Goal: Task Accomplishment & Management: Manage account settings

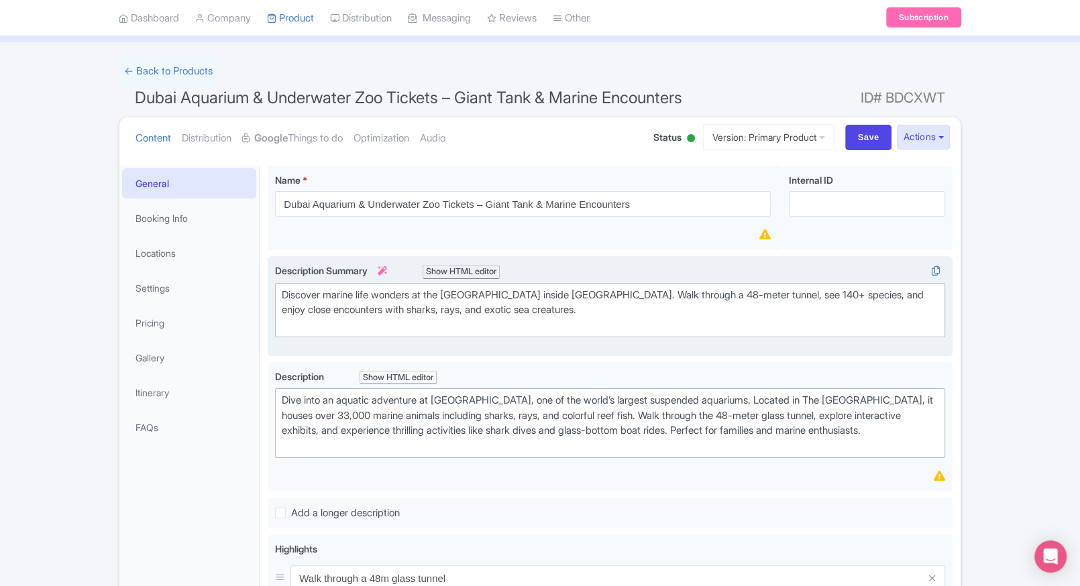
scroll to position [113, 0]
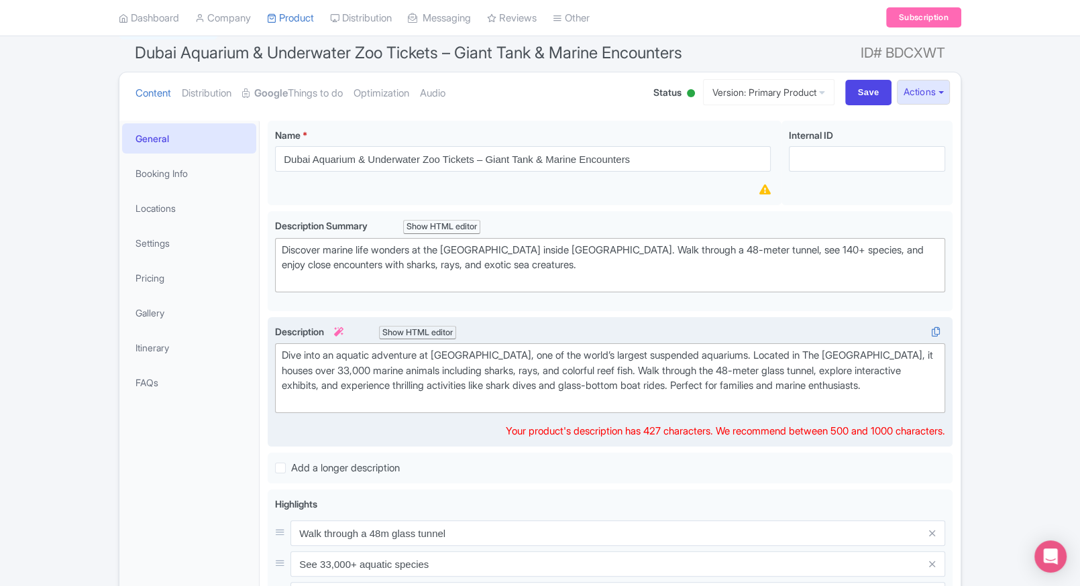
click at [362, 351] on div "Dive into an aquatic adventure at Dubai Aquarium & Underwater Zoo, one of the w…" at bounding box center [610, 378] width 657 height 60
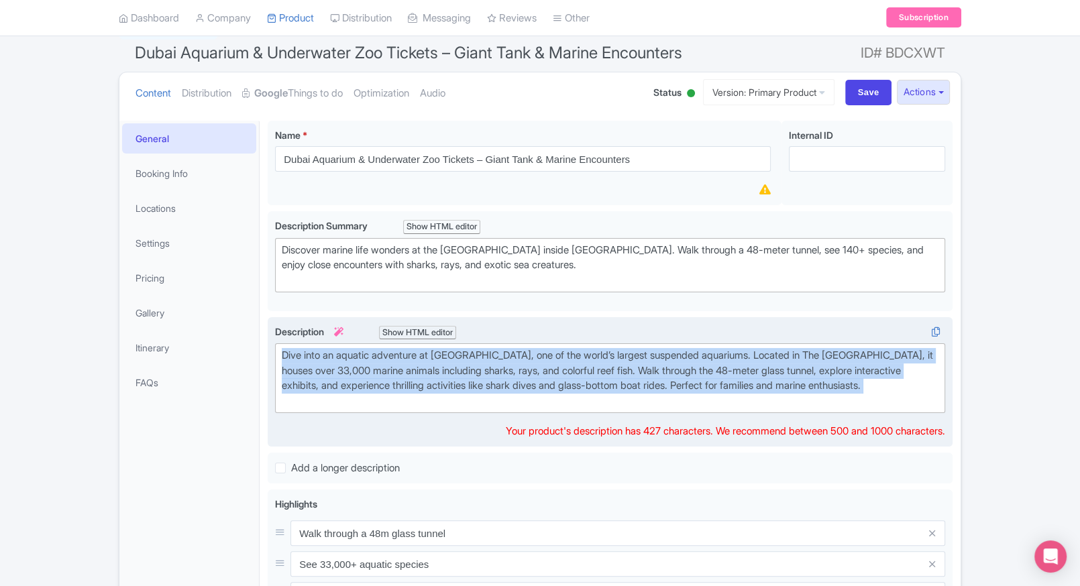
copy div "Dive into an aquatic adventure at Dubai Aquarium & Underwater Zoo, one of the w…"
paste trix-editor "<div>Dive into an unforgettable underwater world at the <strong>Dubai Aquarium …"
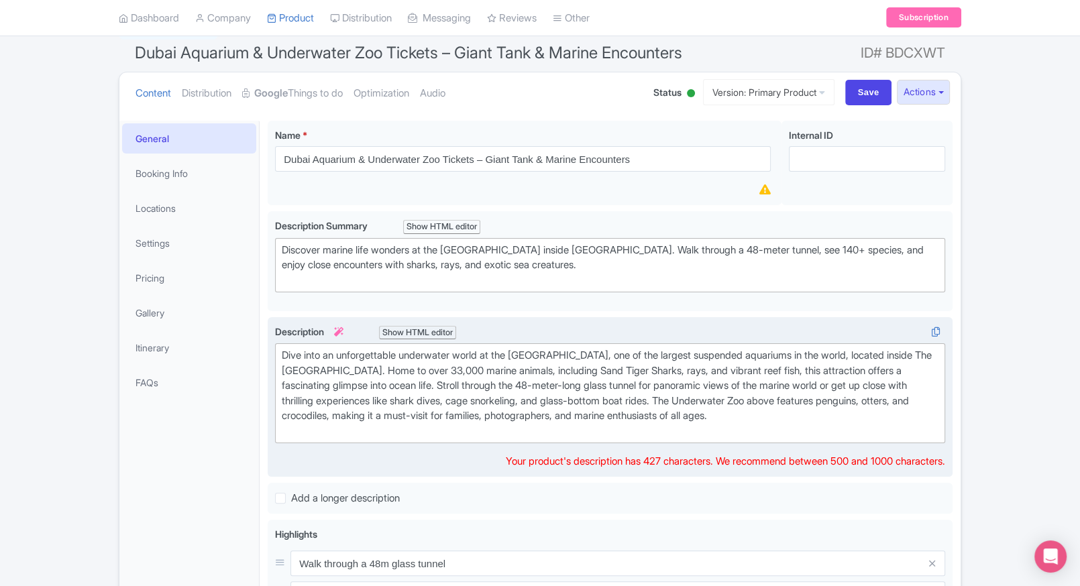
type trix-editor "<div>Dive into an unforgettable underwater world at the Dubai Aquarium &amp; Un…"
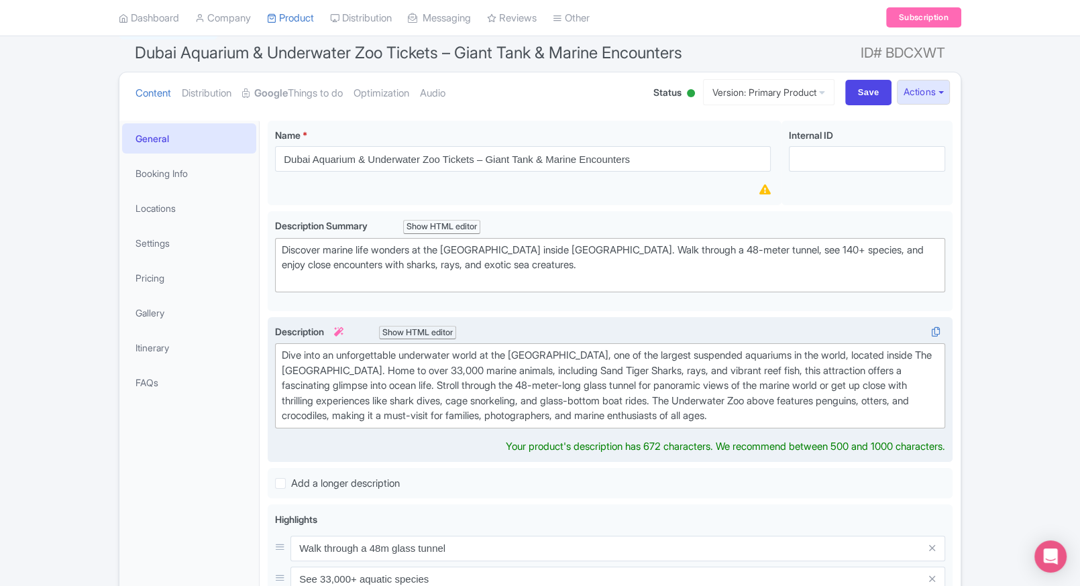
type trix-editor "<div>Dive into an unforgettable underwater world at the Dubai Aquarium &amp; Un…"
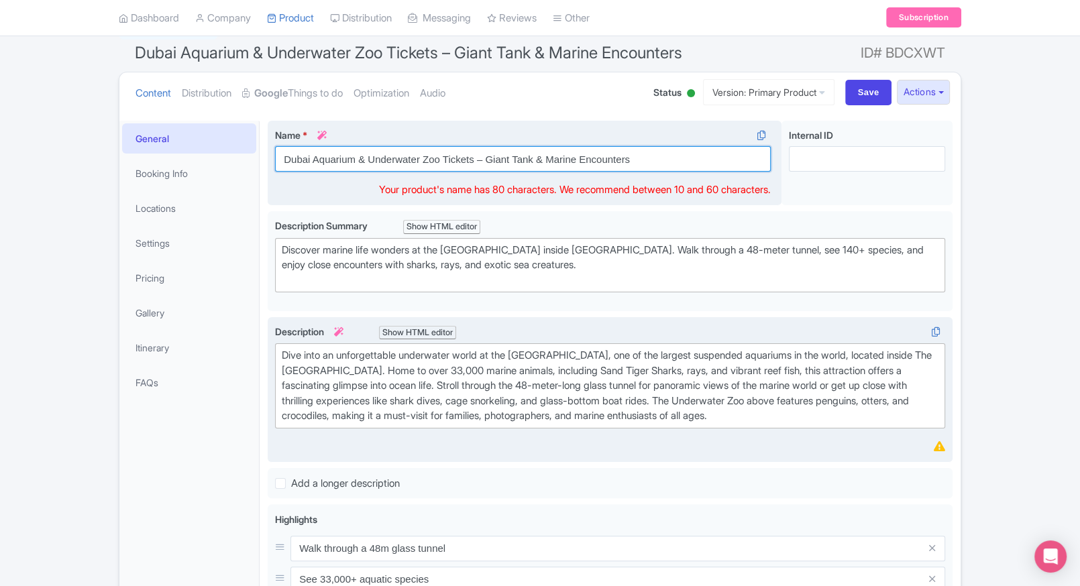
drag, startPoint x: 636, startPoint y: 154, endPoint x: 474, endPoint y: 150, distance: 161.7
click at [474, 150] on input "Dubai Aquarium & Underwater Zoo Tickets – Giant Tank & Marine Encounters" at bounding box center [523, 158] width 496 height 25
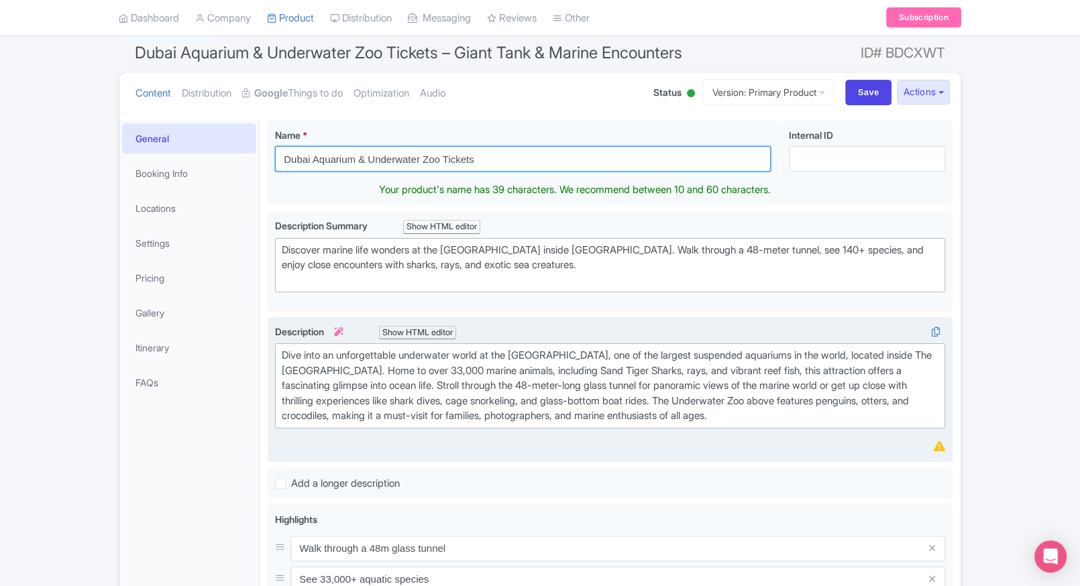
type input "Dubai Aquarium & Underwater Zoo Tickets"
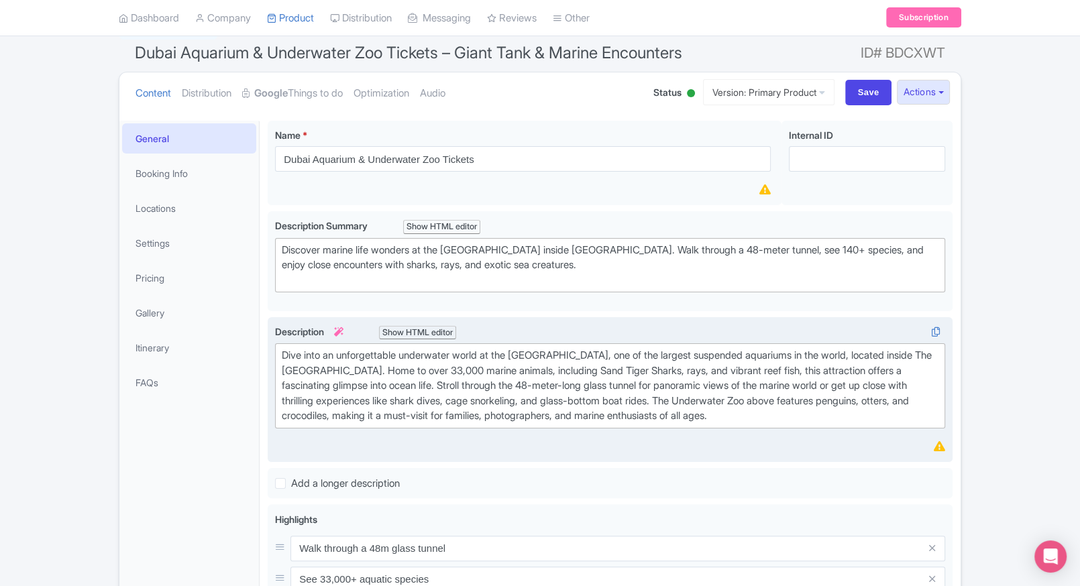
click at [969, 285] on div "← Back to Products Dubai Aquarium & Underwater Zoo Tickets – Giant Tank & Marin…" at bounding box center [540, 511] width 859 height 996
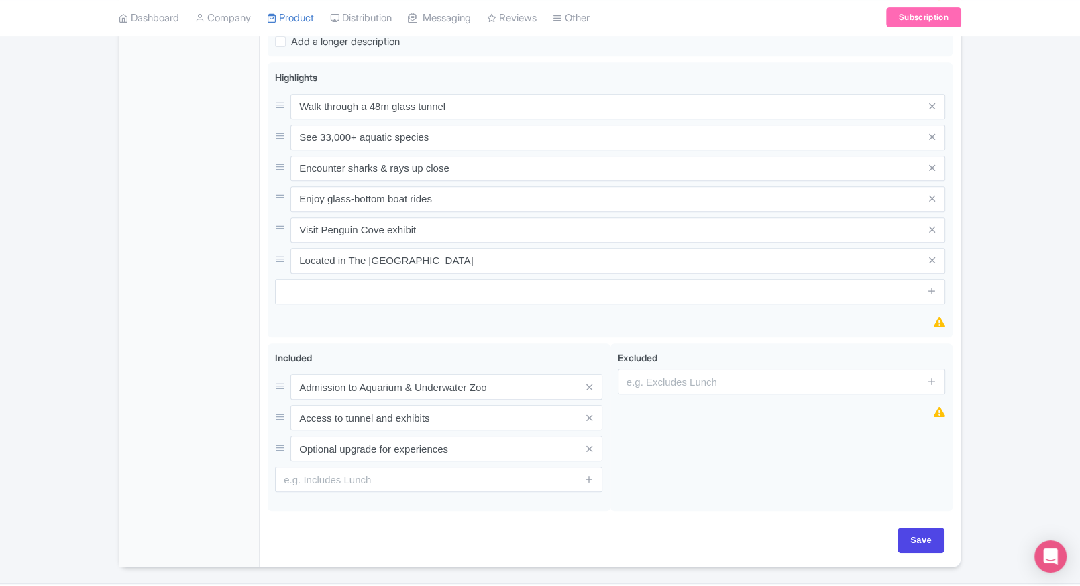
scroll to position [559, 0]
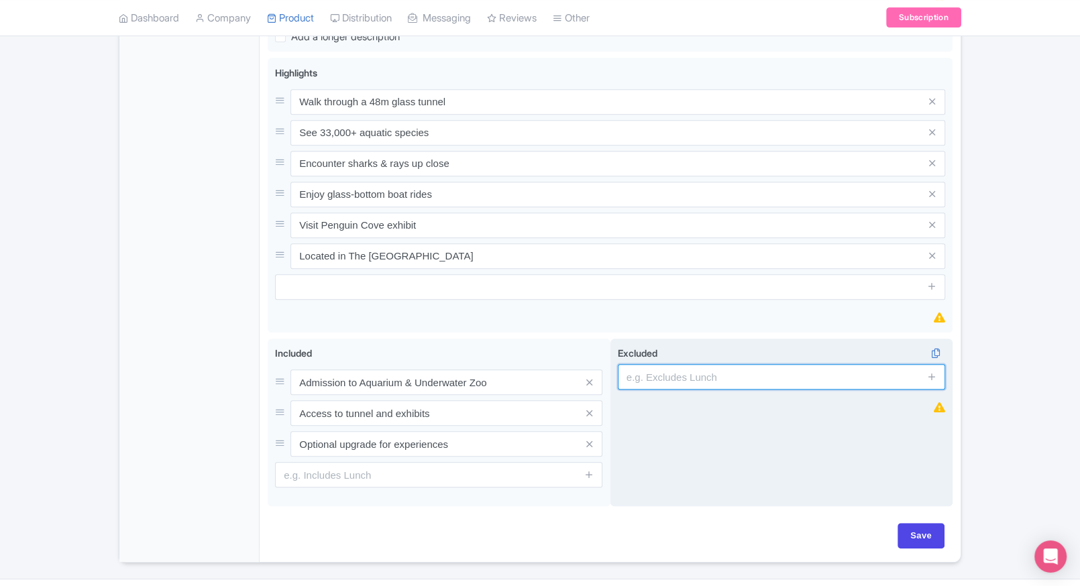
click at [709, 378] on input "text" at bounding box center [781, 376] width 327 height 25
type input "guides, audio guides"
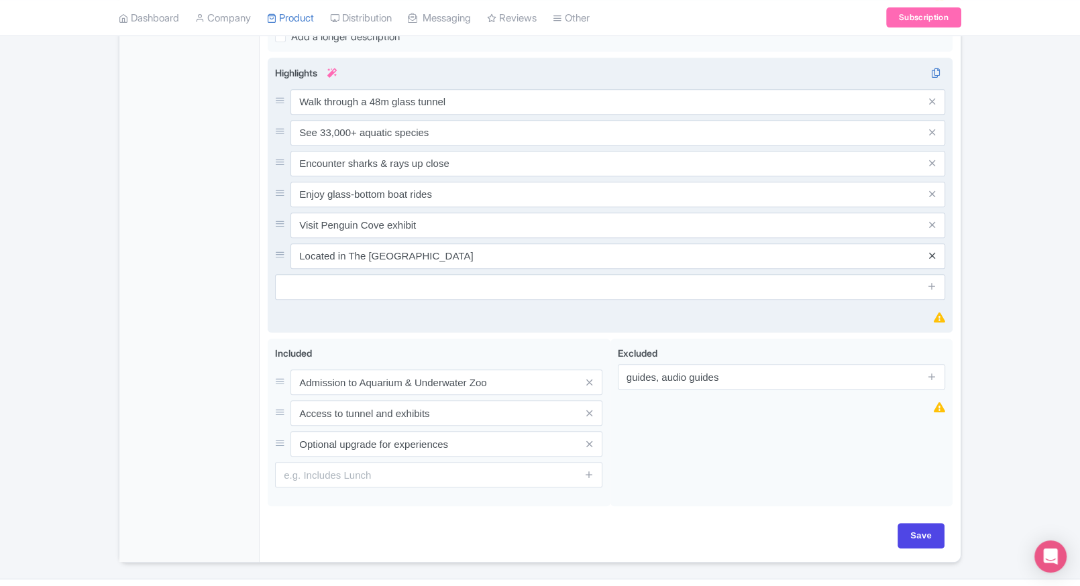
click at [934, 258] on link at bounding box center [931, 255] width 6 height 15
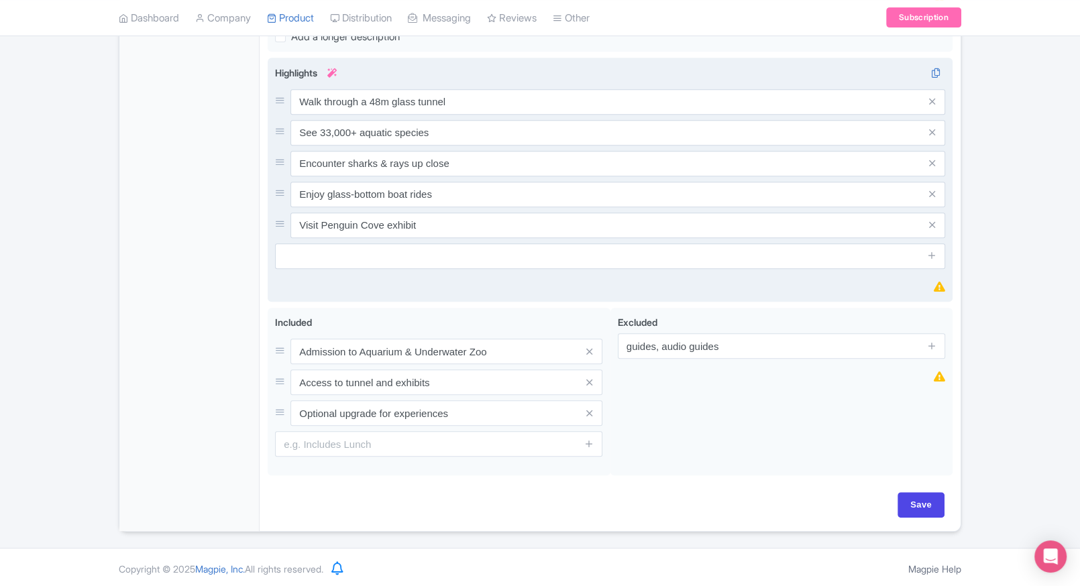
scroll to position [560, 0]
click at [928, 496] on input "Save" at bounding box center [921, 504] width 47 height 25
type input "Saving..."
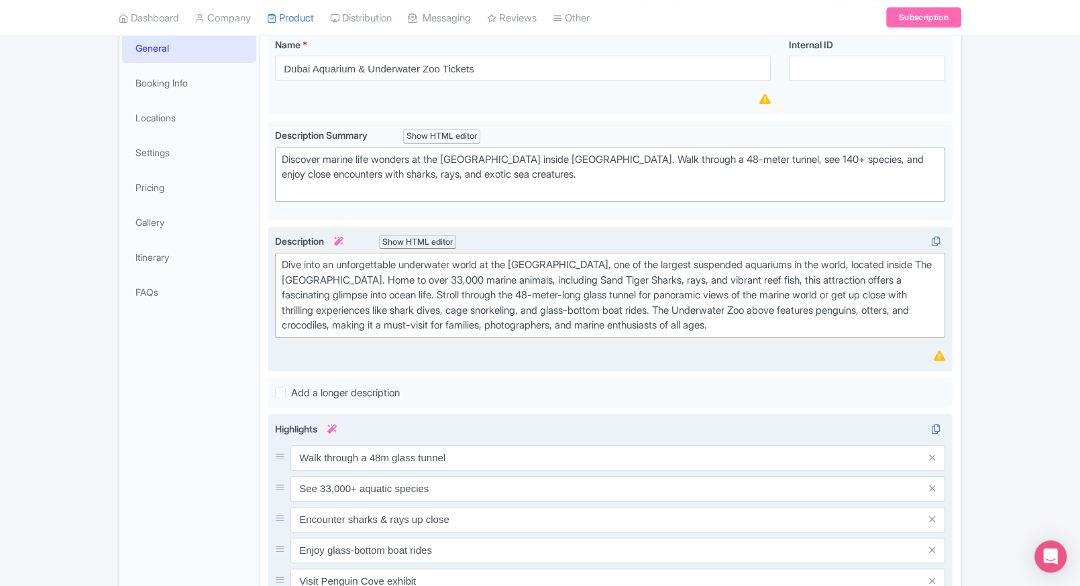
scroll to position [202, 0]
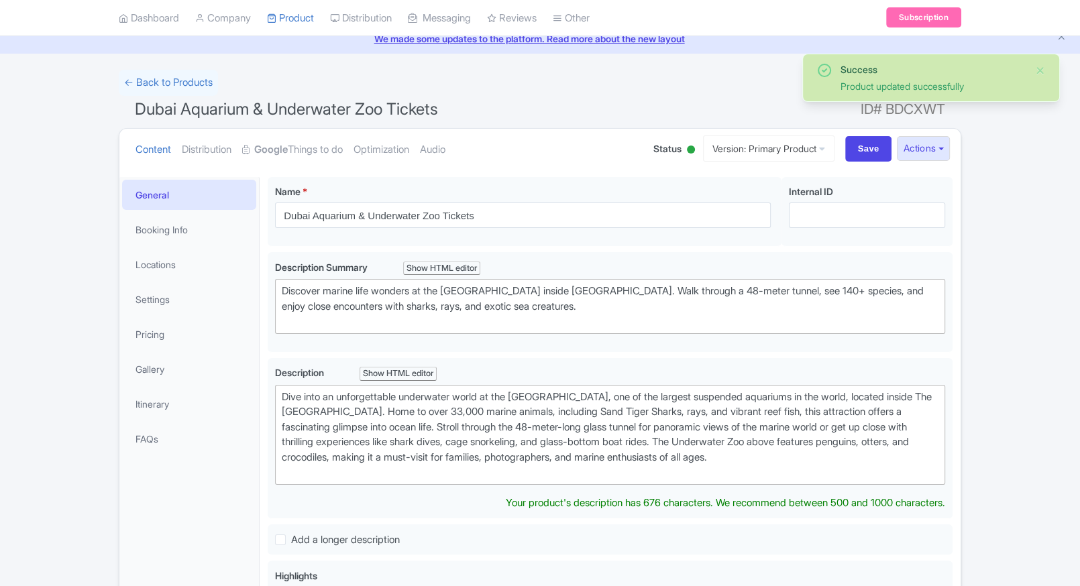
scroll to position [60, 0]
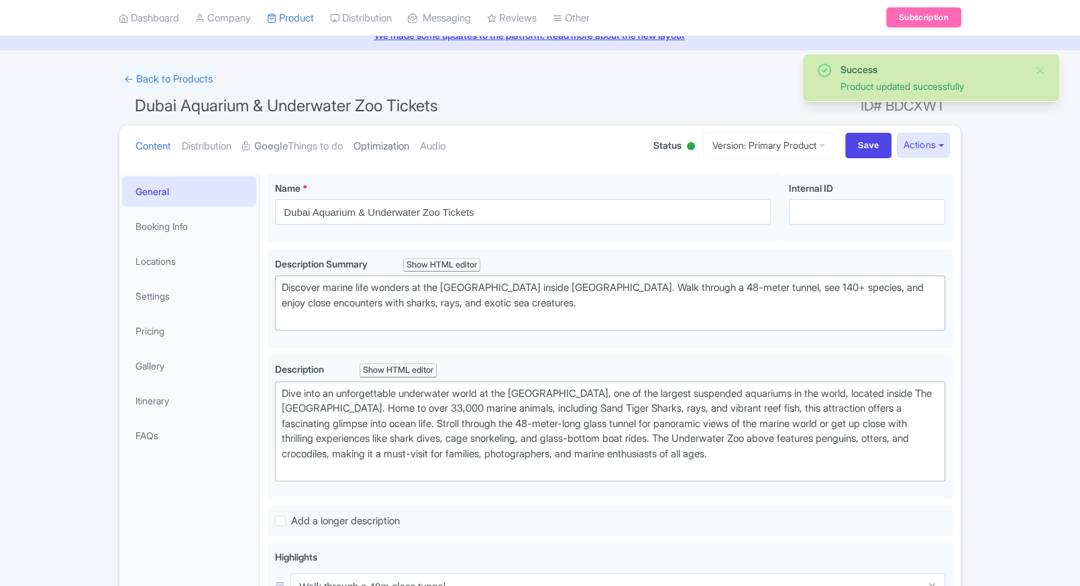
click at [365, 138] on link "Optimization" at bounding box center [382, 146] width 56 height 42
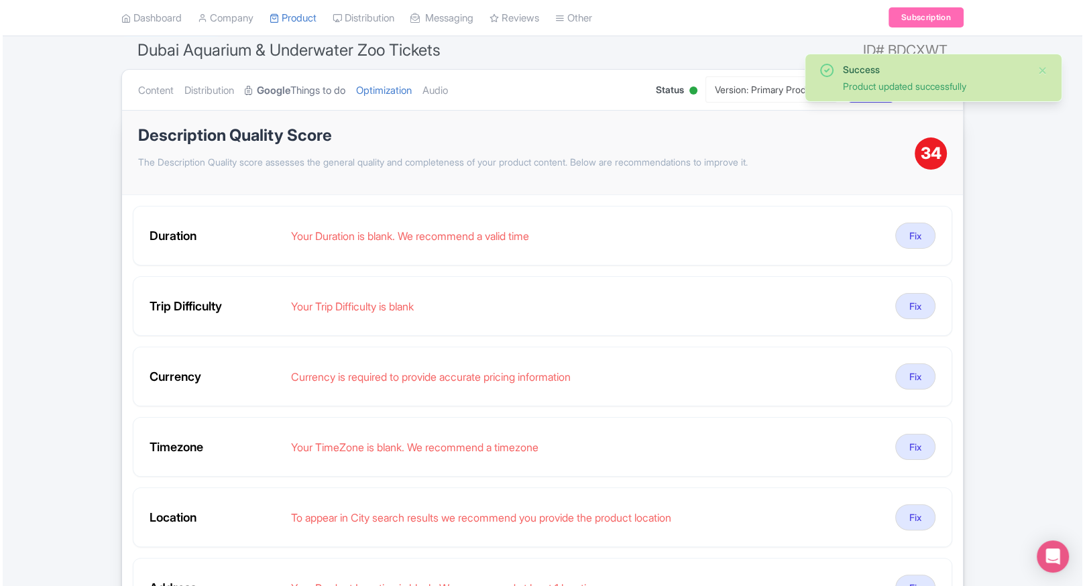
scroll to position [116, 0]
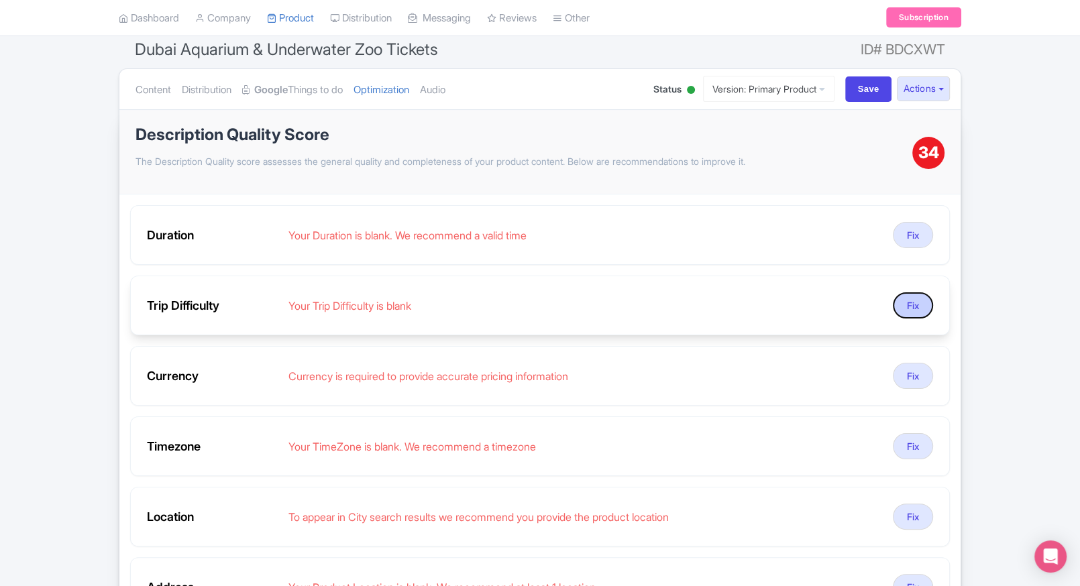
click at [912, 309] on button "Fix" at bounding box center [913, 305] width 40 height 26
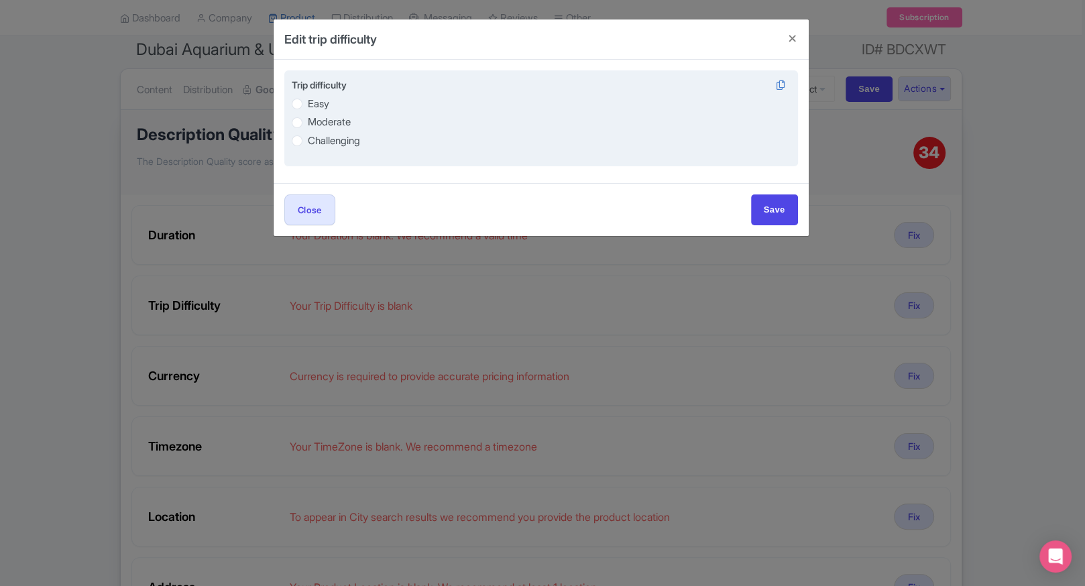
click at [305, 99] on label "Easy" at bounding box center [541, 103] width 499 height 15
radio input "true"
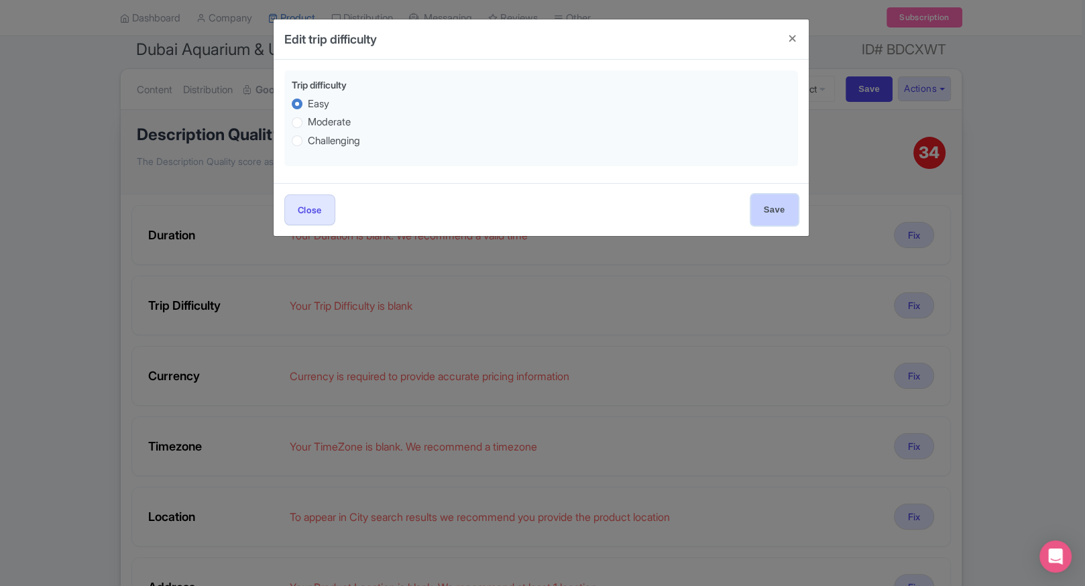
click at [761, 221] on input "Save" at bounding box center [774, 210] width 47 height 30
type input "Save"
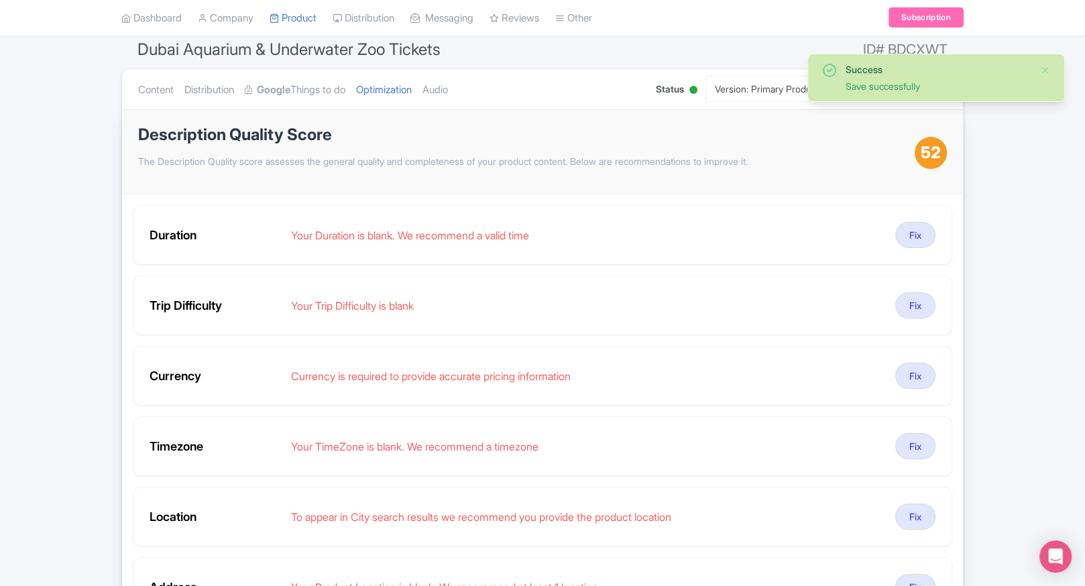
scroll to position [139, 0]
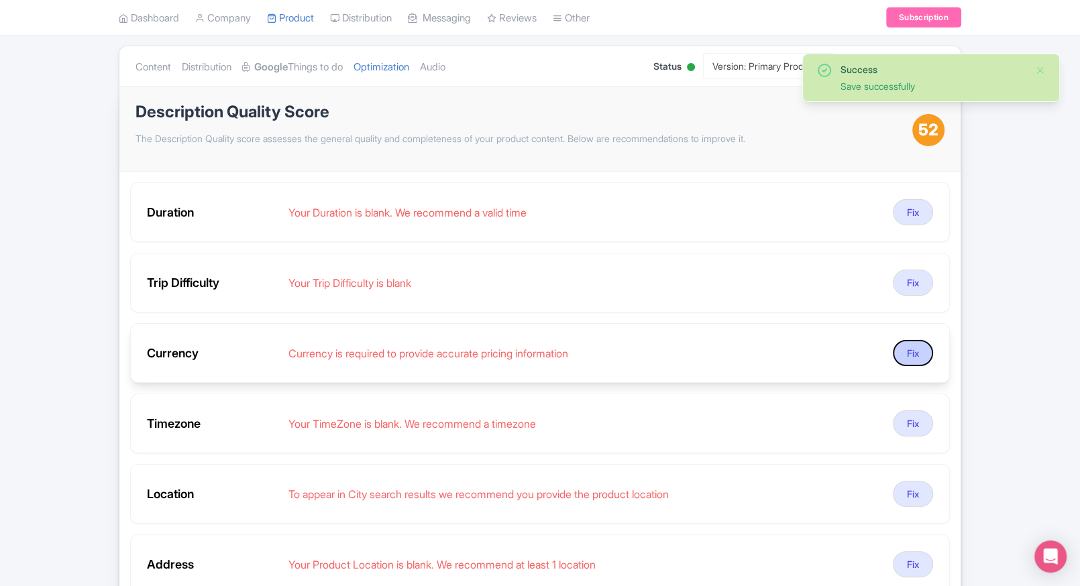
click at [918, 345] on button "Fix" at bounding box center [913, 353] width 40 height 26
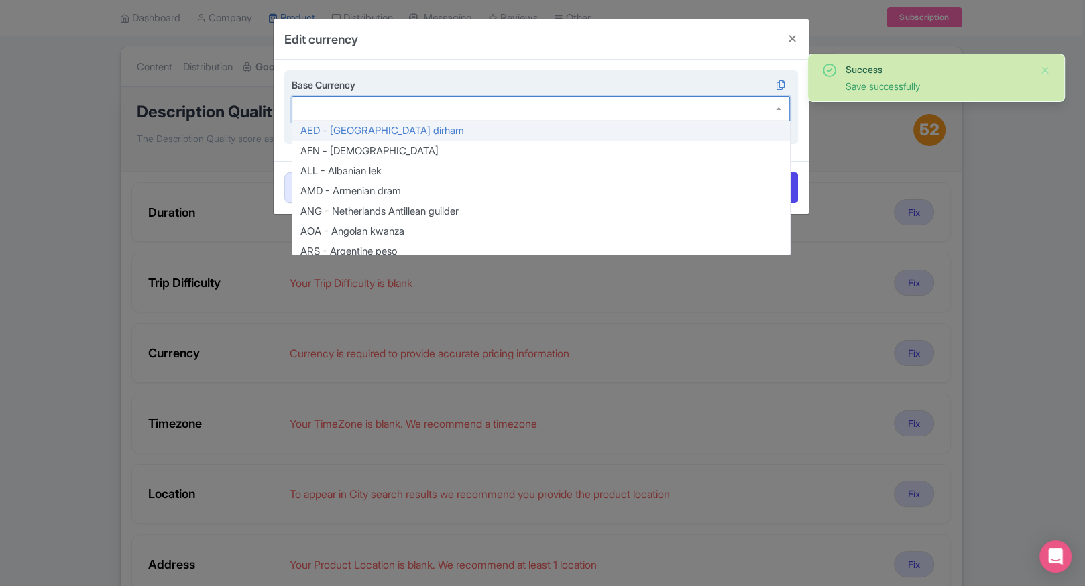
click at [377, 115] on div at bounding box center [541, 108] width 499 height 25
type input "inr"
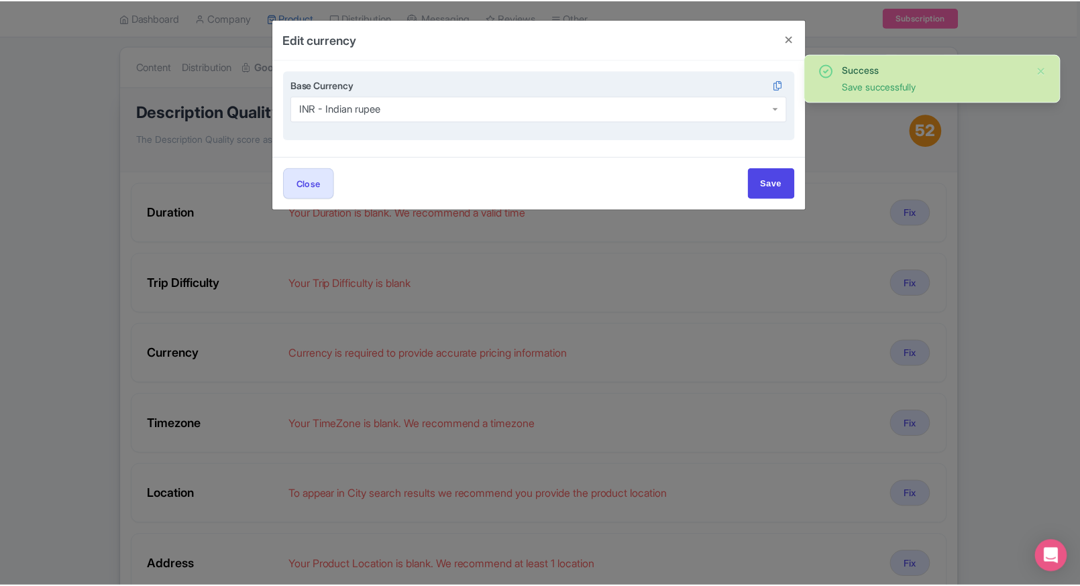
scroll to position [0, 0]
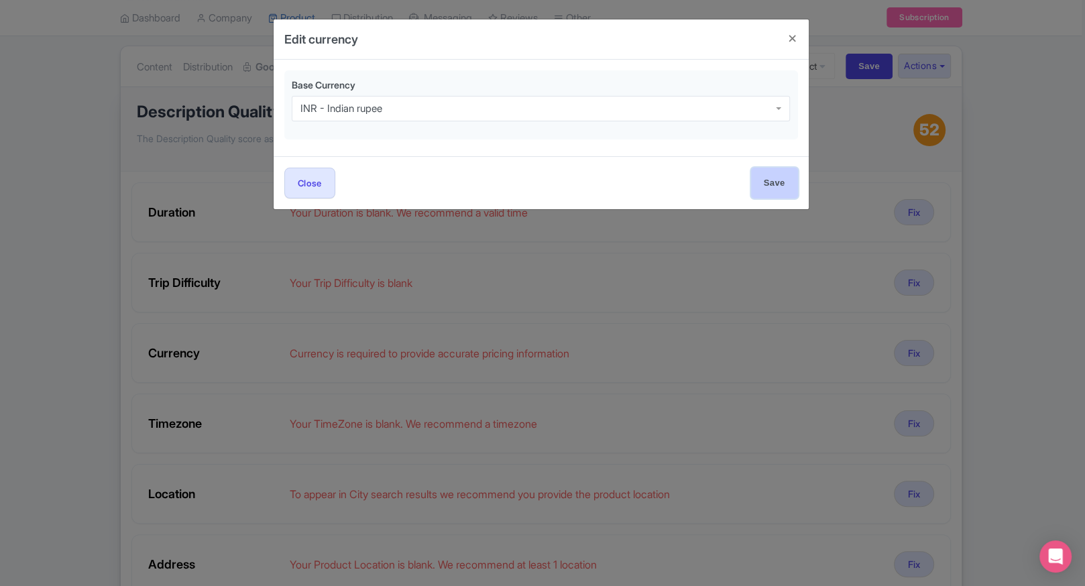
click at [769, 196] on input "Save" at bounding box center [774, 183] width 47 height 30
type input "Save"
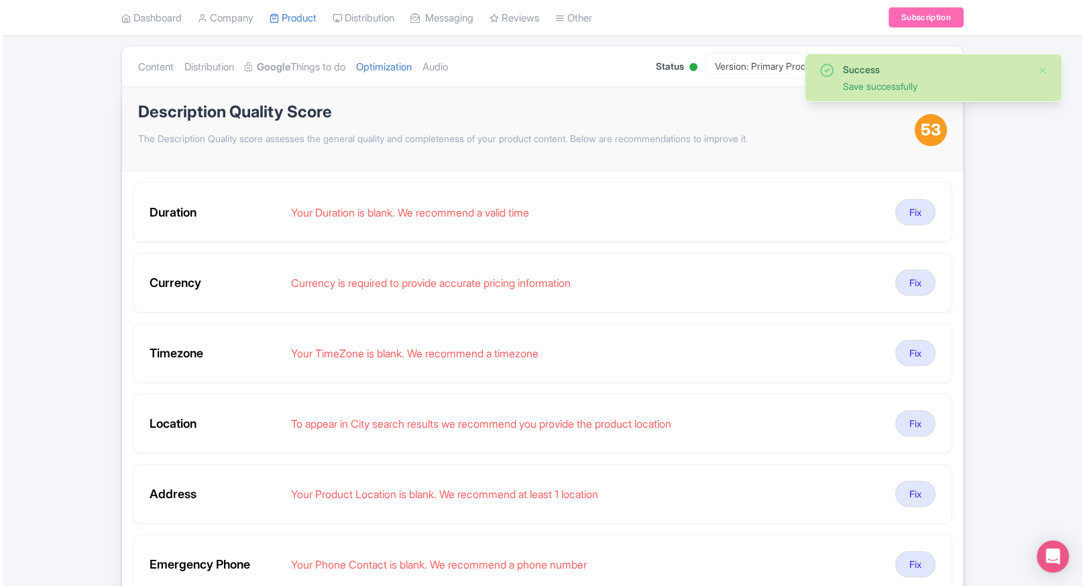
scroll to position [234, 0]
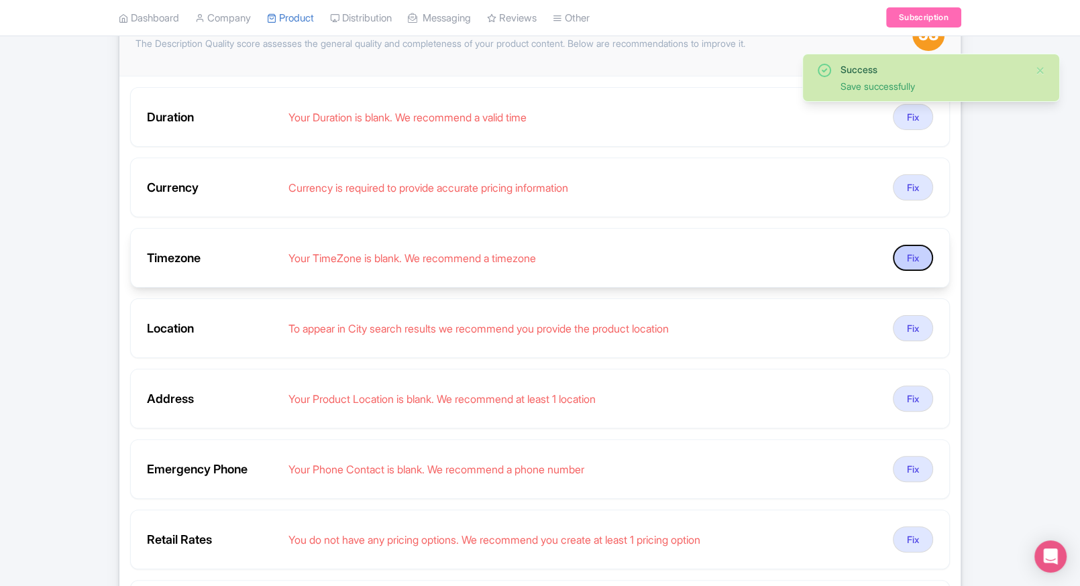
click at [910, 256] on button "Fix" at bounding box center [913, 258] width 40 height 26
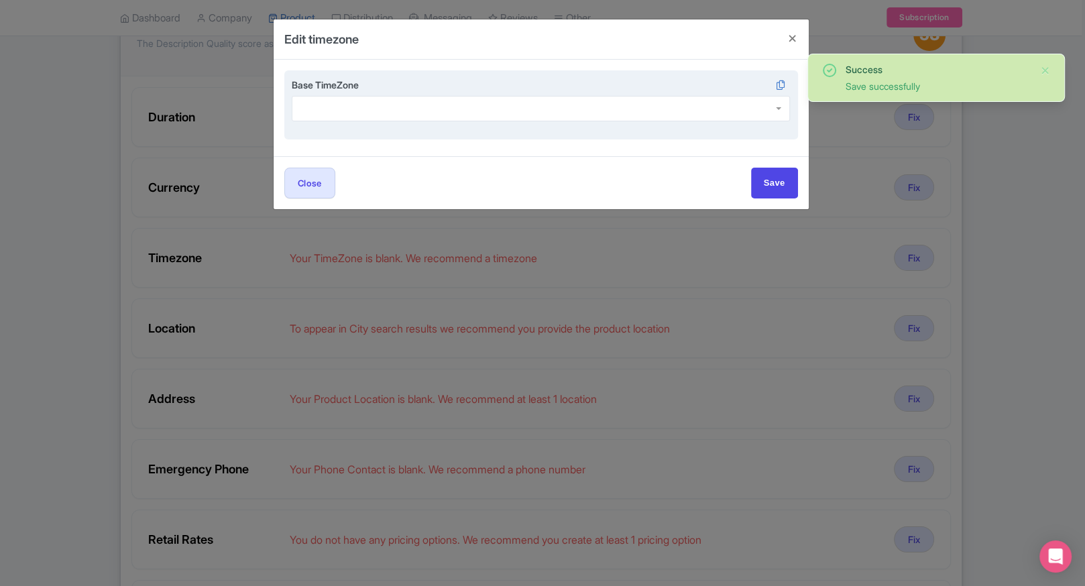
click at [488, 115] on div at bounding box center [541, 108] width 499 height 25
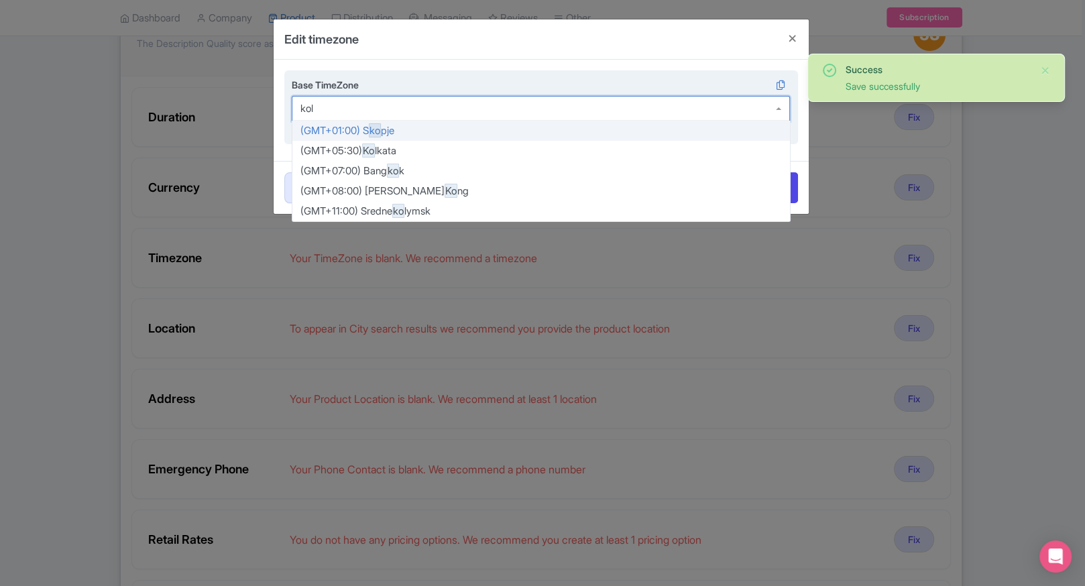
type input "[PERSON_NAME]"
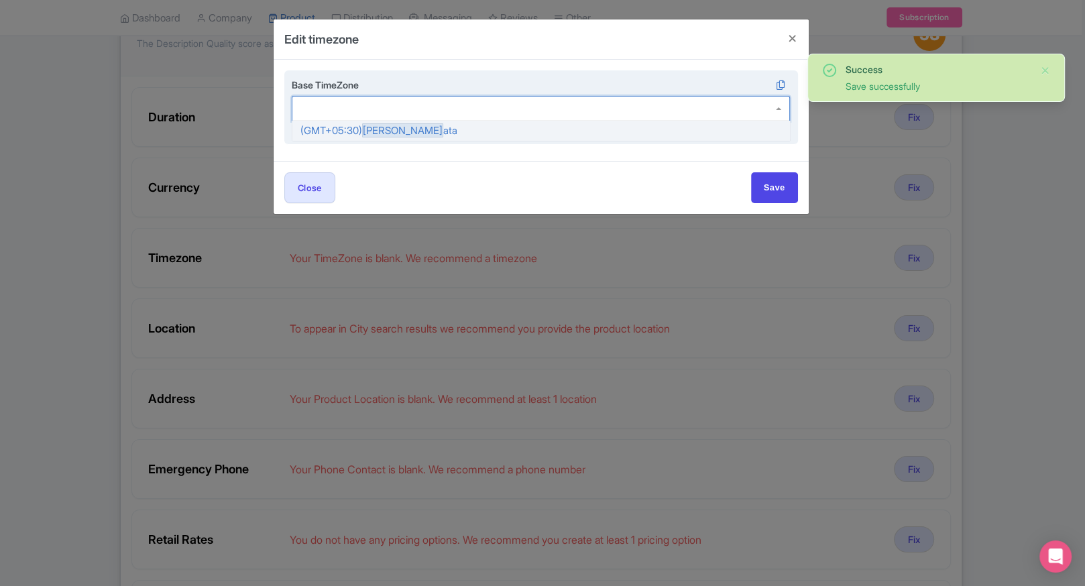
scroll to position [0, 0]
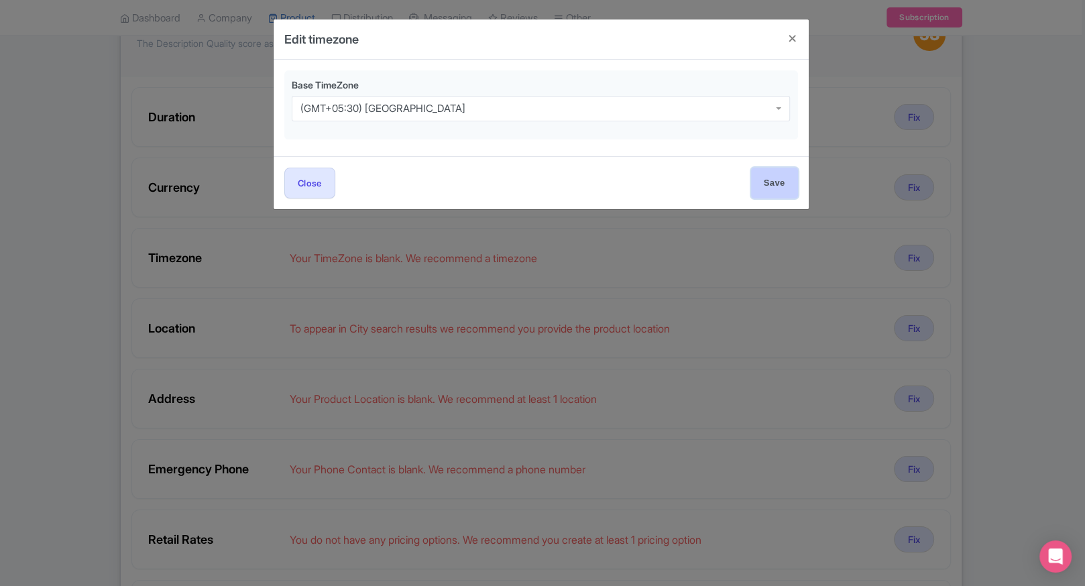
click at [757, 180] on input "Save" at bounding box center [774, 183] width 47 height 30
type input "Save"
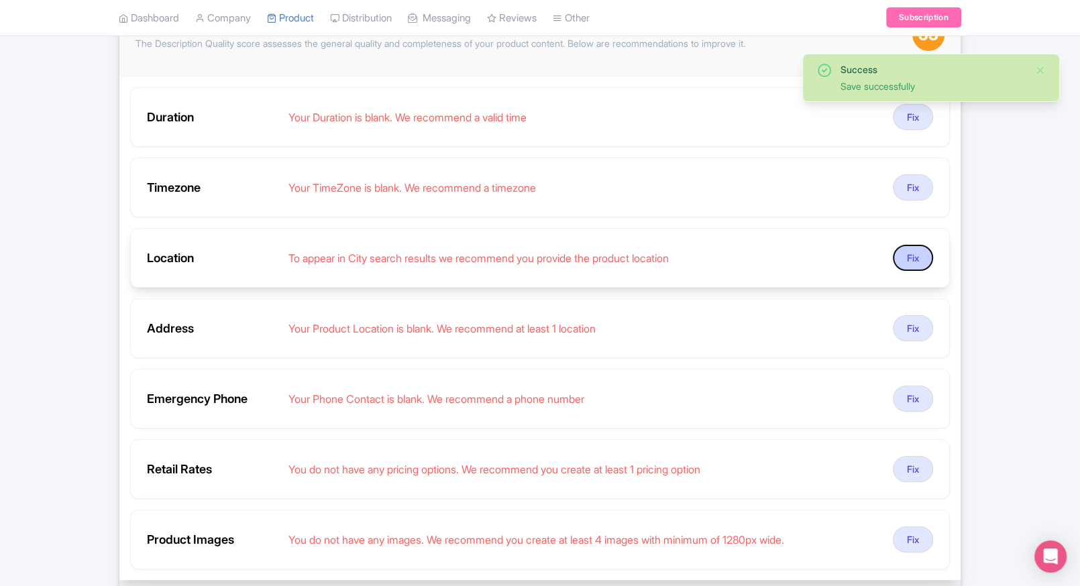
click at [914, 251] on button "Fix" at bounding box center [913, 258] width 40 height 26
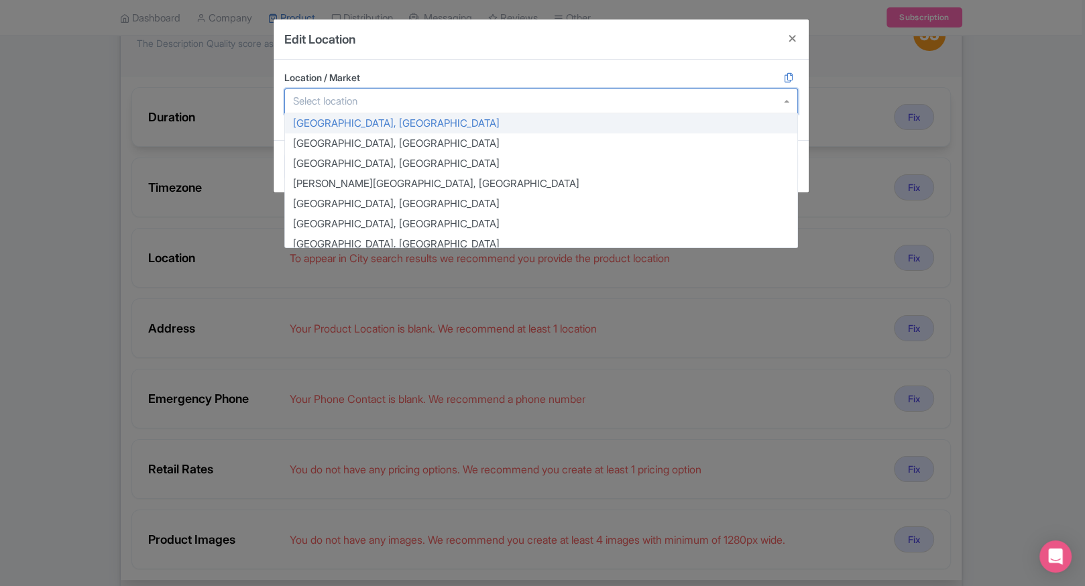
click at [557, 94] on div at bounding box center [541, 101] width 514 height 25
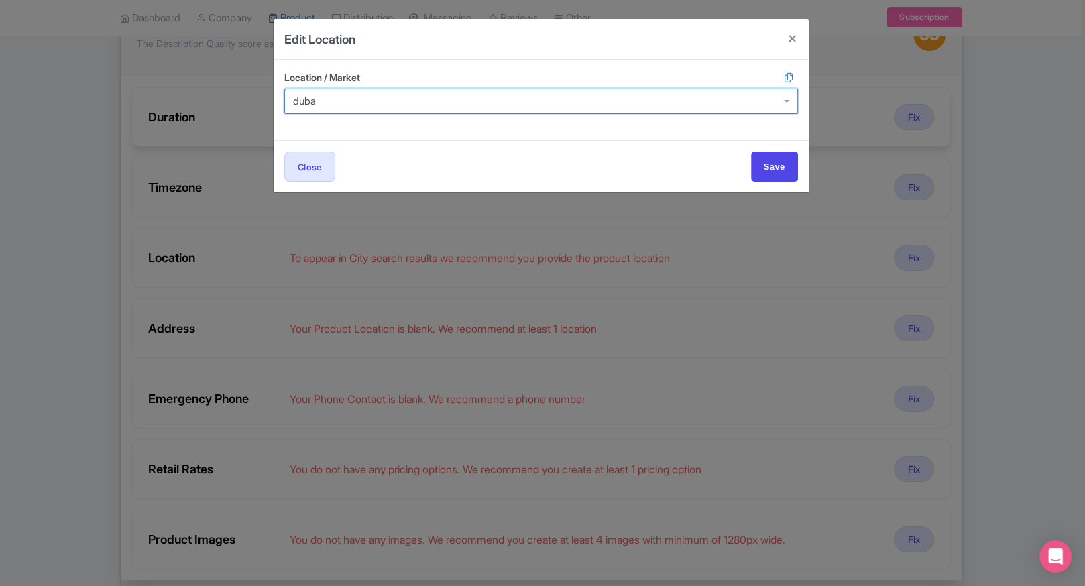
type input "dubai"
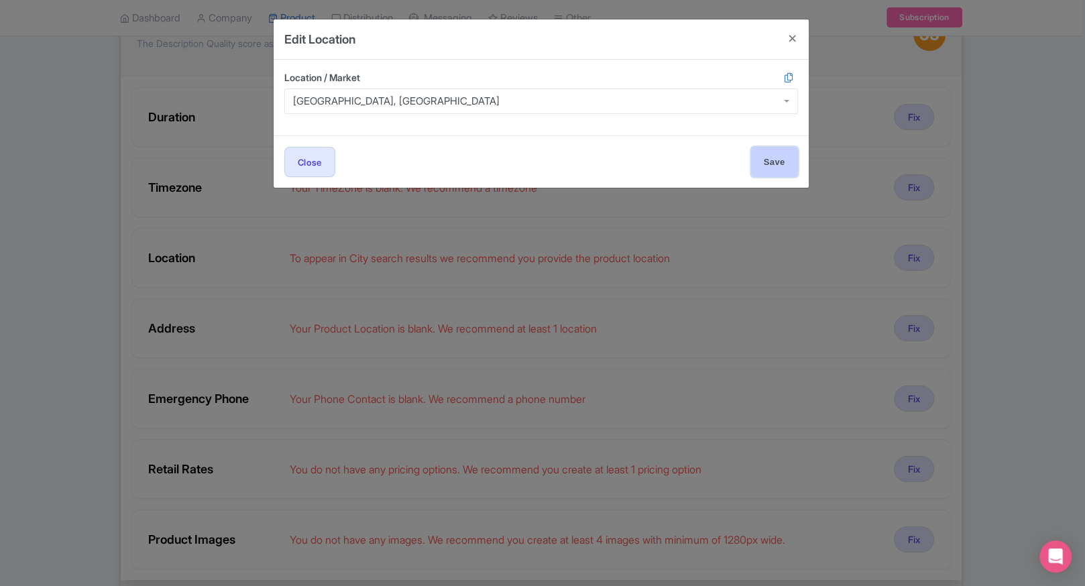
click at [772, 155] on input "Save" at bounding box center [774, 162] width 47 height 30
type input "Saving..."
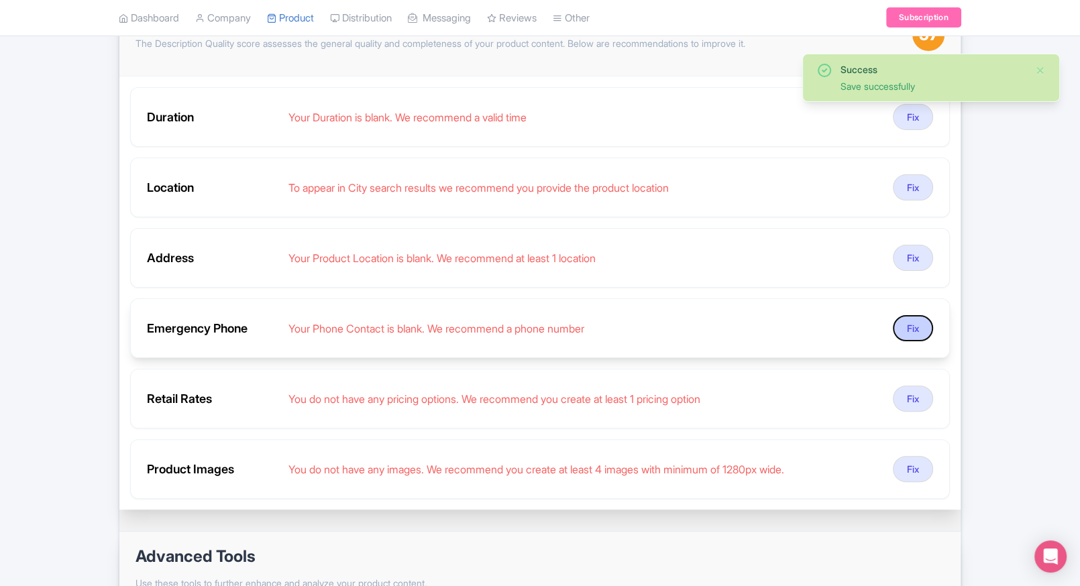
click at [903, 332] on button "Fix" at bounding box center [913, 328] width 40 height 26
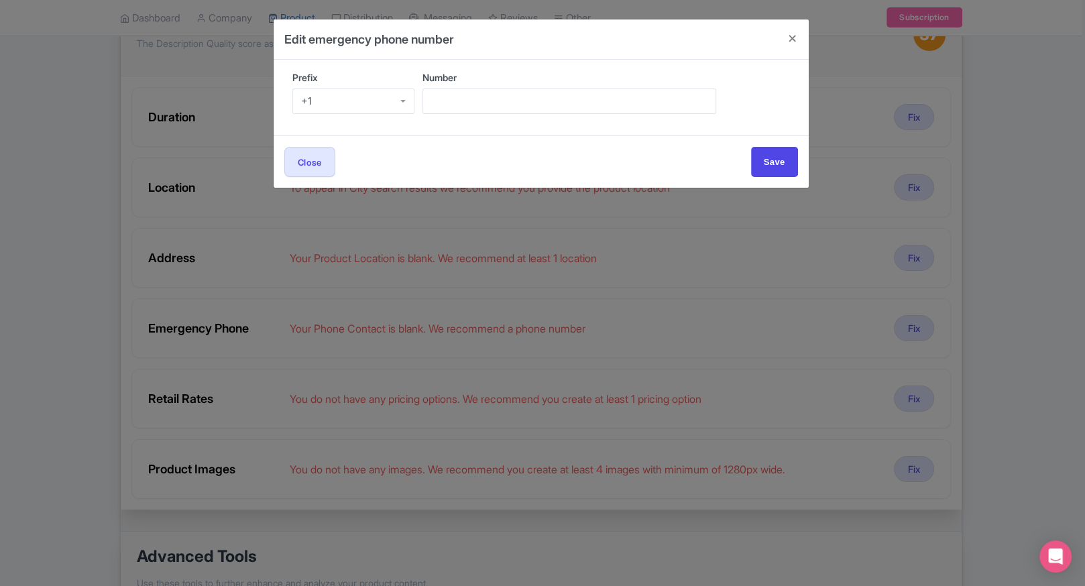
click at [390, 101] on div "+1" at bounding box center [353, 101] width 123 height 25
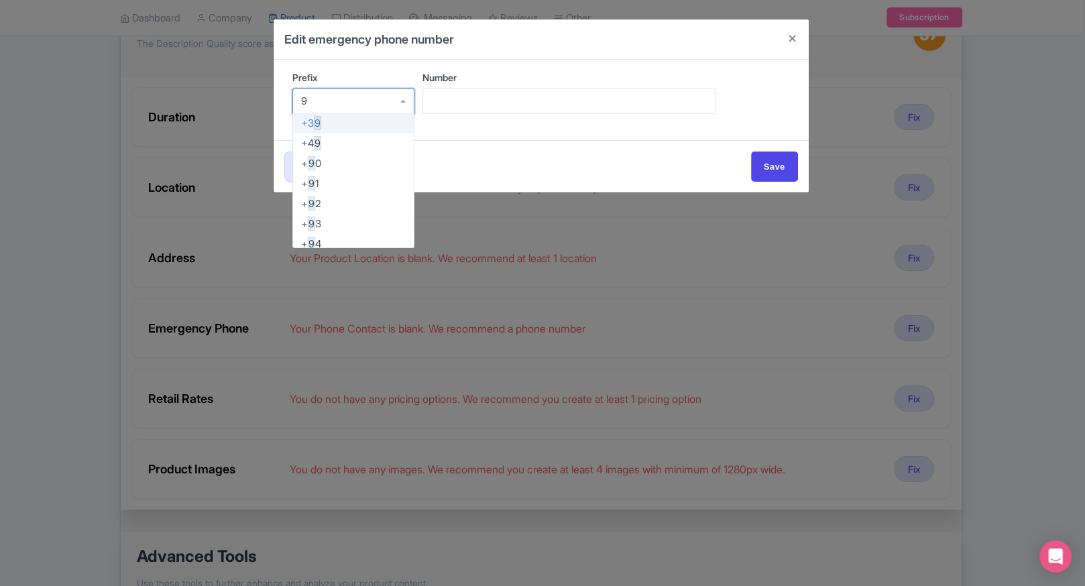
type input "91"
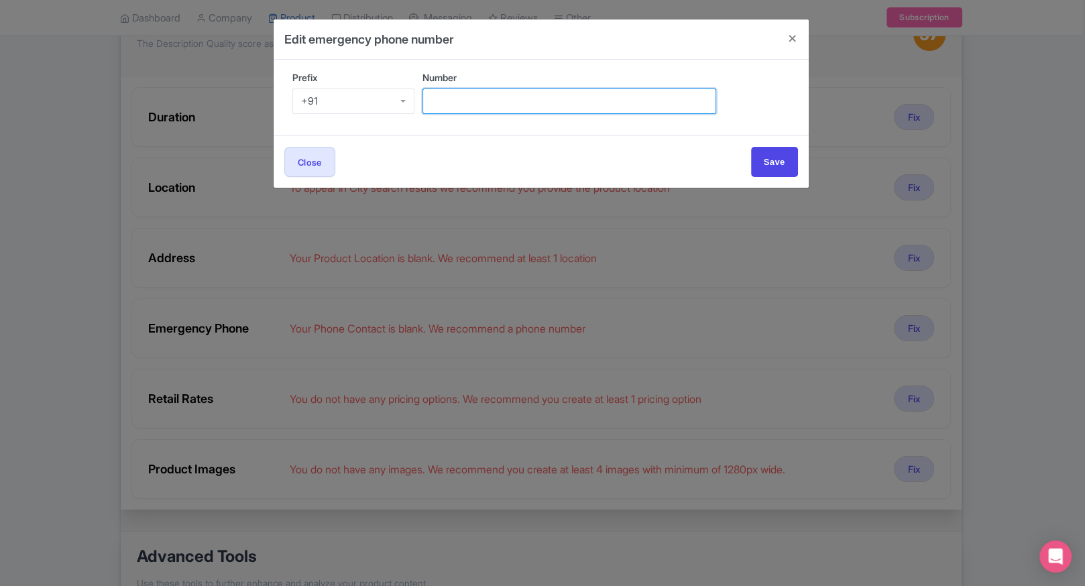
click at [482, 106] on input "Number" at bounding box center [570, 101] width 294 height 25
type input "9509989377"
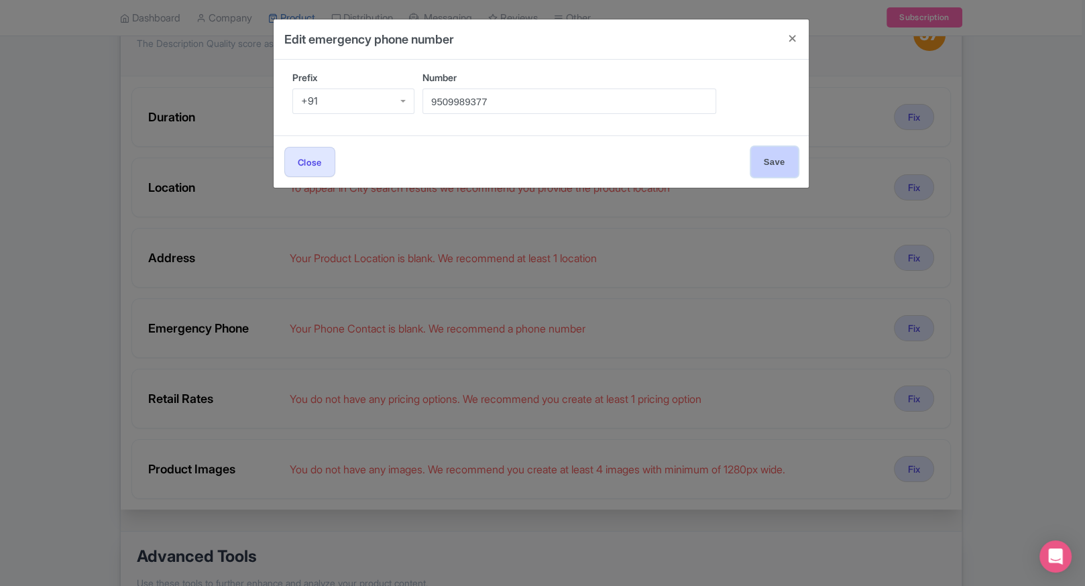
click at [763, 160] on input "Save" at bounding box center [774, 162] width 47 height 30
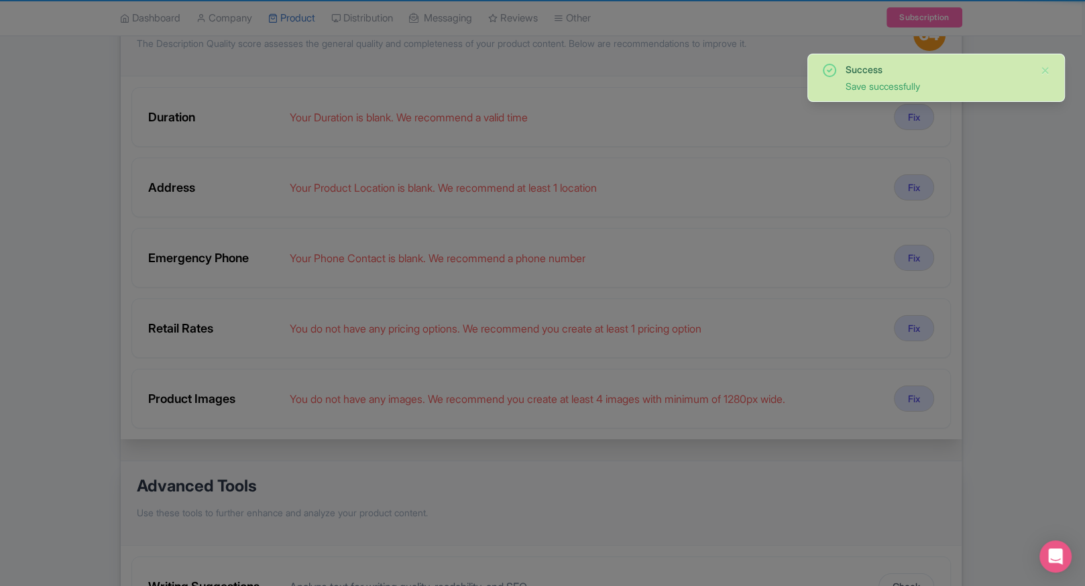
type input "Save"
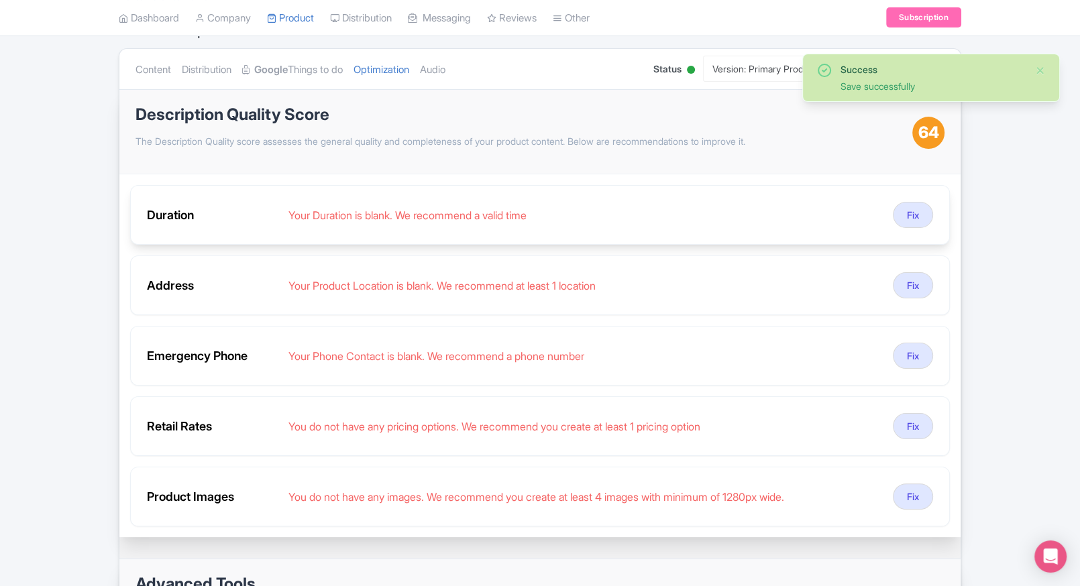
scroll to position [136, 0]
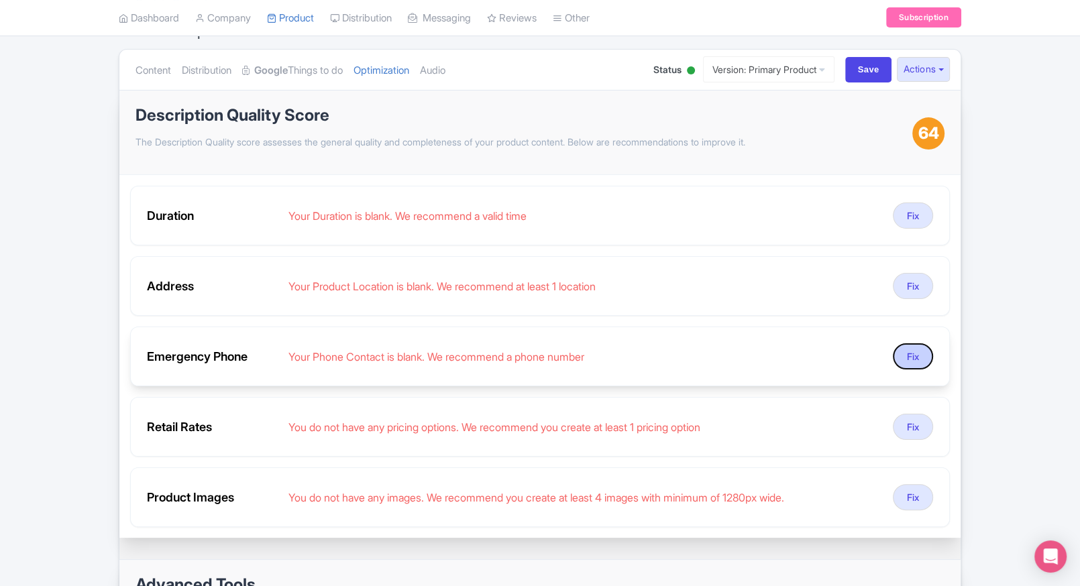
click at [907, 365] on button "Fix" at bounding box center [913, 356] width 40 height 26
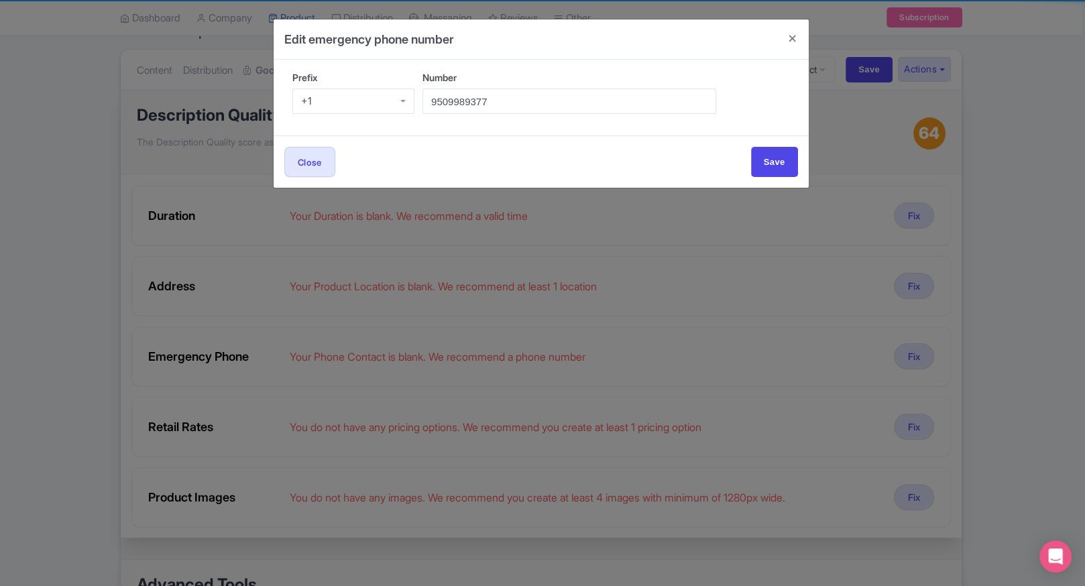
click at [1008, 266] on body "P Prince Dalal TicketEx Profile Users Settings Sign out Dashboard Company Produ…" at bounding box center [542, 157] width 1085 height 586
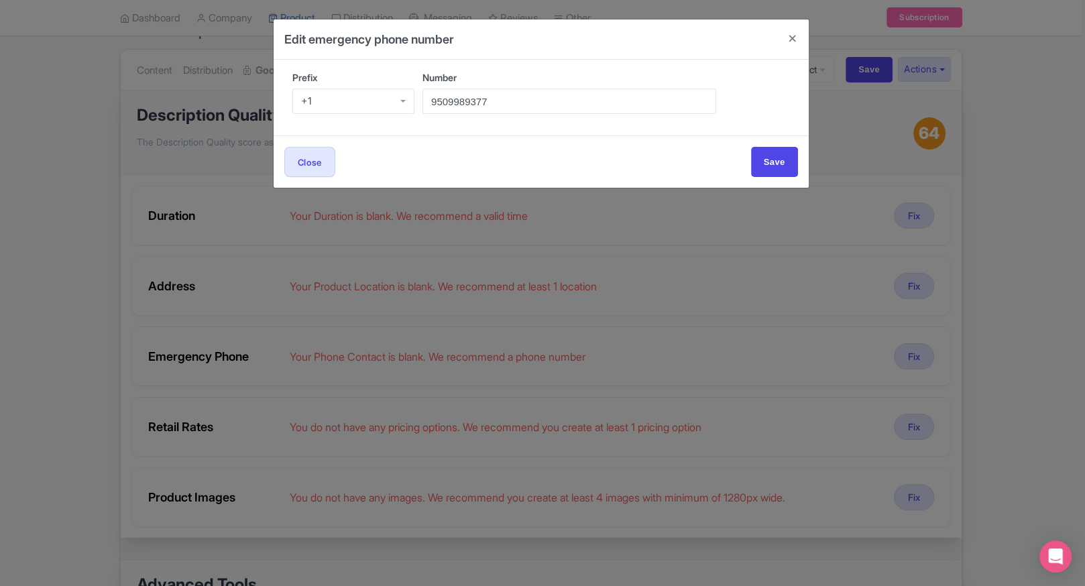
click at [1008, 266] on div "Edit emergency phone number Prefix +1 +1 Number 9509989377 Close Save" at bounding box center [542, 293] width 1085 height 586
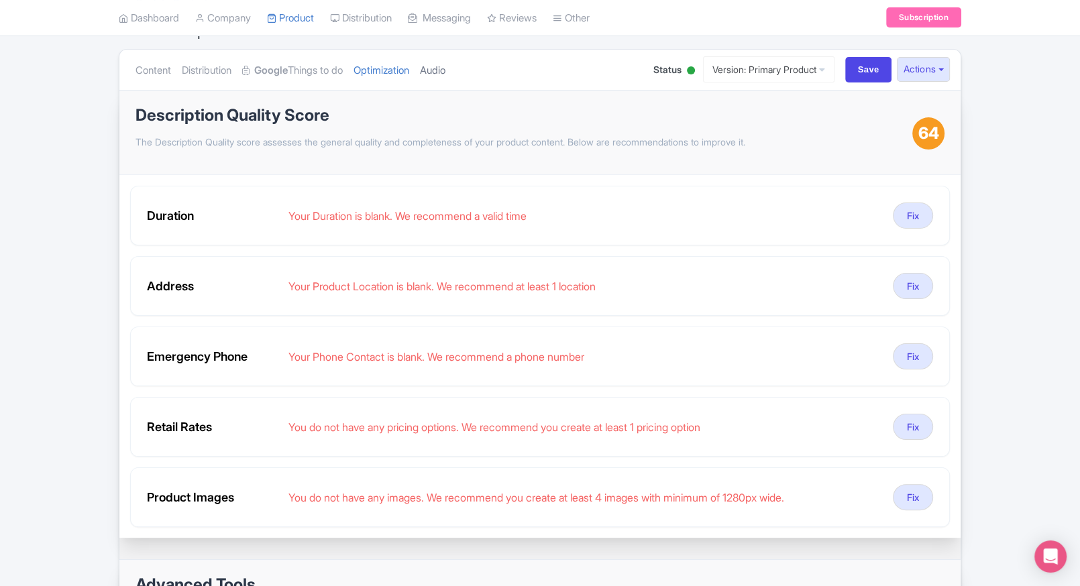
click at [445, 71] on link "Audio" at bounding box center [432, 71] width 25 height 42
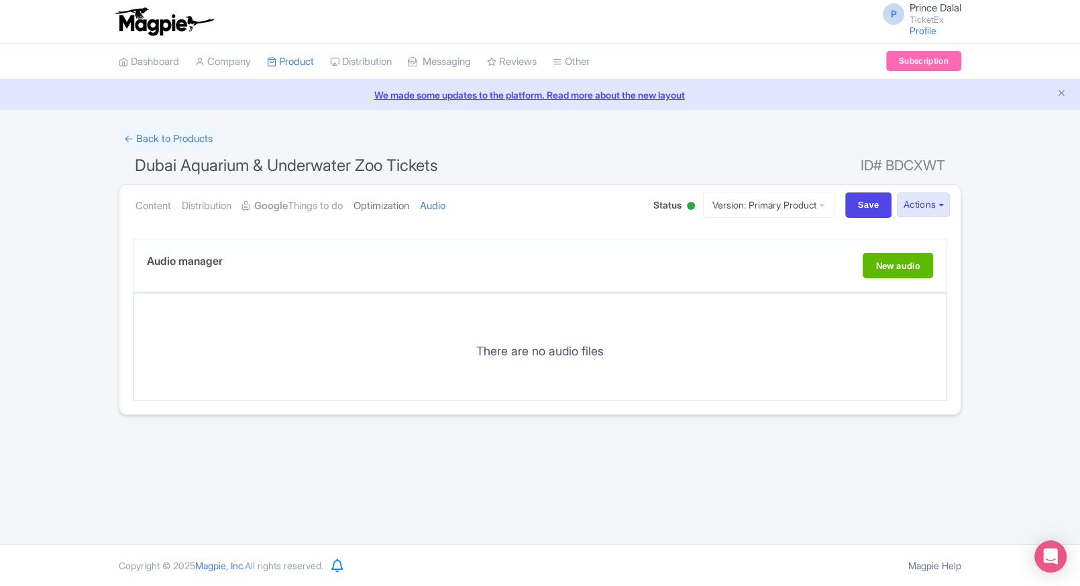
click at [394, 202] on link "Optimization" at bounding box center [382, 206] width 56 height 42
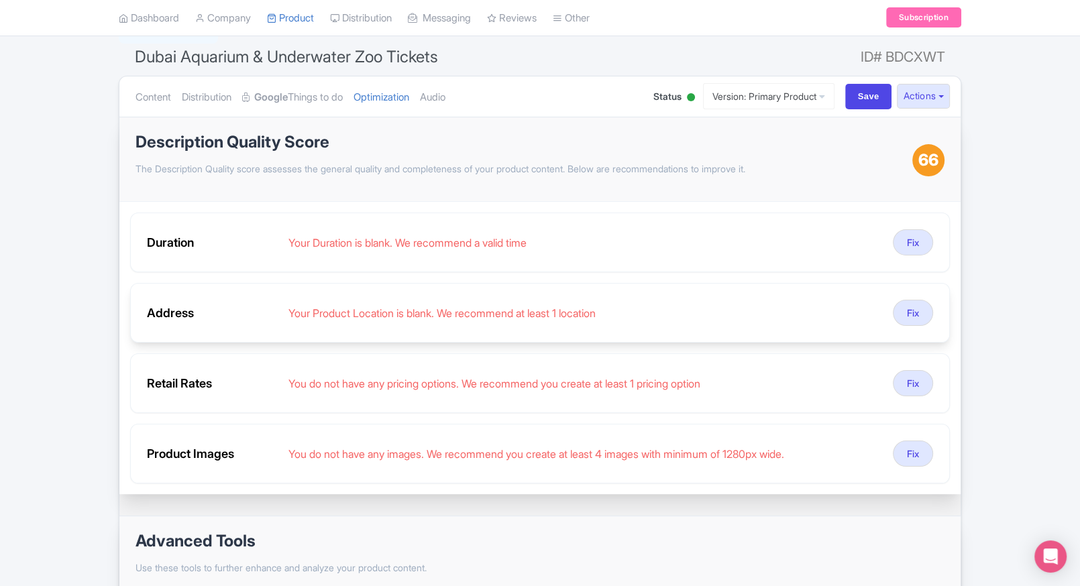
scroll to position [107, 0]
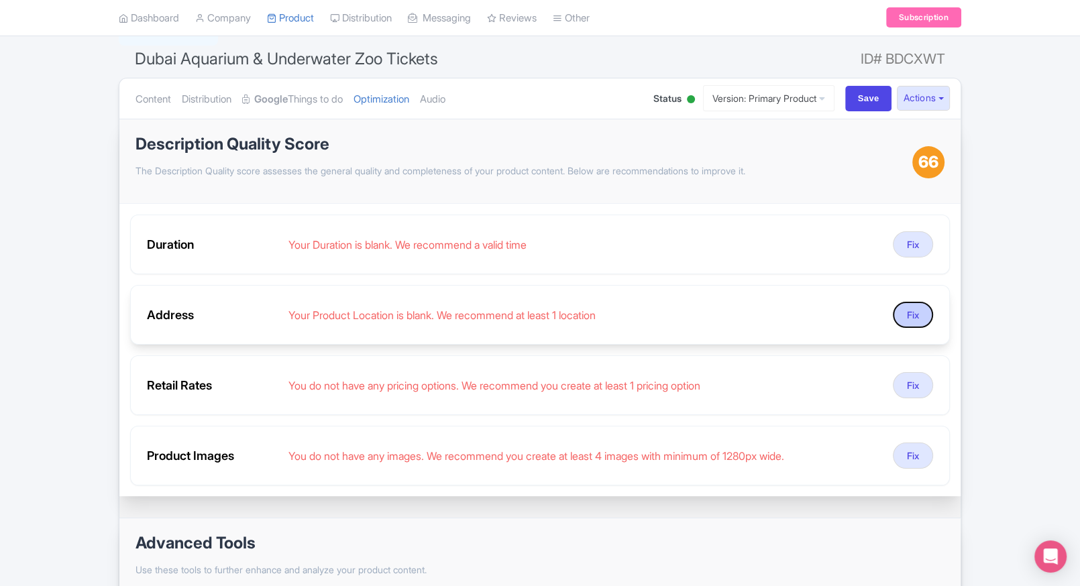
click at [907, 304] on button "Fix" at bounding box center [913, 315] width 40 height 26
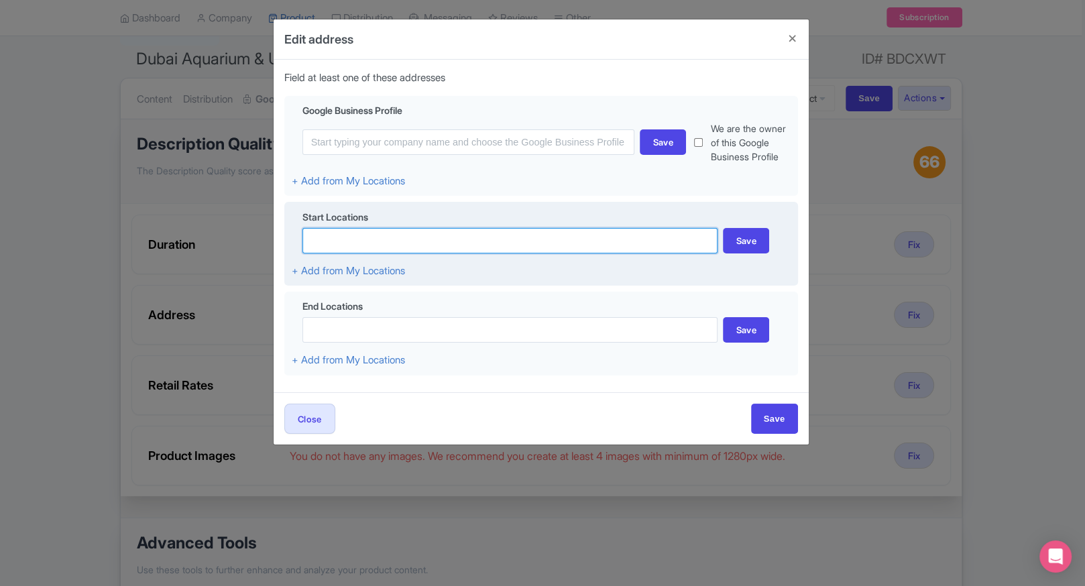
click at [443, 239] on input at bounding box center [511, 240] width 416 height 25
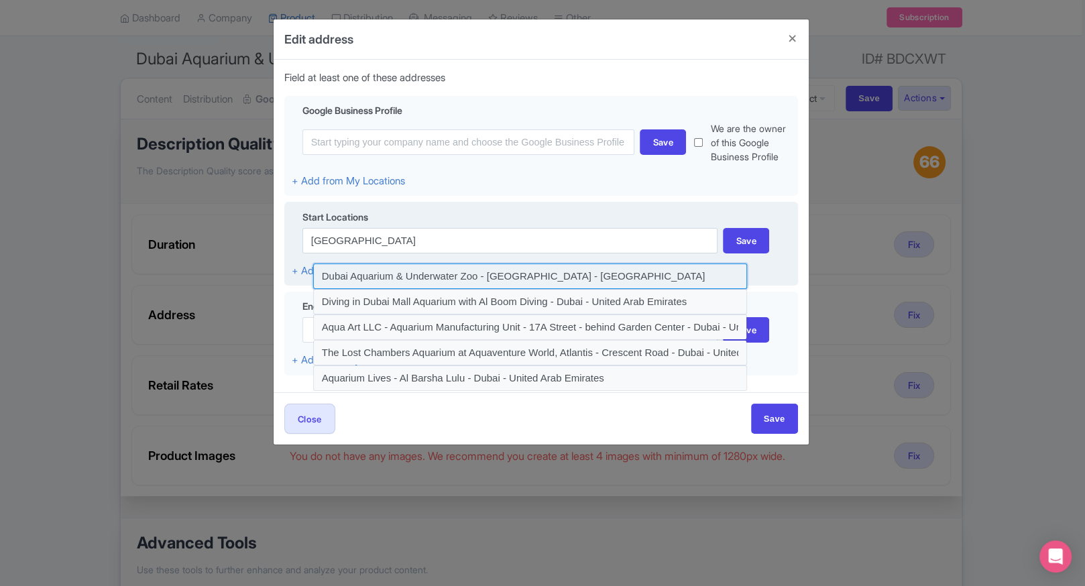
click at [397, 276] on input at bounding box center [530, 276] width 435 height 25
type input "Dubai Aquarium & Underwater Zoo - Dubai - United Arab Emirates"
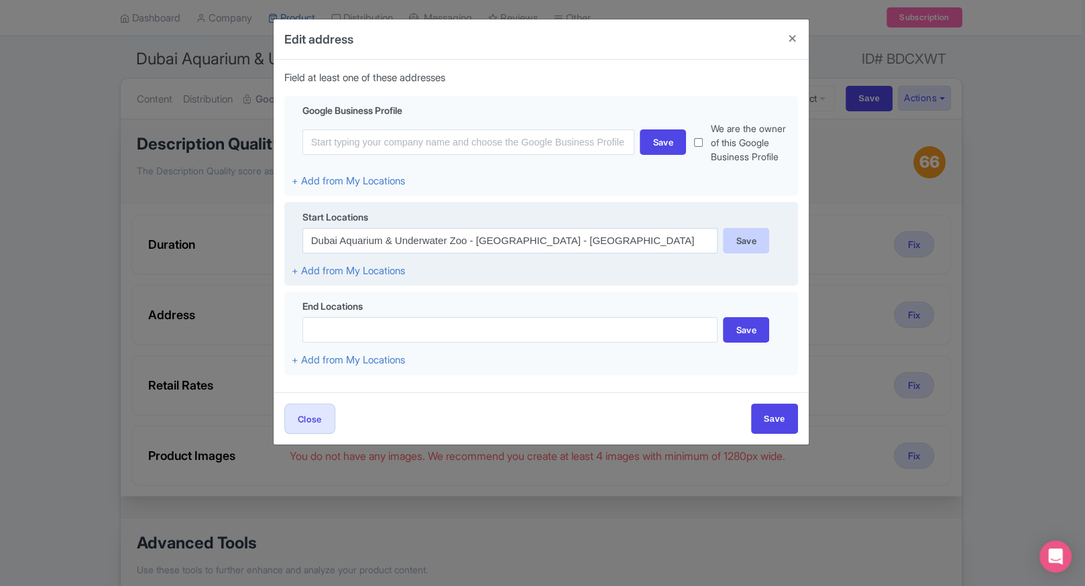
click at [741, 246] on div "Save" at bounding box center [746, 240] width 46 height 25
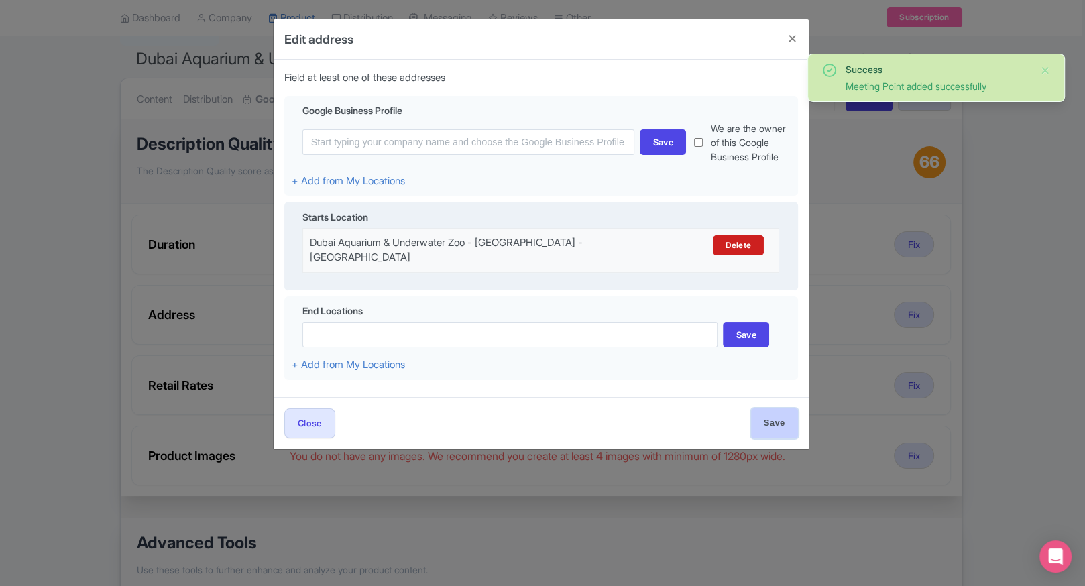
click at [778, 421] on input "Save" at bounding box center [774, 424] width 47 height 30
type input "Save"
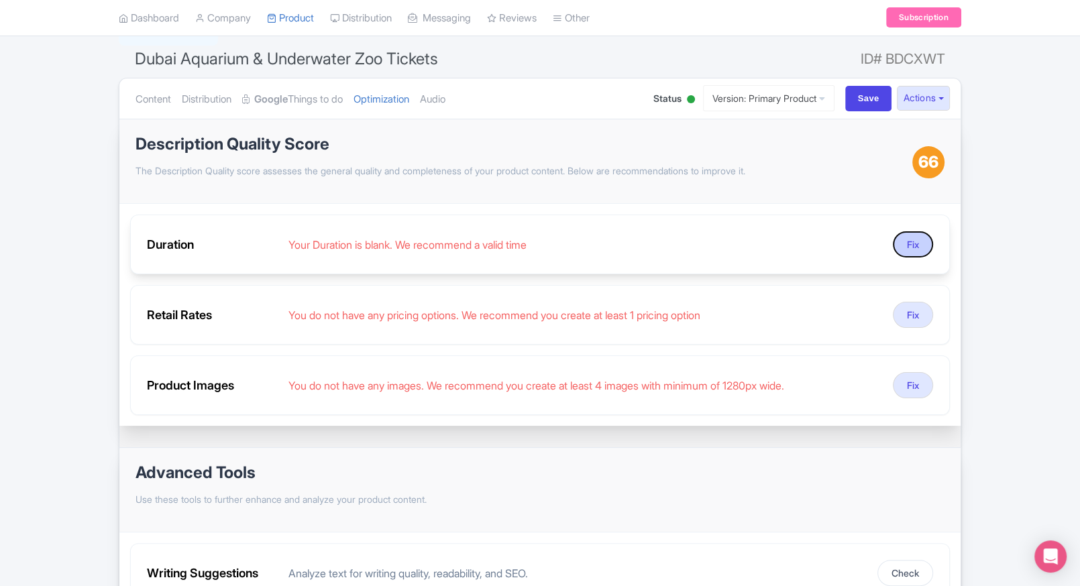
click at [907, 237] on button "Fix" at bounding box center [913, 244] width 40 height 26
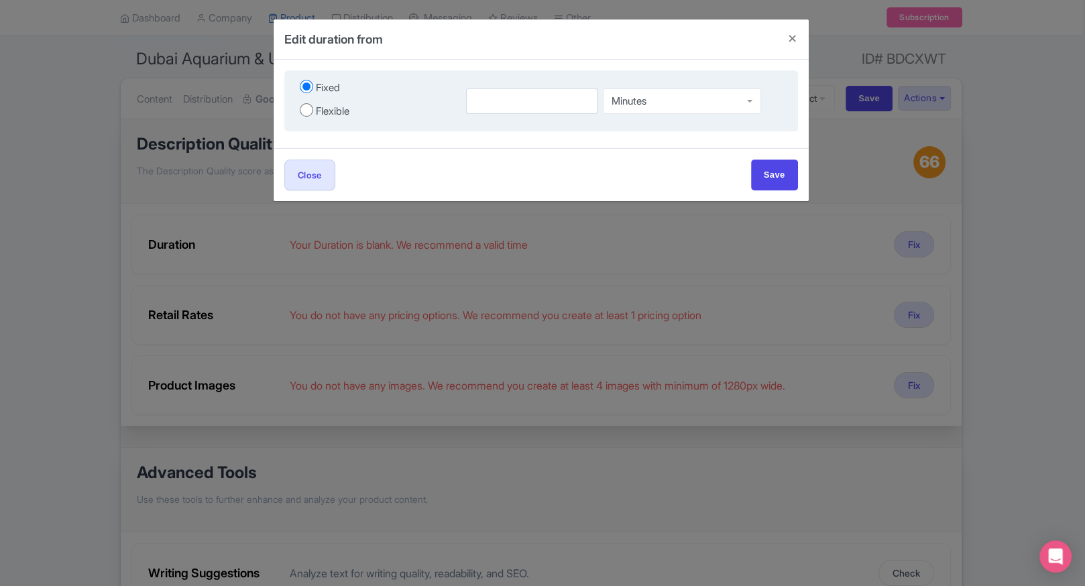
click at [327, 117] on div "Flexible" at bounding box center [333, 111] width 34 height 15
click at [313, 117] on input "Flexible" at bounding box center [306, 109] width 13 height 13
radio input "true"
click at [478, 102] on input "number" at bounding box center [499, 101] width 83 height 25
type input "2"
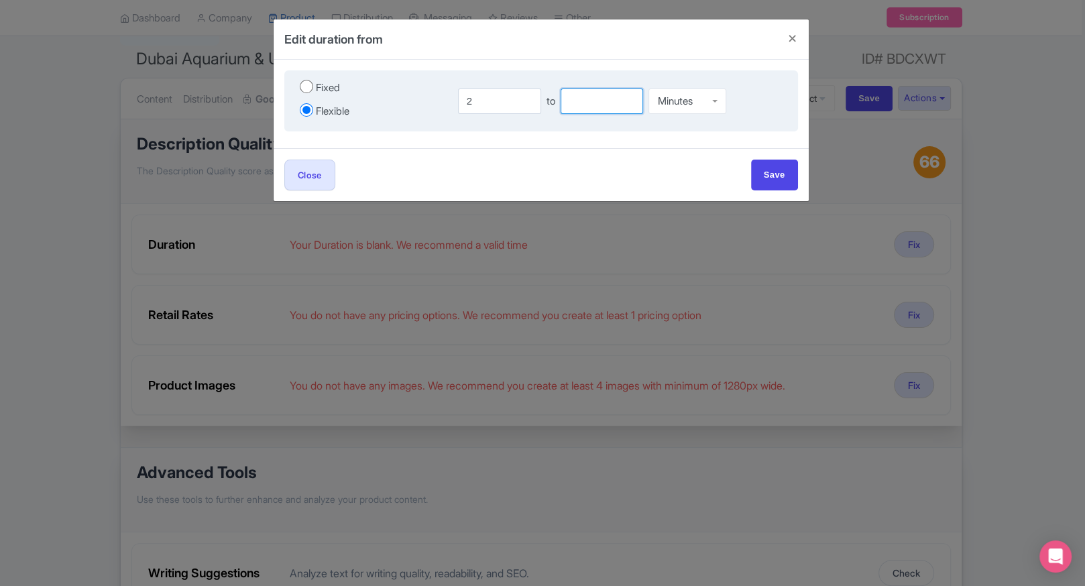
click at [616, 99] on input "number" at bounding box center [602, 101] width 83 height 25
type input "3"
click at [680, 109] on div "Minutes" at bounding box center [688, 98] width 78 height 25
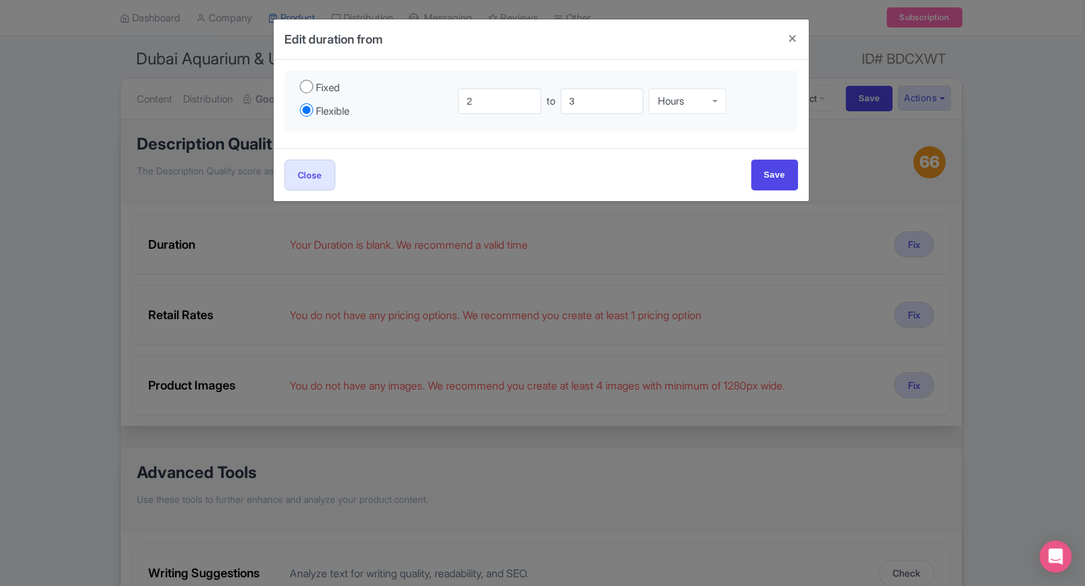
click at [799, 174] on div "Close Save" at bounding box center [541, 174] width 535 height 52
click at [787, 174] on input "Save" at bounding box center [774, 175] width 47 height 30
type input "Save"
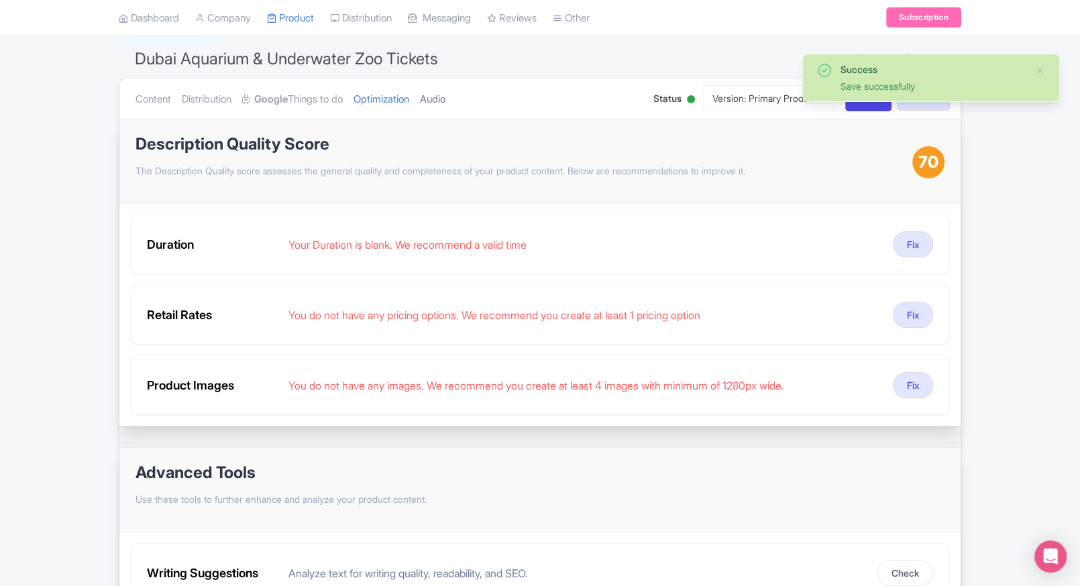
click at [443, 98] on link "Audio" at bounding box center [432, 99] width 25 height 42
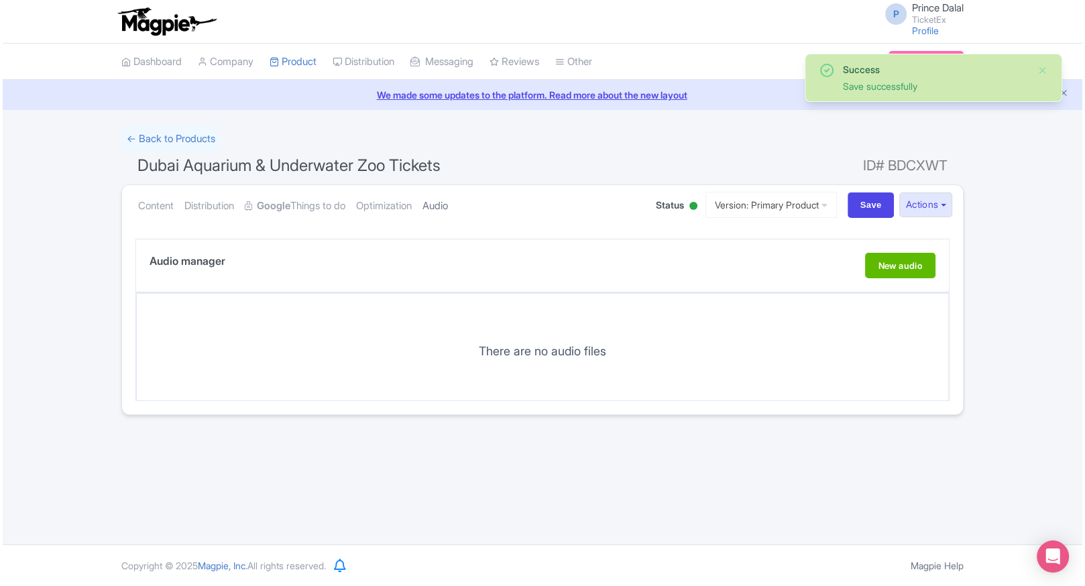
scroll to position [0, 0]
click at [379, 198] on link "Optimization" at bounding box center [382, 206] width 56 height 42
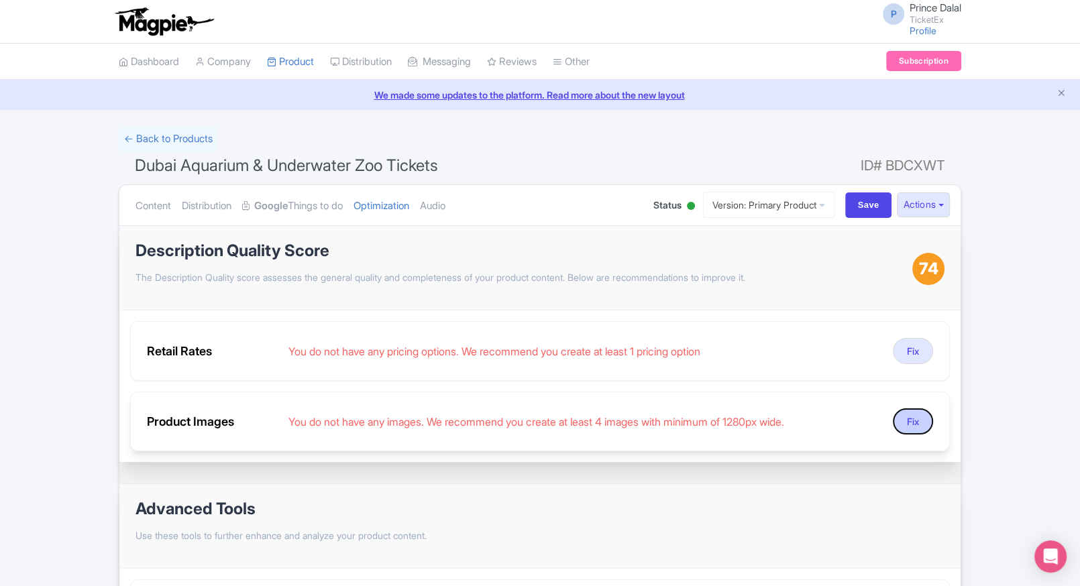
click at [906, 412] on button "Fix" at bounding box center [913, 422] width 40 height 26
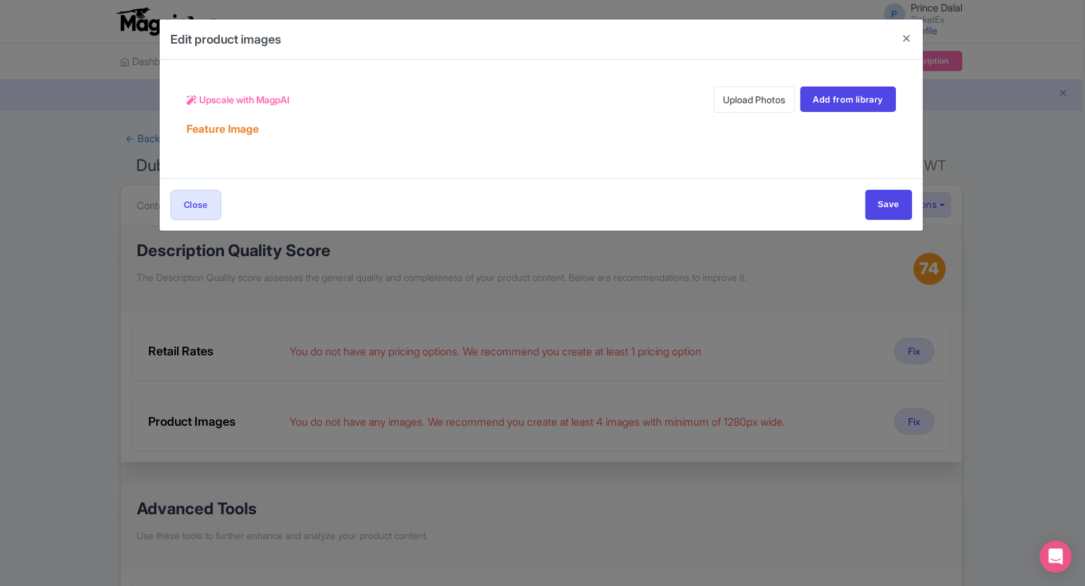
click at [741, 101] on link "Upload Photos" at bounding box center [754, 100] width 81 height 26
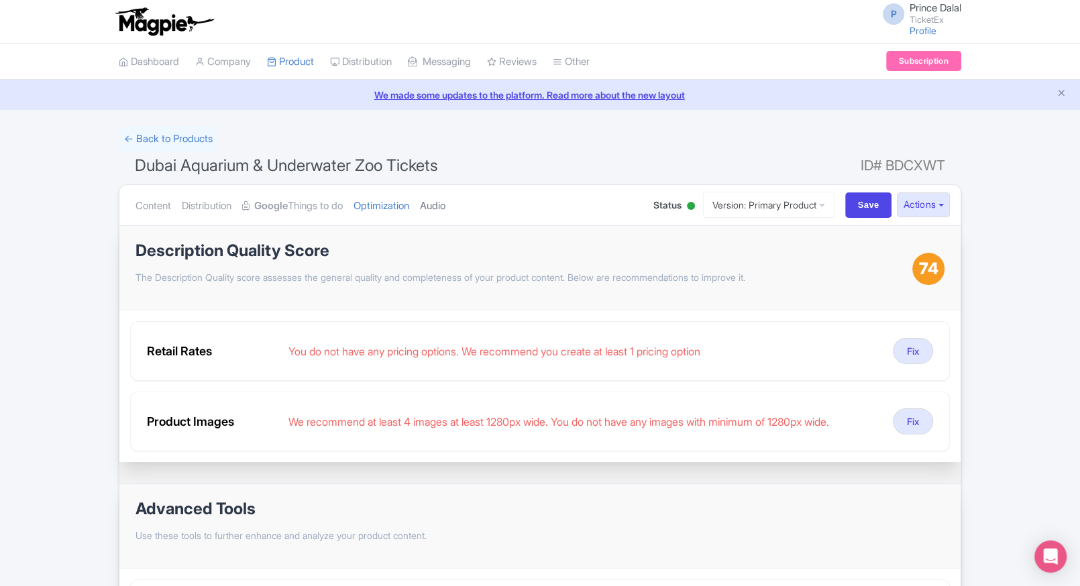
click at [445, 200] on link "Audio" at bounding box center [432, 206] width 25 height 42
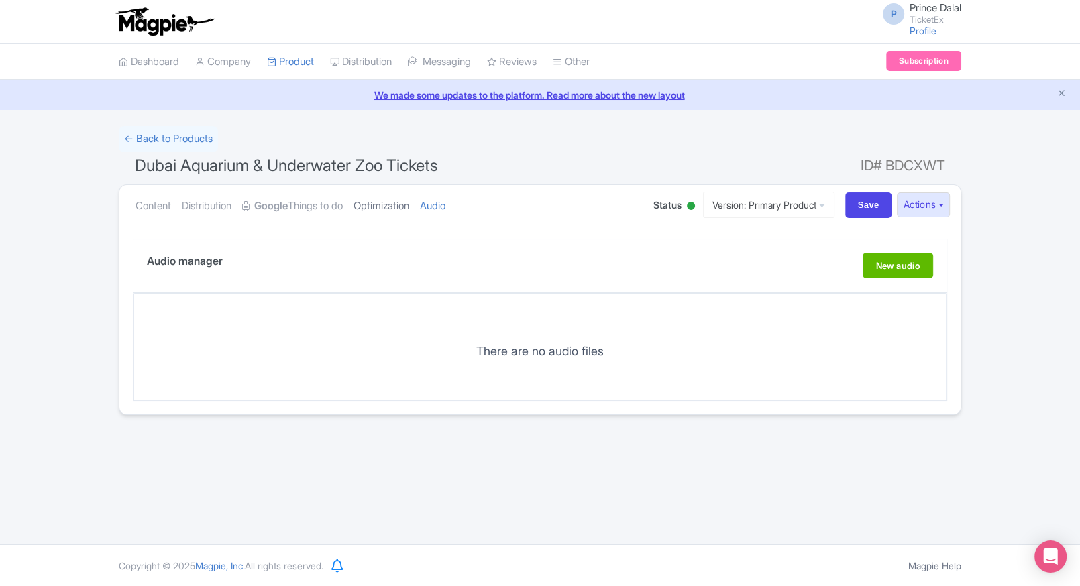
click at [386, 218] on link "Optimization" at bounding box center [382, 206] width 56 height 42
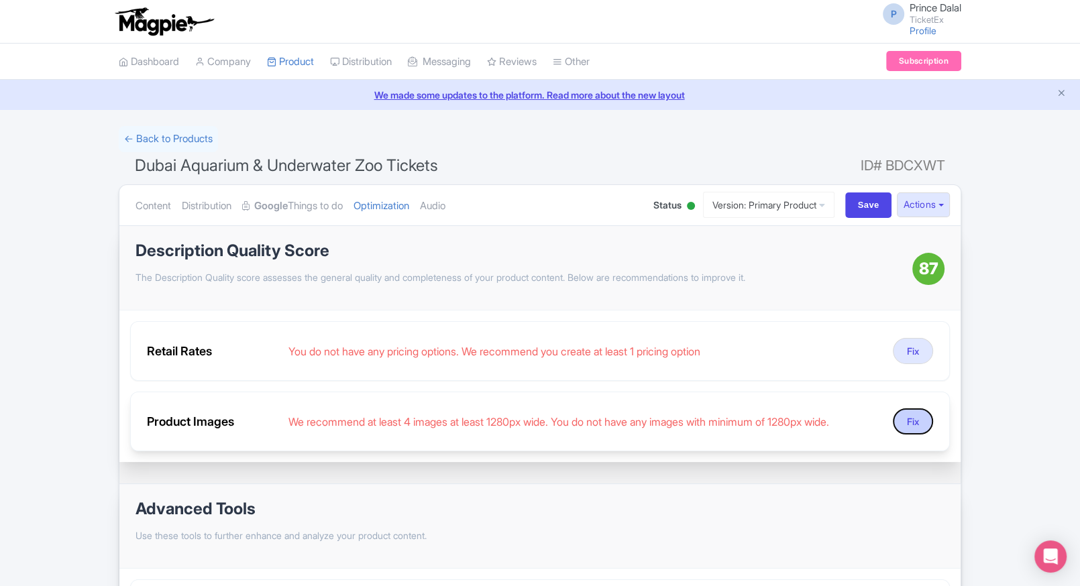
click at [896, 427] on button "Fix" at bounding box center [913, 422] width 40 height 26
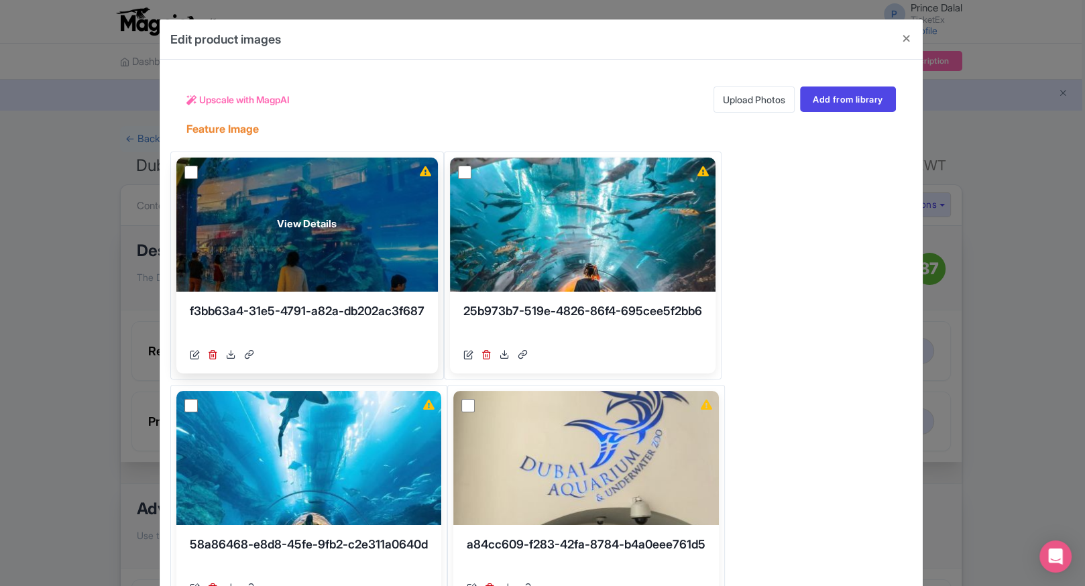
click at [188, 168] on input "checkbox" at bounding box center [190, 172] width 13 height 13
checkbox input "true"
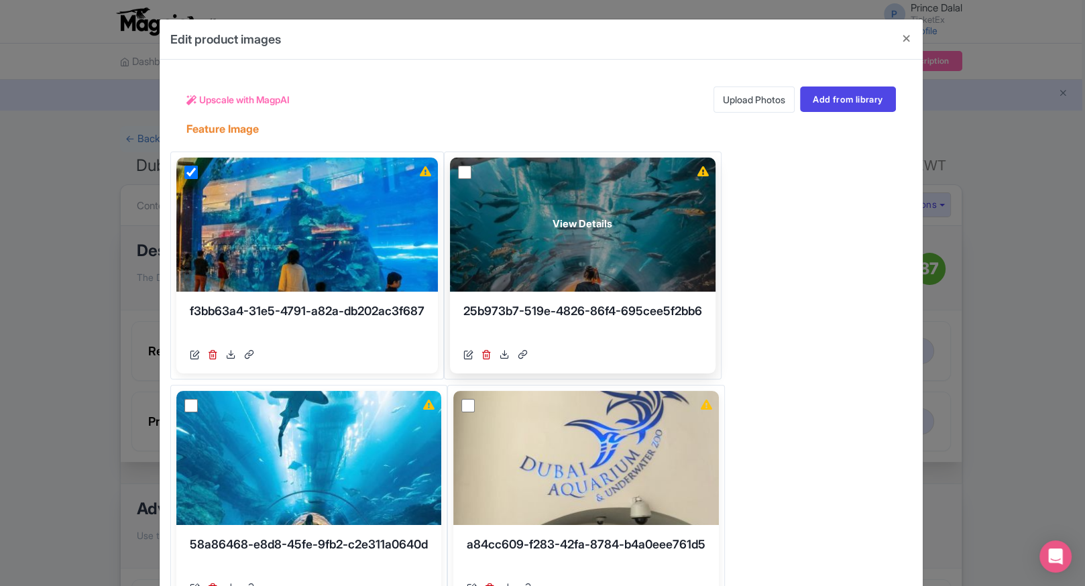
click at [468, 169] on input "checkbox" at bounding box center [464, 172] width 13 height 13
checkbox input "true"
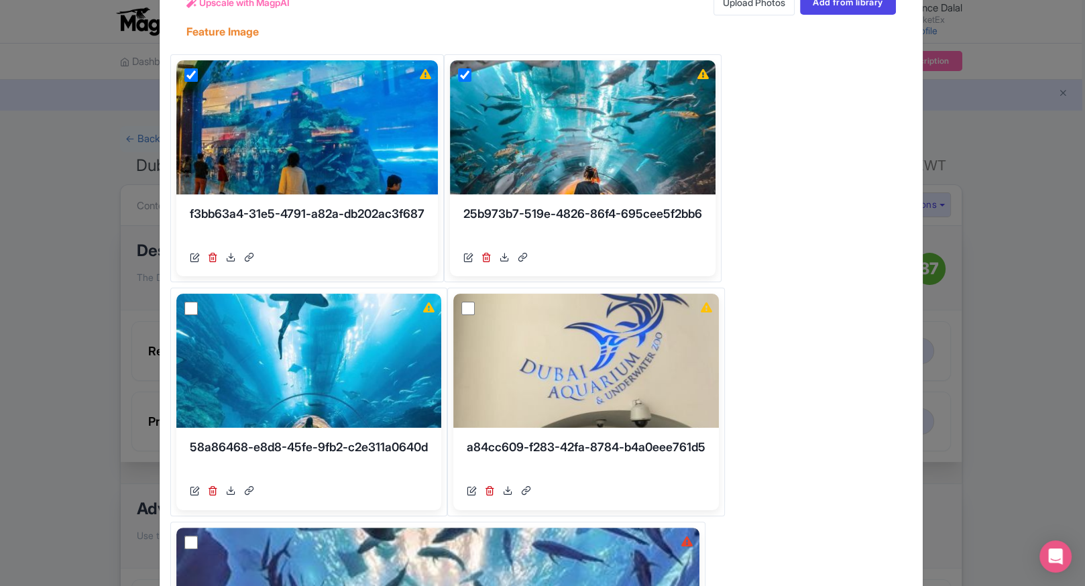
scroll to position [98, 0]
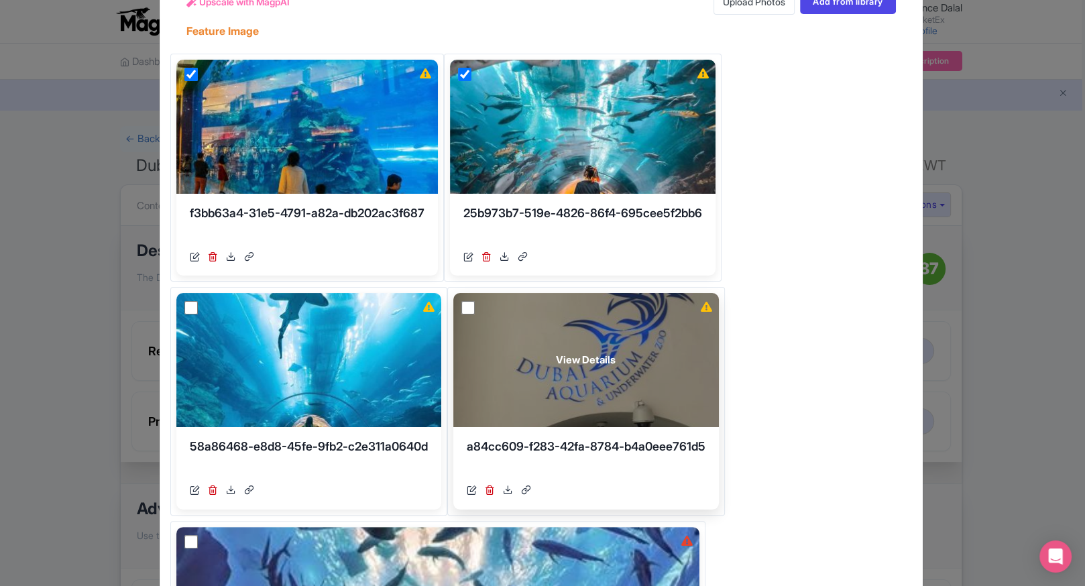
click at [471, 307] on input "checkbox" at bounding box center [468, 307] width 13 height 13
checkbox input "true"
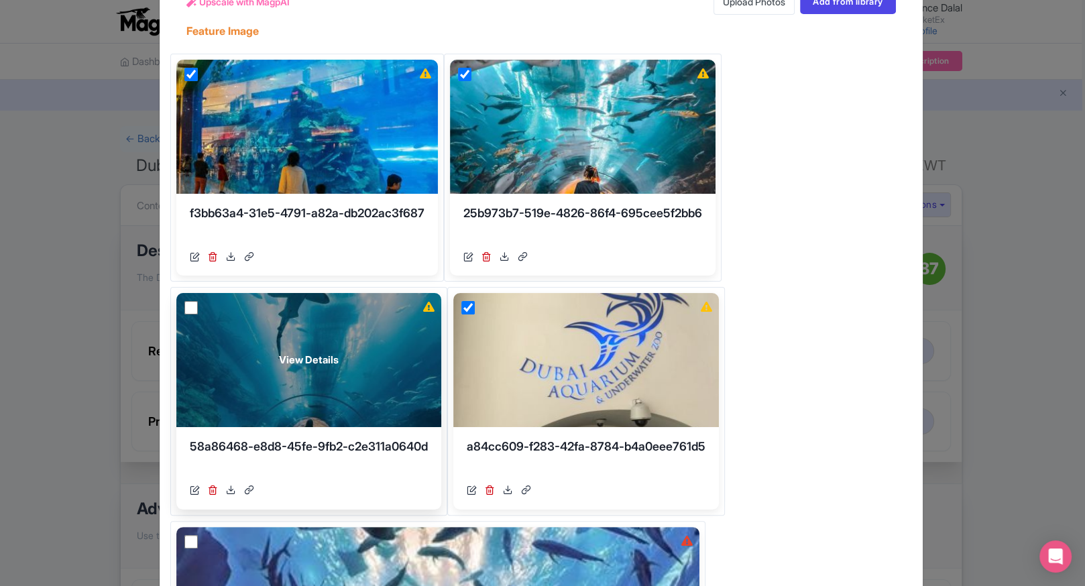
click at [184, 309] on input "checkbox" at bounding box center [190, 307] width 13 height 13
checkbox input "true"
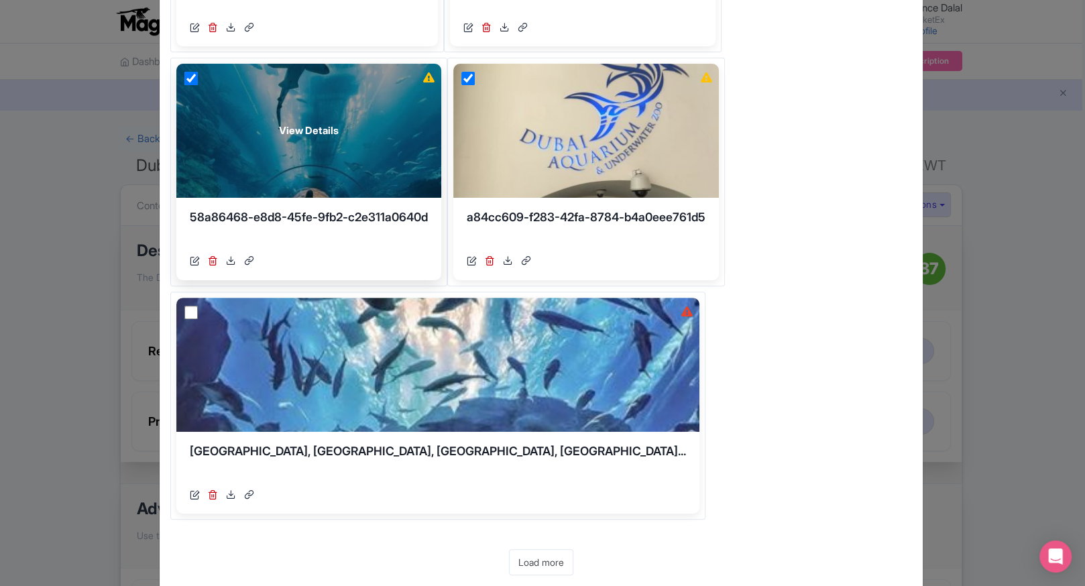
scroll to position [398, 0]
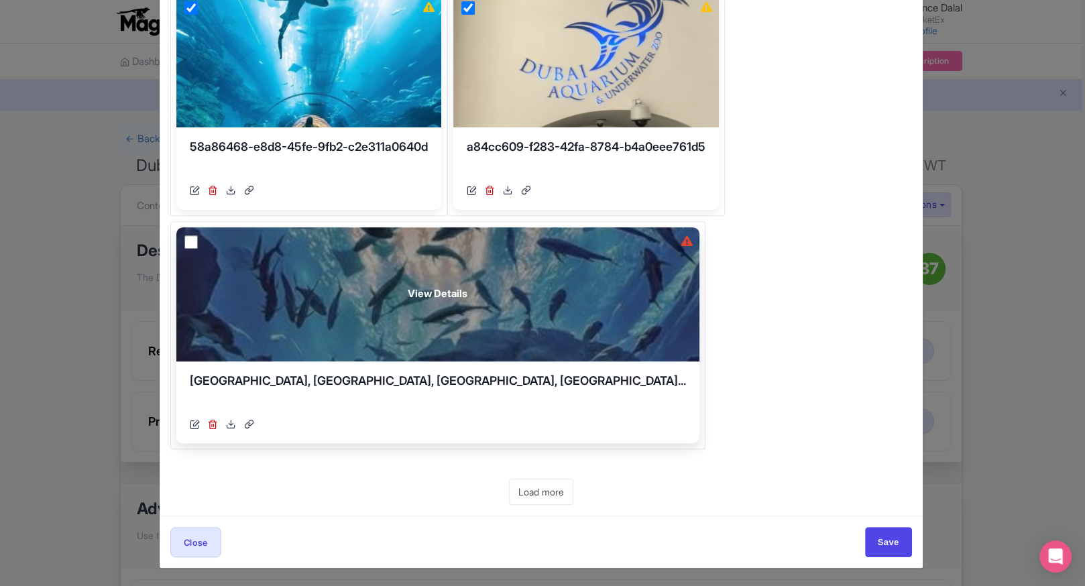
click at [186, 241] on input "checkbox" at bounding box center [190, 241] width 13 height 13
checkbox input "true"
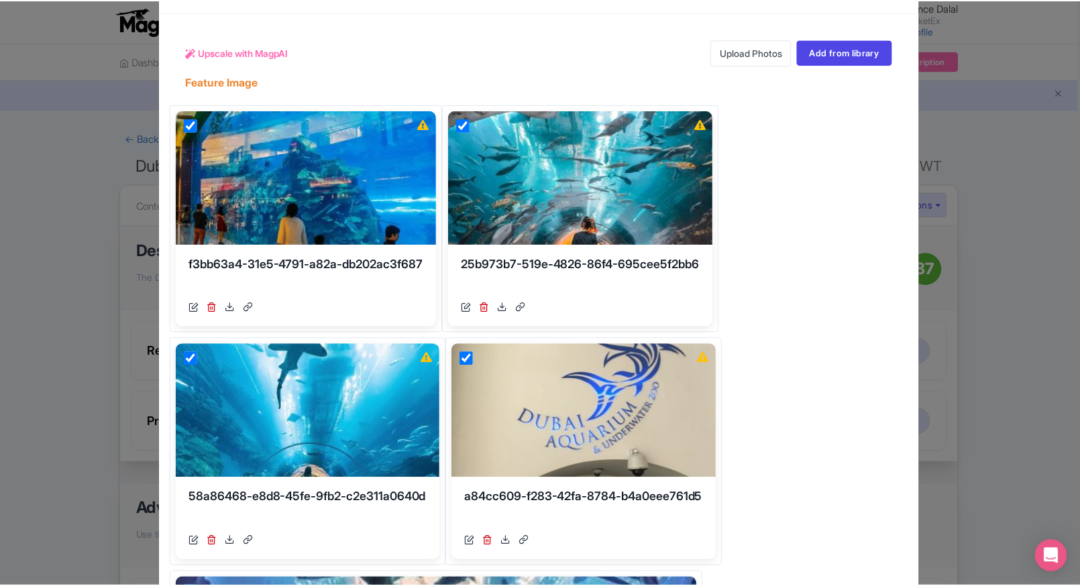
scroll to position [0, 0]
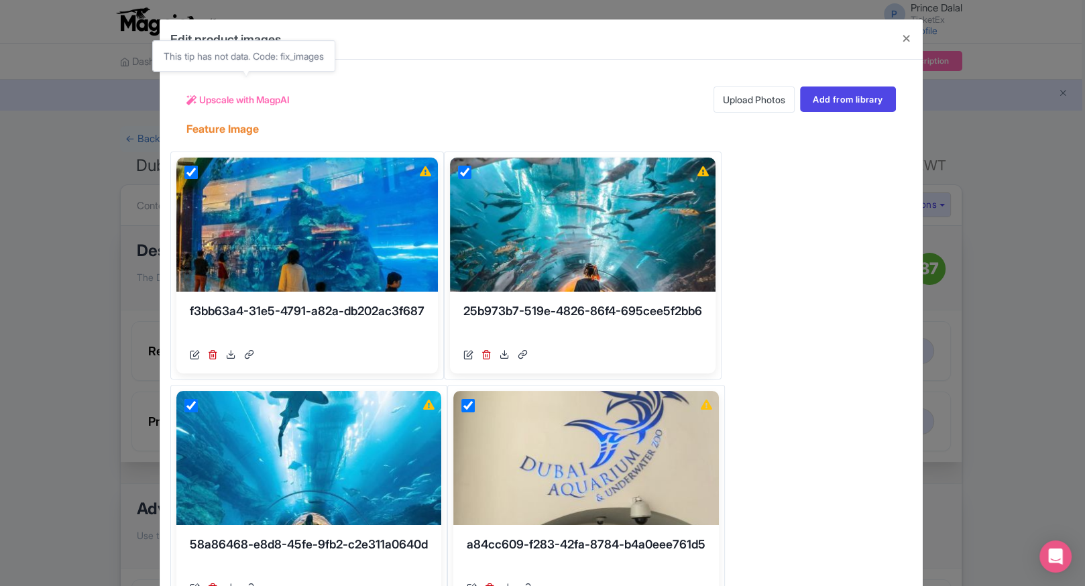
click at [237, 104] on span "Upscale with MagpAI" at bounding box center [244, 100] width 91 height 14
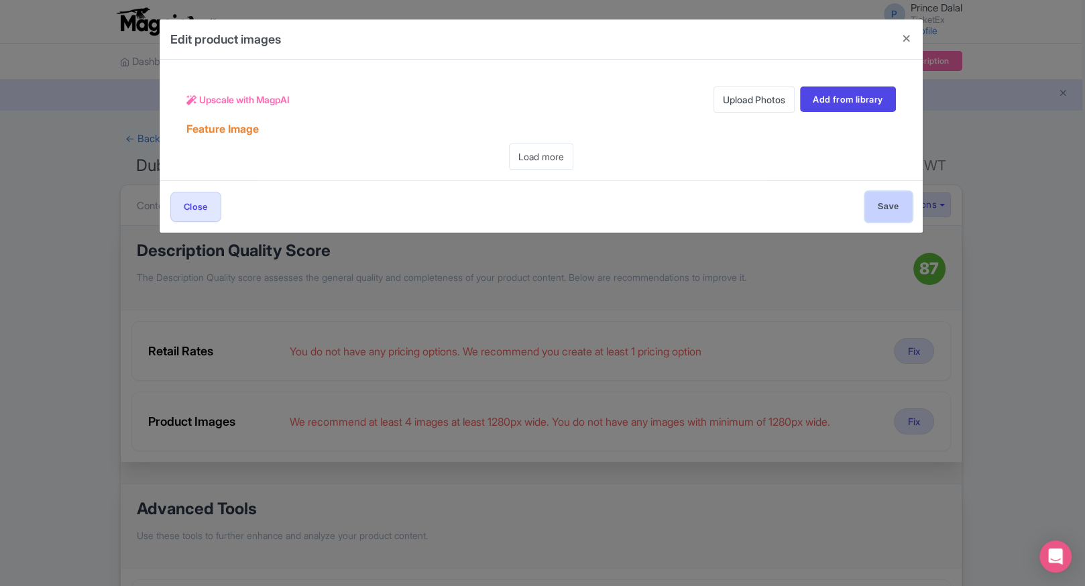
click at [901, 201] on input "Save" at bounding box center [888, 207] width 47 height 30
type input "Save"
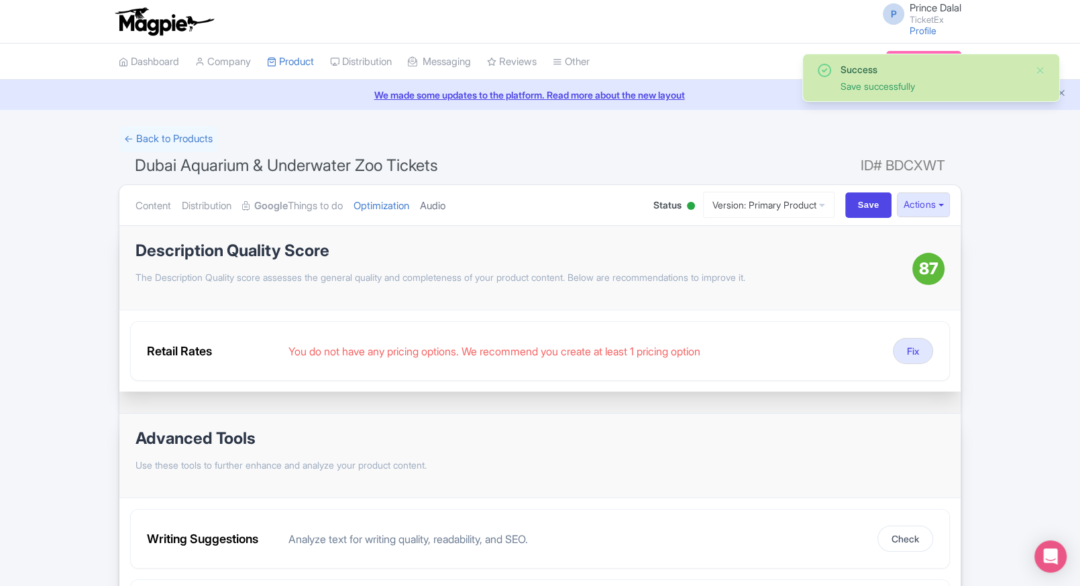
click at [445, 211] on link "Audio" at bounding box center [432, 206] width 25 height 42
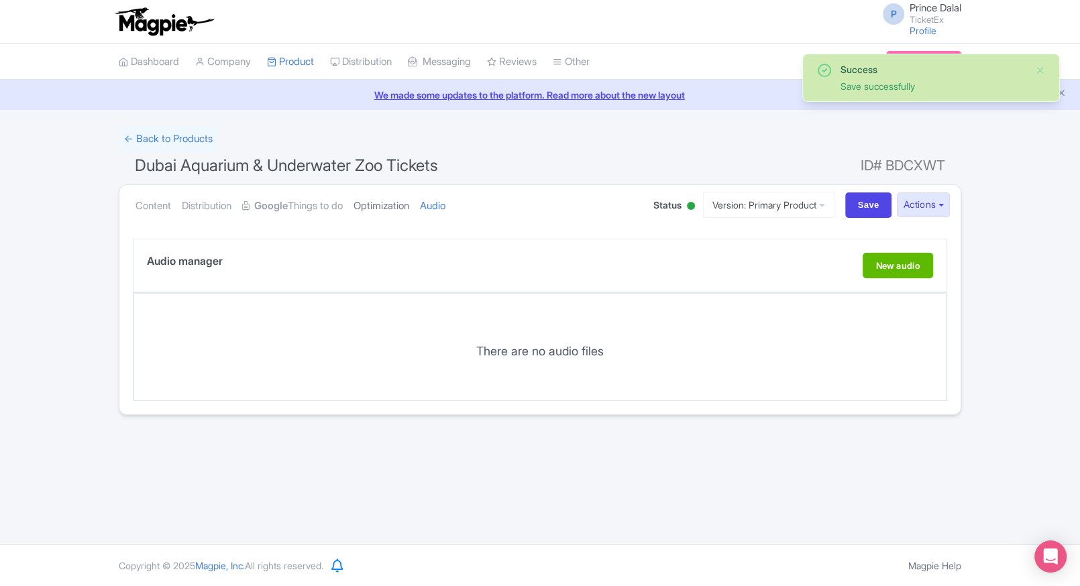
click at [375, 211] on link "Optimization" at bounding box center [382, 206] width 56 height 42
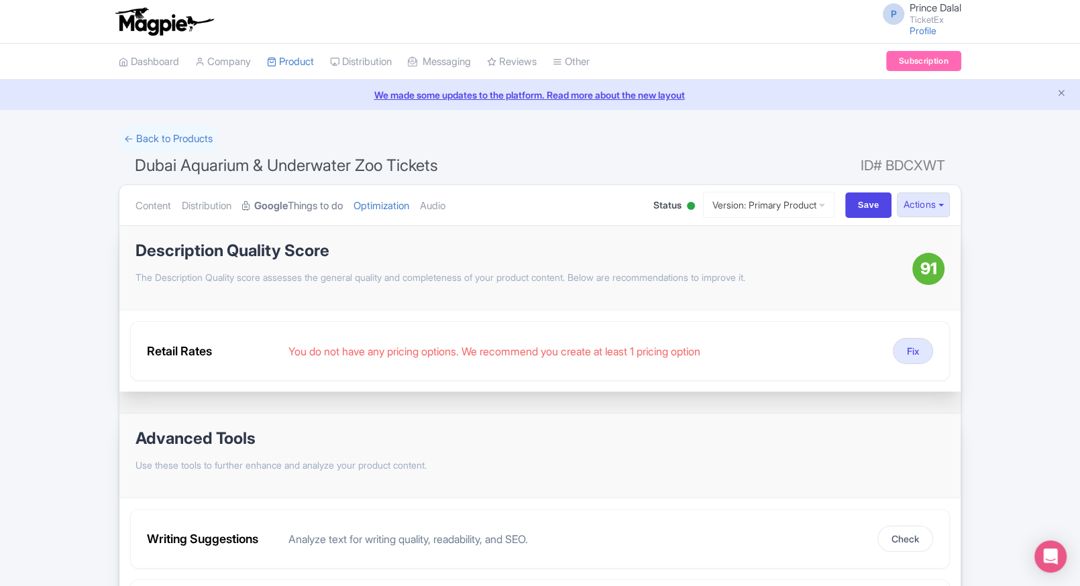
click at [280, 207] on strong "Google" at bounding box center [271, 206] width 34 height 15
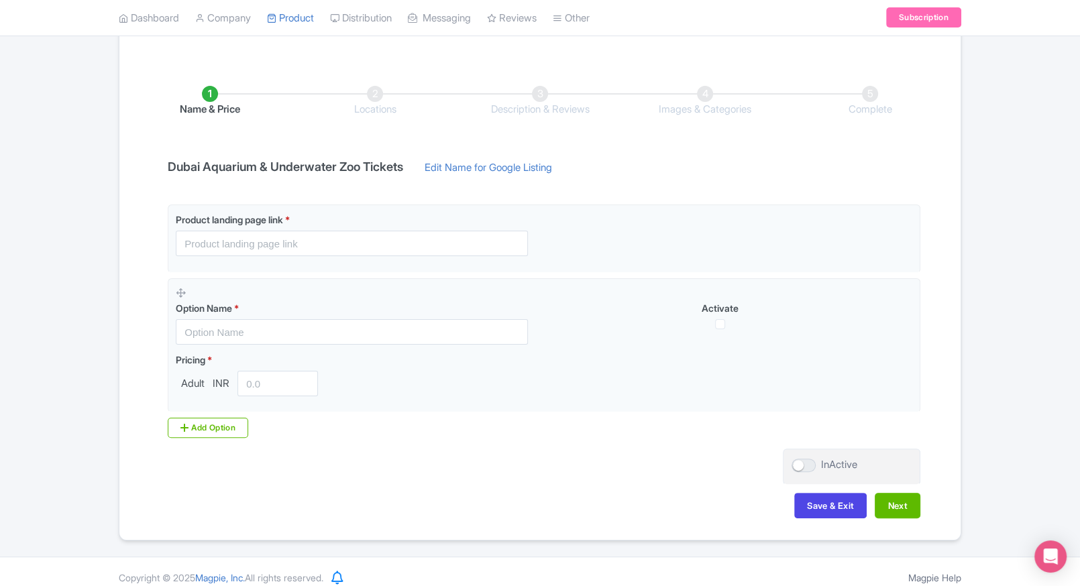
scroll to position [187, 0]
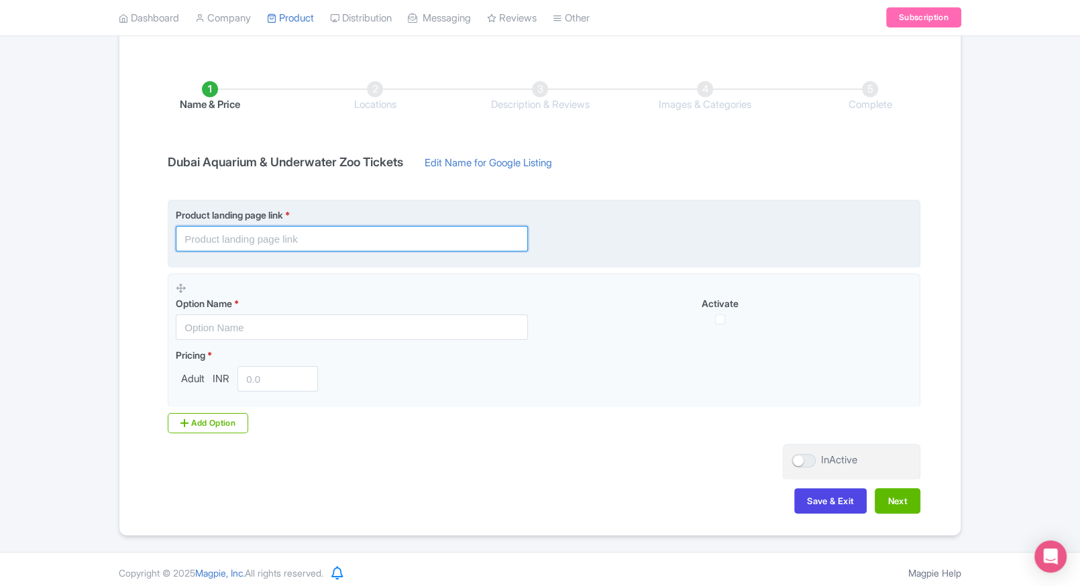
click at [243, 237] on input "text" at bounding box center [352, 238] width 352 height 25
paste input "https://www.ticketex.co/activity/436/dubai-aquarium-underwater-zoo-tickets-gian…"
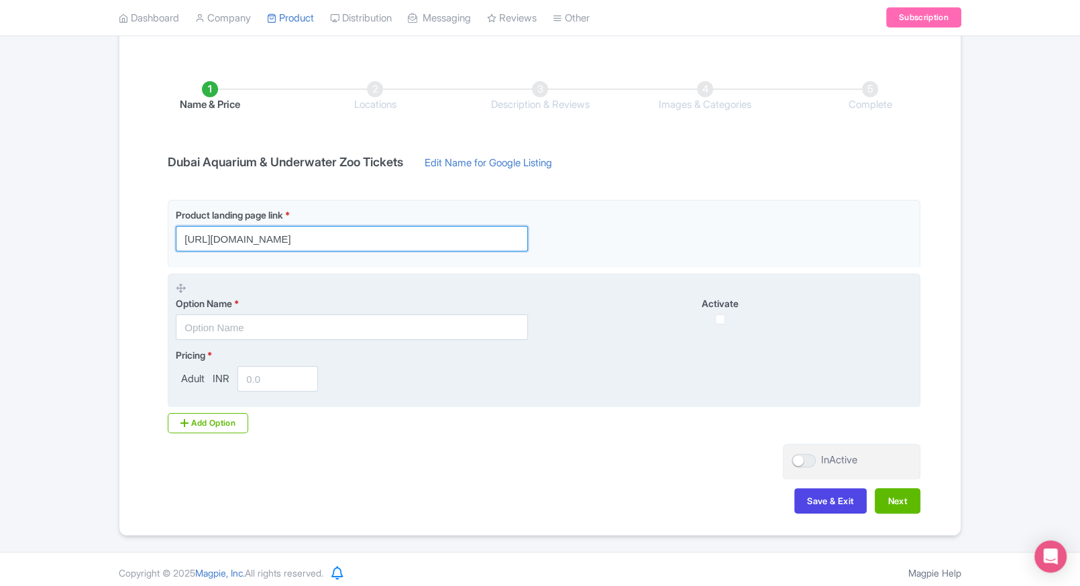
type input "https://www.ticketex.co/activity/436/dubai-aquarium-underwater-zoo-tickets-gian…"
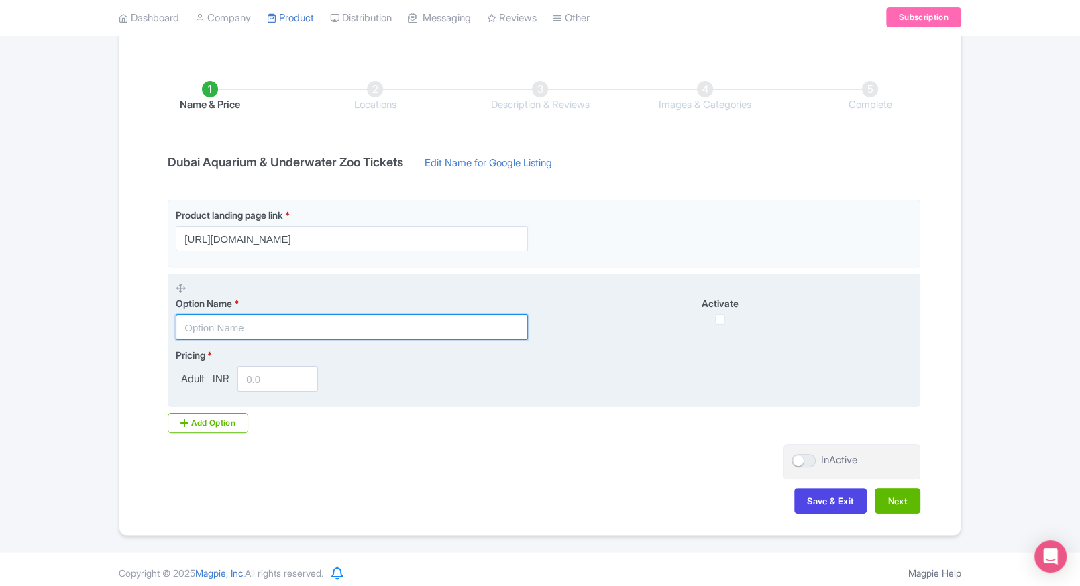
click at [239, 331] on input "text" at bounding box center [352, 327] width 352 height 25
paste input "Dubai Aquarium and Underwater Zoo - Silver Ticket"
type input "Dubai Aquarium and Underwater Zoo - Silver Ticket"
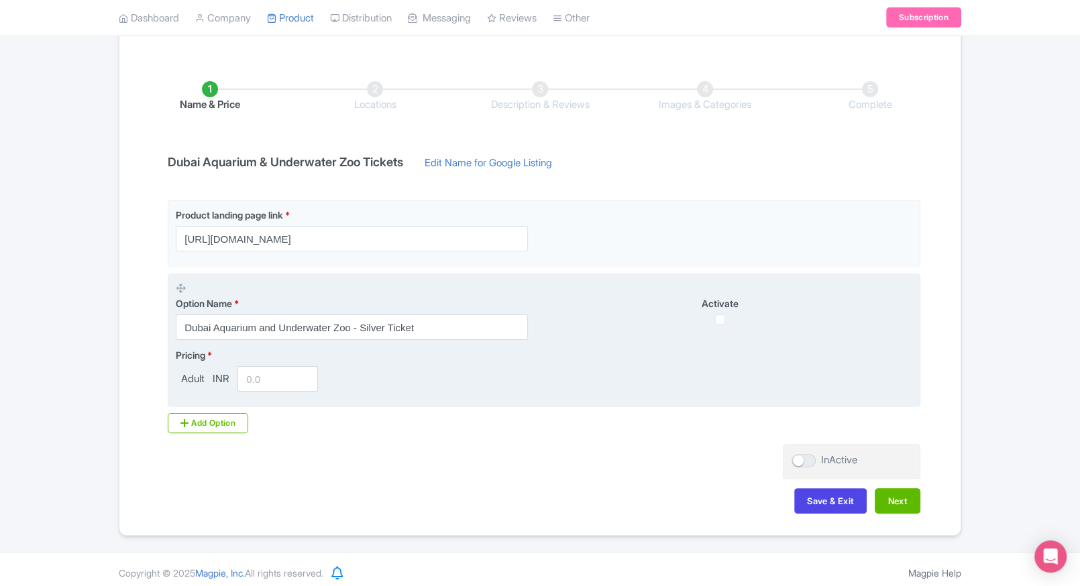
click at [268, 391] on fieldset "Option Name * Dubai Aquarium and Underwater Zoo - Silver Ticket Activate Pricin…" at bounding box center [544, 341] width 753 height 135
click at [261, 390] on input "number" at bounding box center [277, 378] width 80 height 25
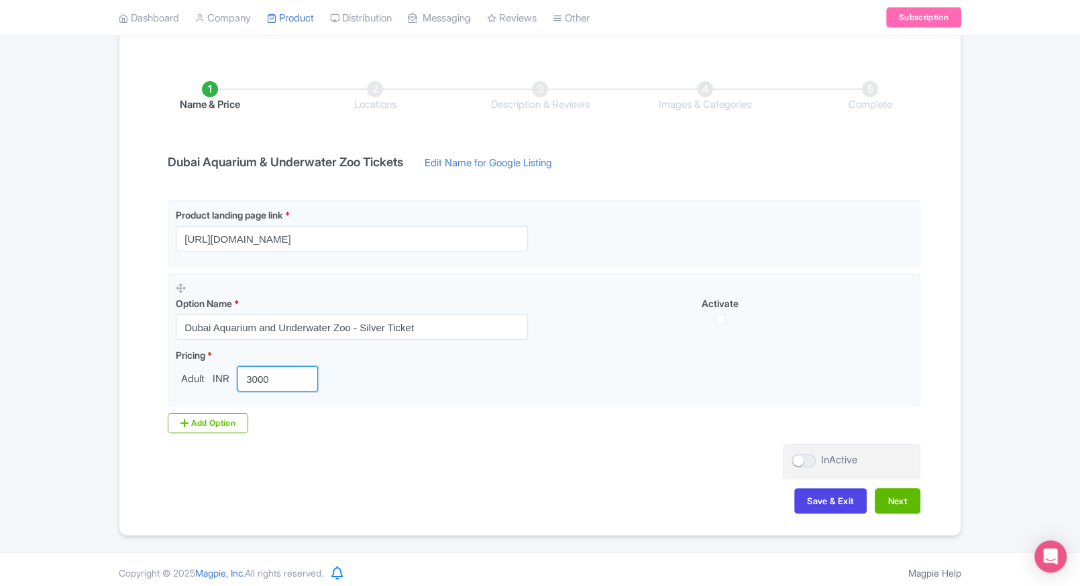
type input "3000"
click at [463, 476] on div "Name & Price Locations Description & Reviews Images & Categories Complete Dubai…" at bounding box center [539, 290] width 825 height 473
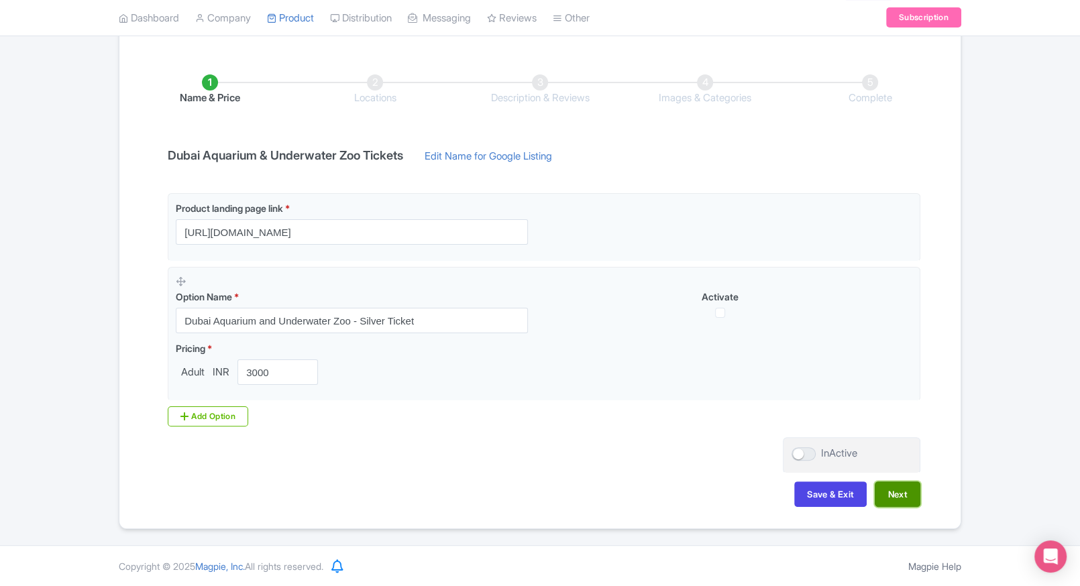
click at [893, 489] on button "Next" at bounding box center [898, 494] width 46 height 25
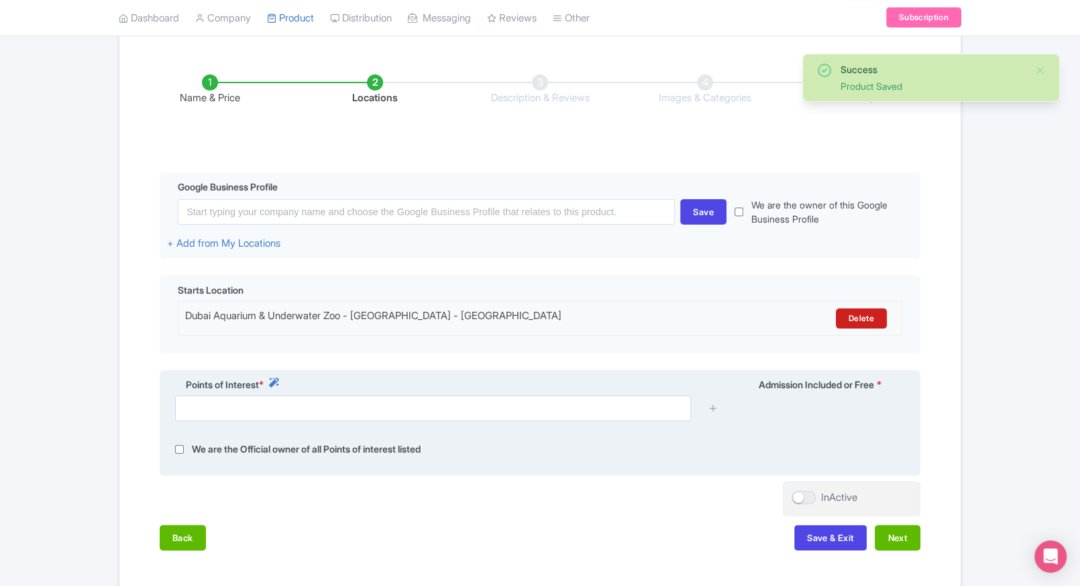
click at [441, 427] on div at bounding box center [540, 414] width 746 height 36
click at [473, 402] on input "text" at bounding box center [433, 408] width 516 height 25
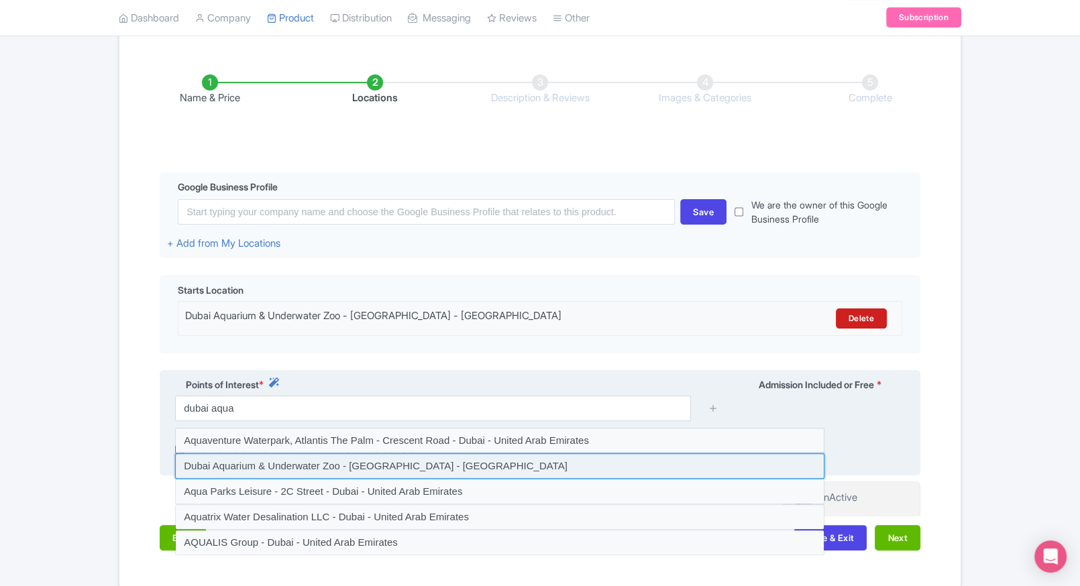
click at [386, 474] on input at bounding box center [499, 465] width 649 height 25
type input "Dubai Aquarium & Underwater Zoo - Dubai - United Arab Emirates"
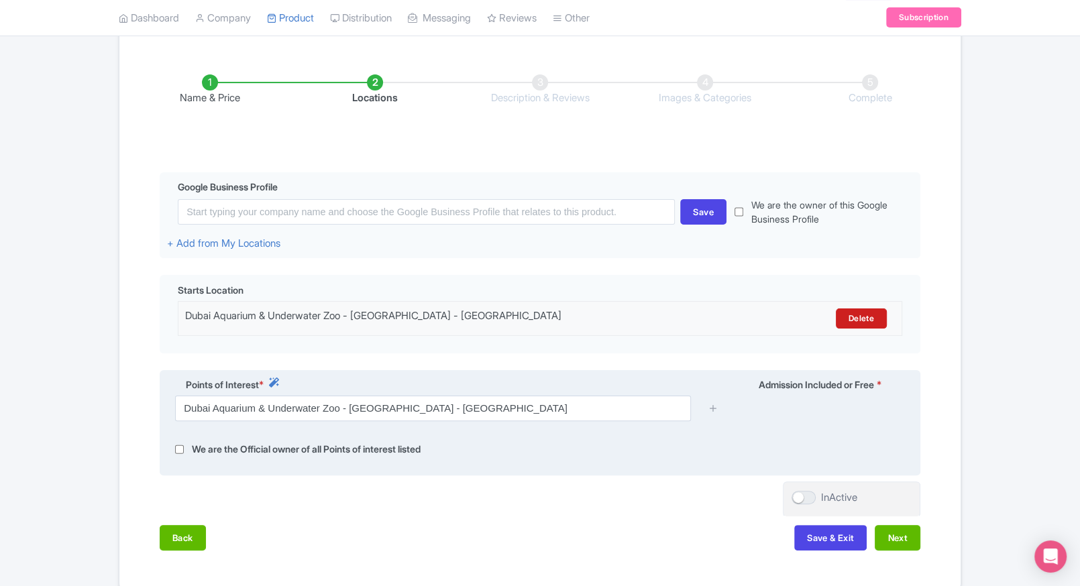
click at [703, 410] on div at bounding box center [713, 408] width 27 height 25
click at [710, 409] on icon at bounding box center [713, 408] width 10 height 10
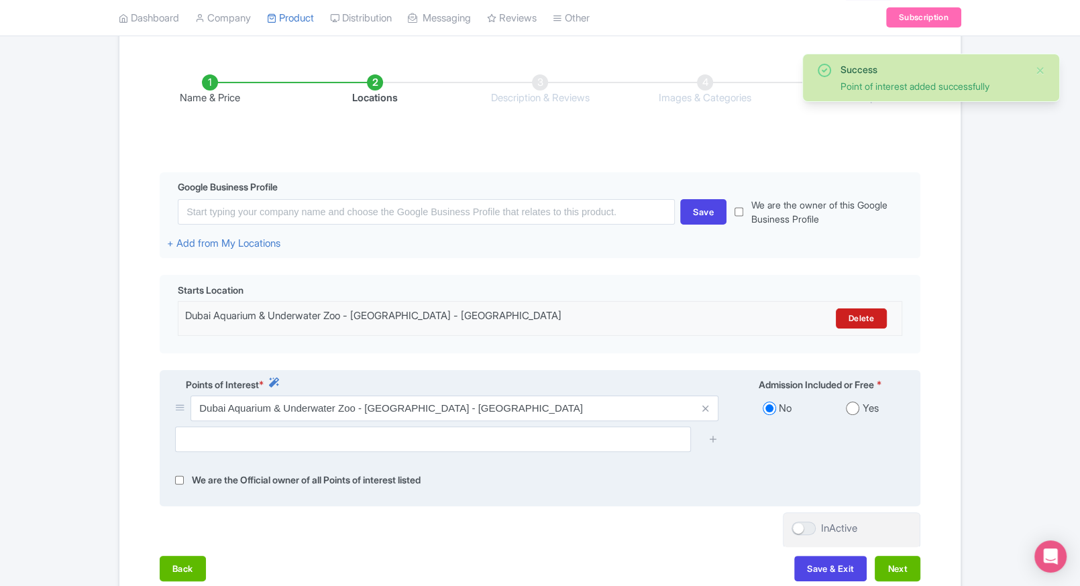
click at [851, 410] on input "radio" at bounding box center [852, 408] width 13 height 13
radio input "true"
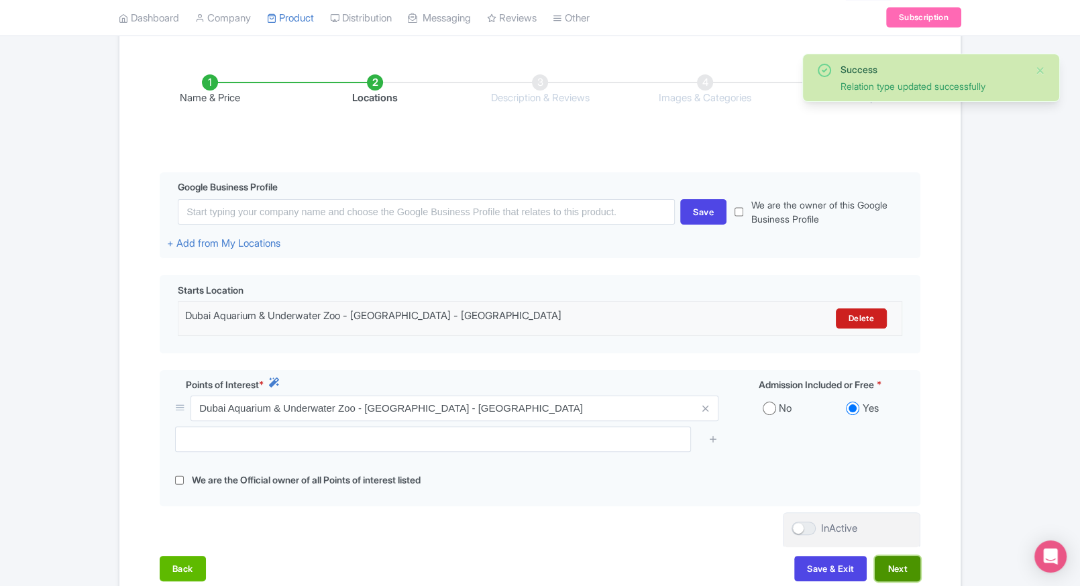
click at [898, 580] on button "Next" at bounding box center [898, 568] width 46 height 25
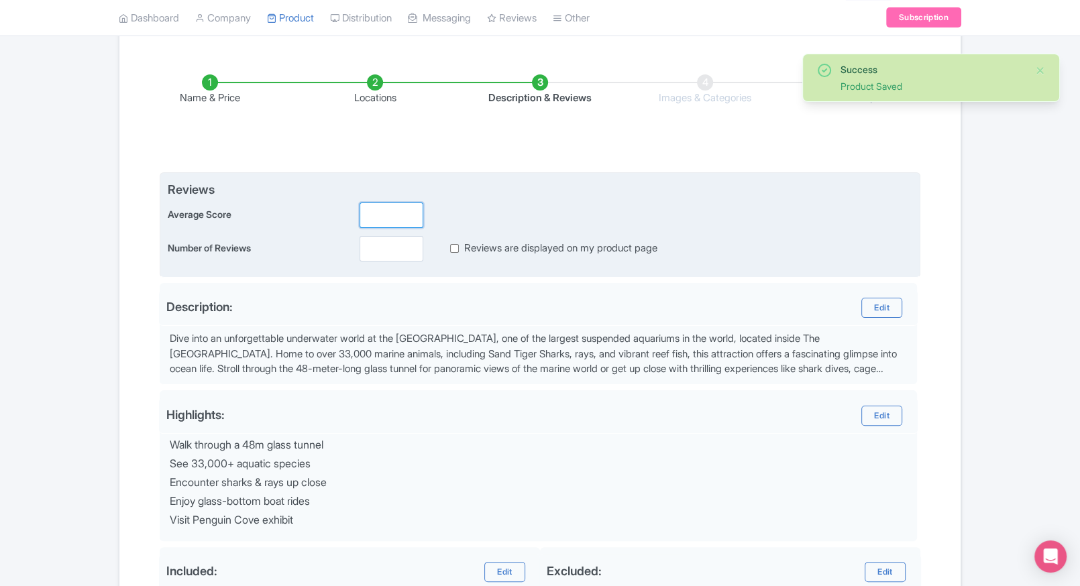
click at [365, 222] on input "number" at bounding box center [392, 215] width 64 height 25
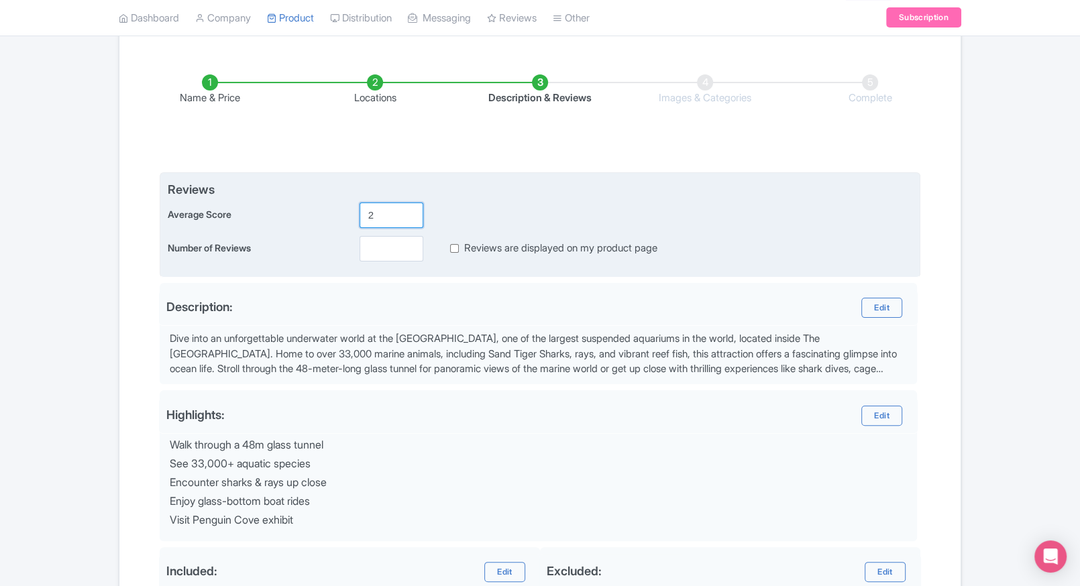
type input "2"
click at [373, 245] on input "number" at bounding box center [392, 248] width 64 height 25
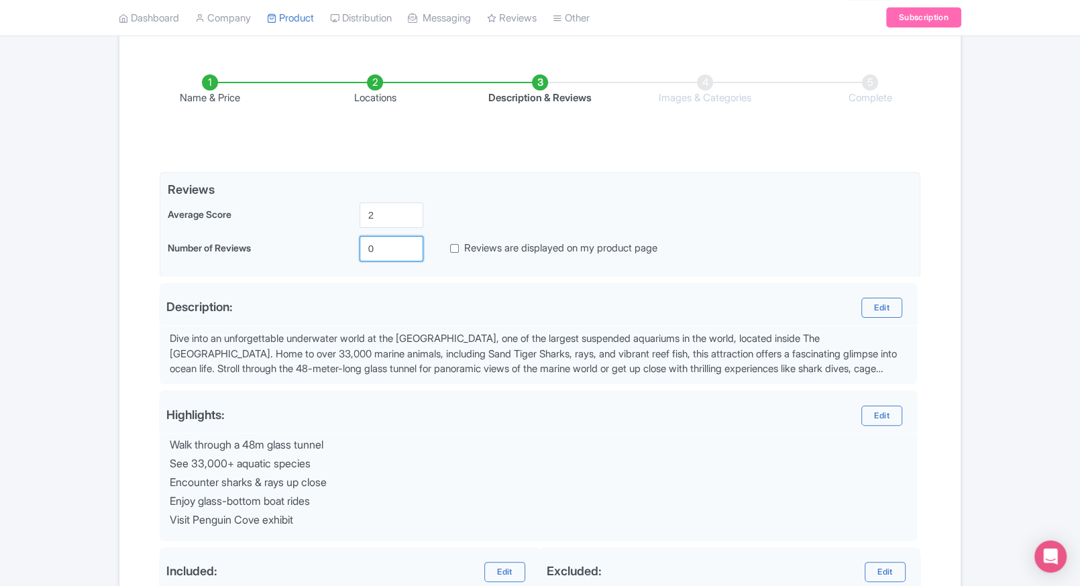
type input "0"
click at [951, 244] on div "Name & Price Locations Description & Reviews Images & Categories Complete Edit …" at bounding box center [539, 399] width 825 height 702
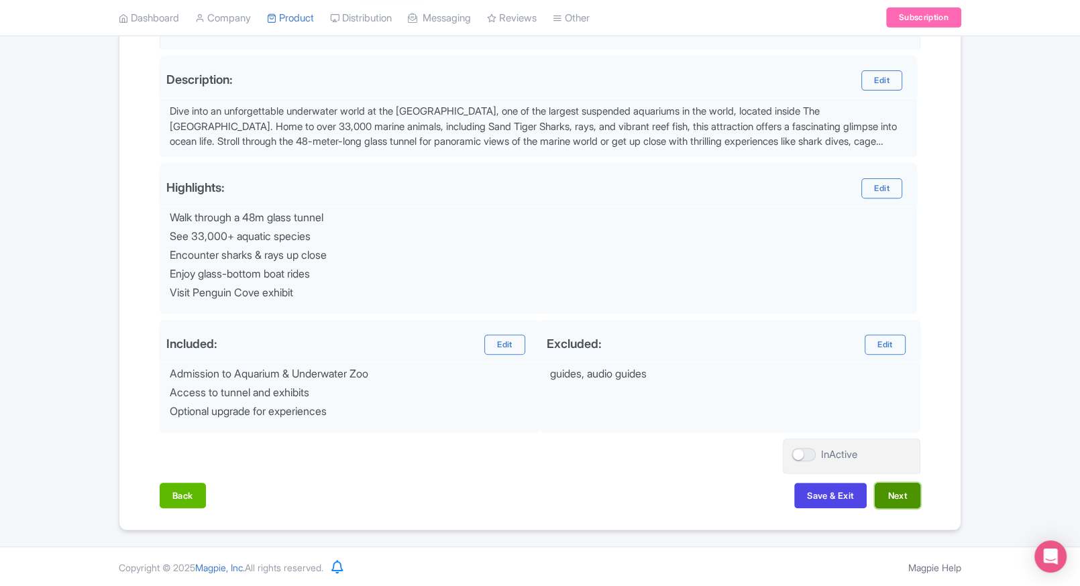
click at [910, 500] on button "Next" at bounding box center [898, 495] width 46 height 25
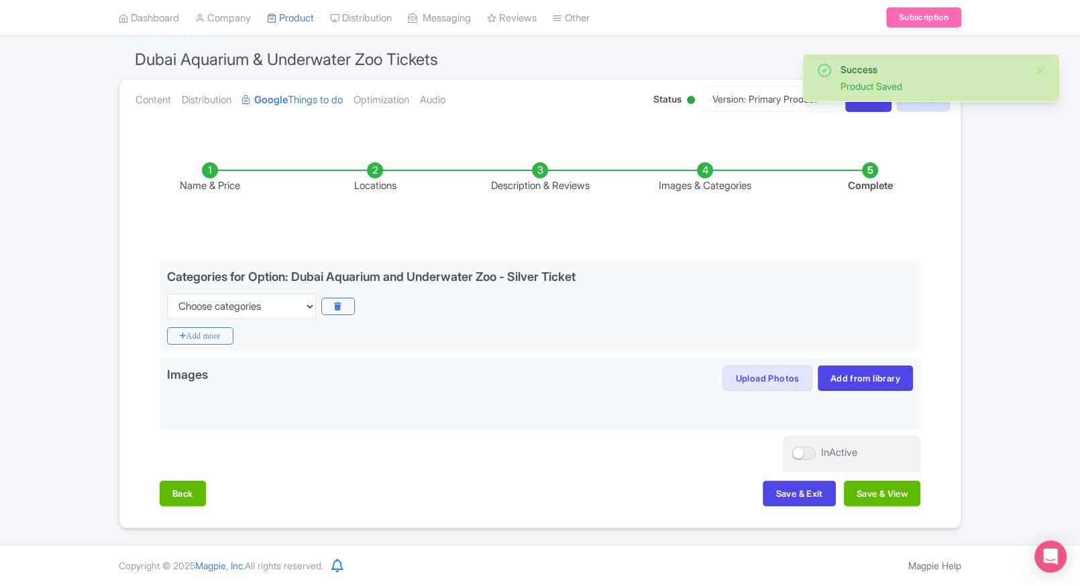
scroll to position [105, 0]
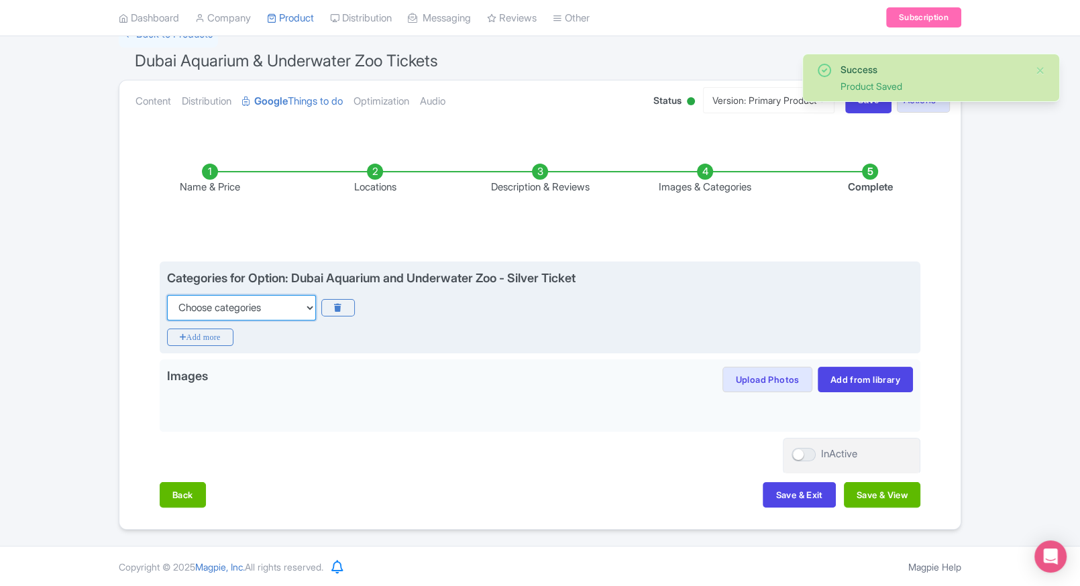
click at [290, 304] on select "Choose categories Adults Only Animals Audio Guide Beaches Bike Tours Boat Tours…" at bounding box center [241, 307] width 149 height 25
select select "family-friendly"
click at [167, 295] on select "Choose categories Adults Only Animals Audio Guide Beaches Bike Tours Boat Tours…" at bounding box center [241, 307] width 149 height 25
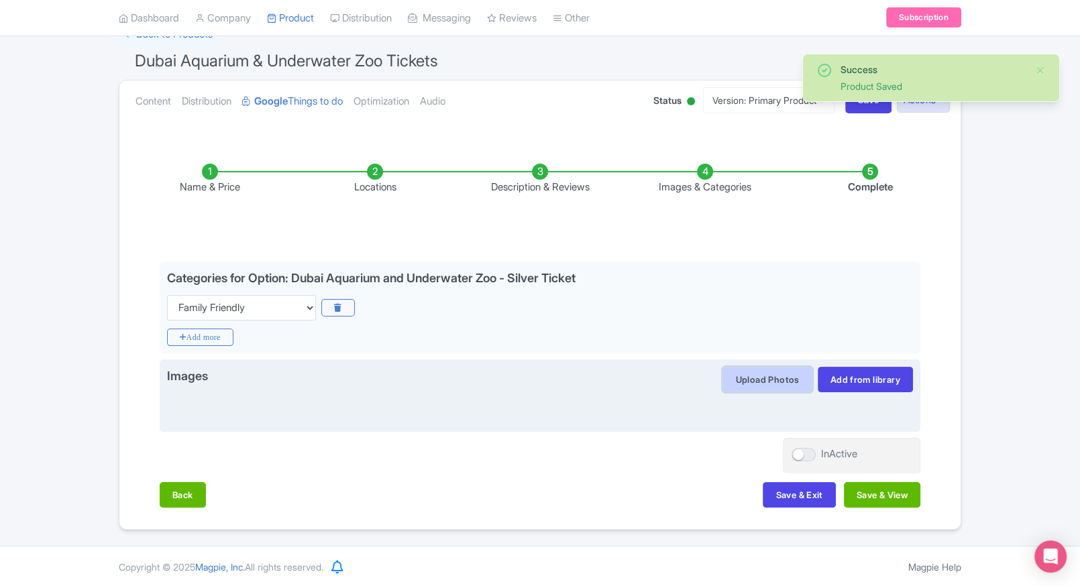
click at [751, 385] on button "Upload Photos" at bounding box center [766, 379] width 89 height 25
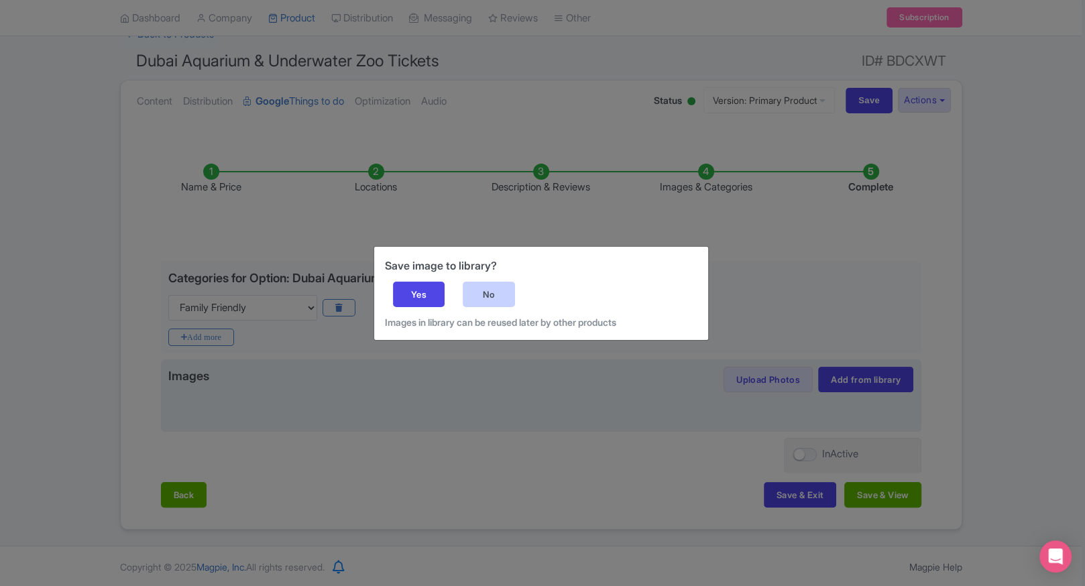
click at [496, 289] on div "No" at bounding box center [489, 294] width 52 height 25
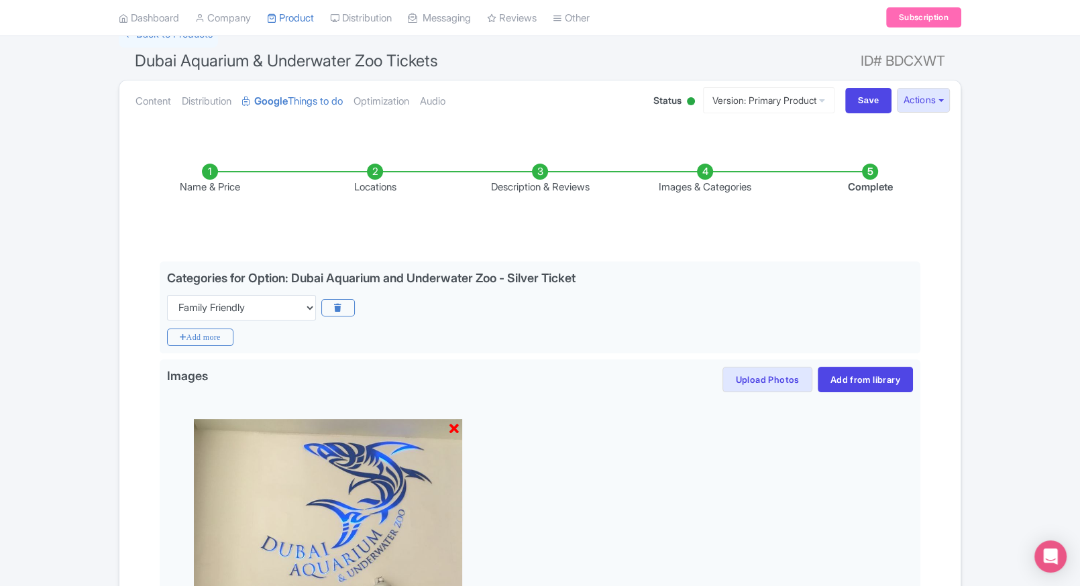
scroll to position [294, 0]
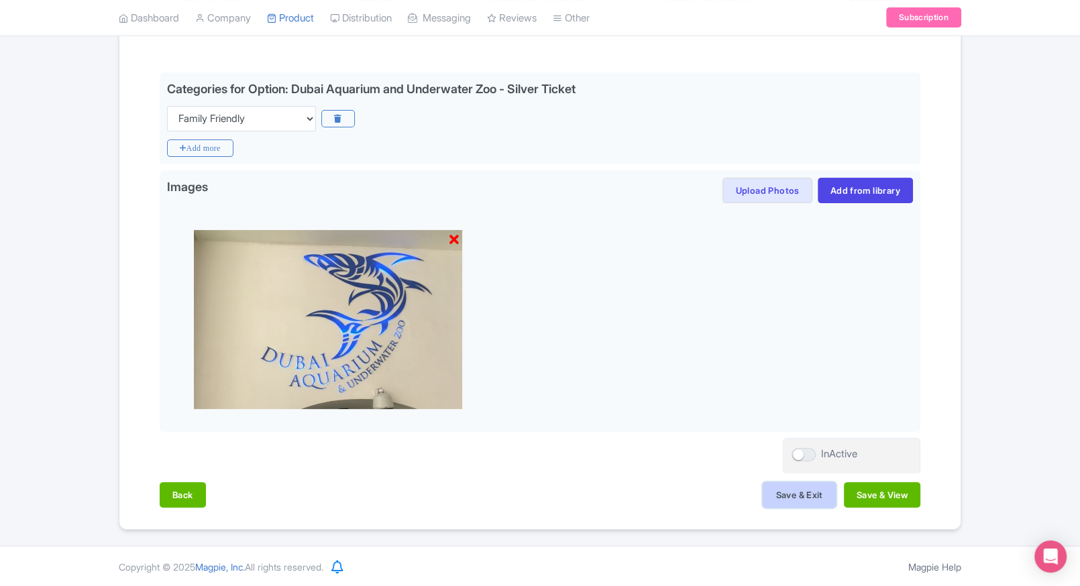
click at [778, 495] on button "Save & Exit" at bounding box center [799, 494] width 72 height 25
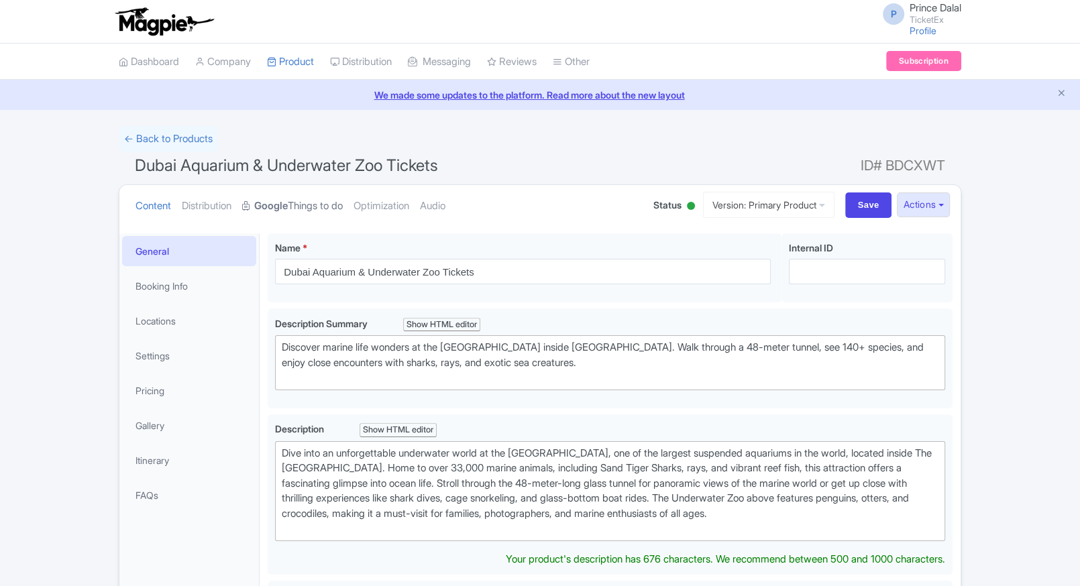
drag, startPoint x: 0, startPoint y: 0, endPoint x: 268, endPoint y: 202, distance: 335.8
click at [268, 202] on strong "Google" at bounding box center [271, 206] width 34 height 15
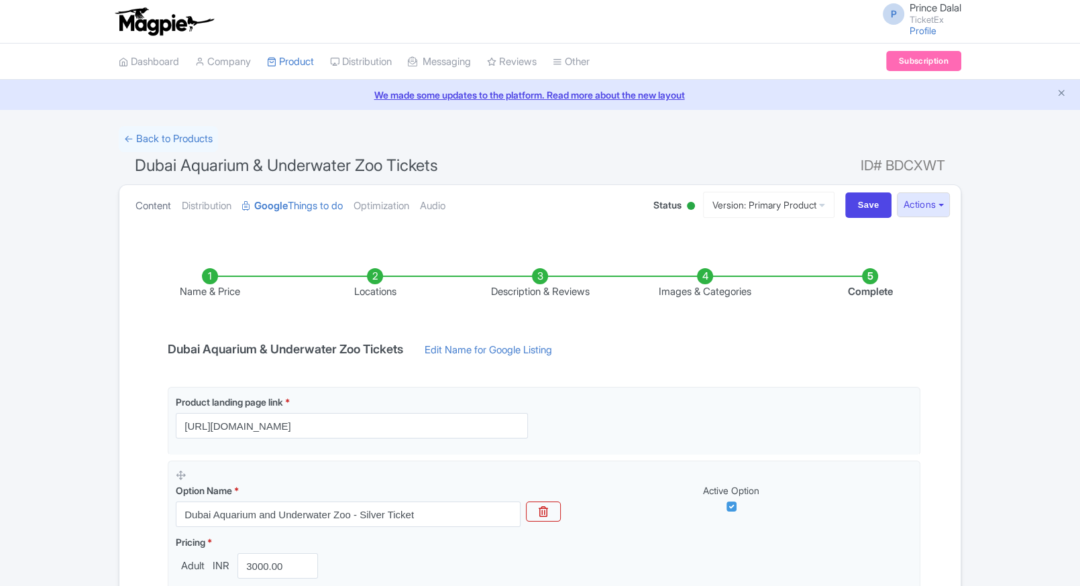
click at [142, 197] on link "Content" at bounding box center [154, 206] width 36 height 42
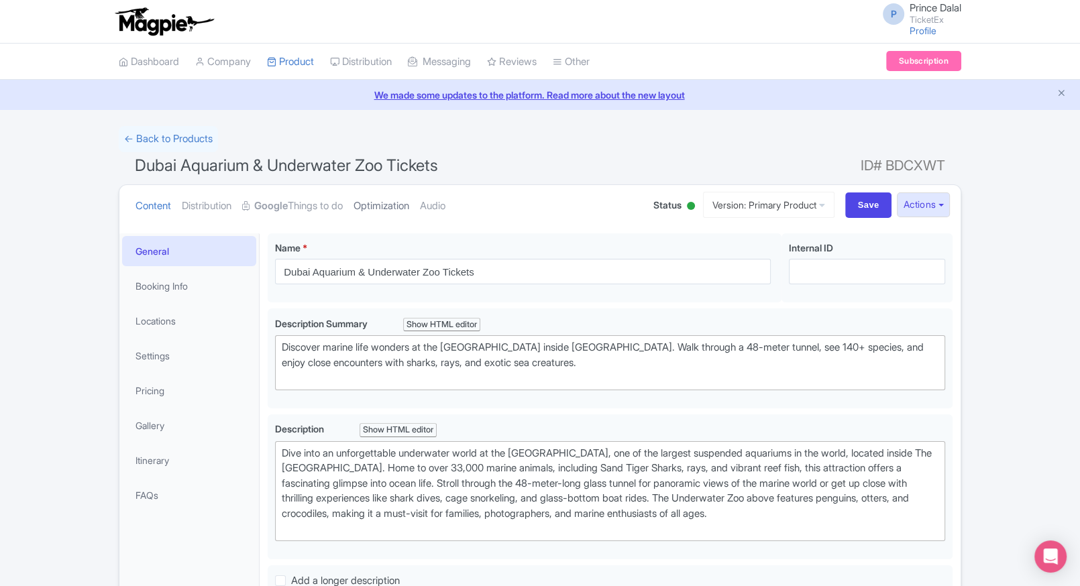
click at [371, 185] on link "Optimization" at bounding box center [382, 206] width 56 height 42
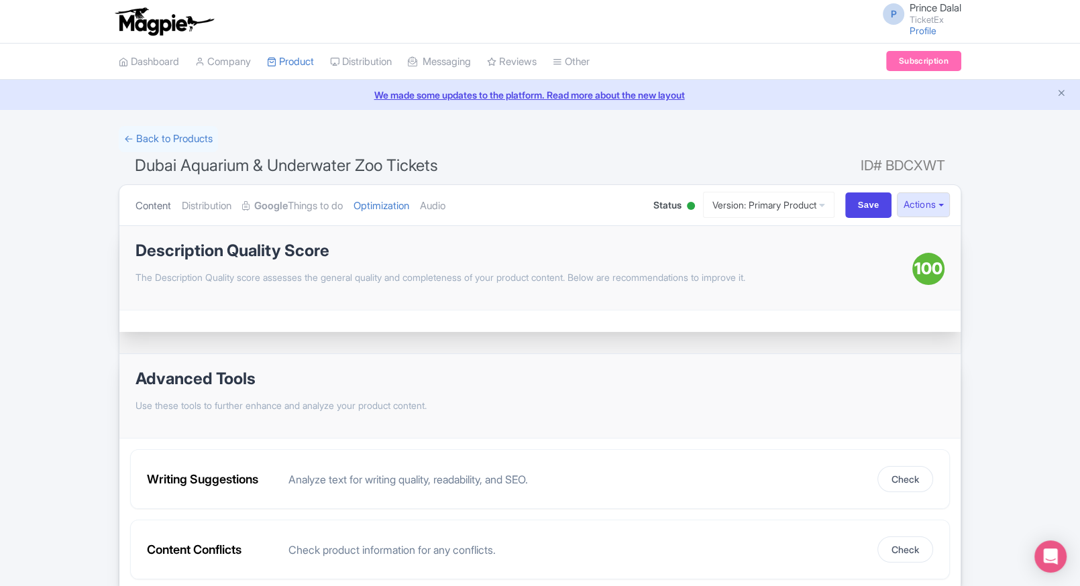
click at [146, 217] on link "Content" at bounding box center [154, 206] width 36 height 42
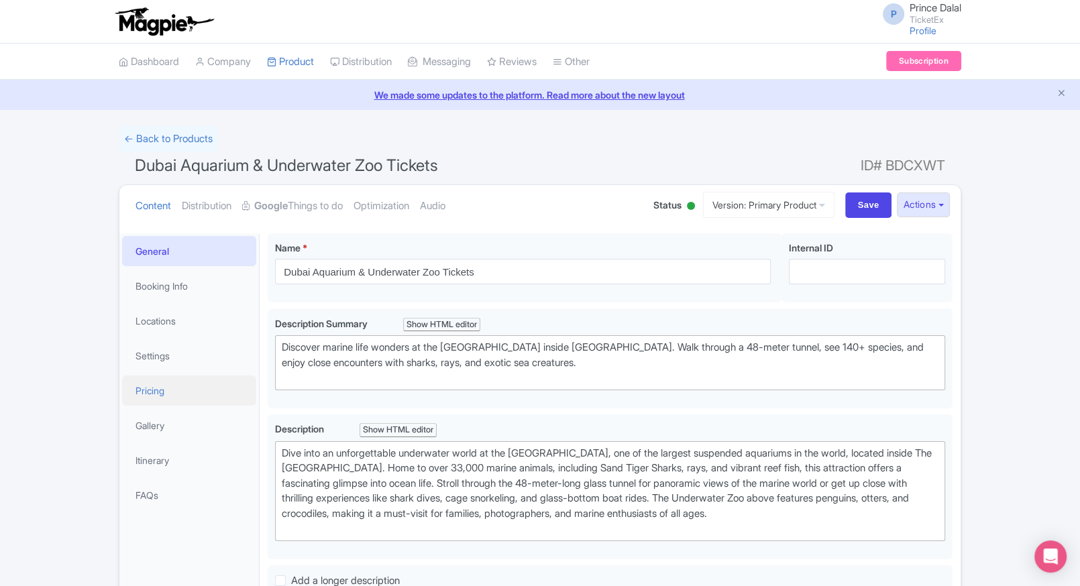
click at [167, 394] on link "Pricing" at bounding box center [189, 391] width 134 height 30
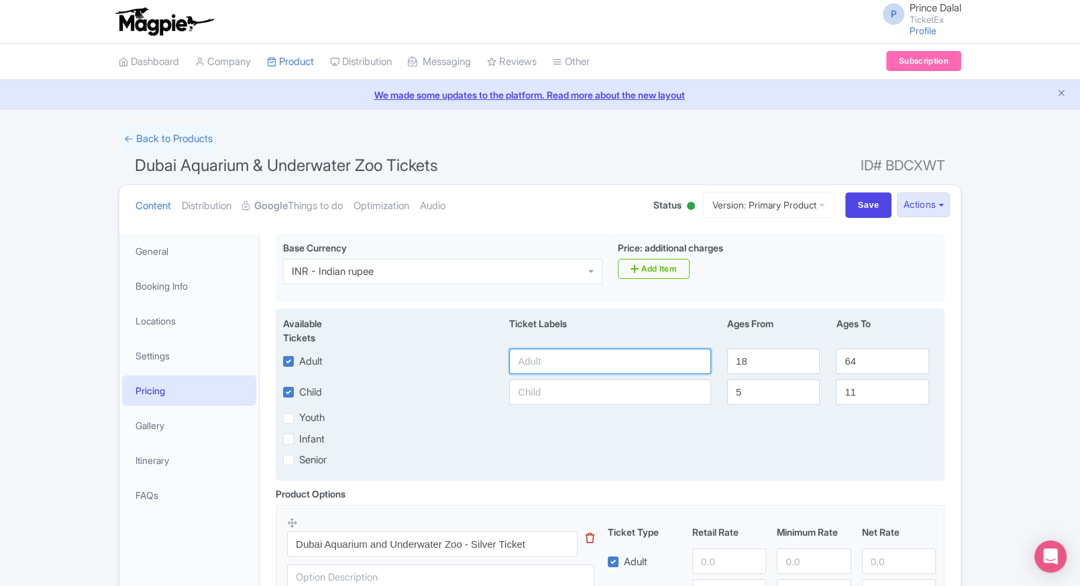
click at [545, 362] on input "text" at bounding box center [610, 361] width 202 height 25
type input "3000"
click at [545, 382] on input "text" at bounding box center [610, 392] width 202 height 25
paste input "3000"
type input "3000"
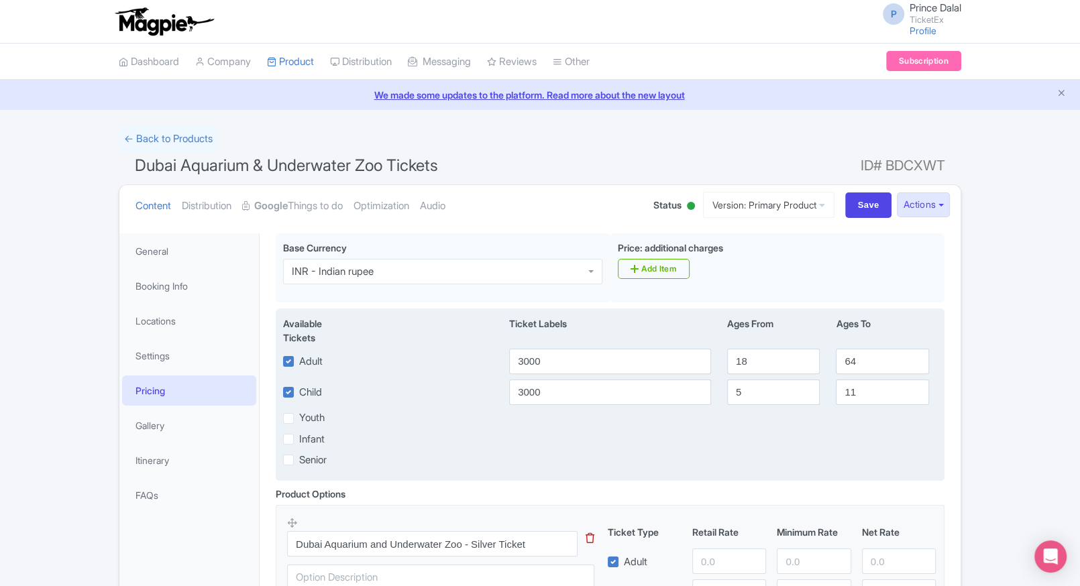
click at [702, 469] on div "Available Tickets i Ticket Labels Ages From Ages To Adult 3000 18 64 Child 3000…" at bounding box center [610, 395] width 669 height 172
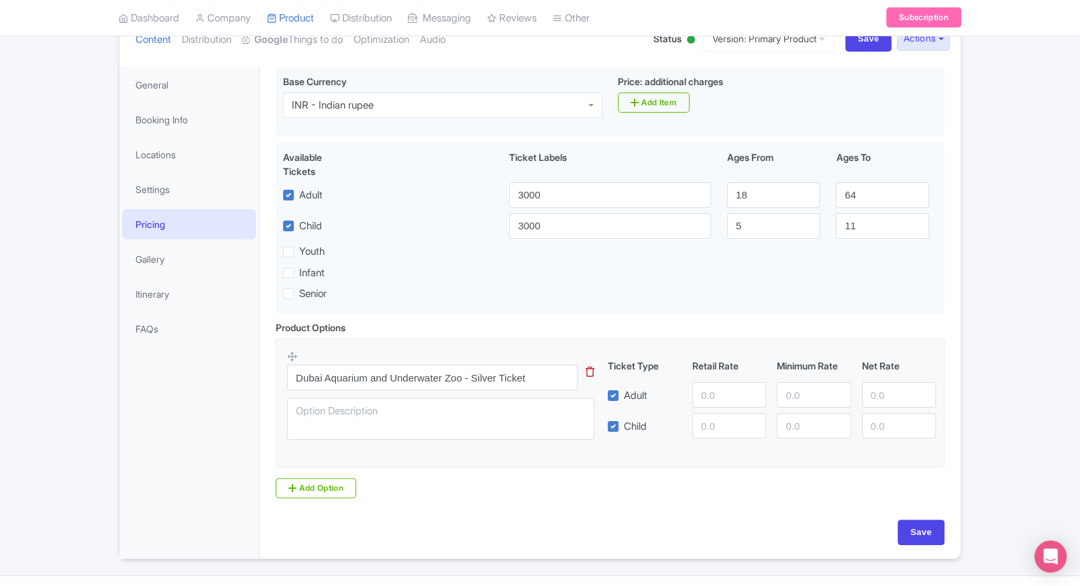
scroll to position [167, 0]
click at [715, 397] on input "number" at bounding box center [729, 394] width 74 height 25
paste input "3000"
type input "3000"
paste input "3000"
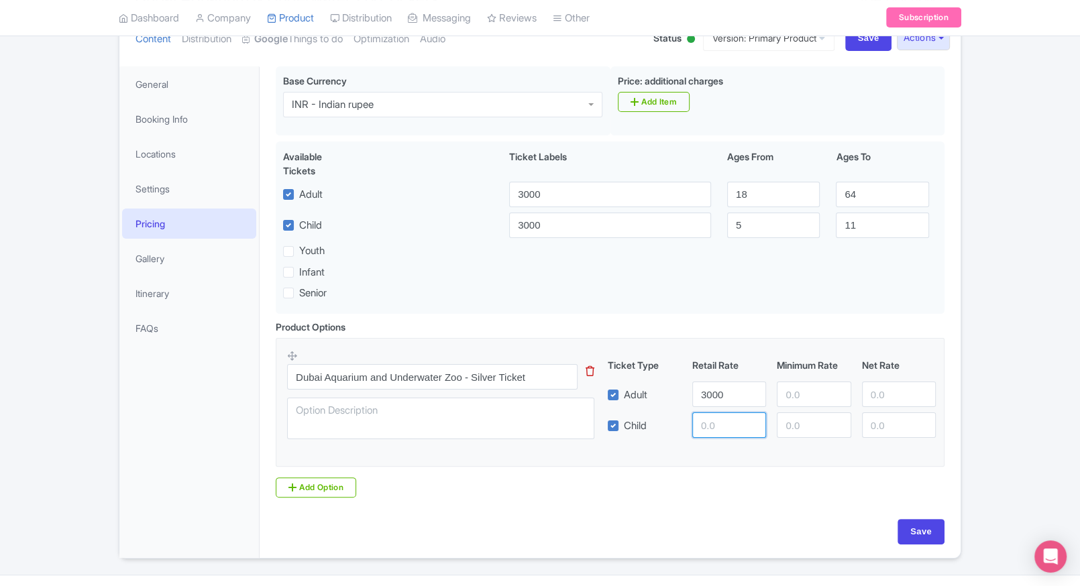
click at [715, 415] on input "number" at bounding box center [729, 425] width 74 height 25
type input "3000"
paste input "3000"
click at [787, 394] on input "number" at bounding box center [814, 394] width 74 height 25
type input "3000"
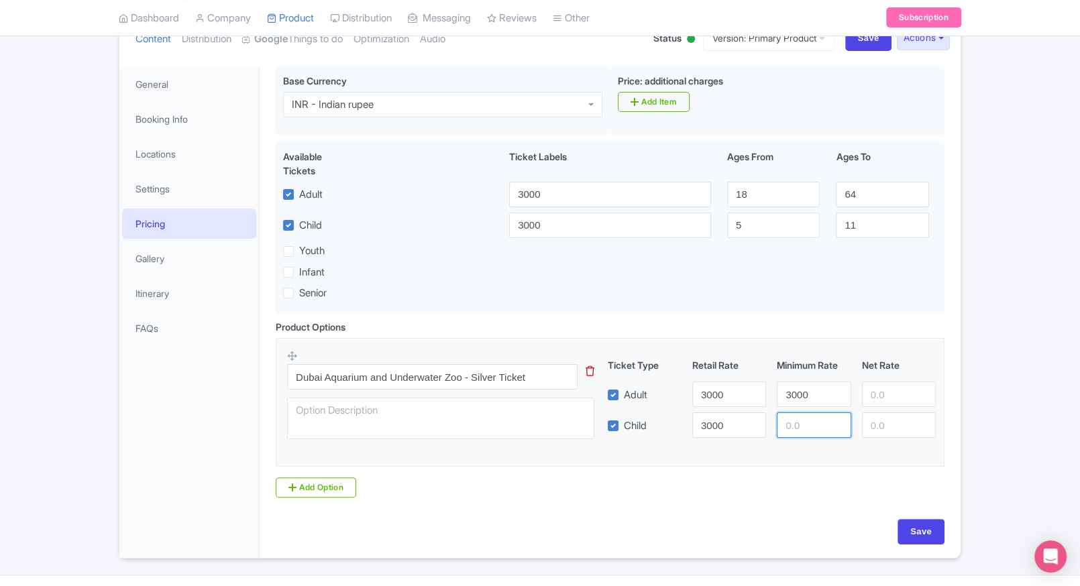
paste input "3000"
click at [803, 424] on input "number" at bounding box center [814, 425] width 74 height 25
type input "3000"
paste input "3000"
click at [887, 384] on input "3000" at bounding box center [899, 394] width 74 height 25
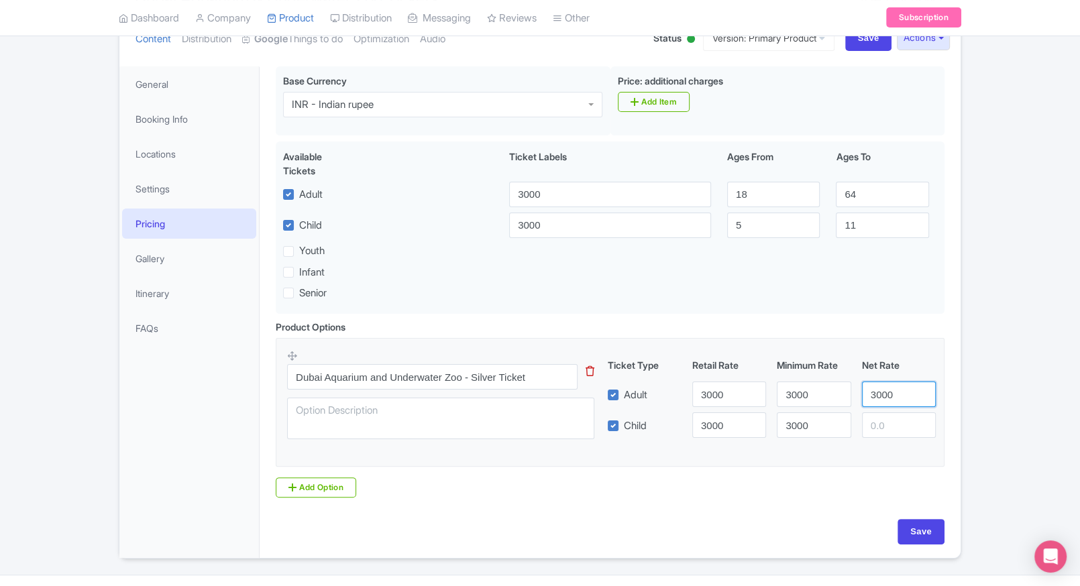
type input "3000"
paste input "3000"
click at [889, 431] on input "3000" at bounding box center [899, 425] width 74 height 25
type input "3000"
click at [921, 511] on div "Base Currency i INR - Indian rupee INR - Indian rupee Price: additional charges…" at bounding box center [610, 292] width 685 height 453
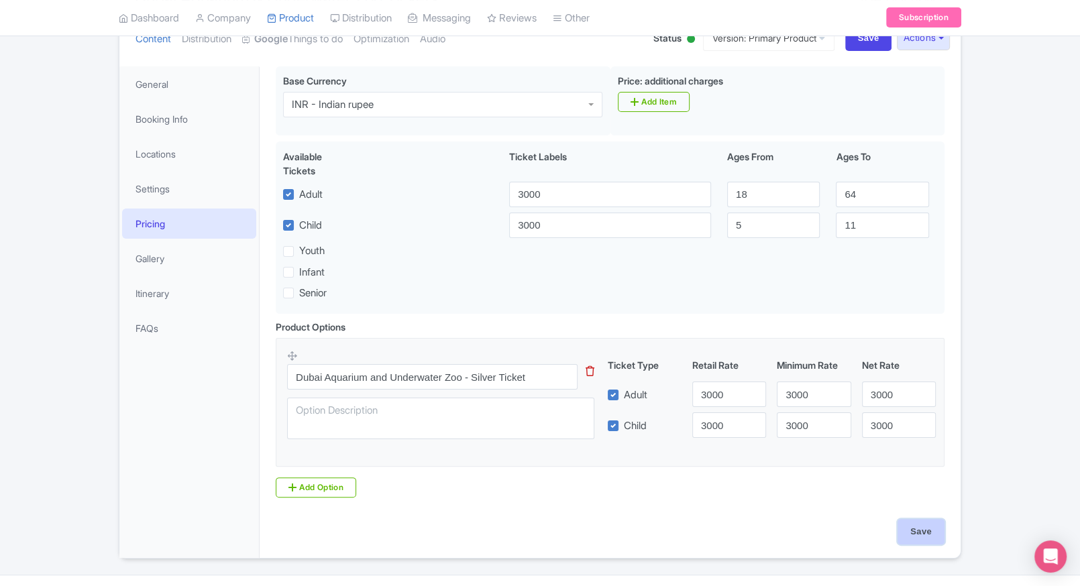
click at [914, 543] on input "Save" at bounding box center [921, 531] width 47 height 25
type input "Saving..."
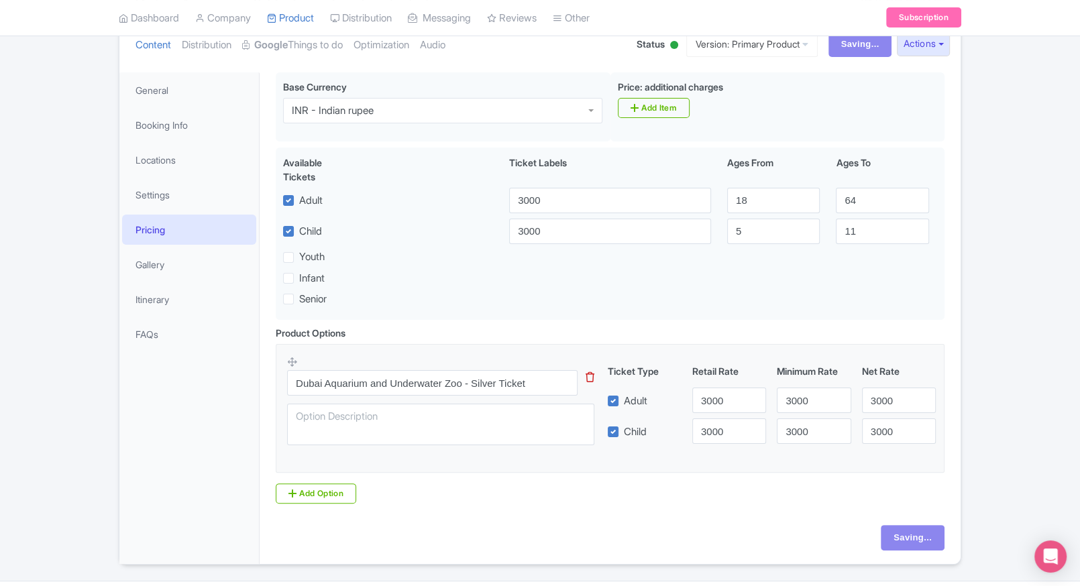
scroll to position [166, 0]
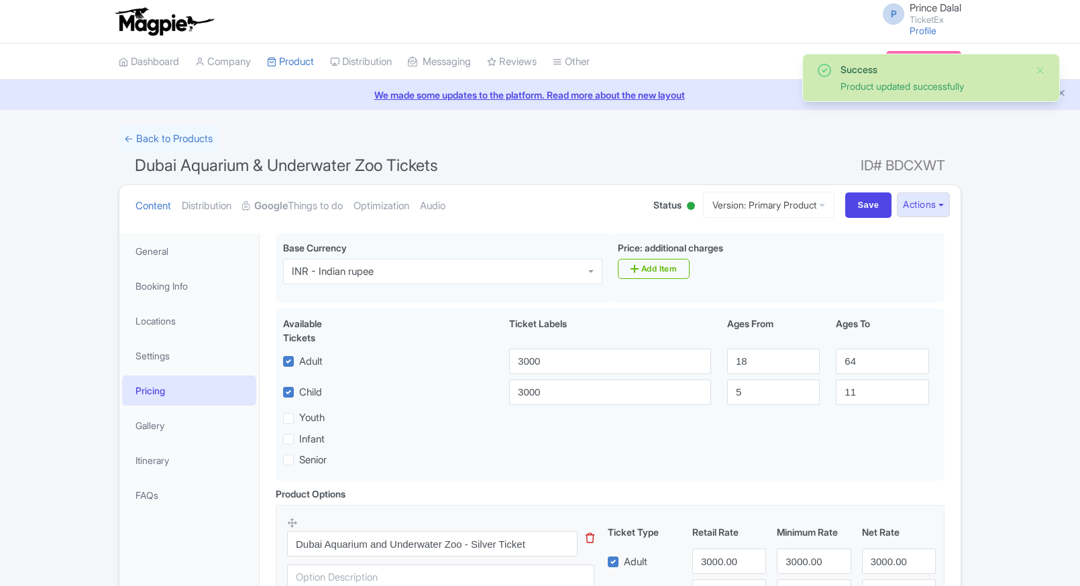
scroll to position [197, 0]
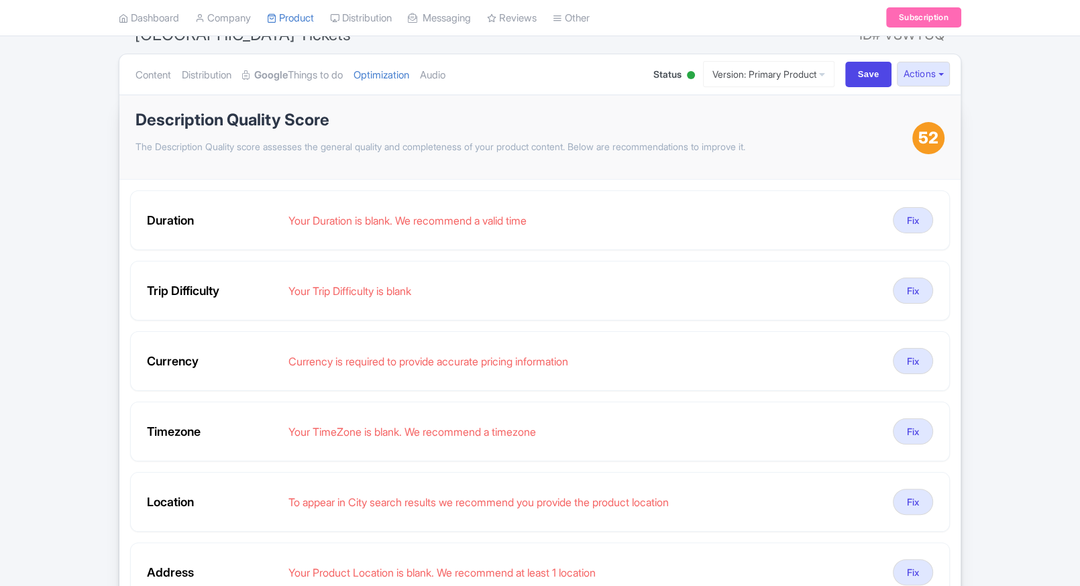
scroll to position [131, 0]
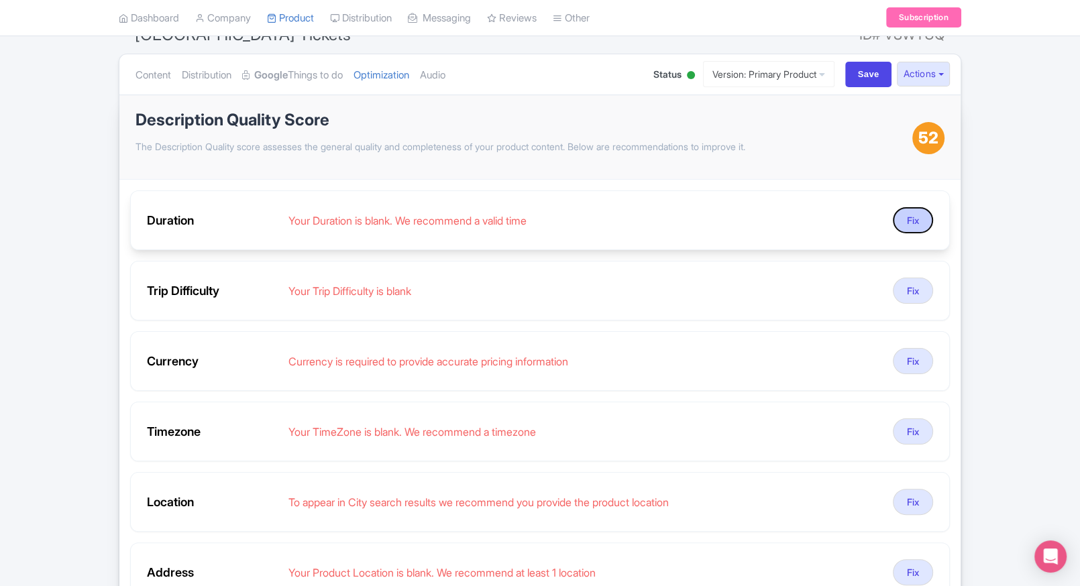
click at [898, 223] on button "Fix" at bounding box center [913, 220] width 40 height 26
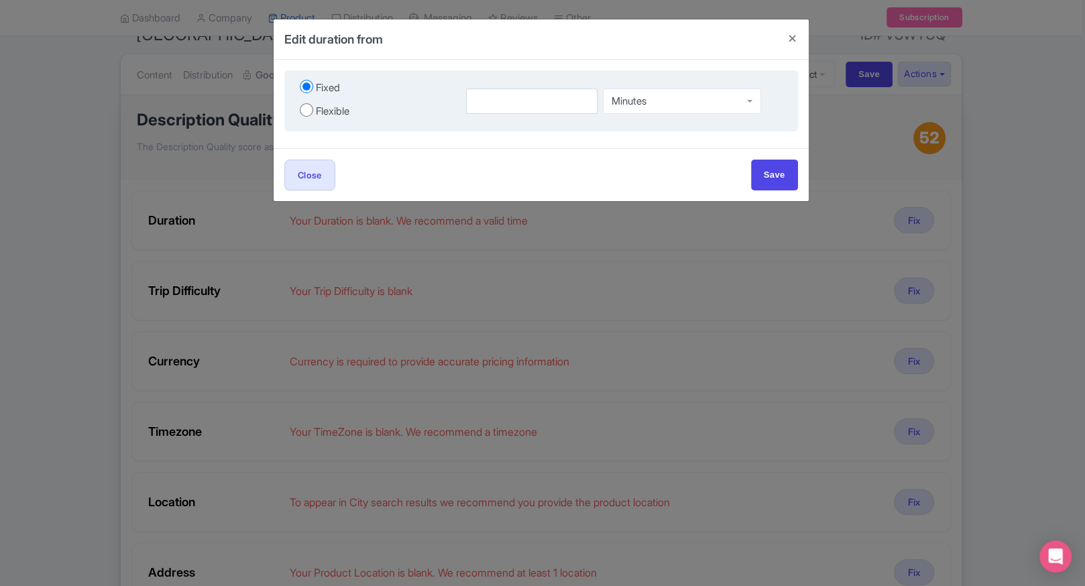
click at [333, 117] on div "Flexible" at bounding box center [333, 111] width 34 height 15
click at [313, 117] on input "Flexible" at bounding box center [306, 109] width 13 height 13
radio input "true"
click at [492, 116] on div "to Minutes Minutes" at bounding box center [624, 101] width 333 height 46
click at [500, 113] on input "number" at bounding box center [499, 101] width 83 height 25
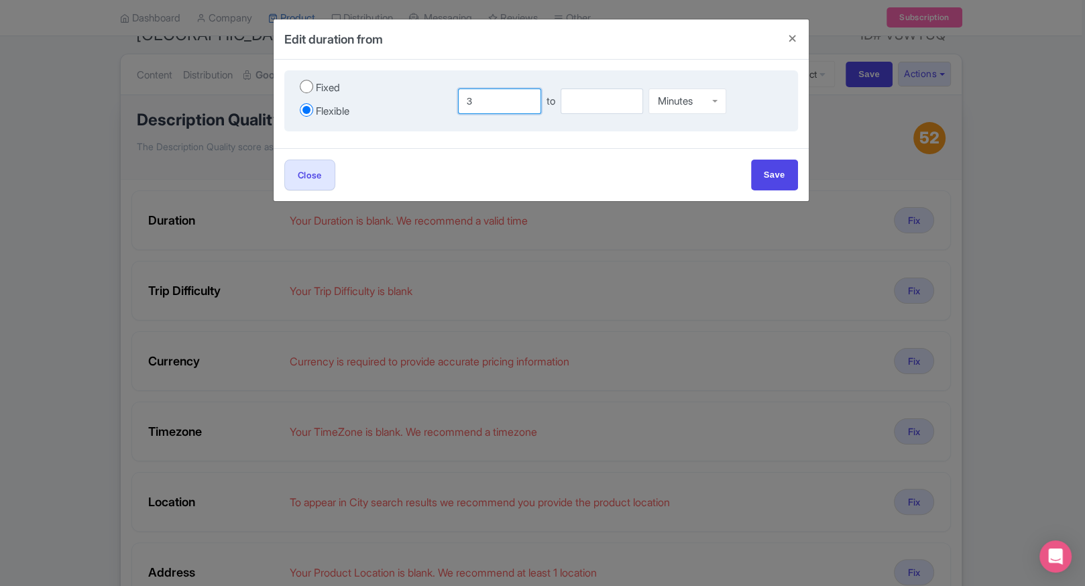
type input "3"
click at [576, 104] on input "number" at bounding box center [602, 101] width 83 height 25
type input "4"
click at [698, 113] on div "Minutes Minutes Hours Days" at bounding box center [688, 101] width 78 height 30
click at [769, 178] on input "Save" at bounding box center [774, 175] width 47 height 30
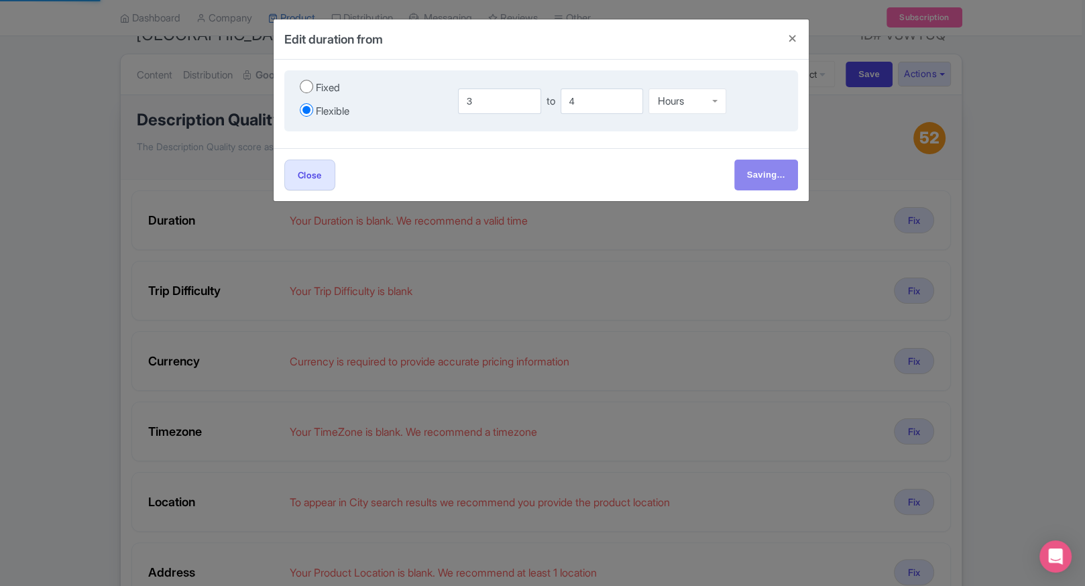
type input "Save"
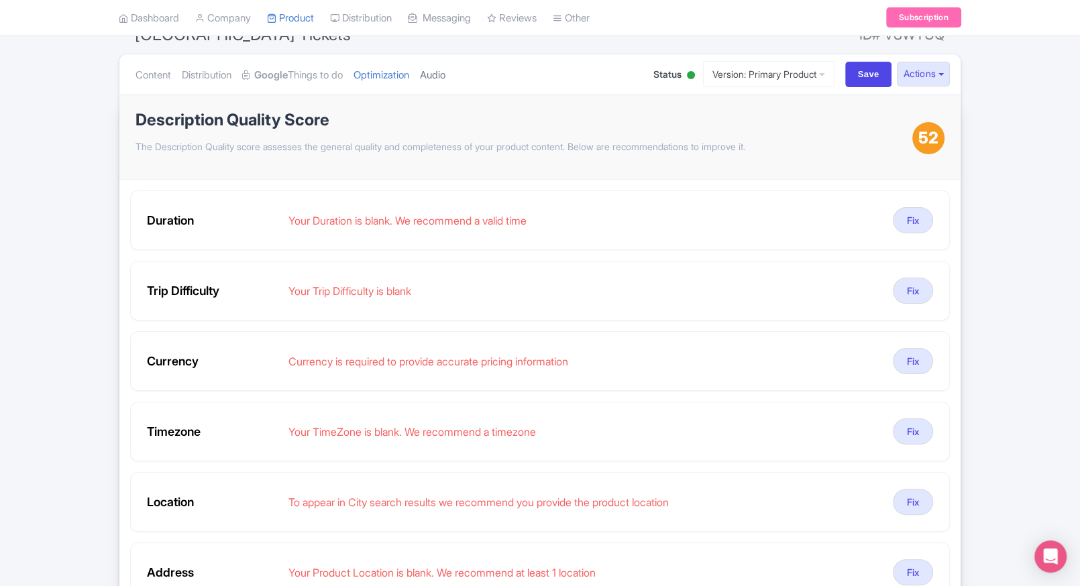
click at [445, 80] on link "Audio" at bounding box center [432, 75] width 25 height 42
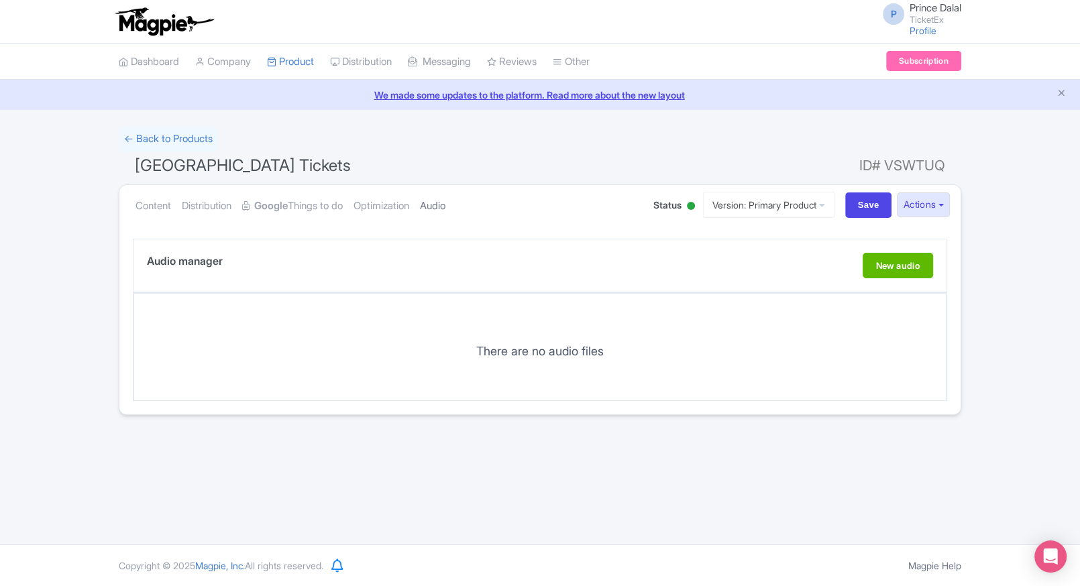
scroll to position [0, 0]
click at [394, 205] on link "Optimization" at bounding box center [382, 206] width 56 height 42
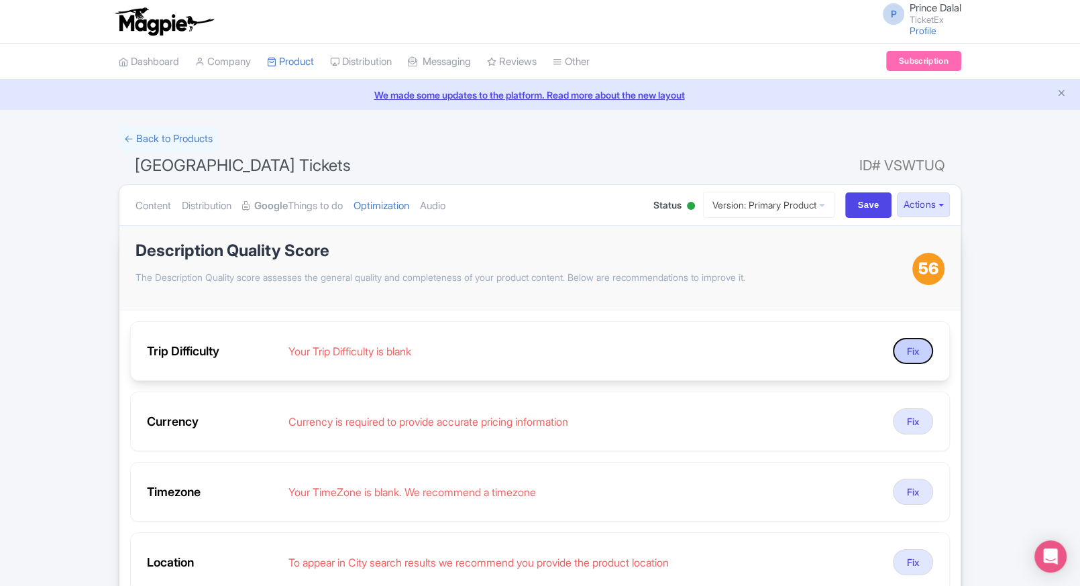
click at [896, 354] on button "Fix" at bounding box center [913, 351] width 40 height 26
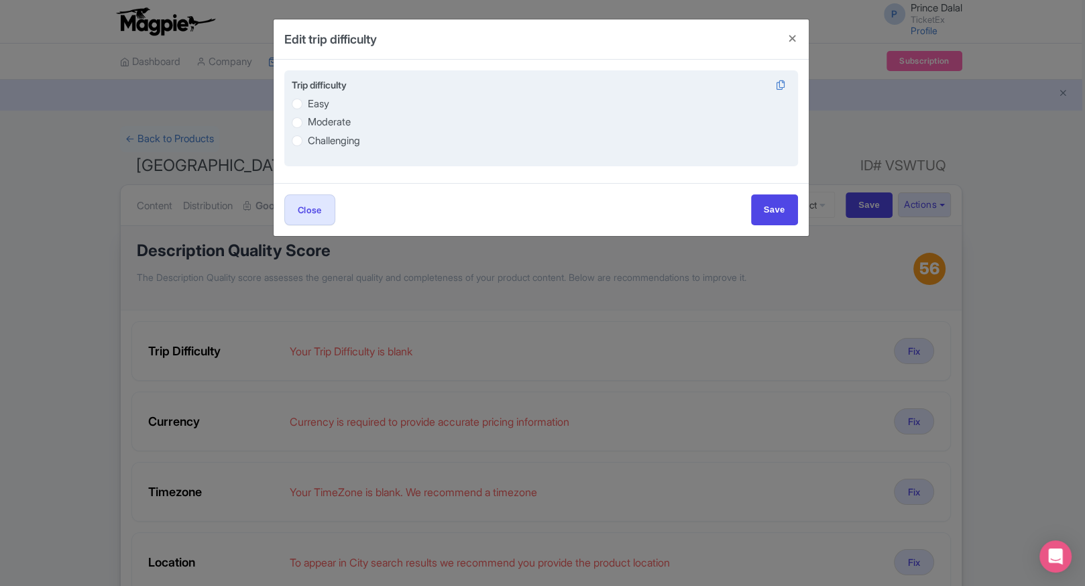
click at [305, 107] on label "Easy" at bounding box center [541, 103] width 499 height 15
radio input "true"
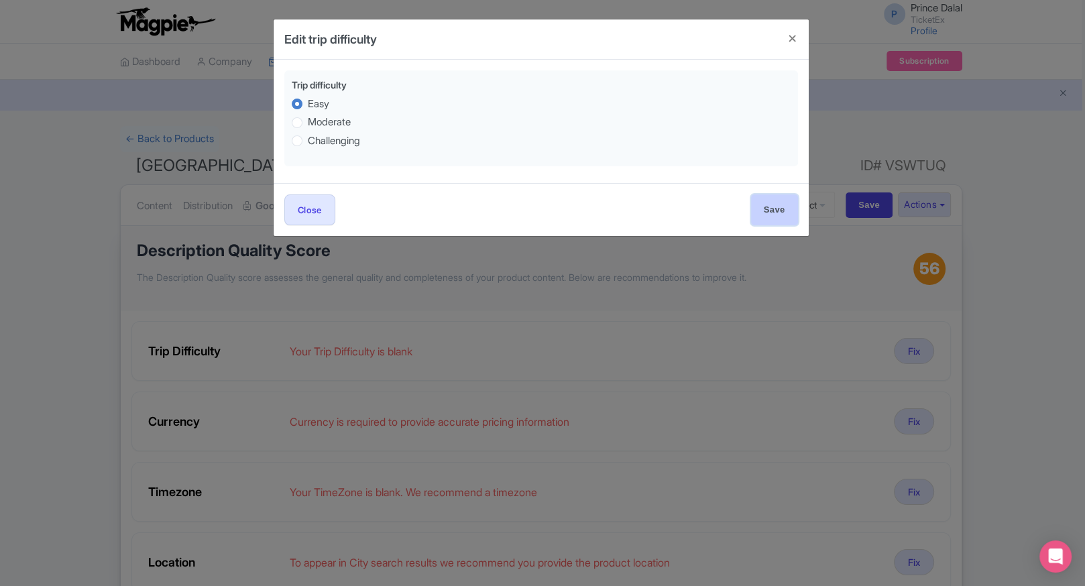
click at [781, 208] on input "Save" at bounding box center [774, 210] width 47 height 30
type input "Save"
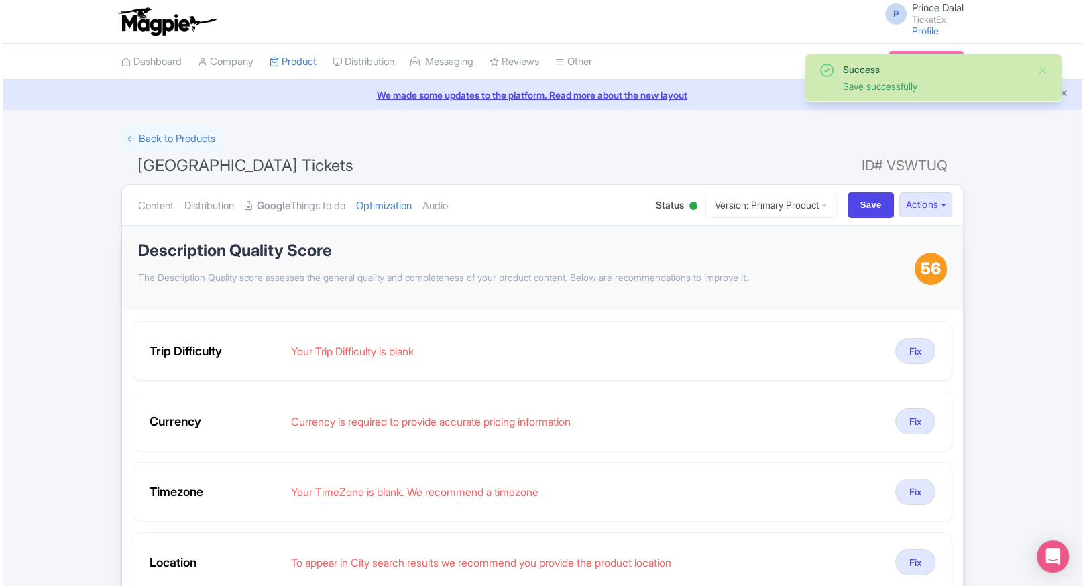
scroll to position [54, 0]
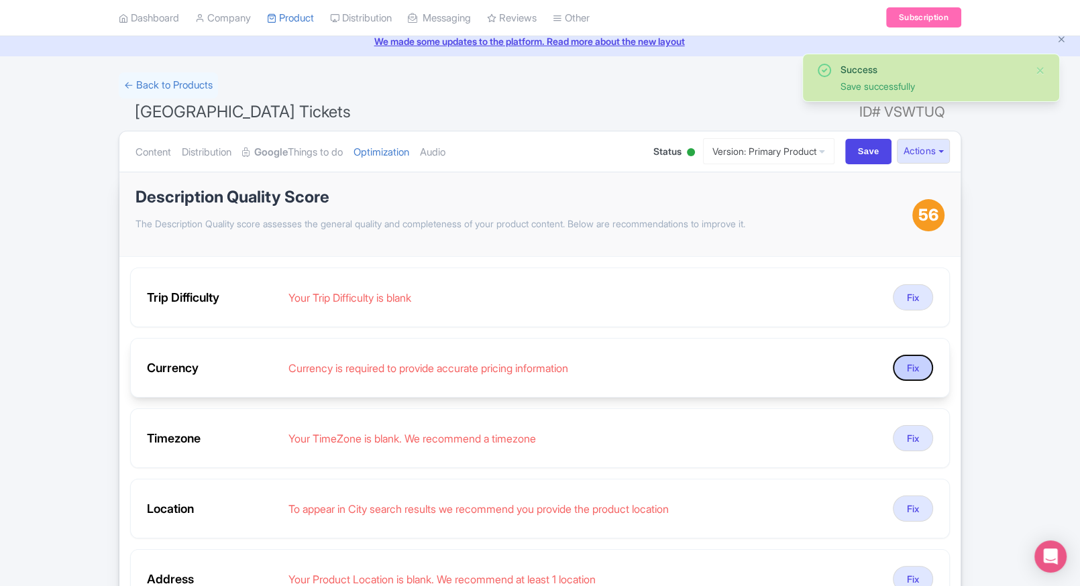
click at [924, 376] on button "Fix" at bounding box center [913, 368] width 40 height 26
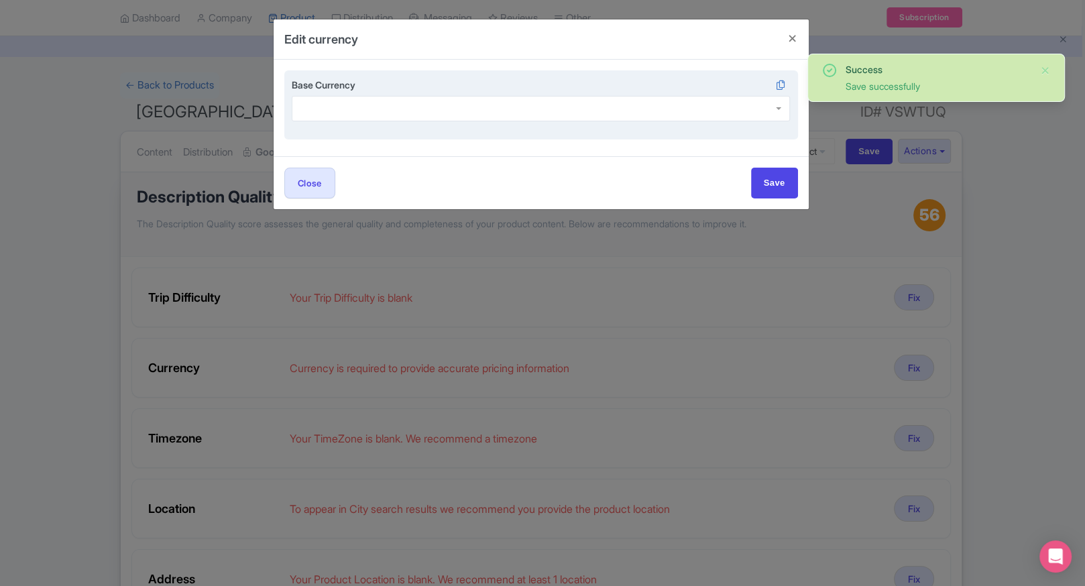
click at [424, 109] on div at bounding box center [541, 108] width 499 height 25
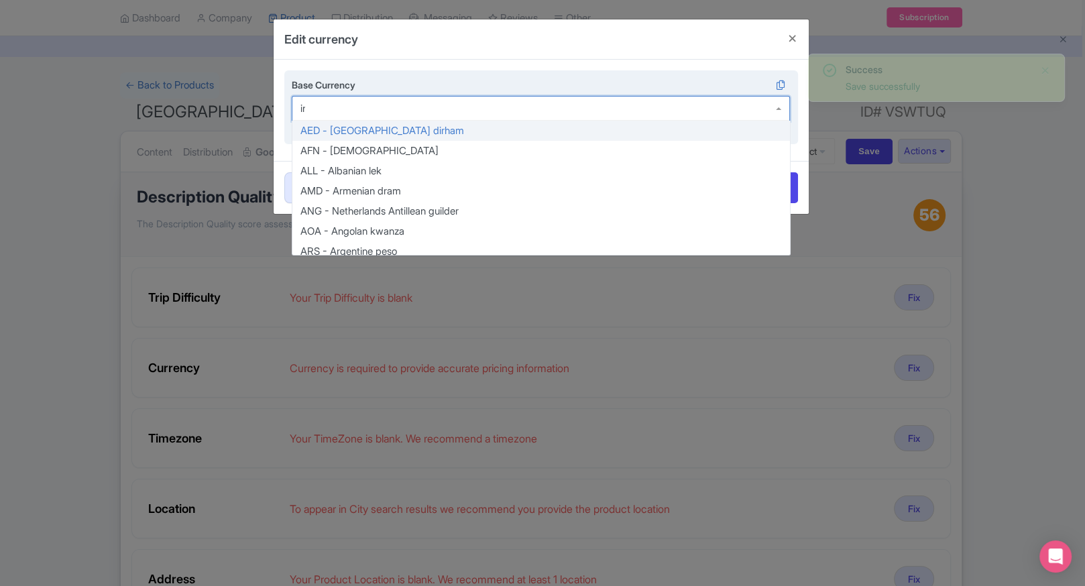
type input "inr"
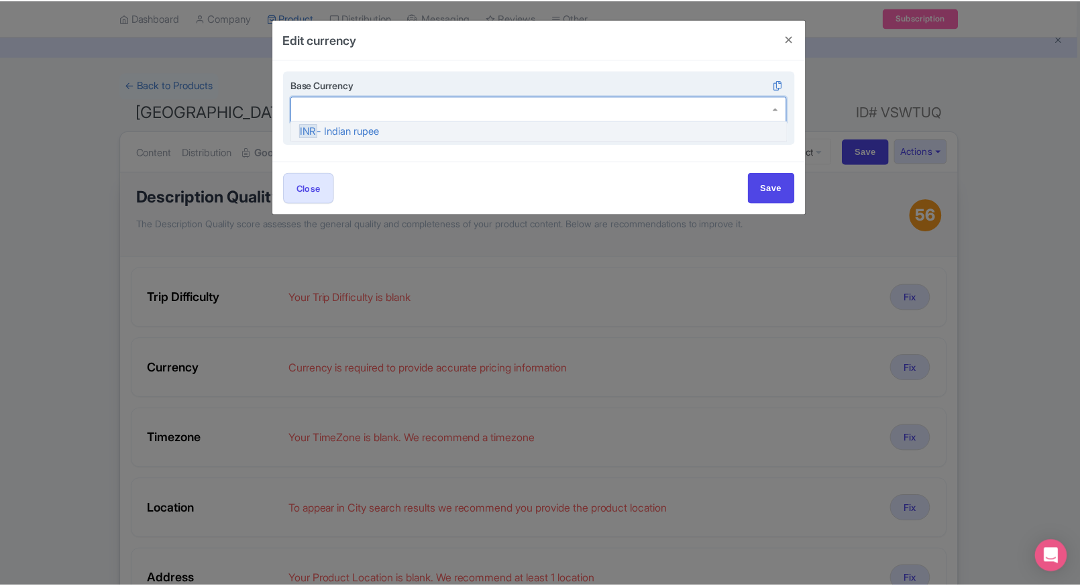
scroll to position [0, 0]
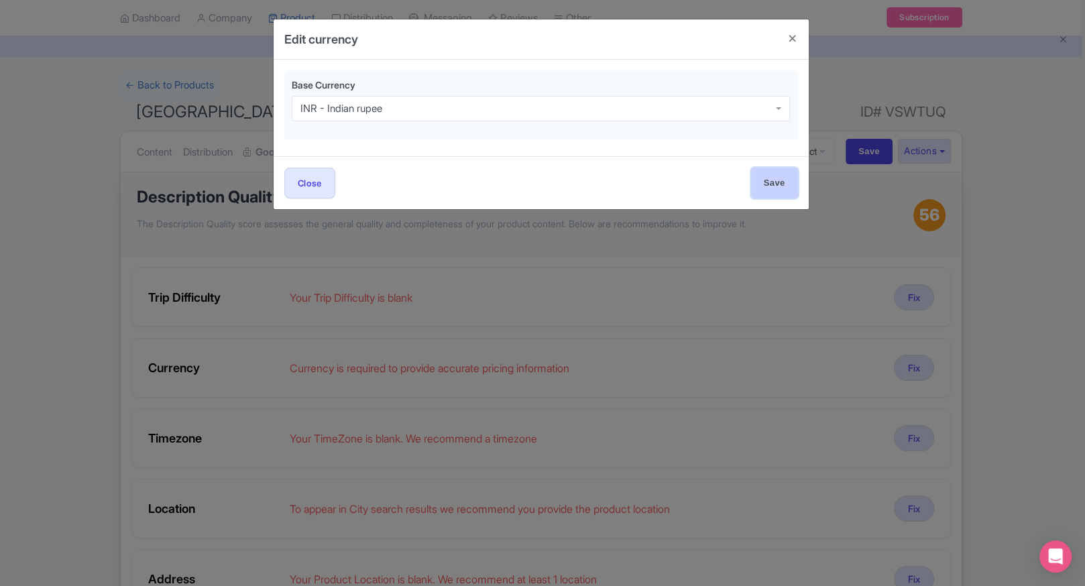
click at [756, 177] on input "Save" at bounding box center [774, 183] width 47 height 30
type input "Save"
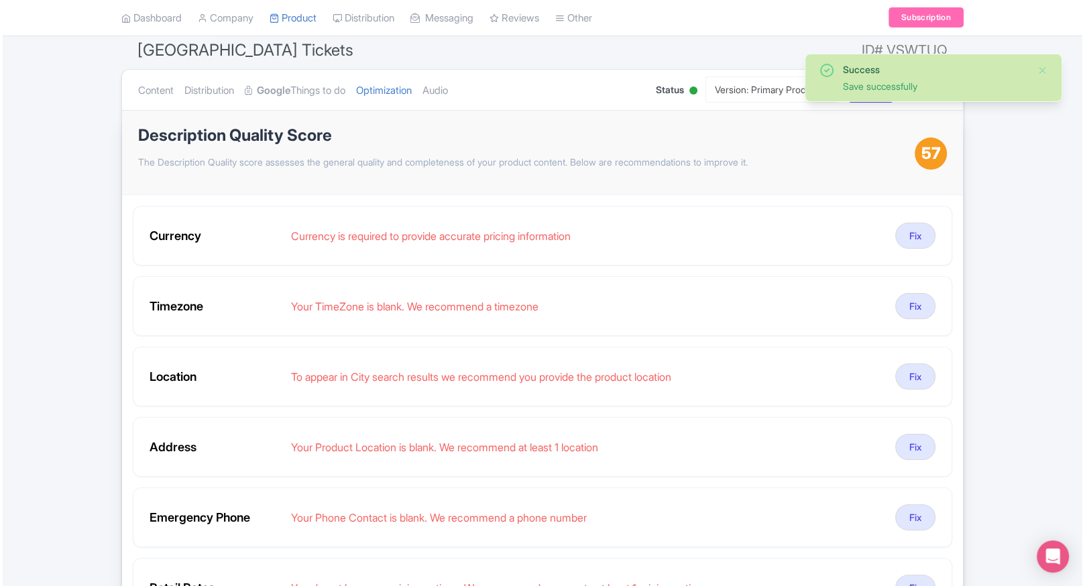
scroll to position [117, 0]
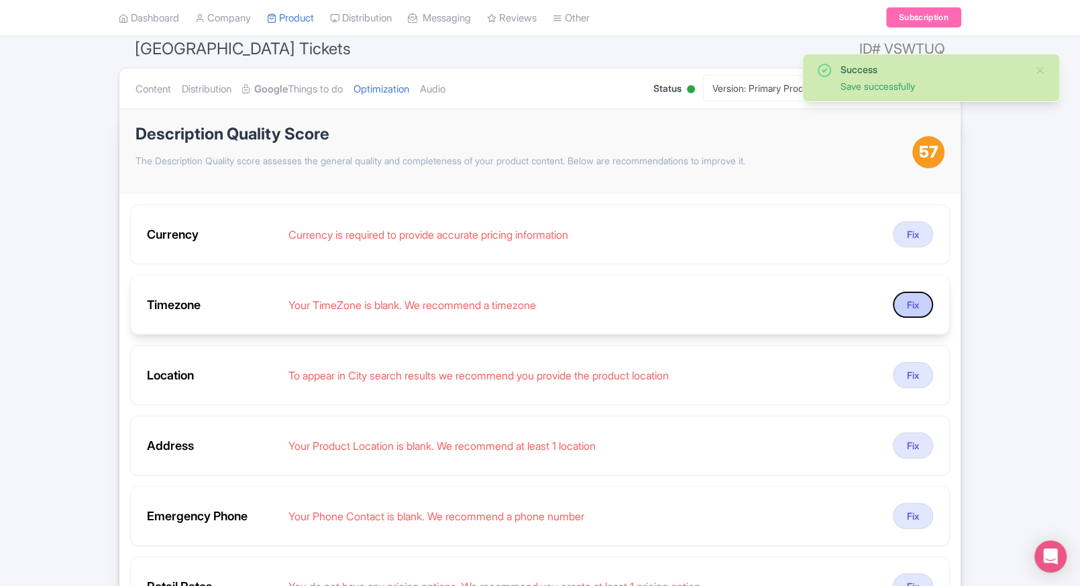
click at [907, 313] on button "Fix" at bounding box center [913, 305] width 40 height 26
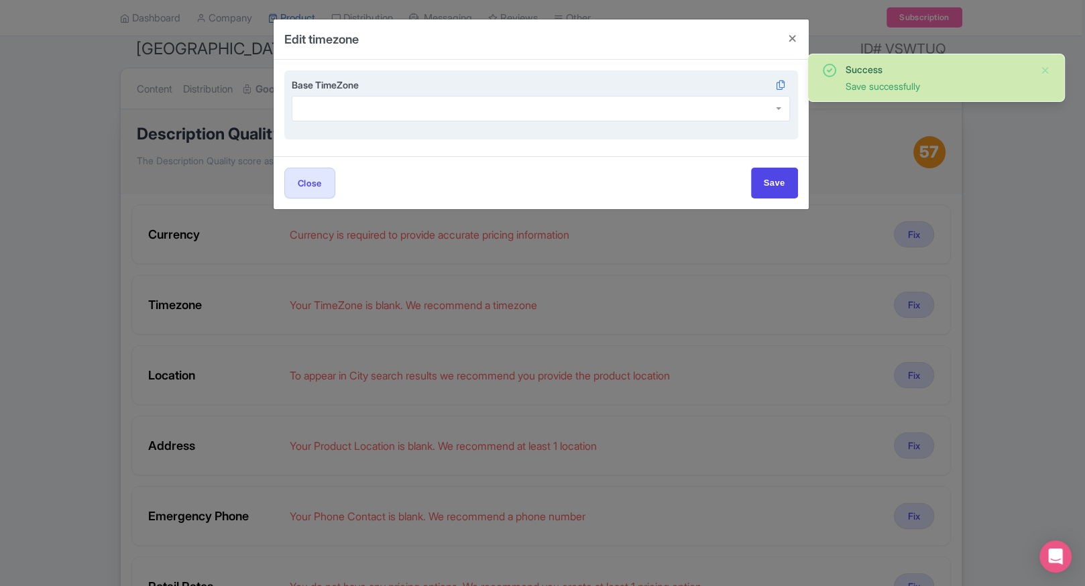
click at [521, 115] on div at bounding box center [541, 108] width 499 height 25
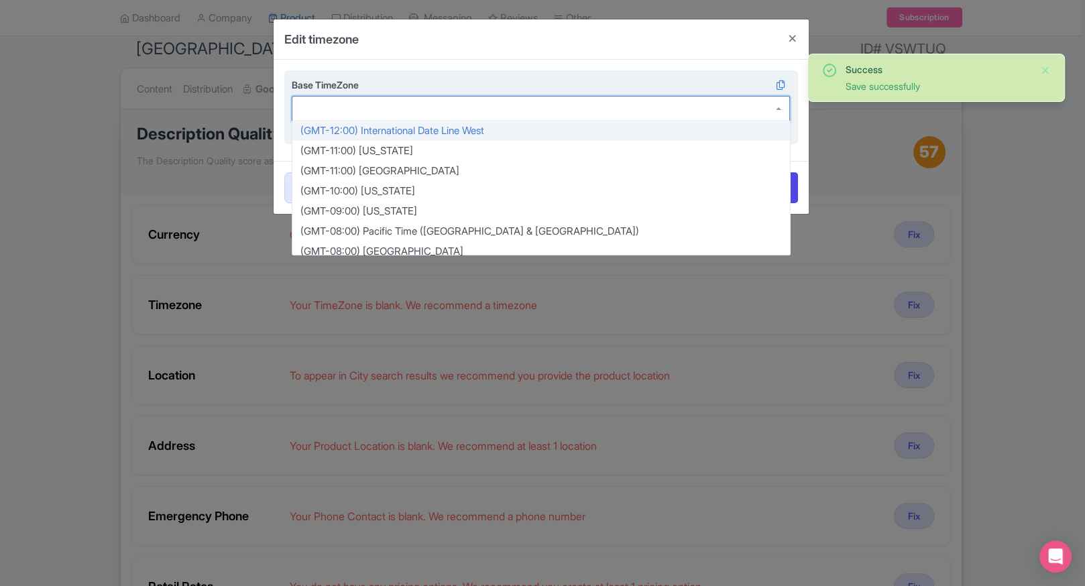
type input "o"
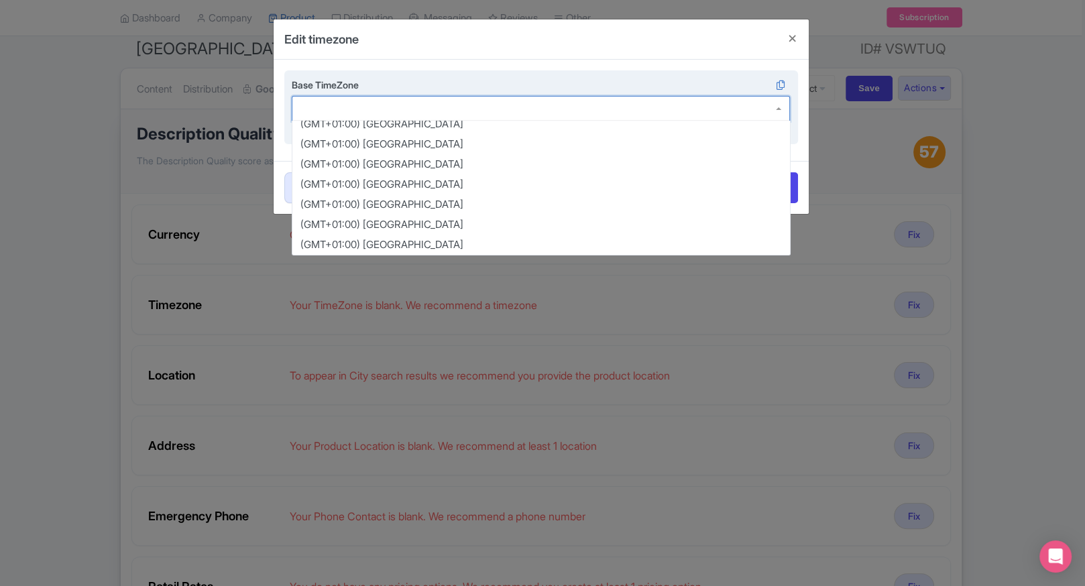
scroll to position [0, 0]
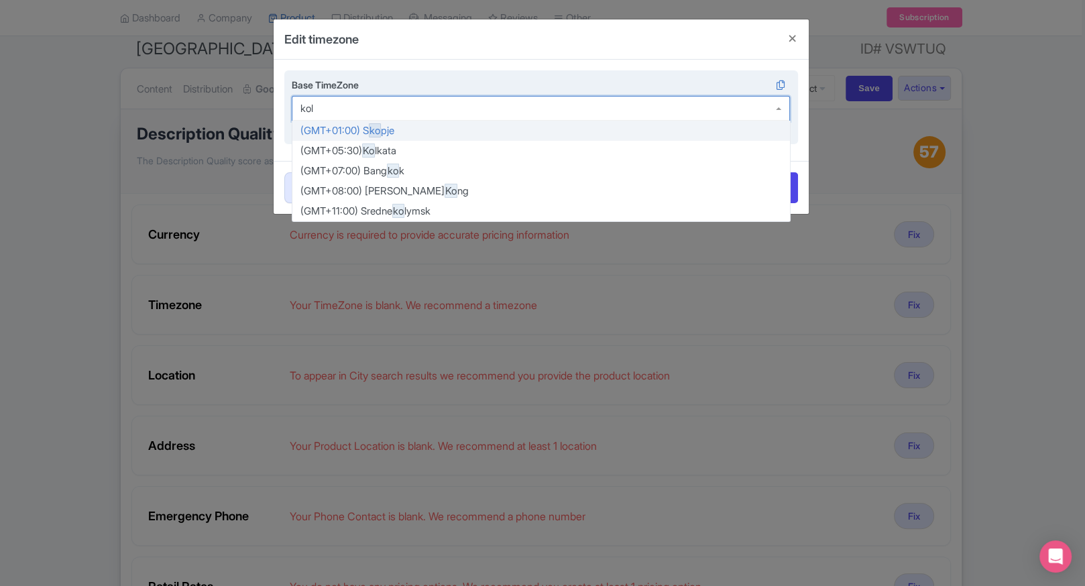
type input "kolk"
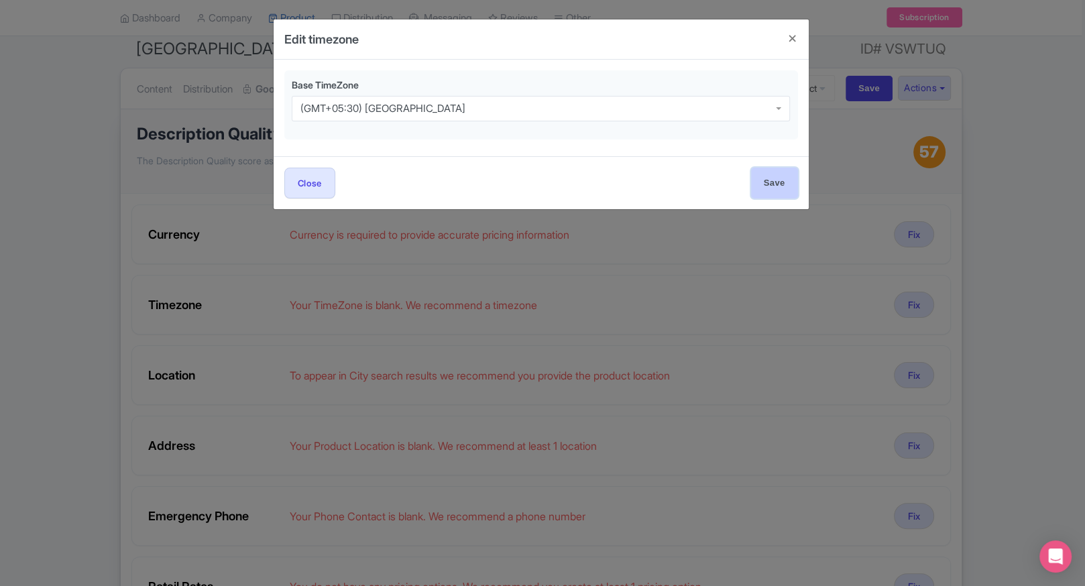
click at [770, 178] on input "Save" at bounding box center [774, 183] width 47 height 30
type input "Save"
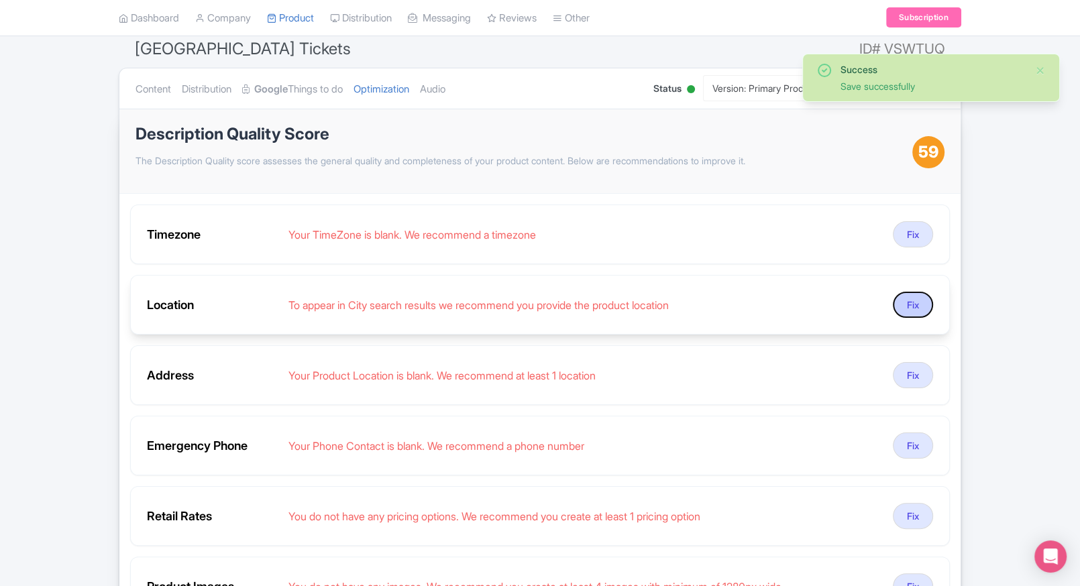
click at [918, 294] on button "Fix" at bounding box center [913, 305] width 40 height 26
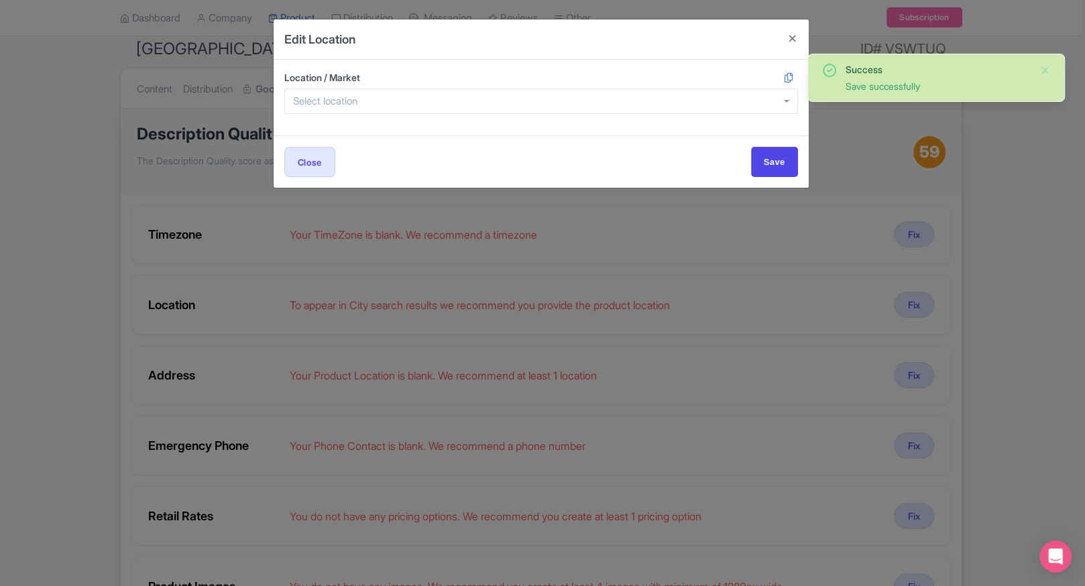
click at [426, 94] on div at bounding box center [541, 101] width 514 height 25
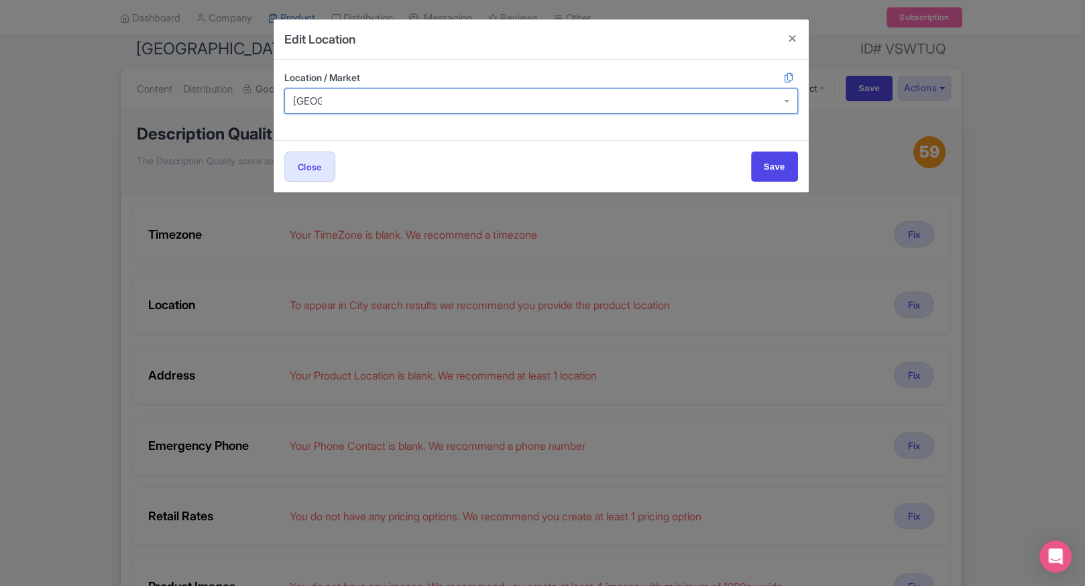
type input "dubai"
click at [751, 152] on input "Save" at bounding box center [774, 167] width 47 height 30
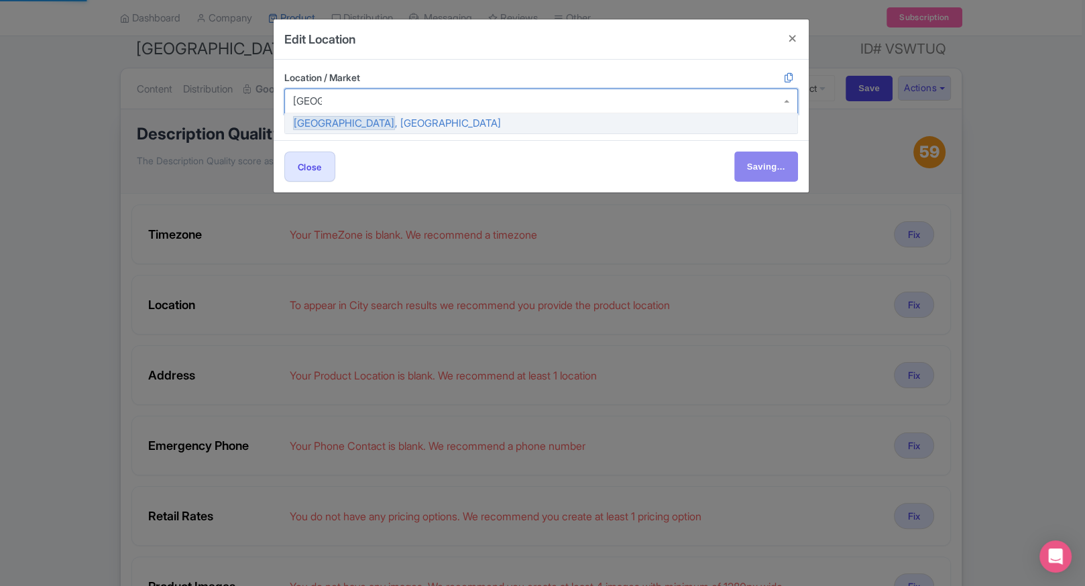
type input "Save"
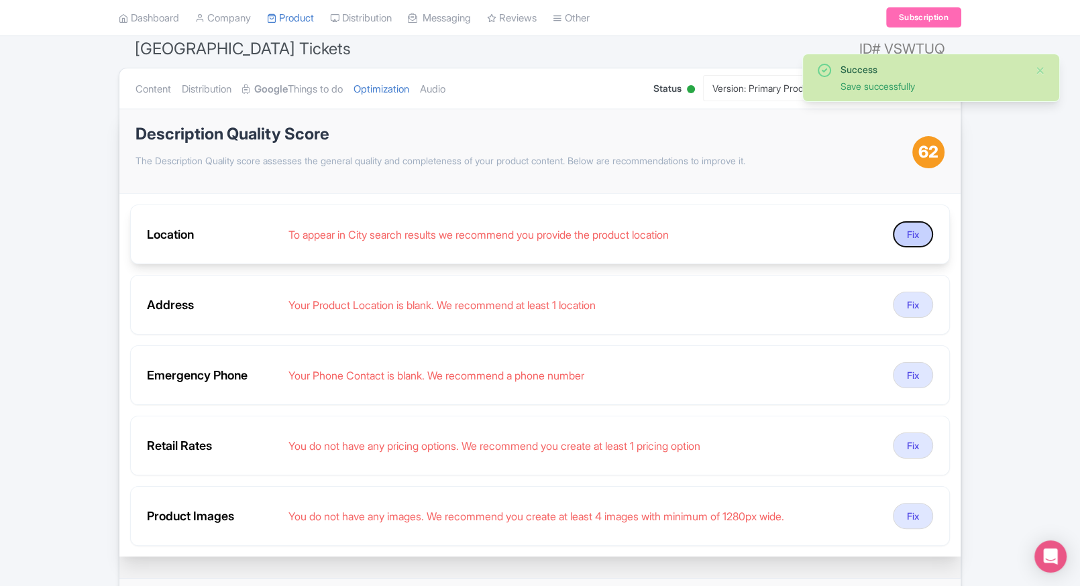
click at [915, 246] on button "Fix" at bounding box center [913, 234] width 40 height 26
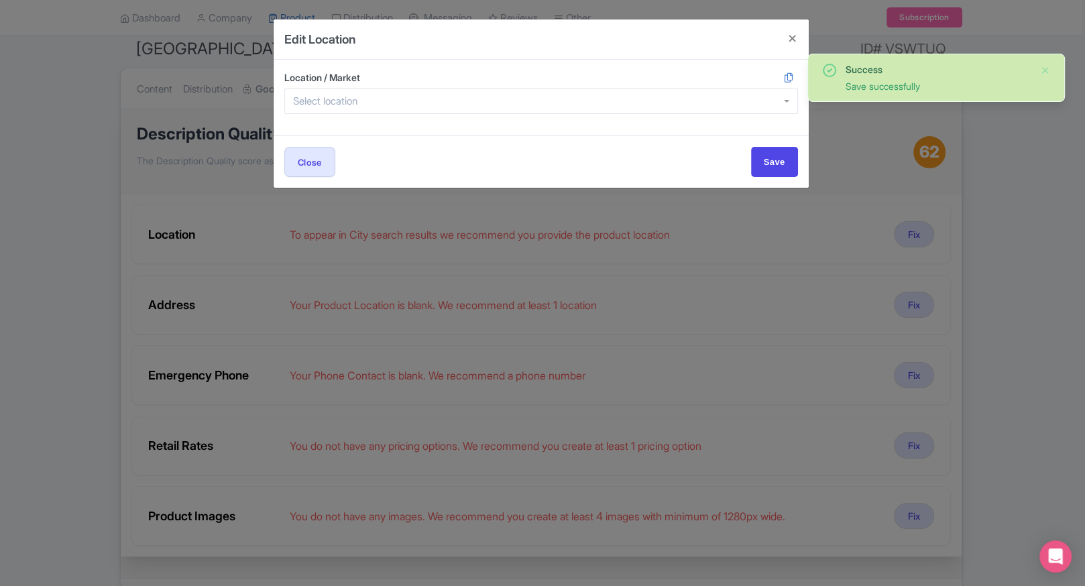
click at [365, 87] on div "Location / Market" at bounding box center [541, 92] width 514 height 44
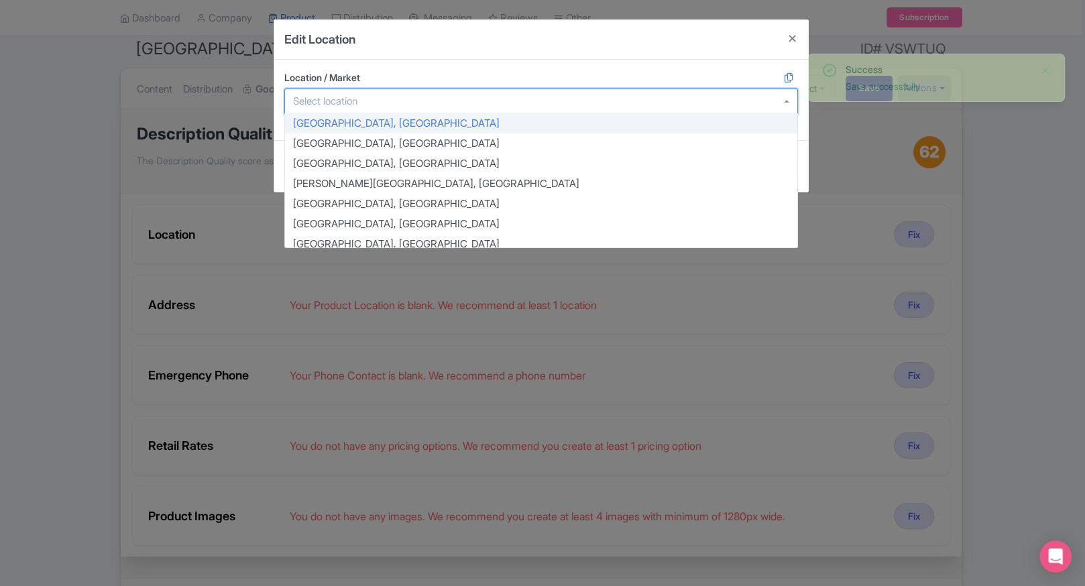
click at [359, 97] on input "Location / Market" at bounding box center [329, 101] width 72 height 12
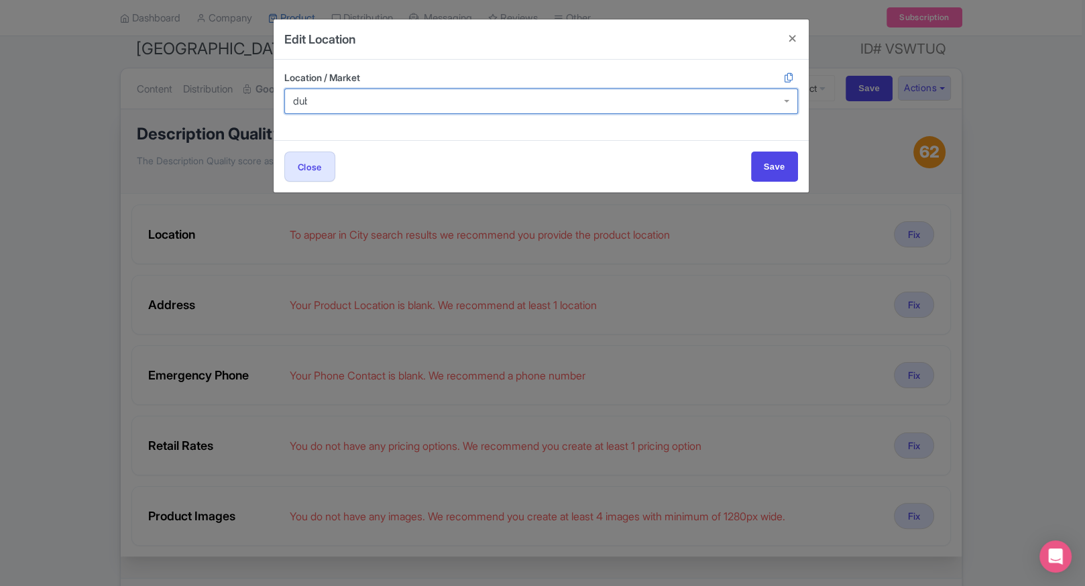
type input "dubai"
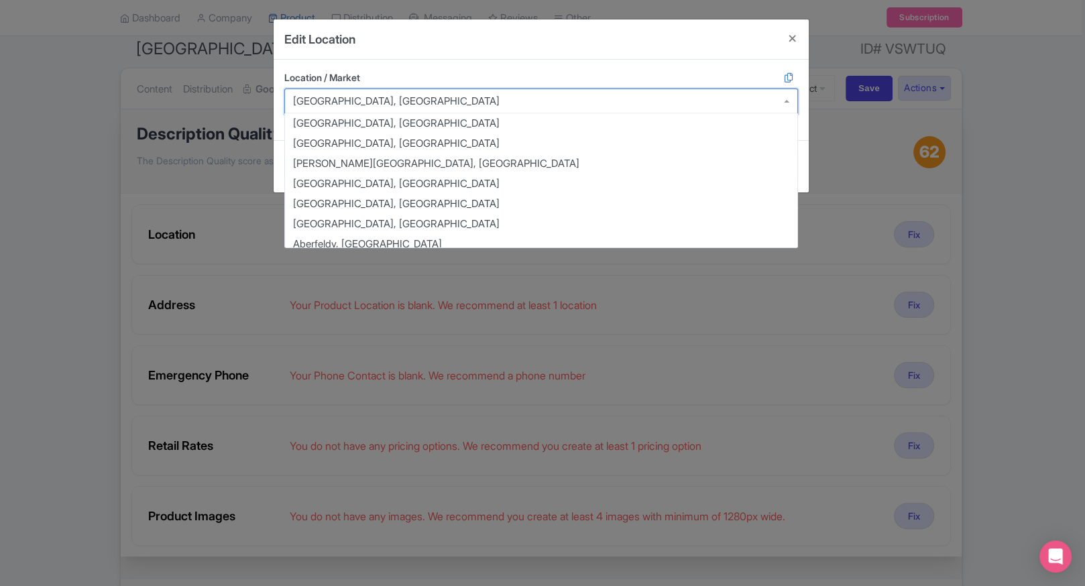
click at [675, 83] on label "Location / Market" at bounding box center [541, 77] width 514 height 14
click at [502, 95] on input "Location / Market" at bounding box center [501, 101] width 3 height 12
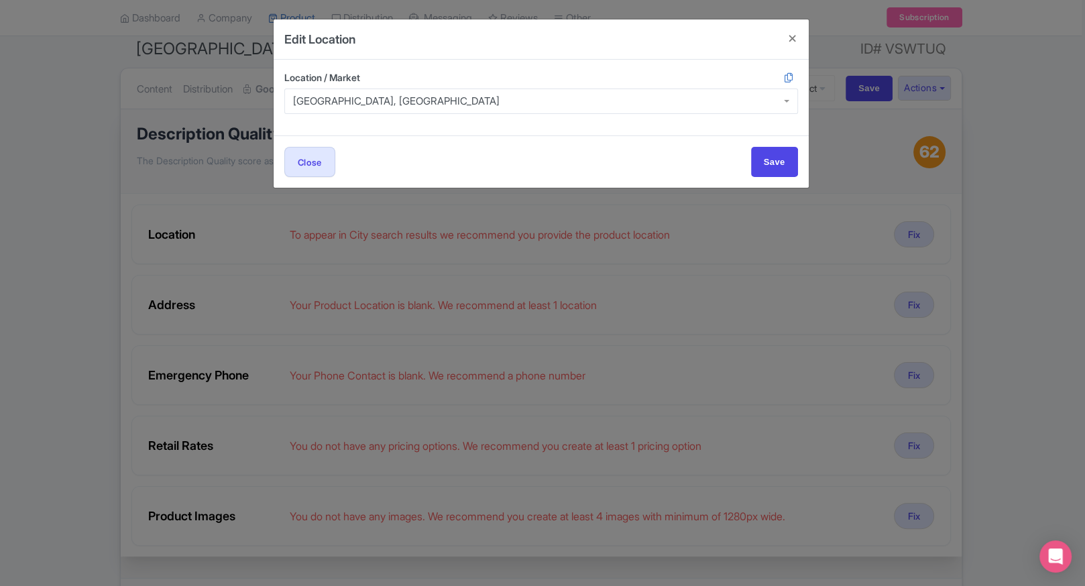
click at [608, 66] on div "Location / Market Dubai, United Arab Emirates Dubai, United Arab Emirates Aarhu…" at bounding box center [541, 98] width 535 height 76
click at [773, 158] on input "Save" at bounding box center [774, 162] width 47 height 30
type input "Save"
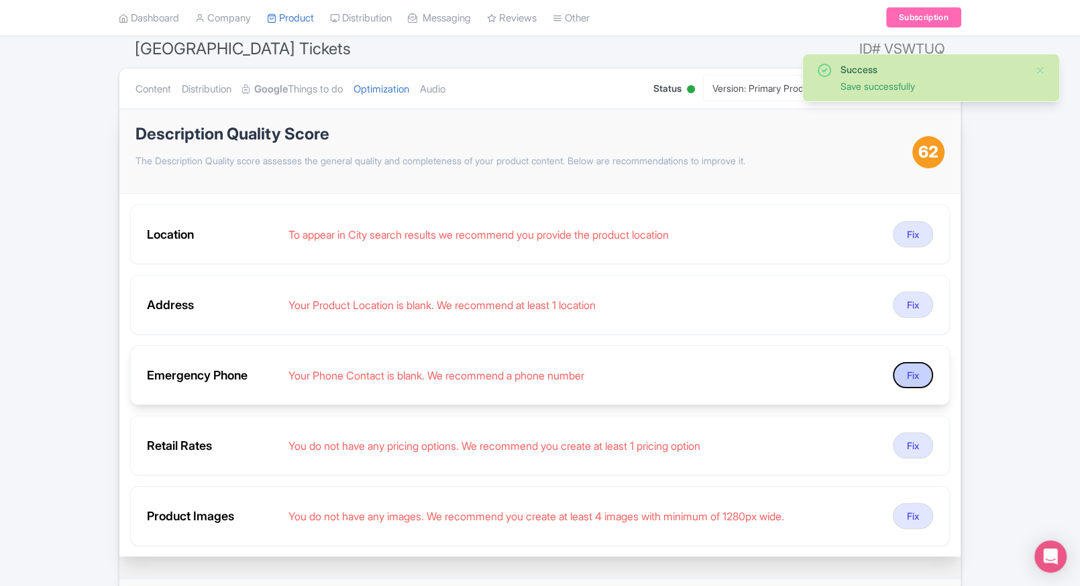
click at [904, 378] on button "Fix" at bounding box center [913, 375] width 40 height 26
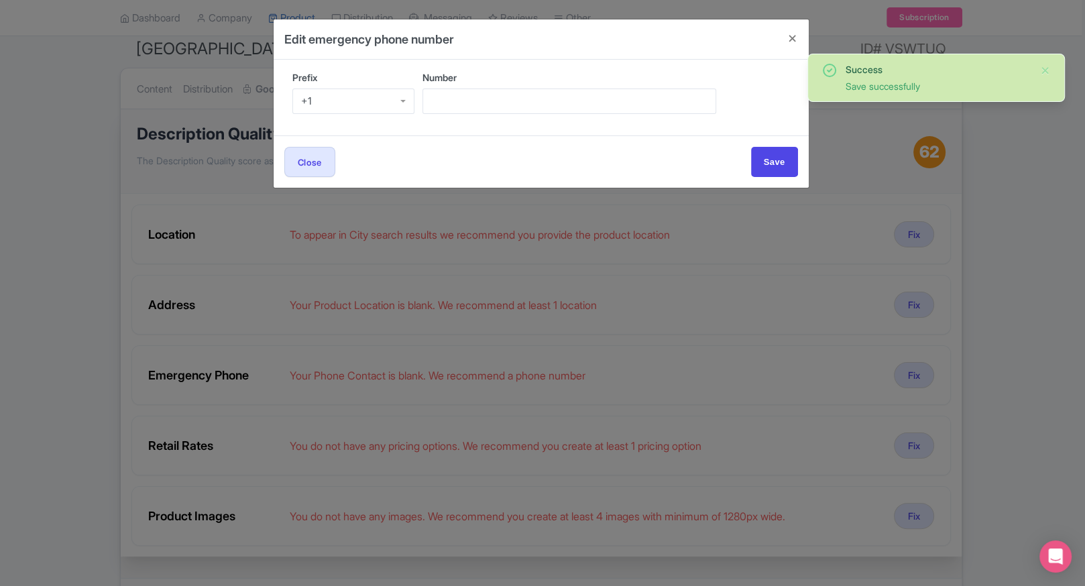
click at [372, 95] on div "+1" at bounding box center [353, 101] width 123 height 25
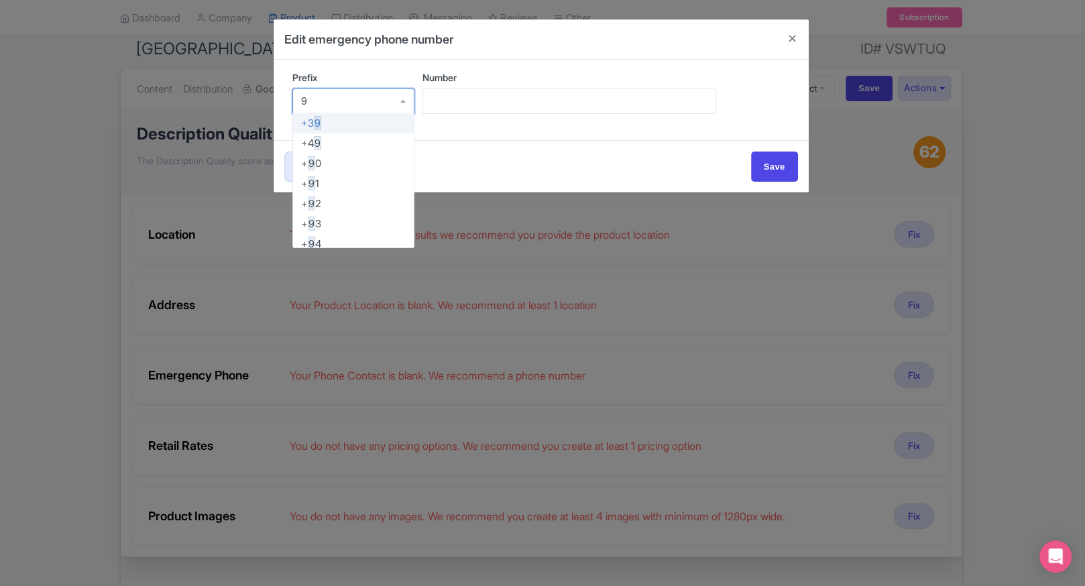
type input "91"
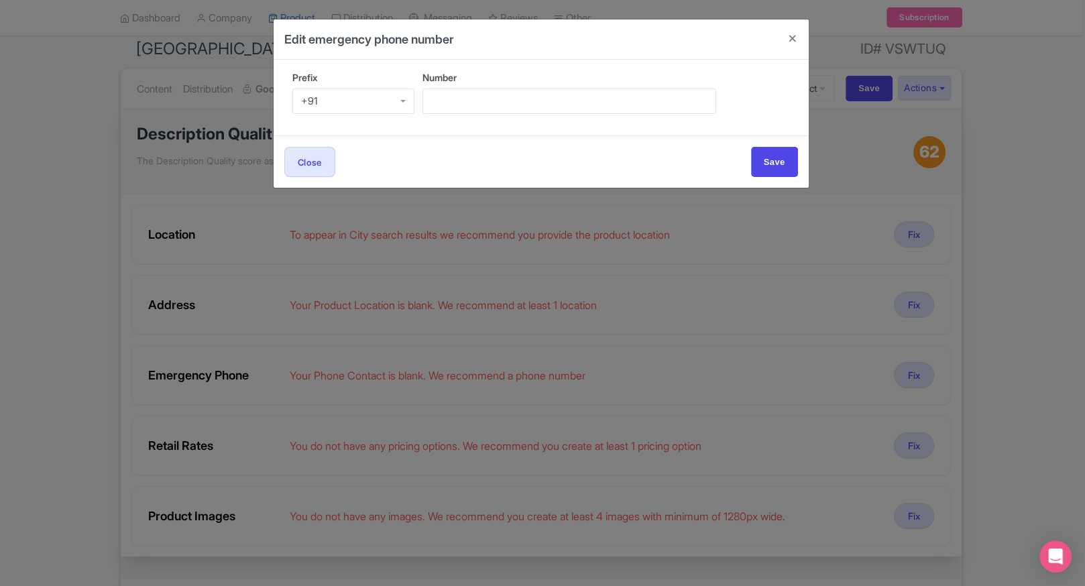
click at [496, 121] on div "Number" at bounding box center [607, 97] width 368 height 54
click at [523, 109] on input "Number" at bounding box center [570, 101] width 294 height 25
type input "9509989377"
click at [761, 162] on input "Save" at bounding box center [774, 162] width 47 height 30
type input "Save"
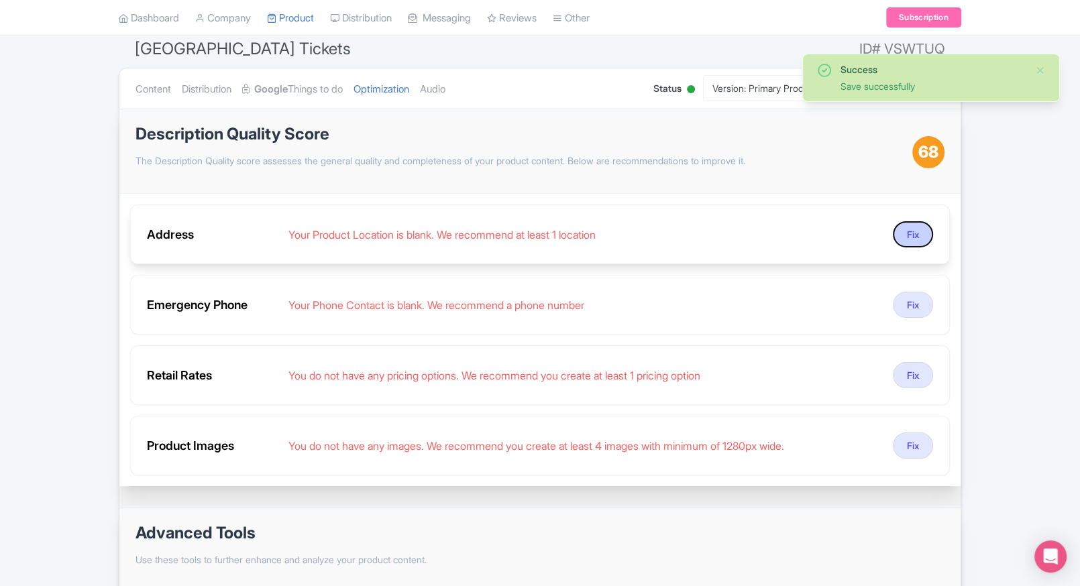
click at [916, 241] on button "Fix" at bounding box center [913, 234] width 40 height 26
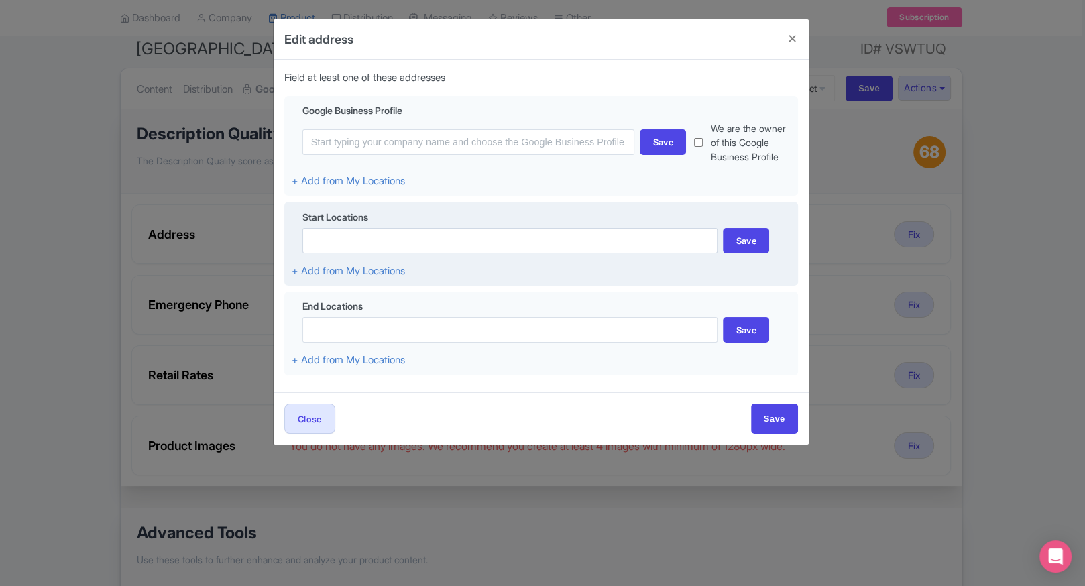
drag, startPoint x: 428, startPoint y: 256, endPoint x: 451, endPoint y: 246, distance: 24.9
click at [451, 246] on div "Start Locations Save + Add from My Locations" at bounding box center [541, 244] width 514 height 85
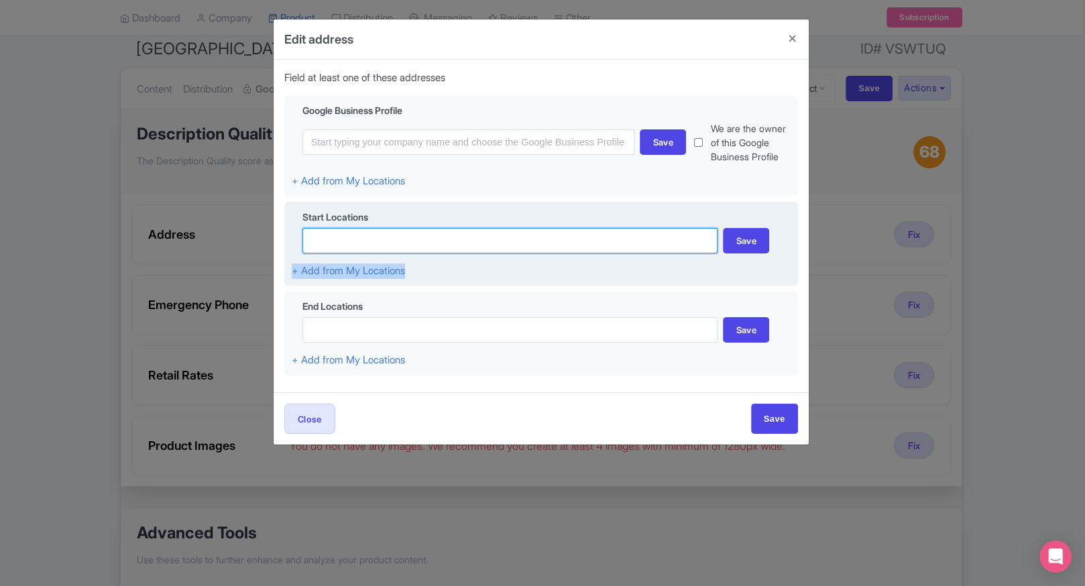
click at [451, 246] on input at bounding box center [511, 240] width 416 height 25
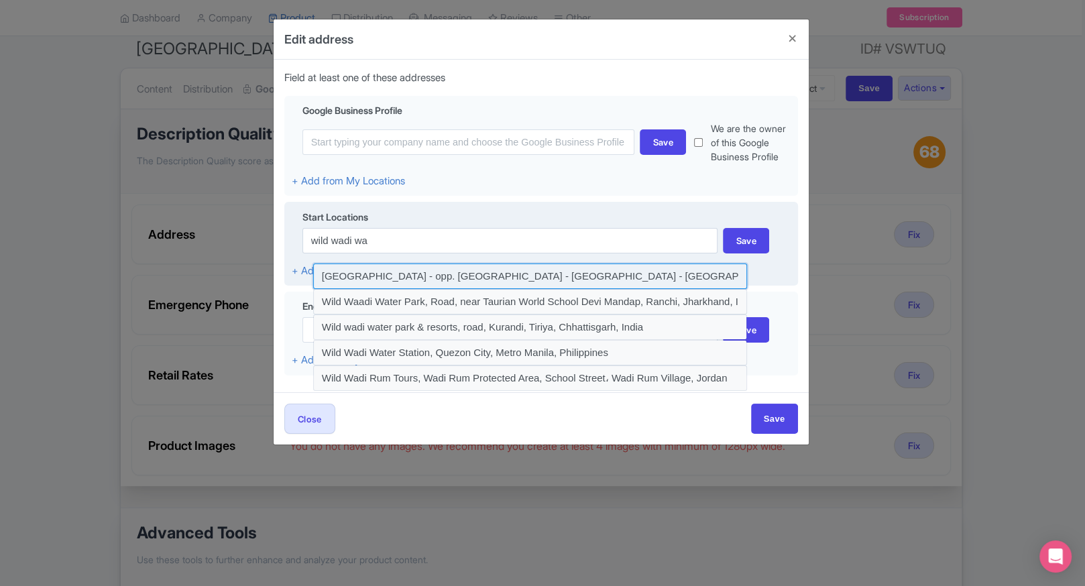
click at [430, 271] on input at bounding box center [530, 276] width 435 height 25
type input "Wild Wadi Waterpark Jumeirah - Jumeira Street - opp. Burj Al Arab - Dubai - Uni…"
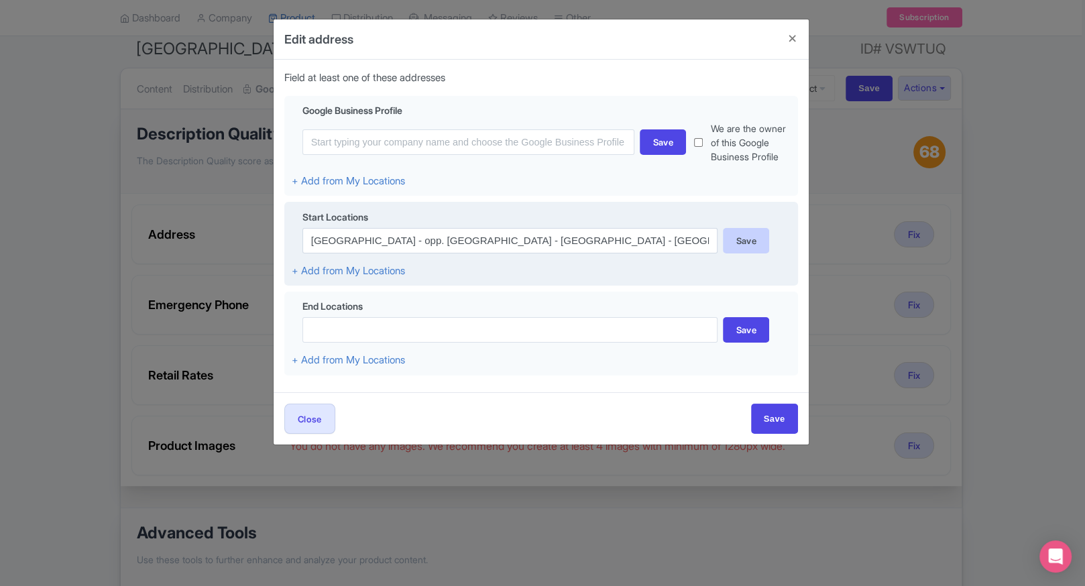
click at [763, 249] on div "Save" at bounding box center [746, 240] width 46 height 25
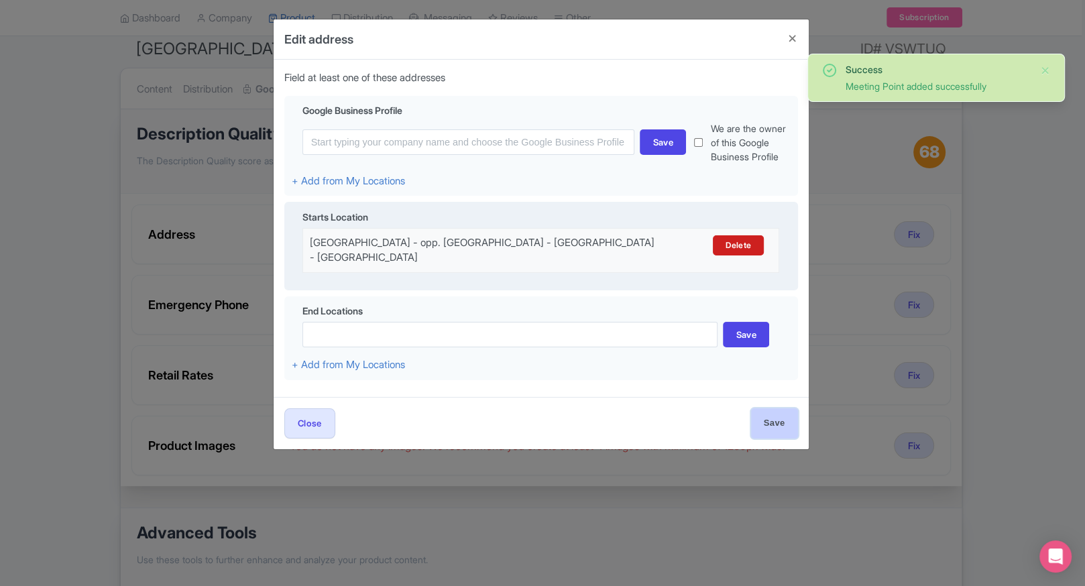
click at [785, 415] on input "Save" at bounding box center [774, 424] width 47 height 30
type input "Save"
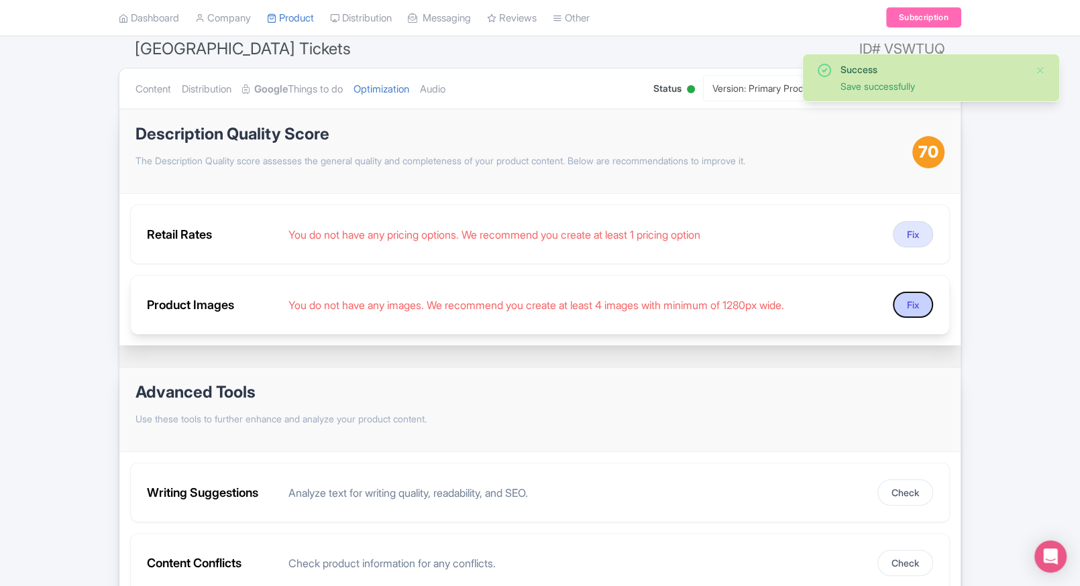
click at [896, 301] on button "Fix" at bounding box center [913, 305] width 40 height 26
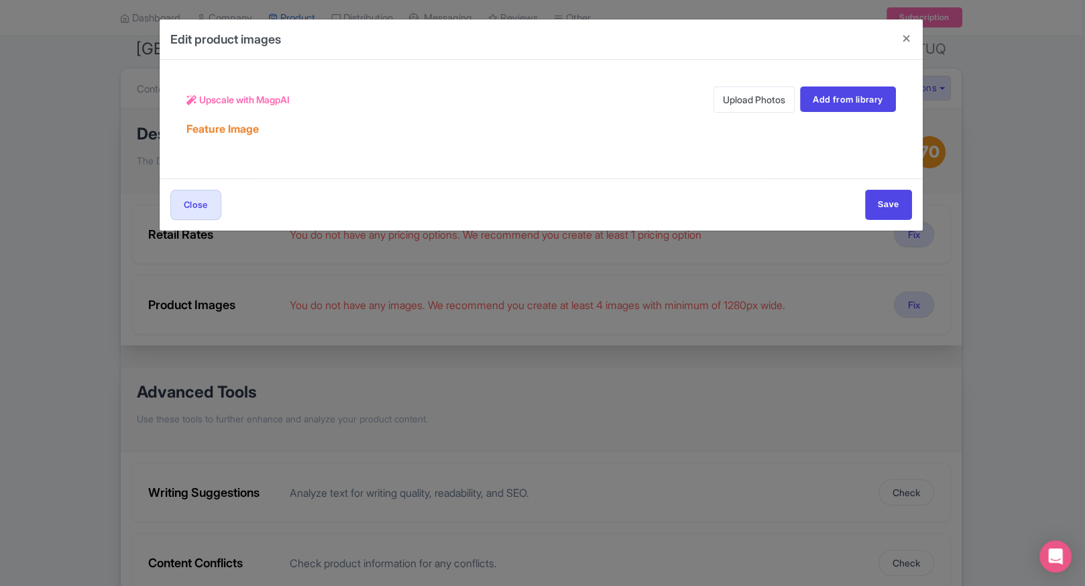
click at [724, 89] on link "Upload Photos" at bounding box center [754, 100] width 81 height 26
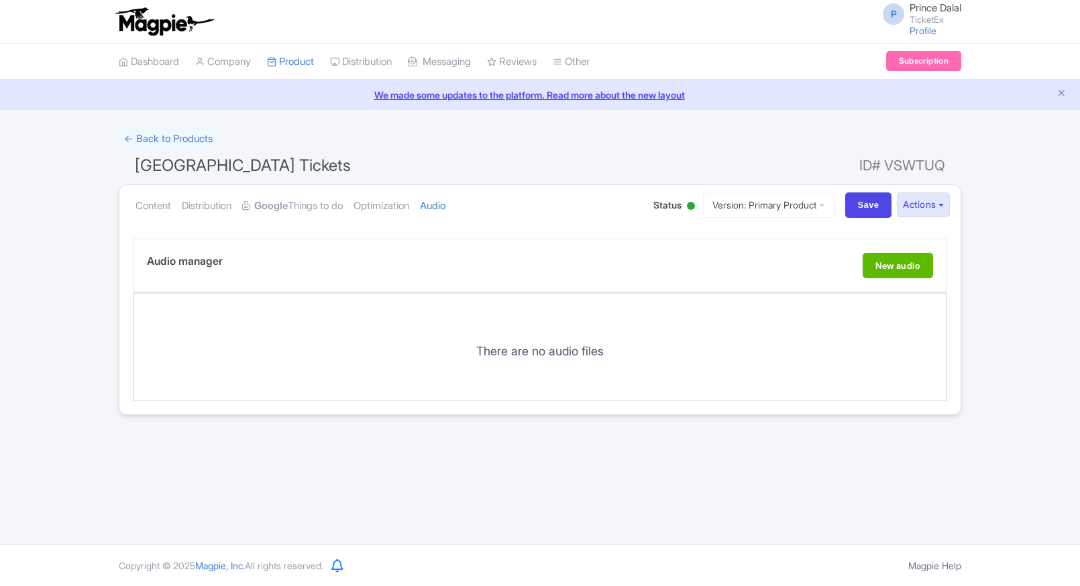
click at [409, 212] on link "Optimization" at bounding box center [382, 206] width 56 height 42
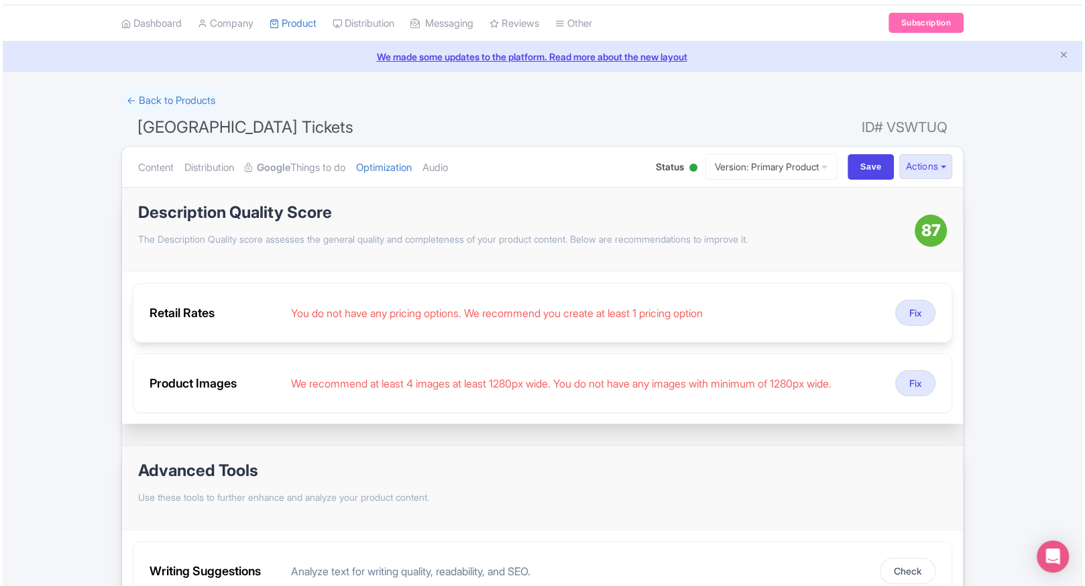
scroll to position [40, 0]
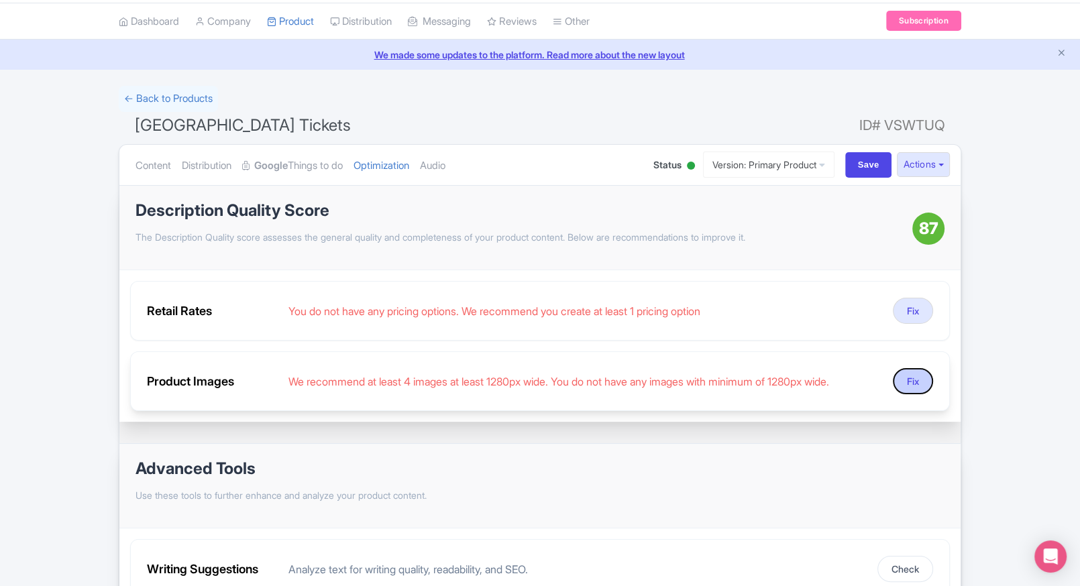
click at [925, 382] on button "Fix" at bounding box center [913, 381] width 40 height 26
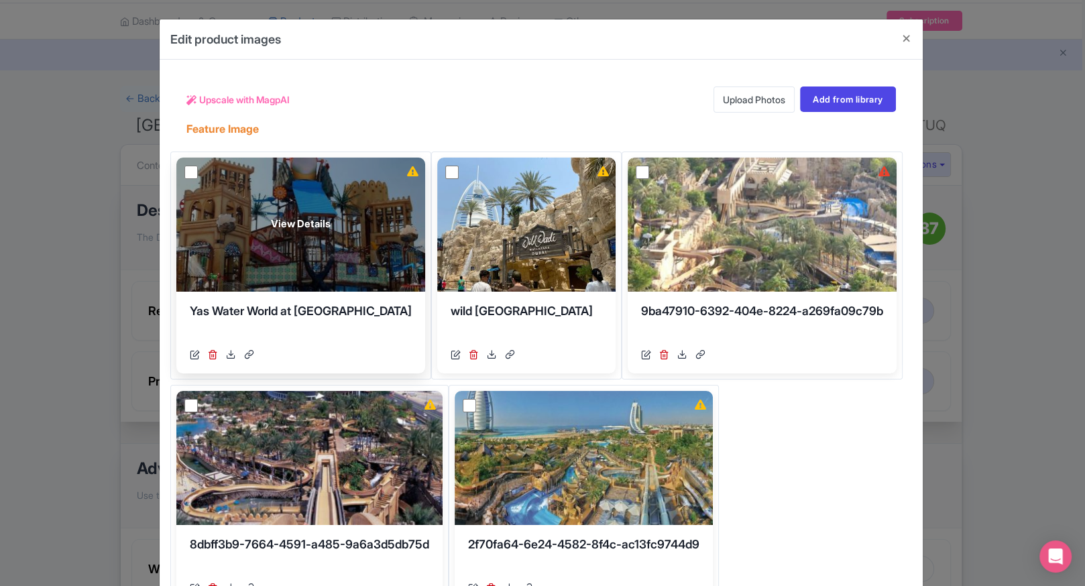
click at [189, 172] on input "checkbox" at bounding box center [190, 172] width 13 height 13
checkbox input "true"
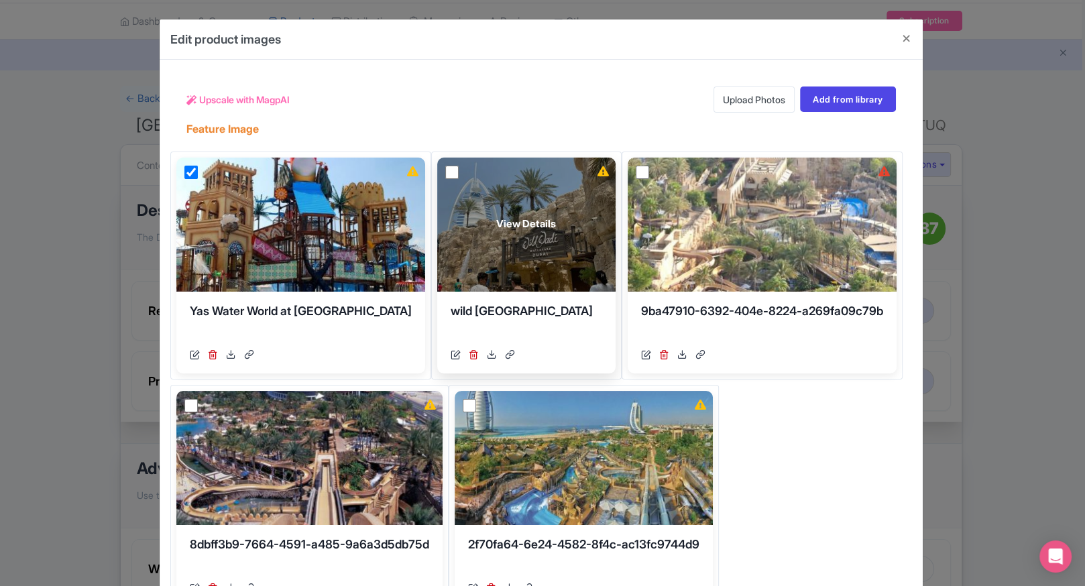
click at [445, 170] on input "checkbox" at bounding box center [451, 172] width 13 height 13
checkbox input "true"
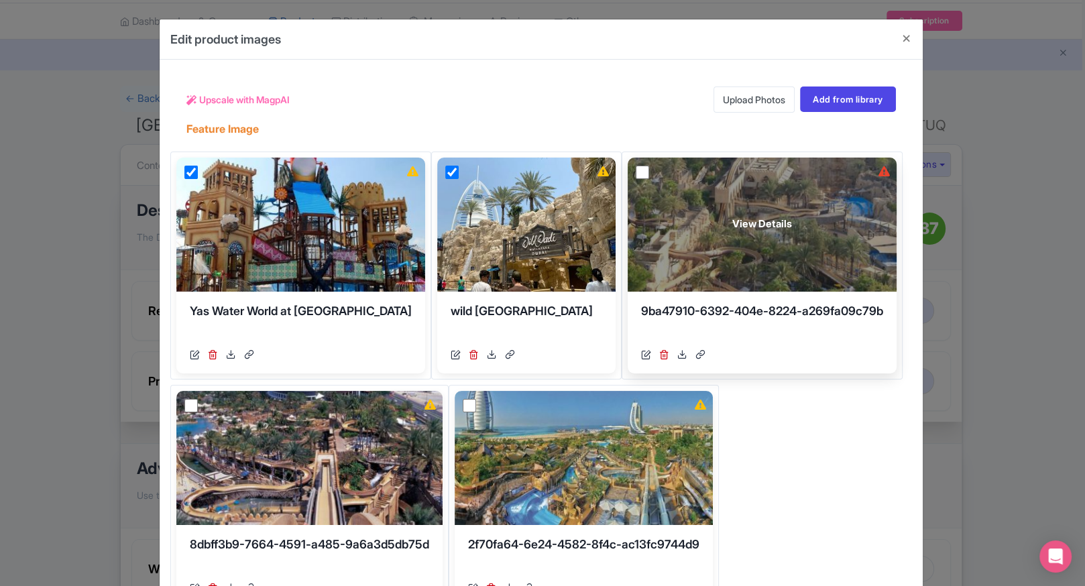
click at [636, 167] on input "checkbox" at bounding box center [642, 172] width 13 height 13
checkbox input "true"
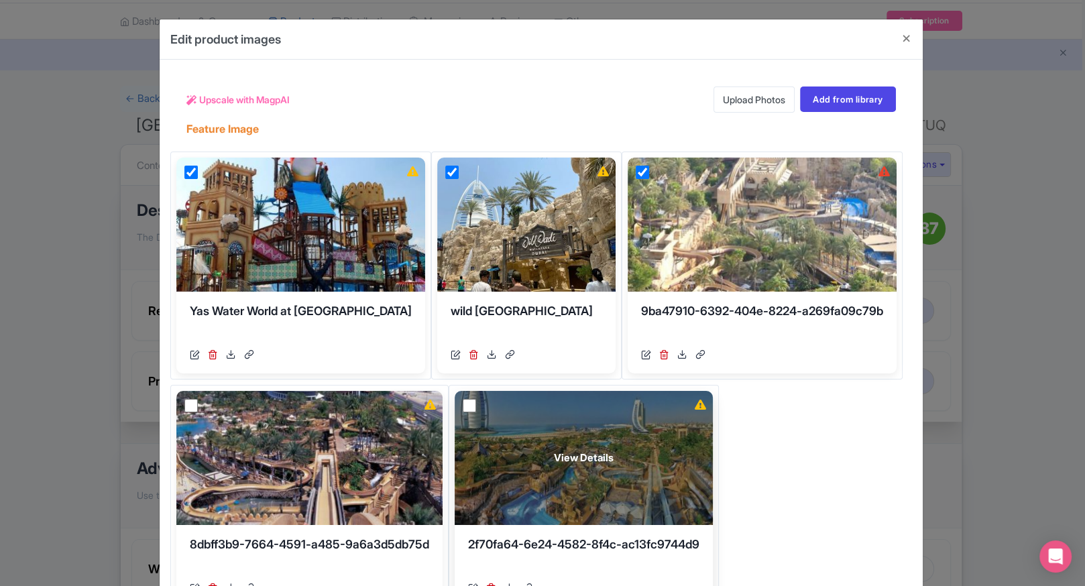
click at [473, 402] on input "checkbox" at bounding box center [469, 405] width 13 height 13
checkbox input "true"
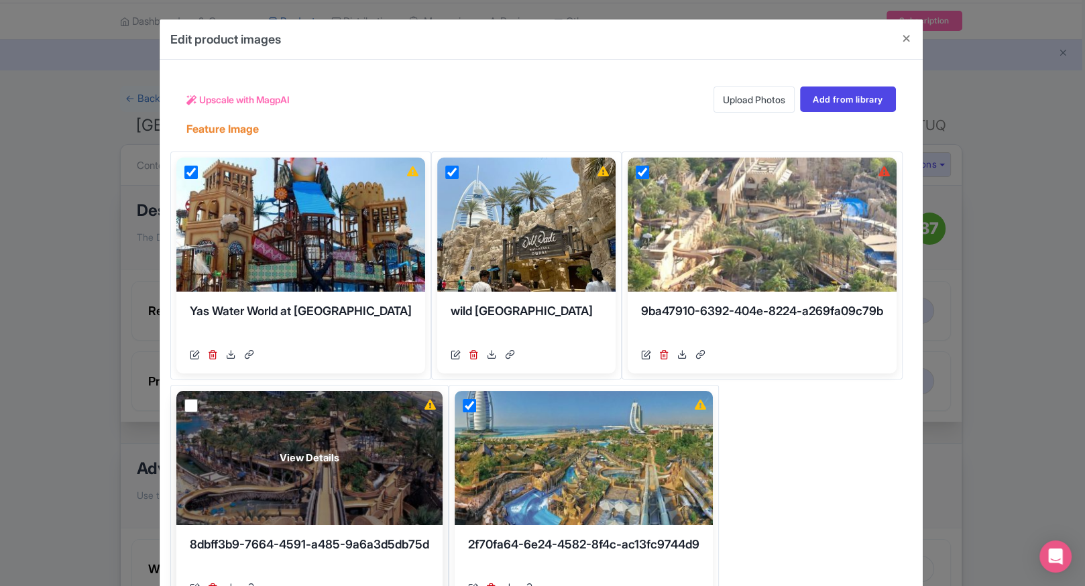
click at [184, 408] on input "checkbox" at bounding box center [190, 405] width 13 height 13
checkbox input "true"
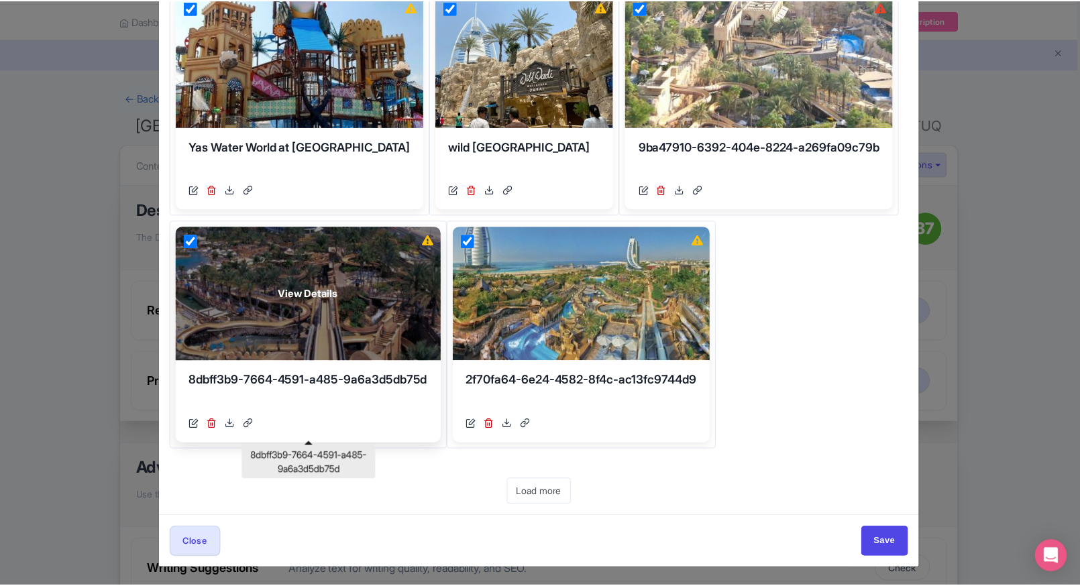
scroll to position [0, 0]
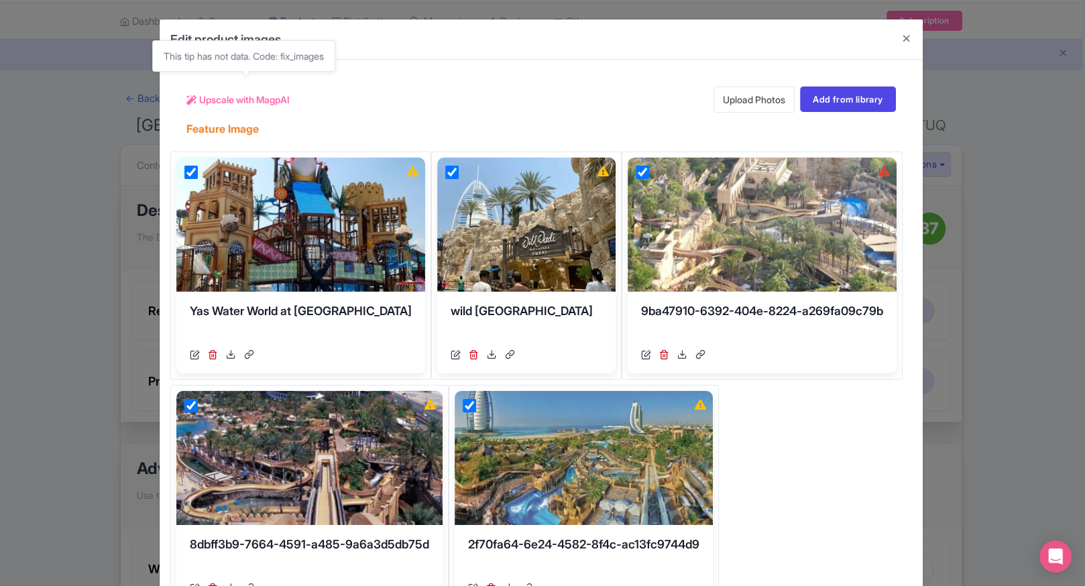
click at [260, 97] on span "Upscale with MagpAI" at bounding box center [244, 100] width 91 height 14
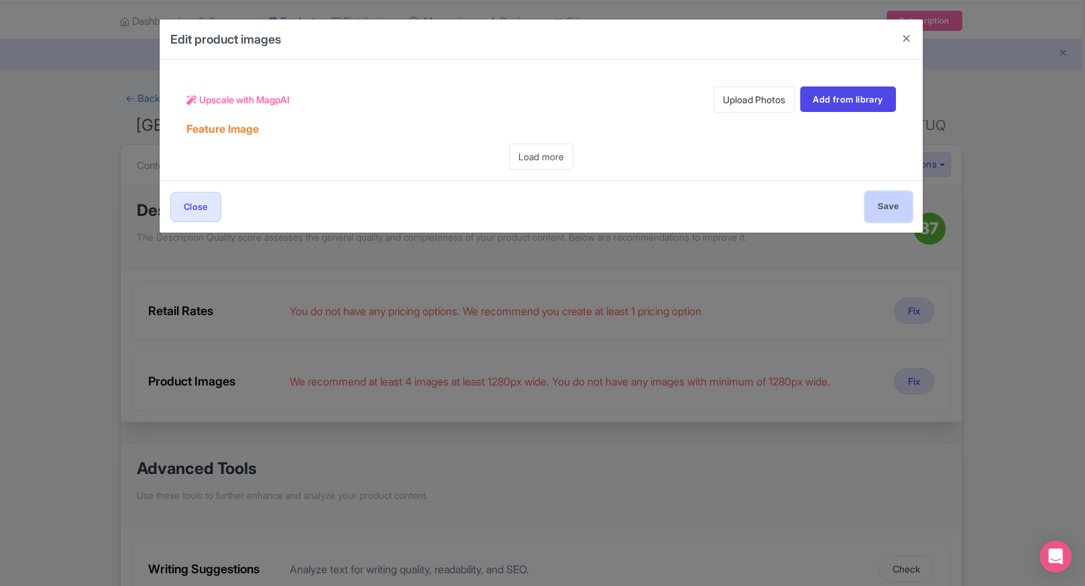
click at [872, 195] on input "Save" at bounding box center [888, 207] width 47 height 30
type input "Saving..."
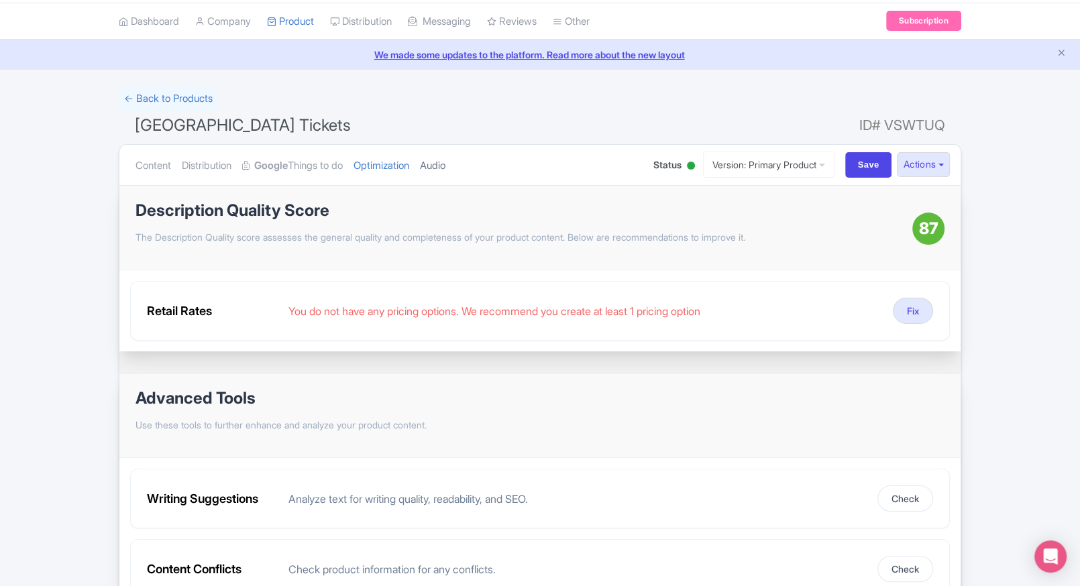
click at [445, 160] on link "Audio" at bounding box center [432, 166] width 25 height 42
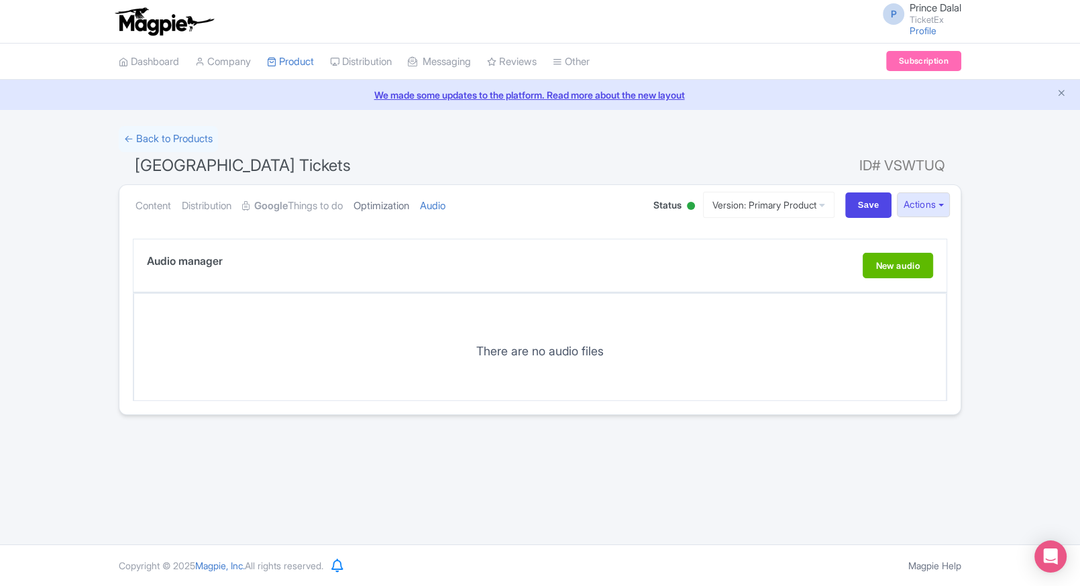
click at [381, 191] on link "Optimization" at bounding box center [382, 206] width 56 height 42
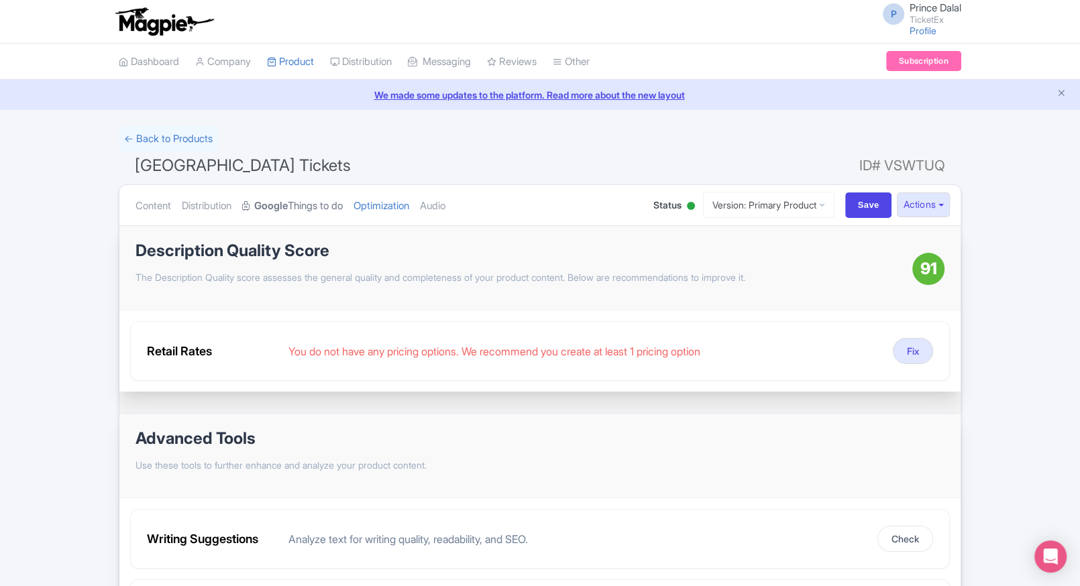
click at [308, 205] on link "Google Things to do" at bounding box center [292, 206] width 101 height 42
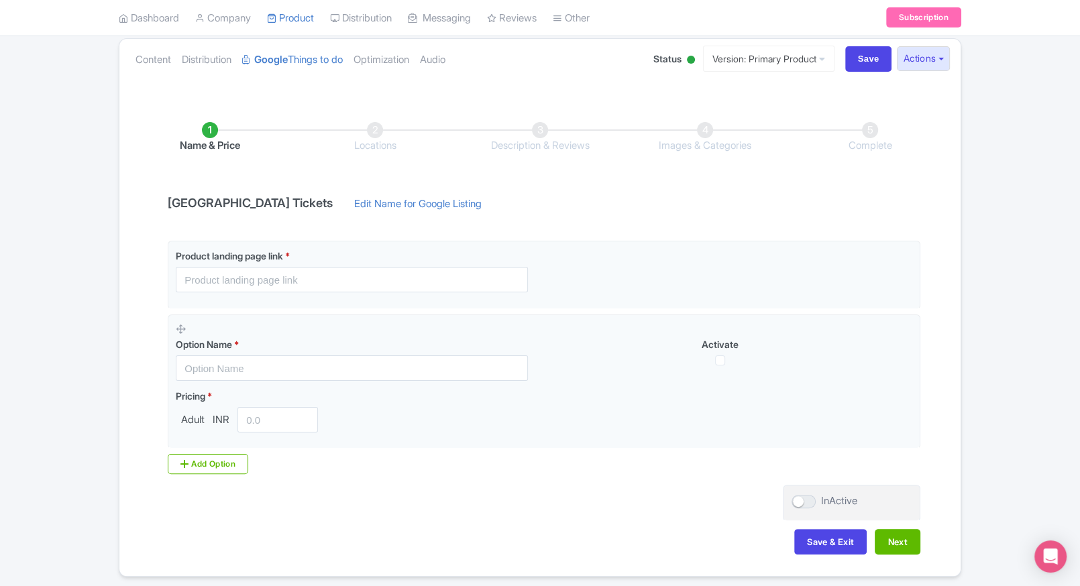
scroll to position [148, 0]
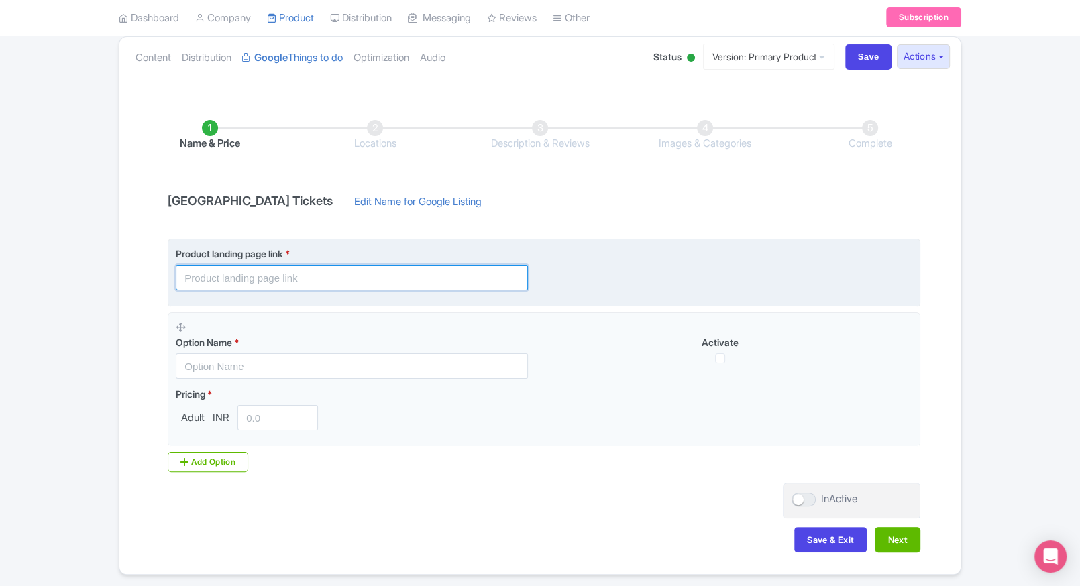
click at [335, 283] on input "text" at bounding box center [352, 277] width 352 height 25
paste input "https://www.ticketex.co/activity/432/wild-wadi-waterpark-dubai-thrilling-water-…"
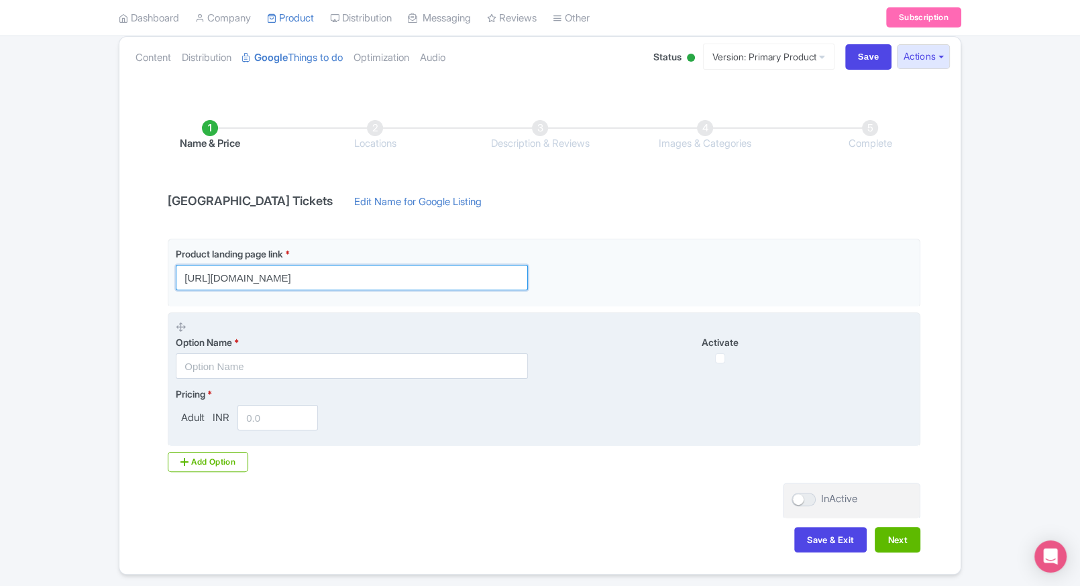
type input "https://www.ticketex.co/activity/432/wild-wadi-waterpark-dubai-thrilling-water-…"
click at [207, 370] on input "text" at bounding box center [352, 366] width 352 height 25
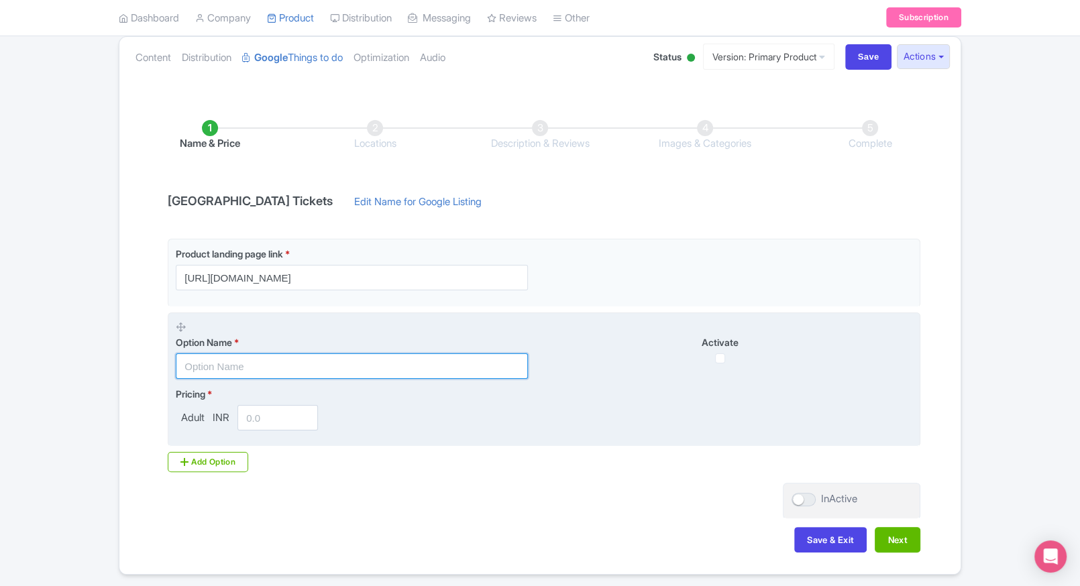
paste input "Wild Wadi Waterpark Entrance Ticket (International Travellers)"
type input "Wild Wadi Waterpark Entrance Ticket (International Travellers)"
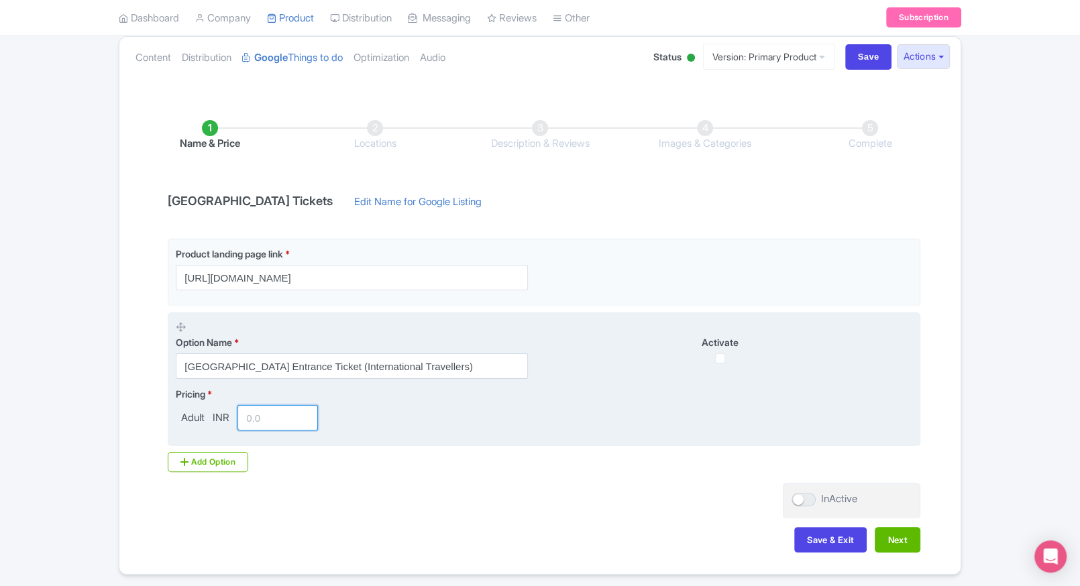
click at [293, 405] on input "number" at bounding box center [277, 417] width 80 height 25
click at [272, 417] on input "number" at bounding box center [277, 417] width 80 height 25
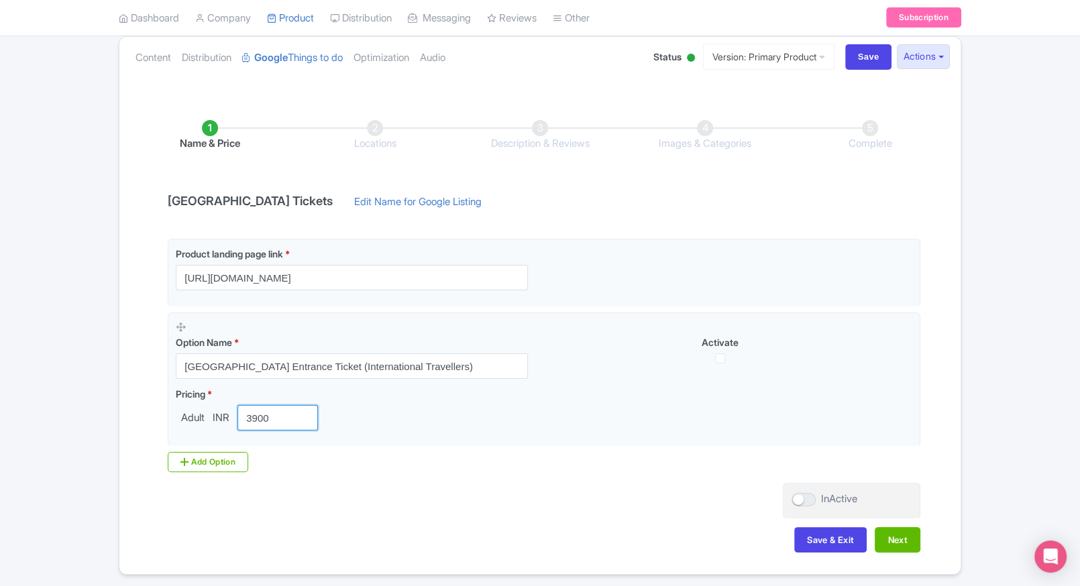
scroll to position [194, 0]
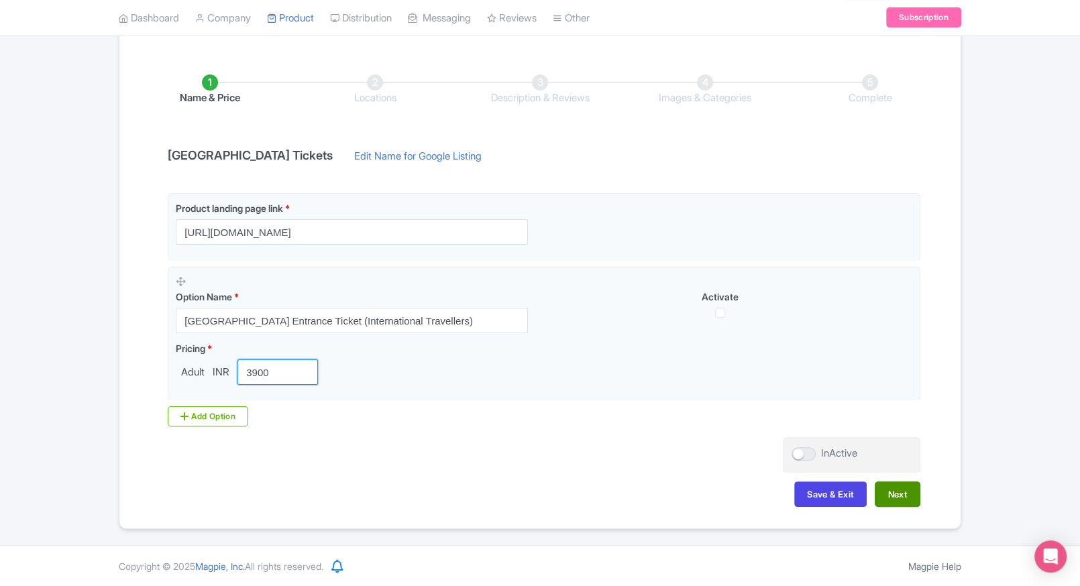
type input "3900"
click at [893, 489] on button "Next" at bounding box center [898, 494] width 46 height 25
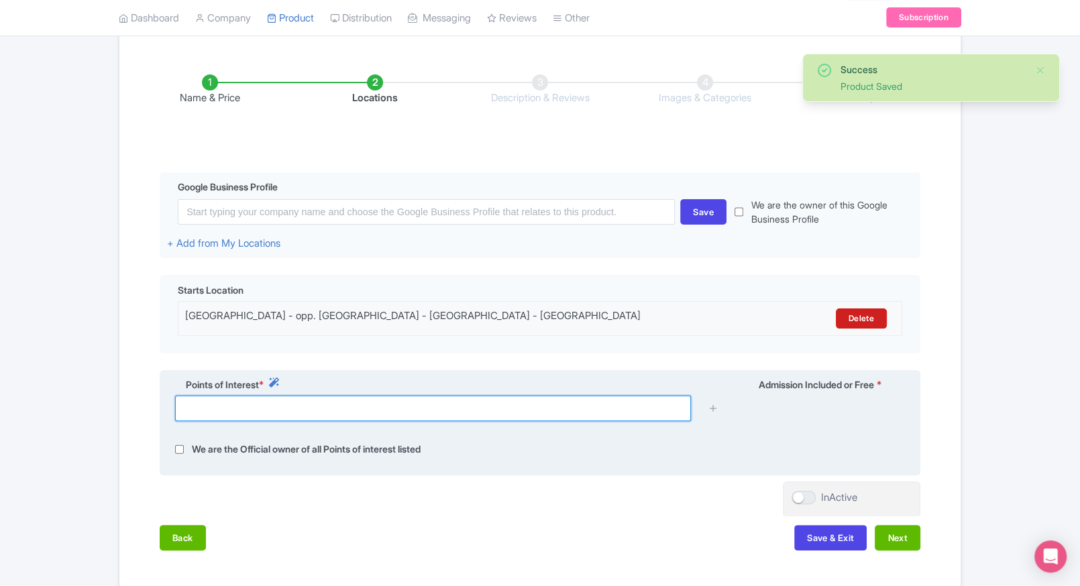
click at [596, 419] on input "text" at bounding box center [433, 408] width 516 height 25
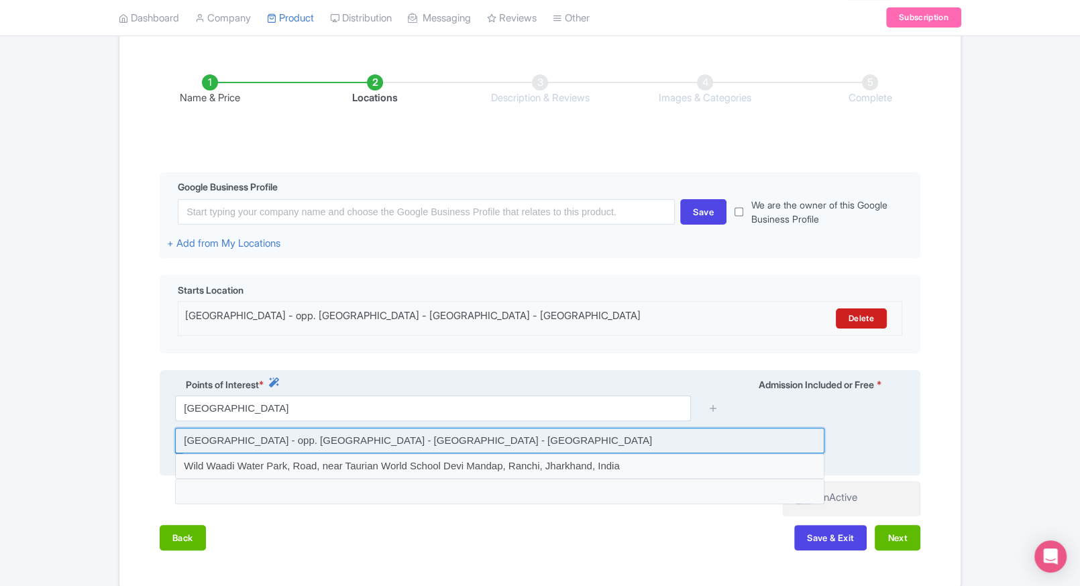
click at [494, 439] on input at bounding box center [499, 440] width 649 height 25
type input "Wild Wadi Waterpark Jumeirah - Jumeira Street - opp. Burj Al Arab - Dubai - Uni…"
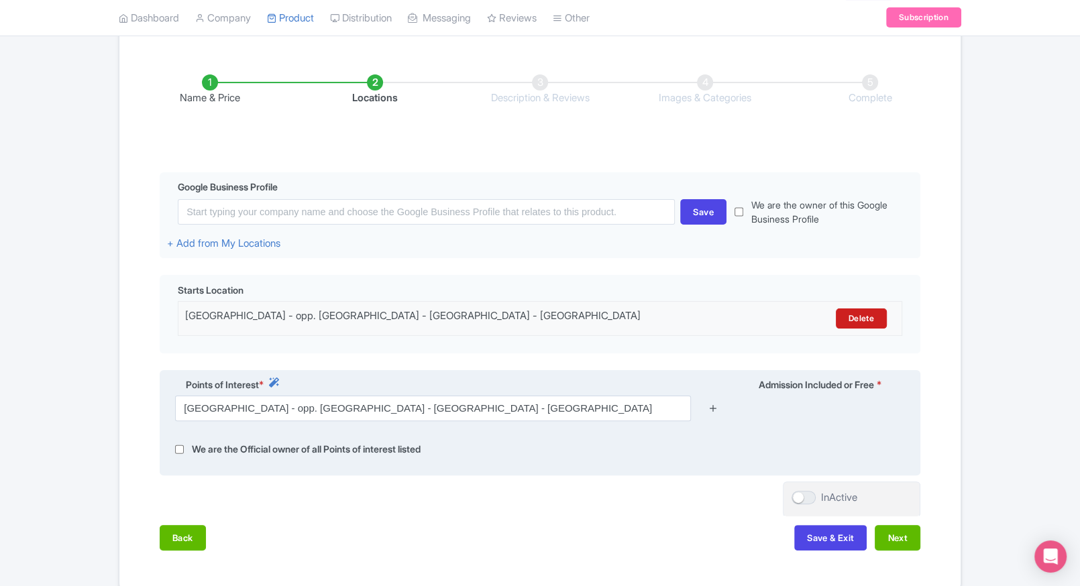
click at [708, 409] on icon at bounding box center [713, 408] width 10 height 10
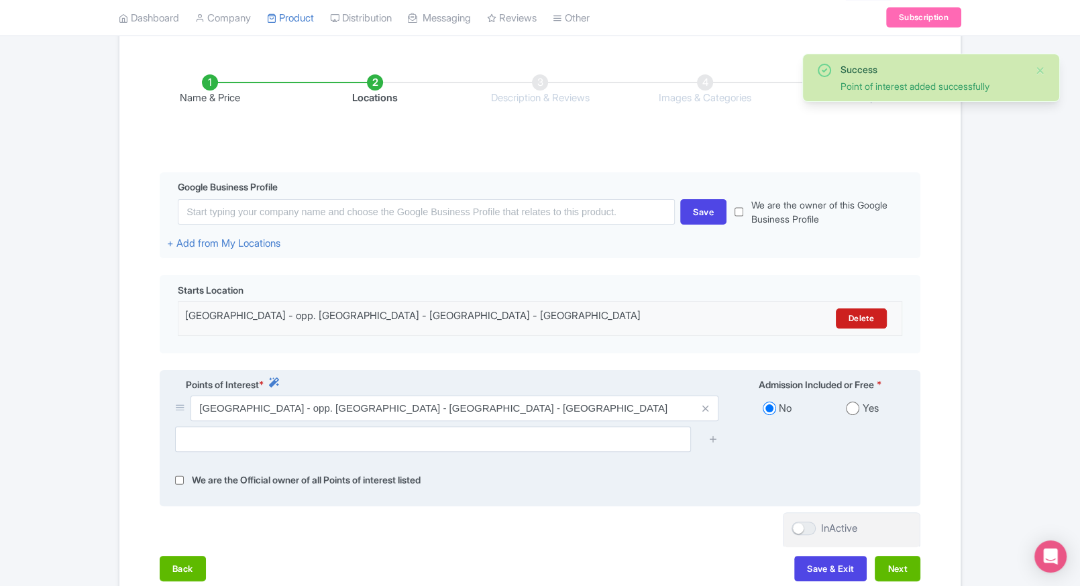
click at [848, 407] on input "radio" at bounding box center [852, 408] width 13 height 13
radio input "true"
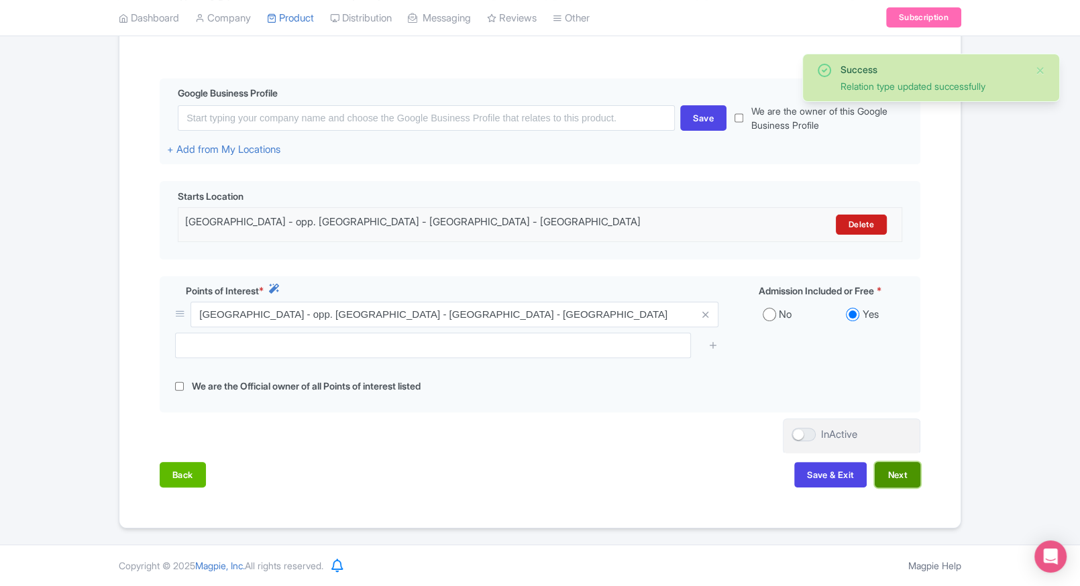
click at [909, 469] on button "Next" at bounding box center [898, 474] width 46 height 25
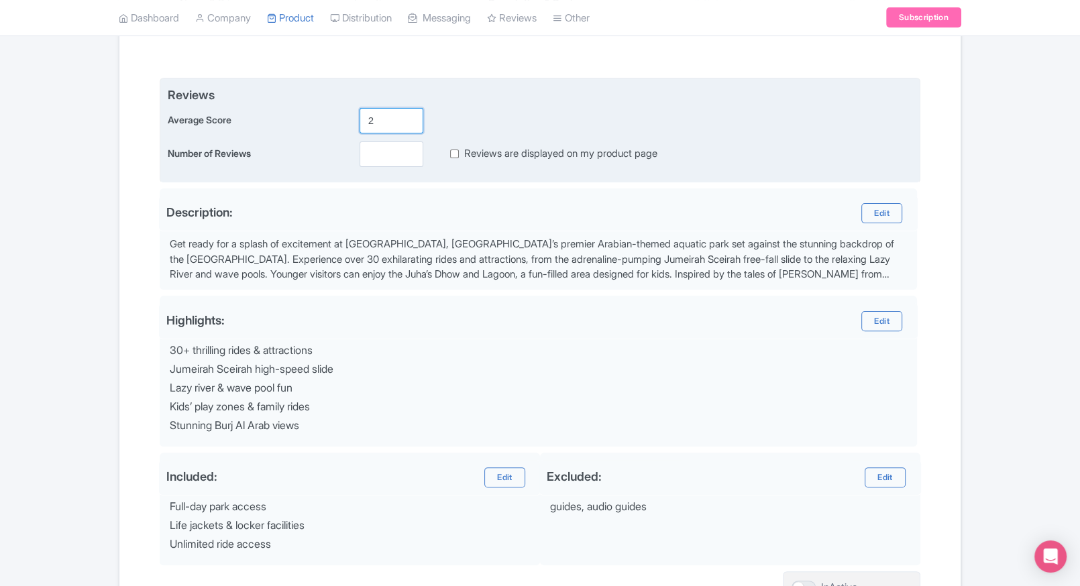
click at [370, 113] on input "2" at bounding box center [392, 120] width 64 height 25
type input "2"
click at [372, 152] on input "number" at bounding box center [392, 154] width 64 height 25
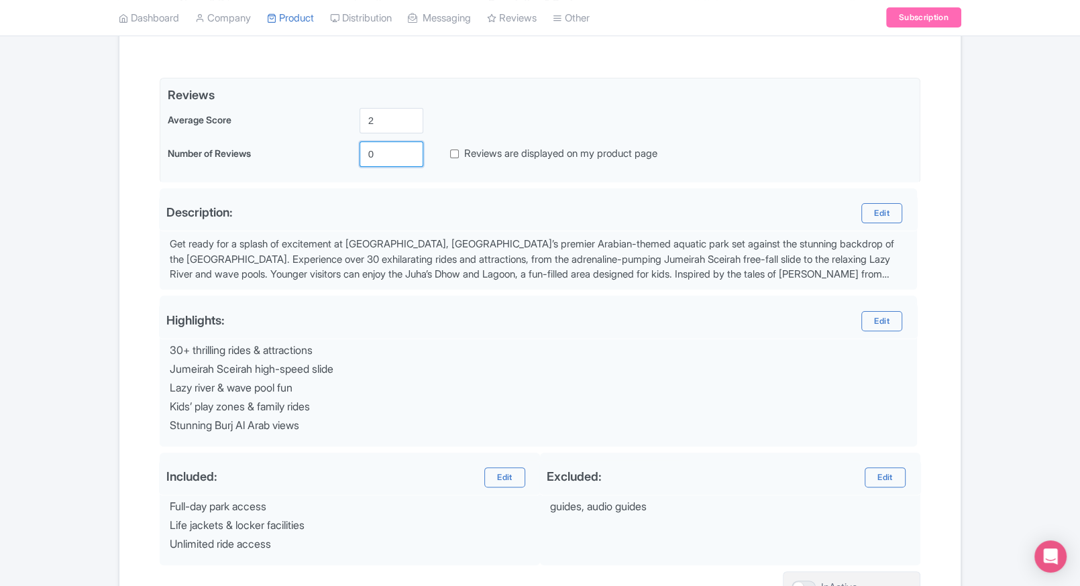
type input "0"
click at [965, 201] on div "Success Product Saved ← Back to Products Wild Wadi Waterpark Dubai Tickets ID# …" at bounding box center [540, 251] width 859 height 826
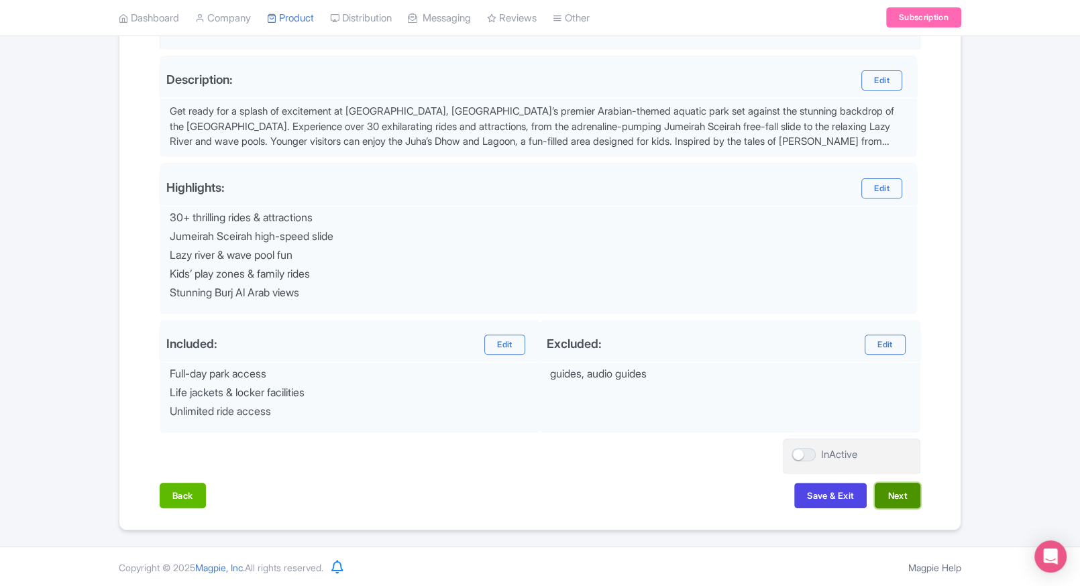
click at [902, 488] on button "Next" at bounding box center [898, 495] width 46 height 25
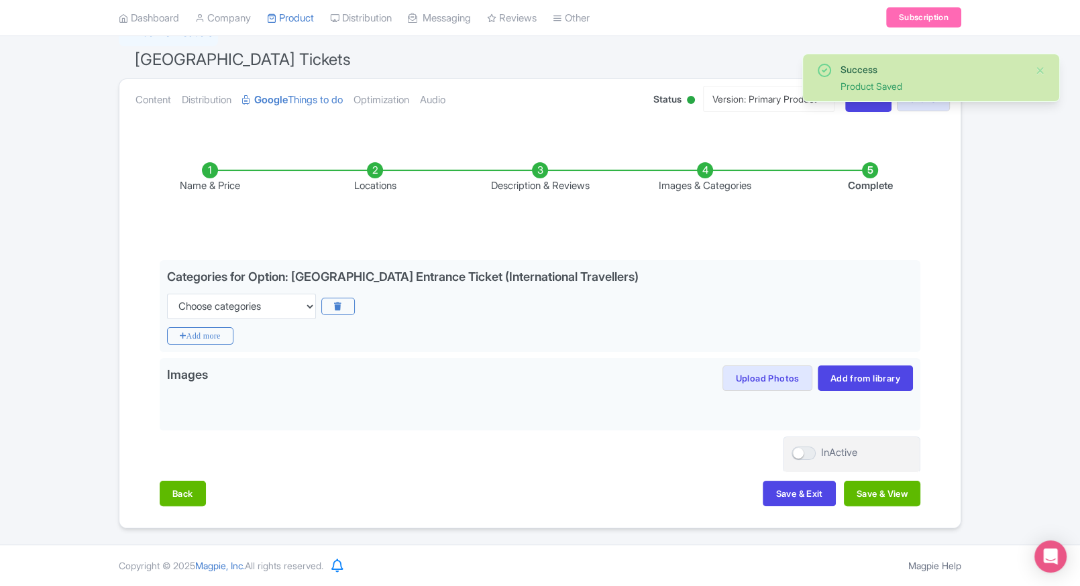
scroll to position [105, 0]
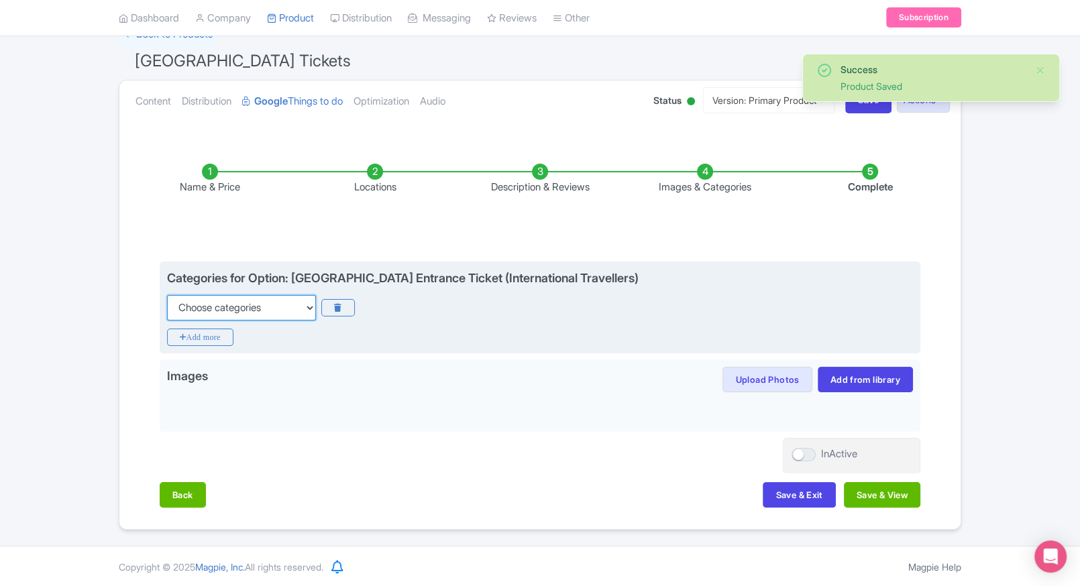
click at [286, 303] on select "Choose categories Adults Only Animals Audio Guide Beaches Bike Tours Boat Tours…" at bounding box center [241, 307] width 149 height 25
select select "family-friendly"
click at [167, 295] on select "Choose categories Adults Only Animals Audio Guide Beaches Bike Tours Boat Tours…" at bounding box center [241, 307] width 149 height 25
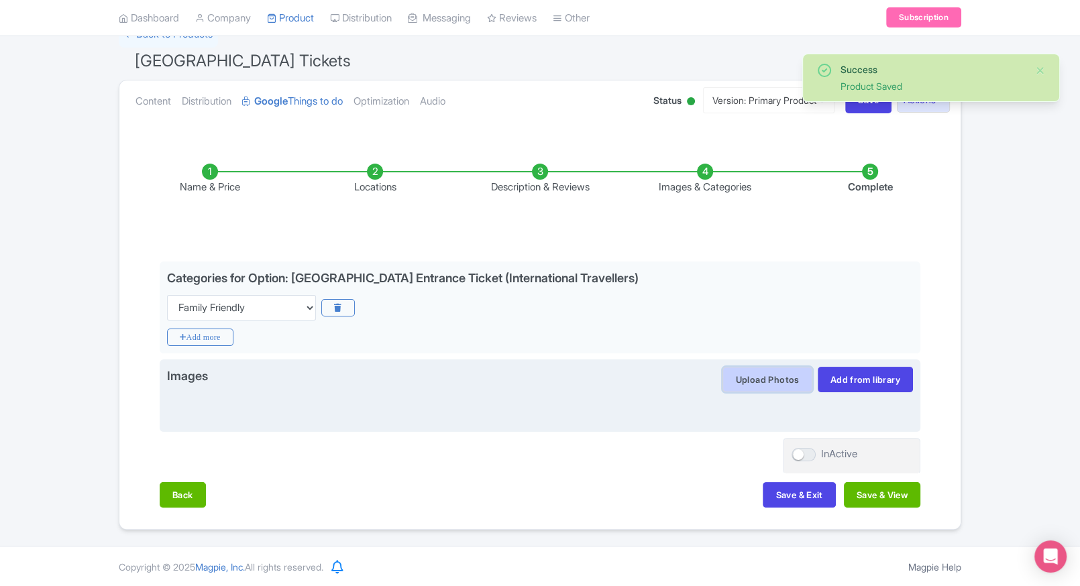
click at [742, 376] on button "Upload Photos" at bounding box center [766, 379] width 89 height 25
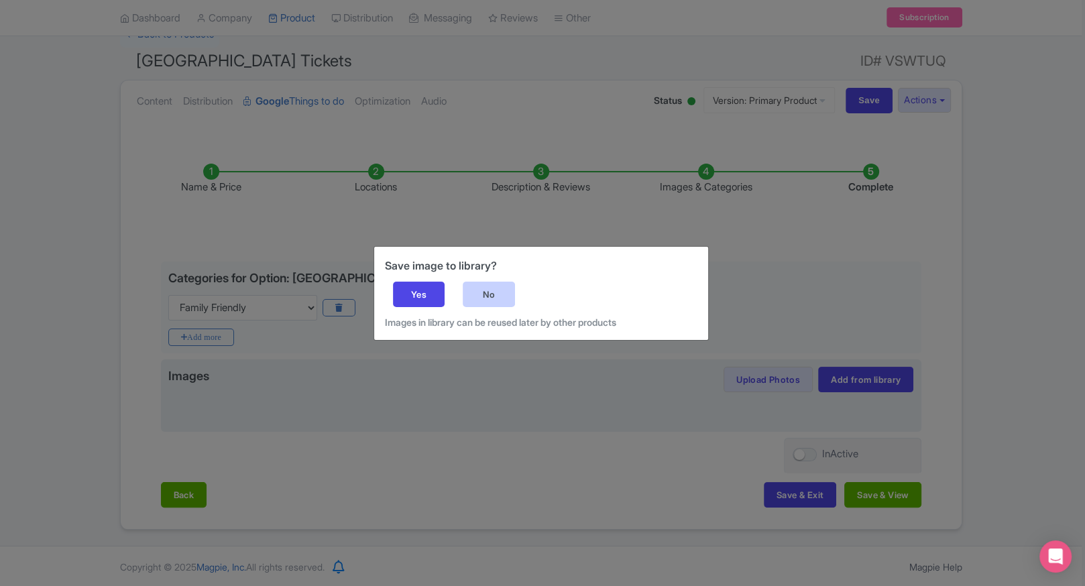
click at [482, 290] on div "No" at bounding box center [489, 294] width 52 height 25
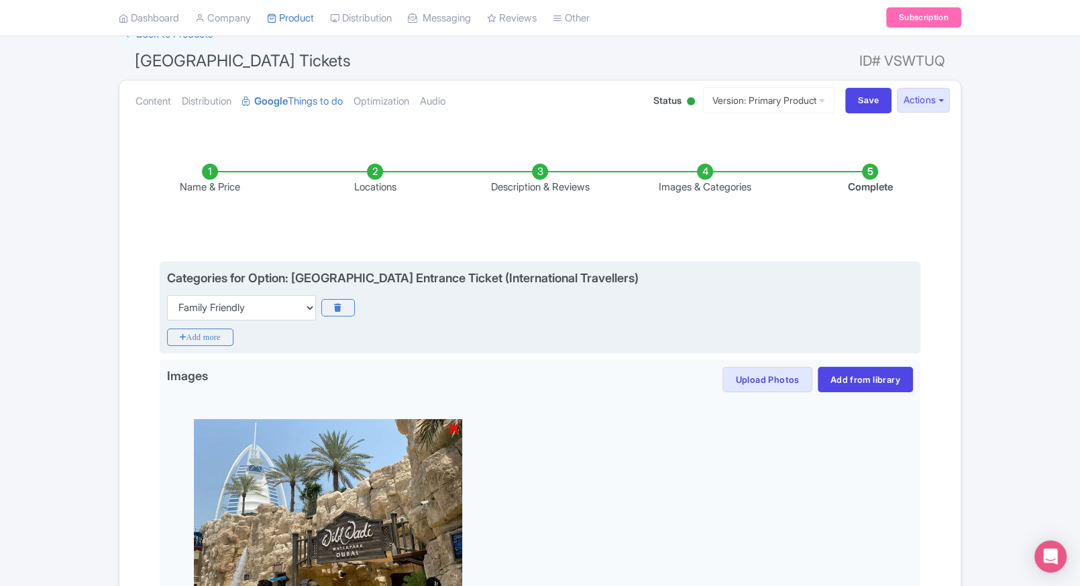
scroll to position [294, 0]
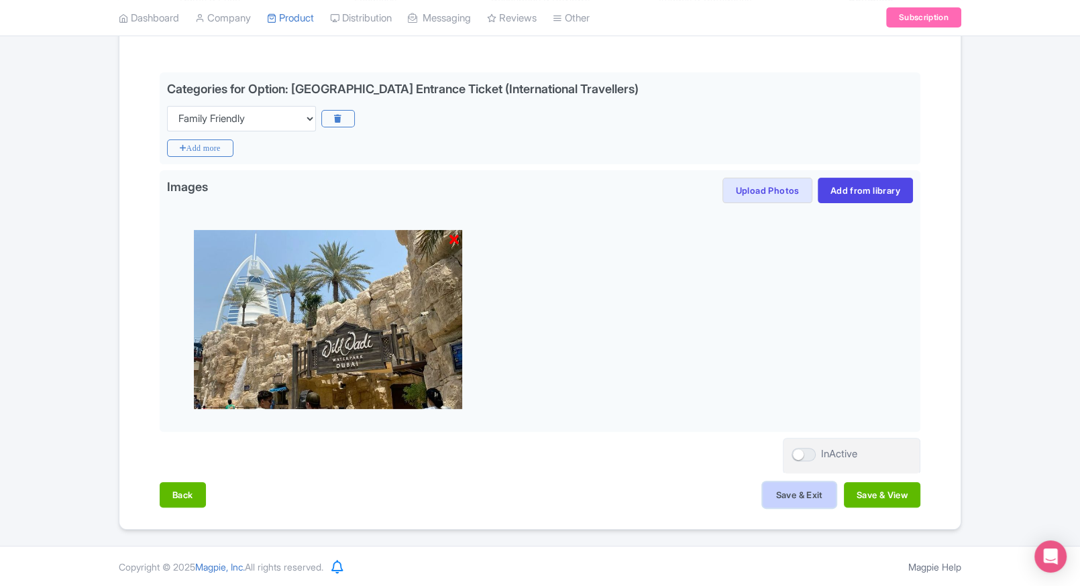
click at [765, 491] on button "Save & Exit" at bounding box center [799, 494] width 72 height 25
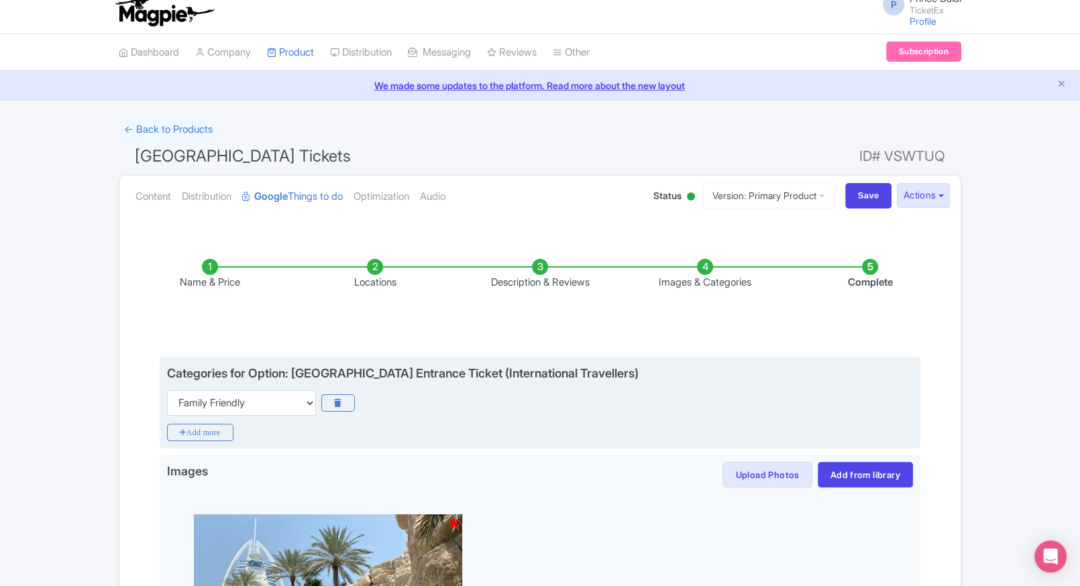
scroll to position [0, 0]
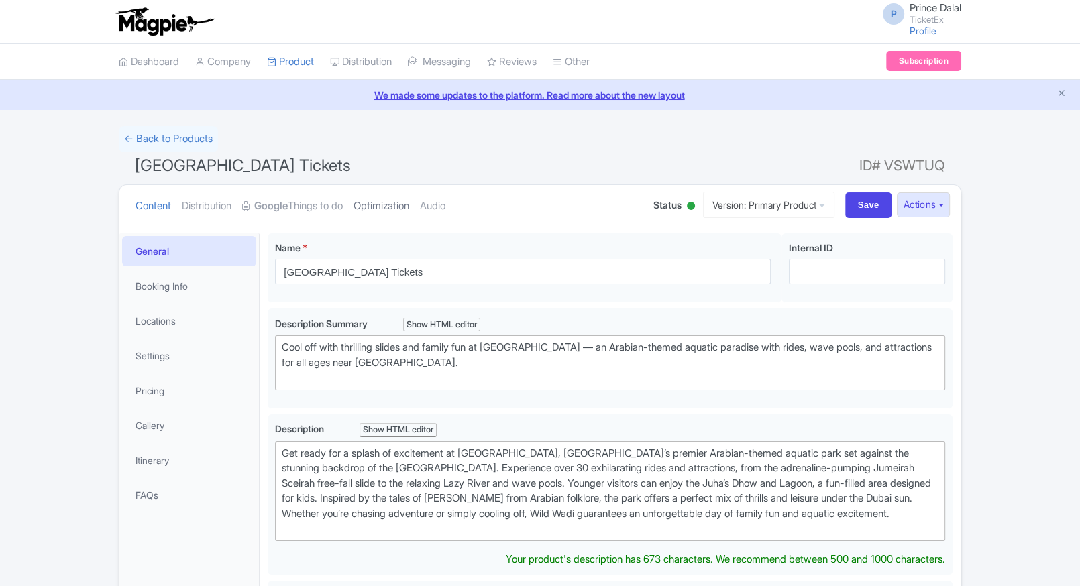
click at [384, 207] on link "Optimization" at bounding box center [382, 206] width 56 height 42
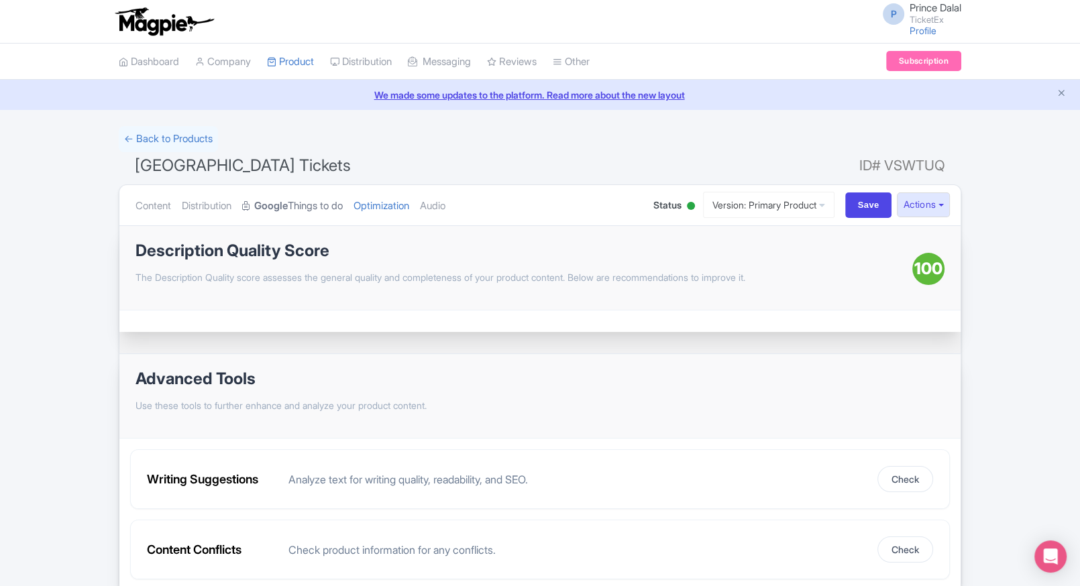
click at [313, 206] on link "Google Things to do" at bounding box center [292, 206] width 101 height 42
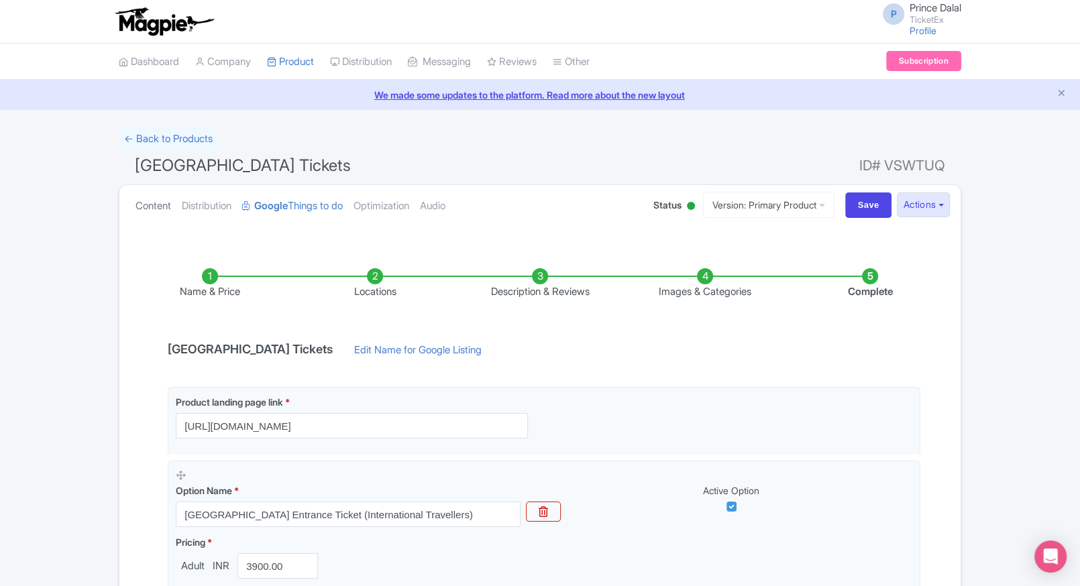
click at [150, 223] on link "Content" at bounding box center [154, 206] width 36 height 42
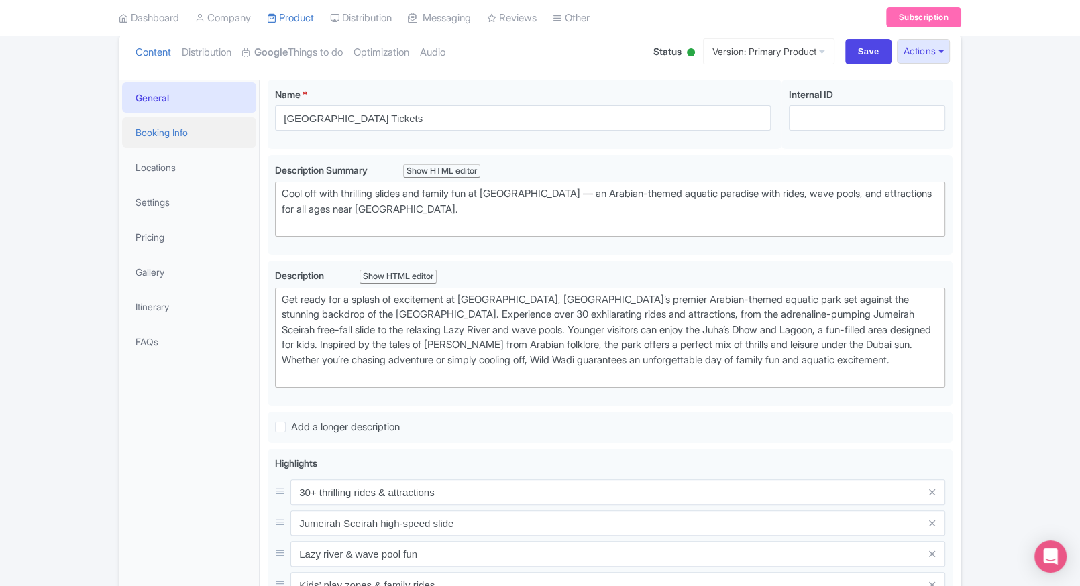
scroll to position [140, 0]
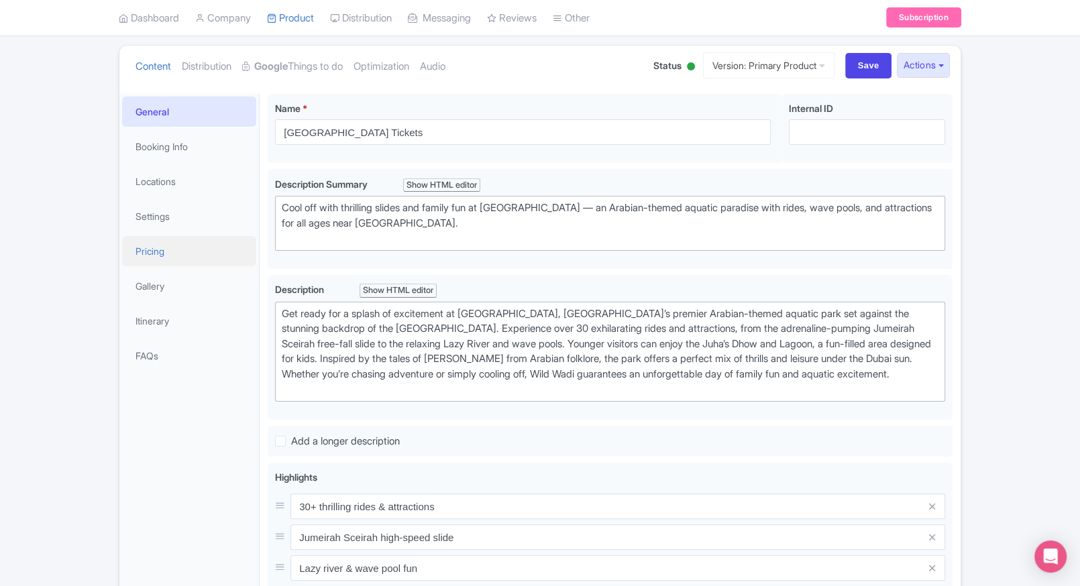
click at [177, 257] on link "Pricing" at bounding box center [189, 251] width 134 height 30
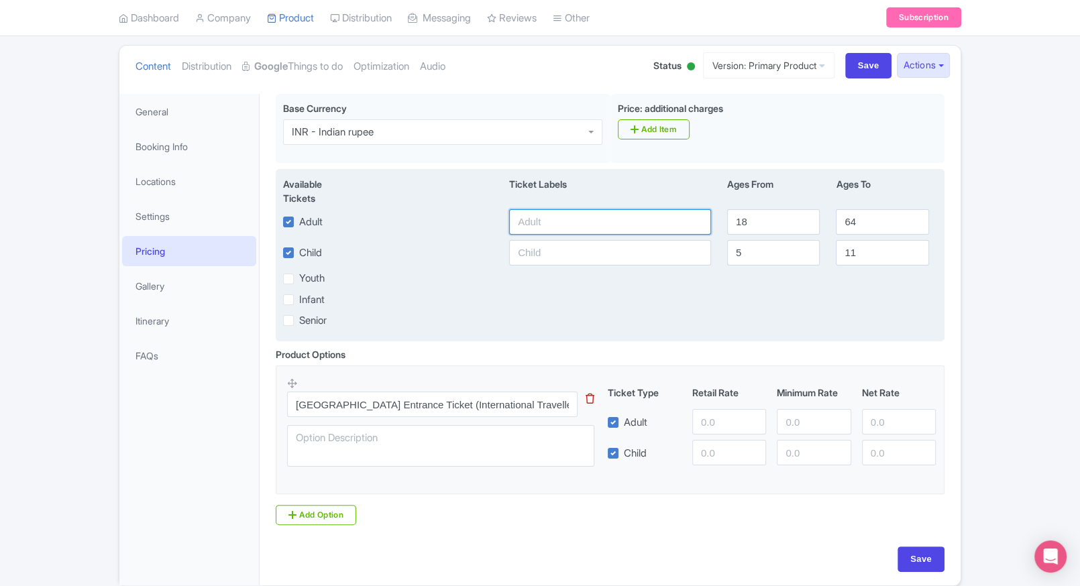
click at [539, 230] on input "text" at bounding box center [610, 221] width 202 height 25
type input "3900"
paste input "3900"
click at [555, 251] on input "text" at bounding box center [610, 252] width 202 height 25
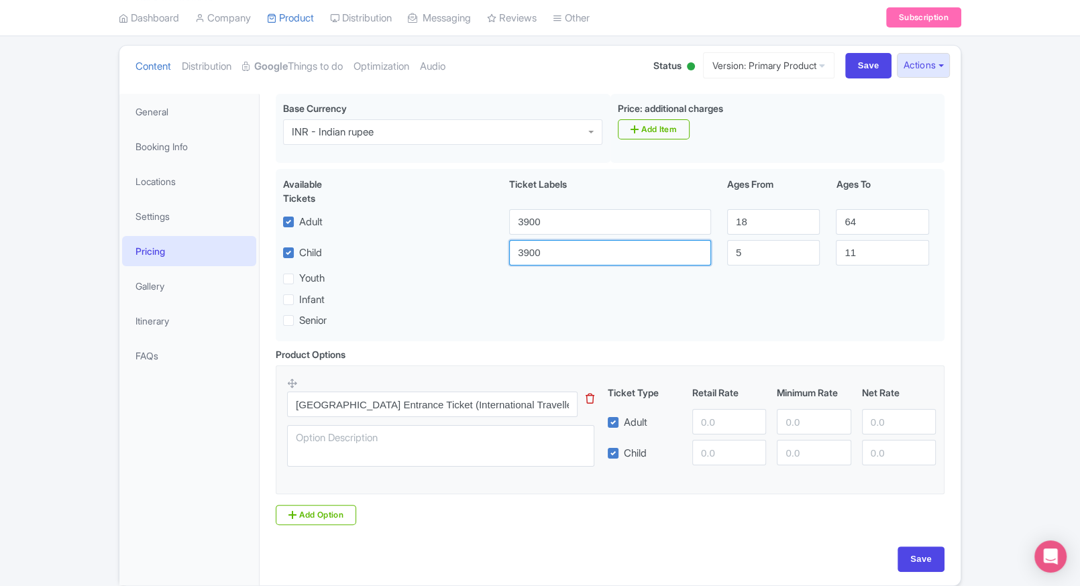
type input "3900"
click at [714, 431] on input "number" at bounding box center [729, 421] width 74 height 25
paste input "3900"
type input "3900"
paste input "3900"
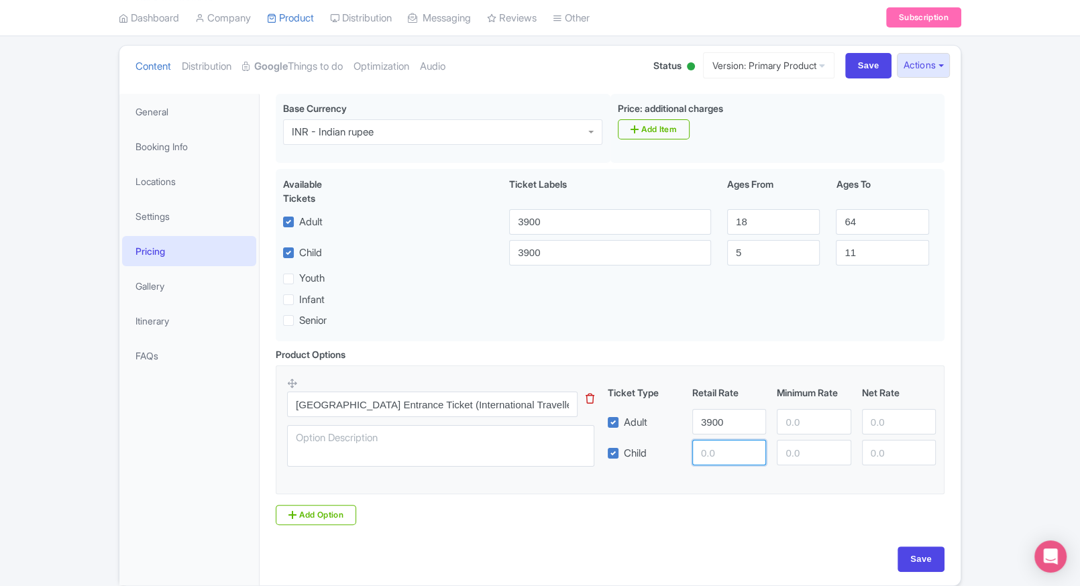
click at [712, 462] on input "number" at bounding box center [729, 452] width 74 height 25
type input "3900"
click at [803, 435] on div "Ticket Type Retail Rate Minimum Rate Net Rate Adult 3900 Child 3900 This tip ha…" at bounding box center [771, 426] width 323 height 80
paste input "3900"
click at [804, 425] on input "3900" at bounding box center [814, 421] width 74 height 25
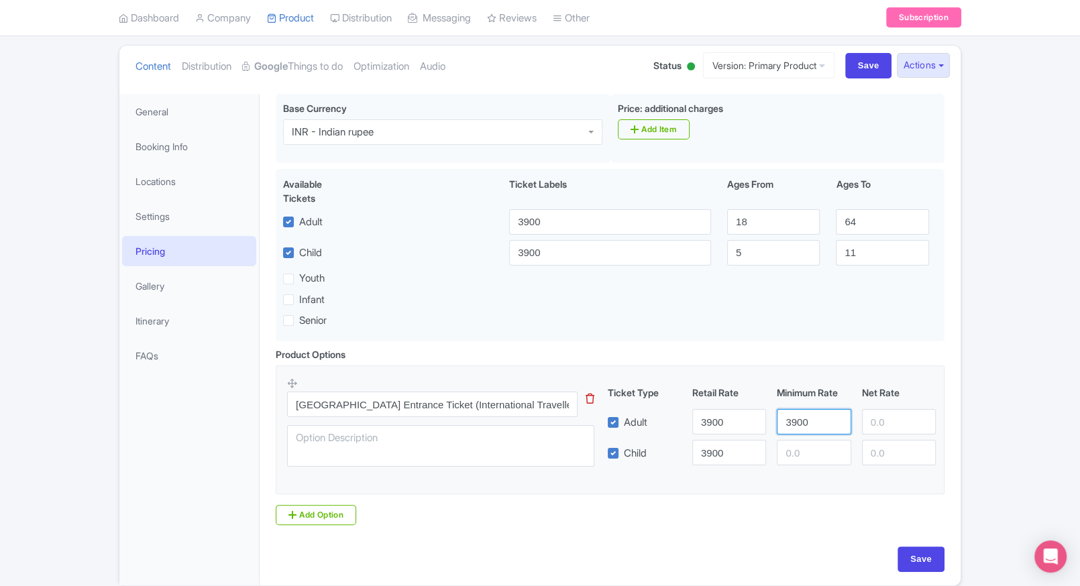
type input "3900"
paste input "3900"
click at [800, 445] on input "number" at bounding box center [814, 452] width 74 height 25
type input "3900"
paste input "3900"
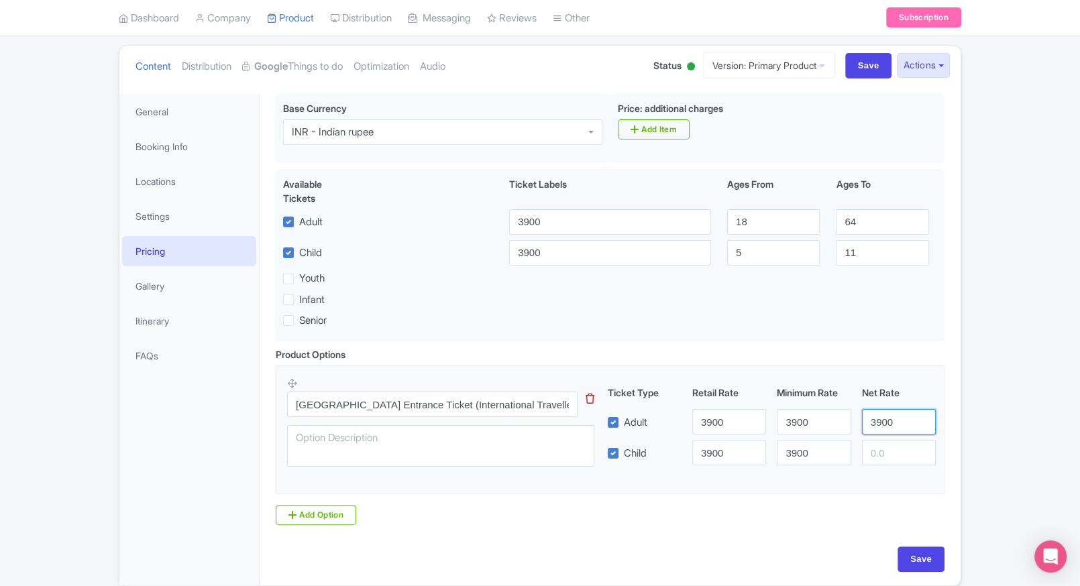
click at [869, 431] on input "3900" at bounding box center [899, 421] width 74 height 25
type input "3900"
paste input "3900"
click at [887, 460] on input "number" at bounding box center [899, 452] width 74 height 25
type input "3900"
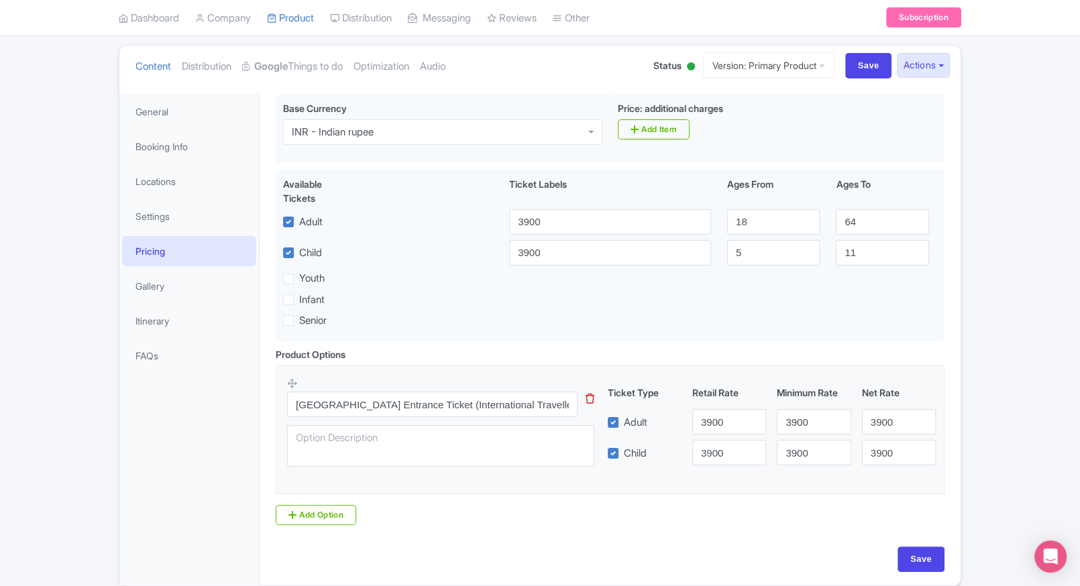
click at [930, 575] on div "Save" at bounding box center [610, 566] width 685 height 39
click at [924, 567] on input "Save" at bounding box center [921, 559] width 47 height 25
type input "Saving..."
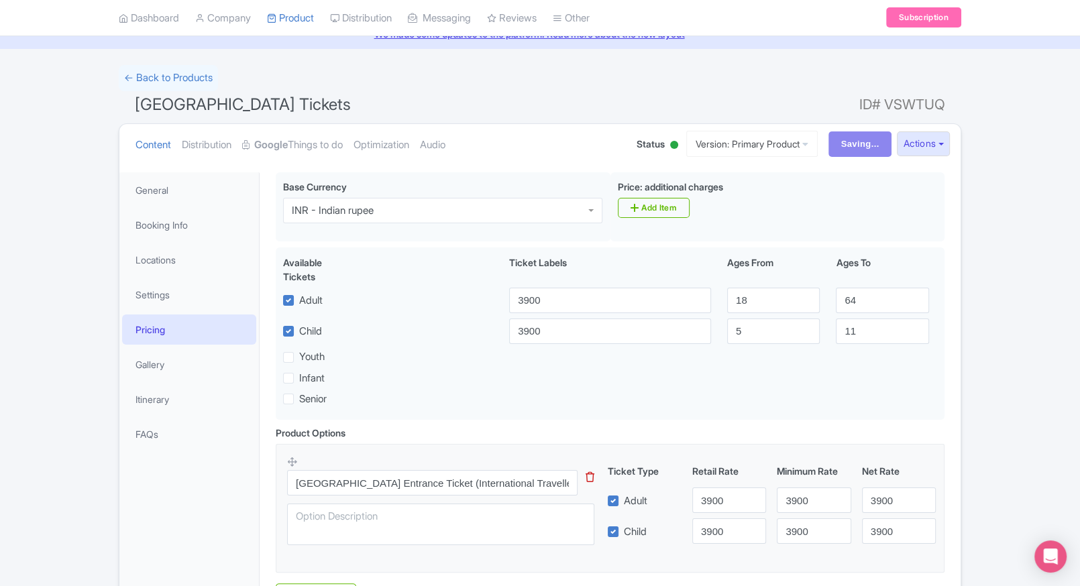
scroll to position [63, 0]
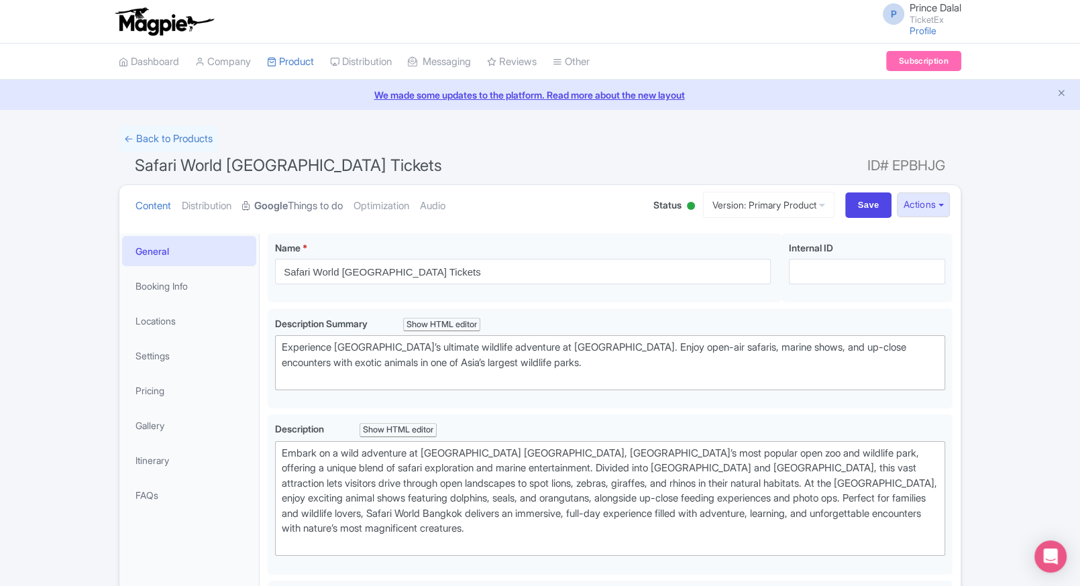
click at [305, 194] on link "Google Things to do" at bounding box center [292, 206] width 101 height 42
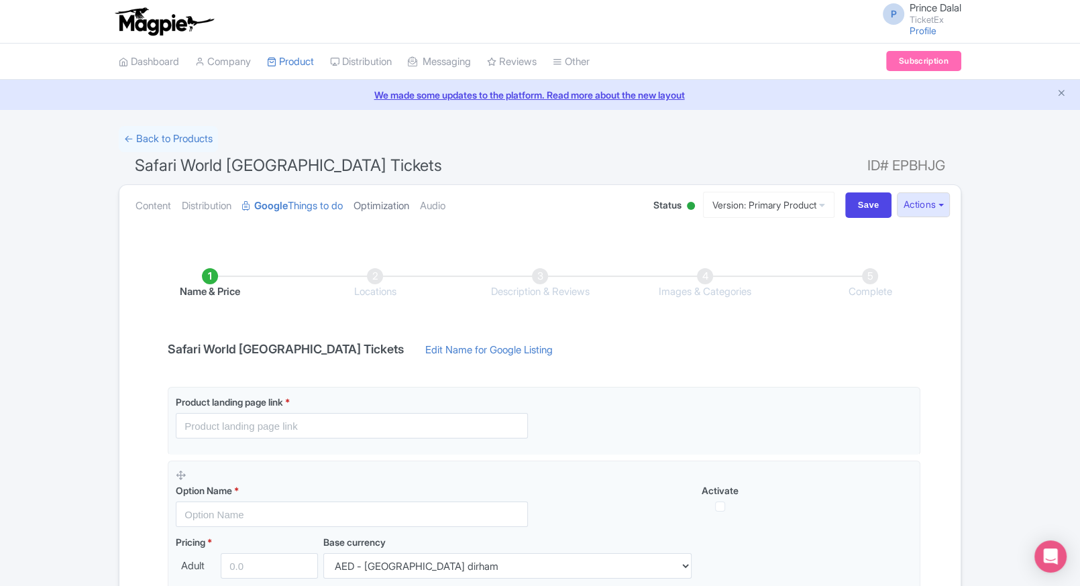
click at [383, 196] on link "Optimization" at bounding box center [382, 206] width 56 height 42
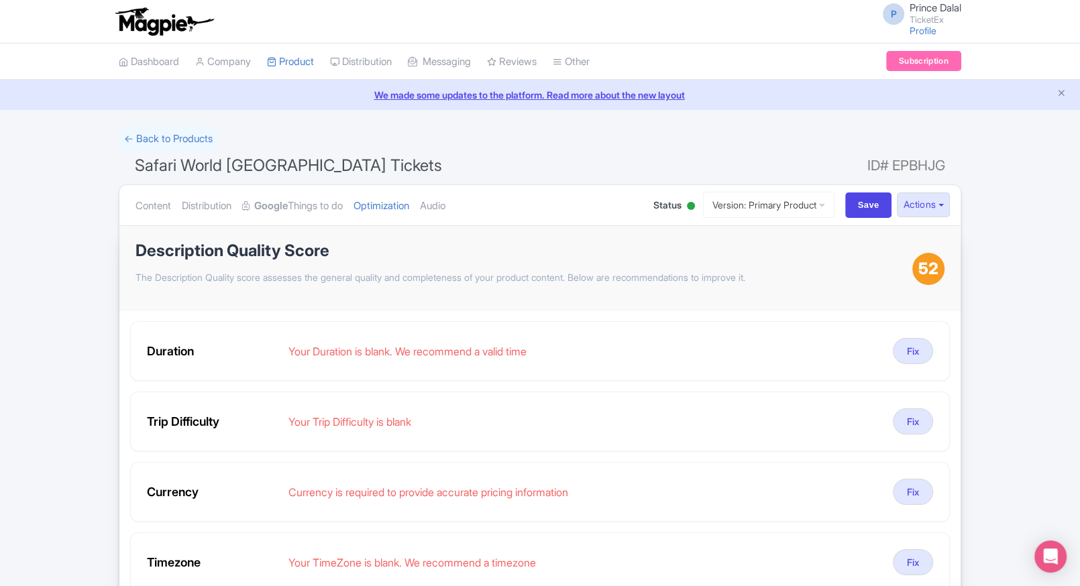
scroll to position [71, 0]
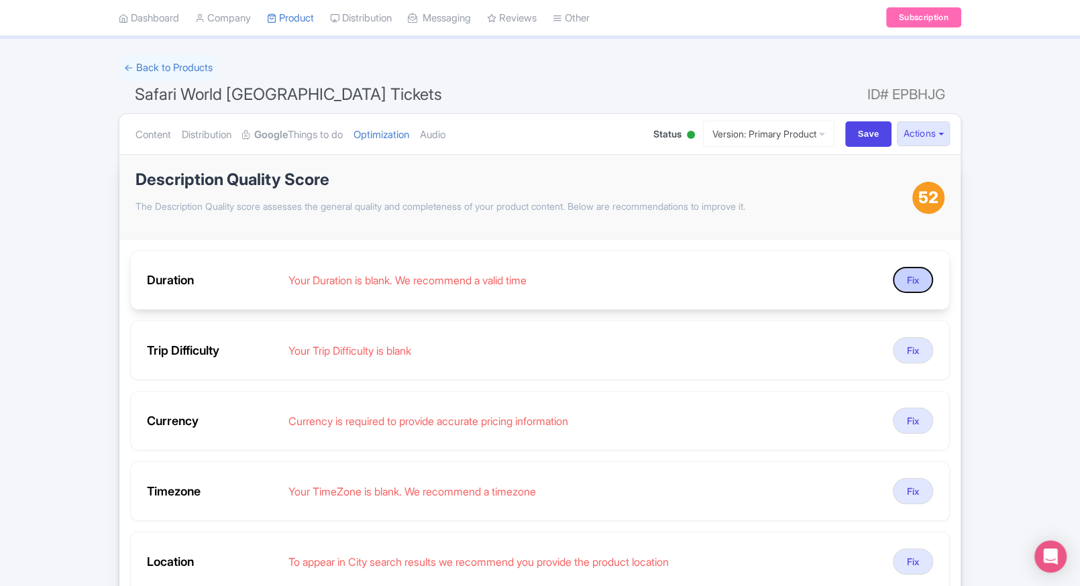
click at [912, 282] on button "Fix" at bounding box center [913, 280] width 40 height 26
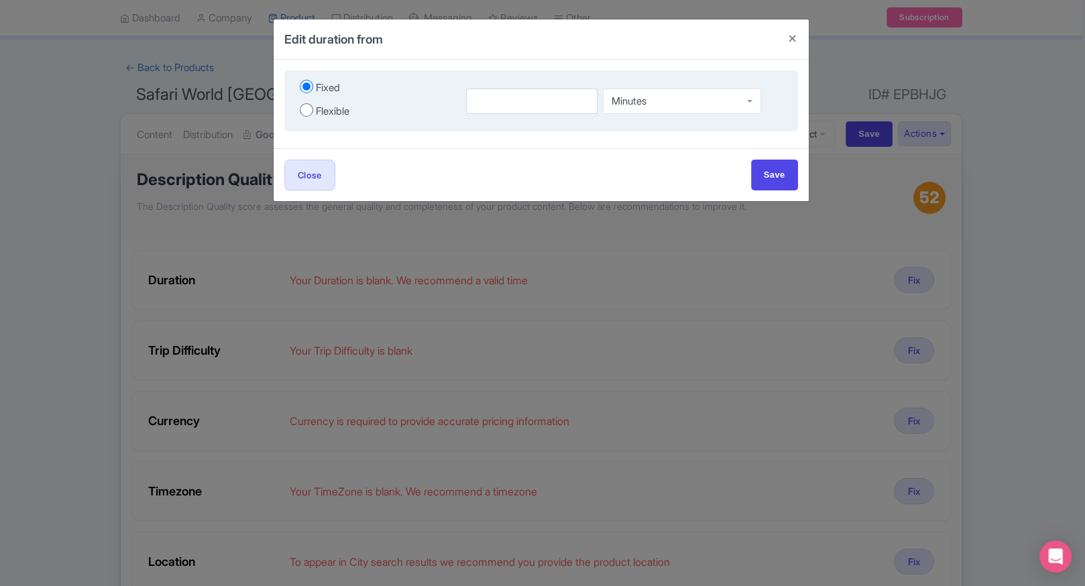
click at [313, 111] on label "Flexible" at bounding box center [375, 110] width 150 height 18
click at [313, 111] on input "Flexible" at bounding box center [306, 109] width 13 height 13
radio input "true"
click at [306, 84] on input "Fixed" at bounding box center [306, 86] width 13 height 13
radio input "true"
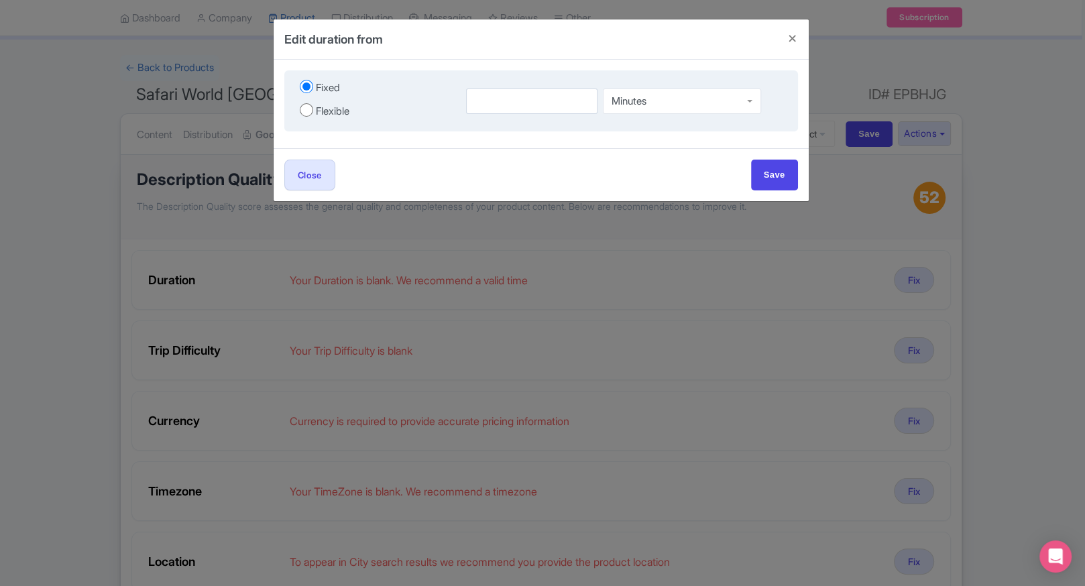
click at [346, 111] on div "Flexible" at bounding box center [333, 111] width 34 height 15
click at [313, 111] on input "Flexible" at bounding box center [306, 109] width 13 height 13
radio input "true"
click at [490, 106] on input "number" at bounding box center [499, 101] width 83 height 25
type input "5"
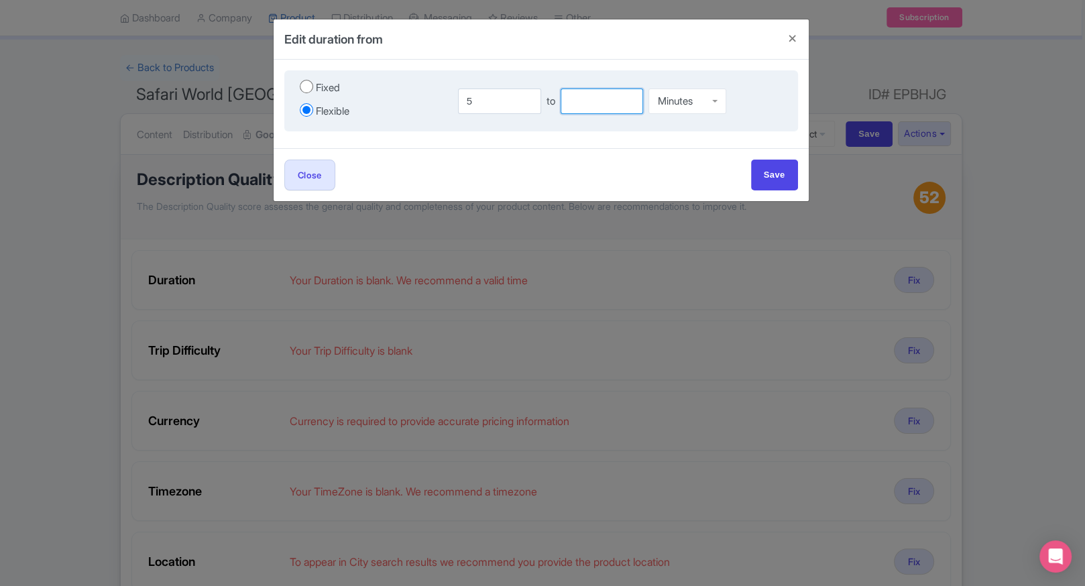
click at [600, 109] on input "number" at bounding box center [602, 101] width 83 height 25
type input "6"
click at [661, 110] on div "Minutes Minutes Hours Days" at bounding box center [688, 101] width 78 height 30
click at [769, 171] on input "Save" at bounding box center [774, 175] width 47 height 30
type input "Save"
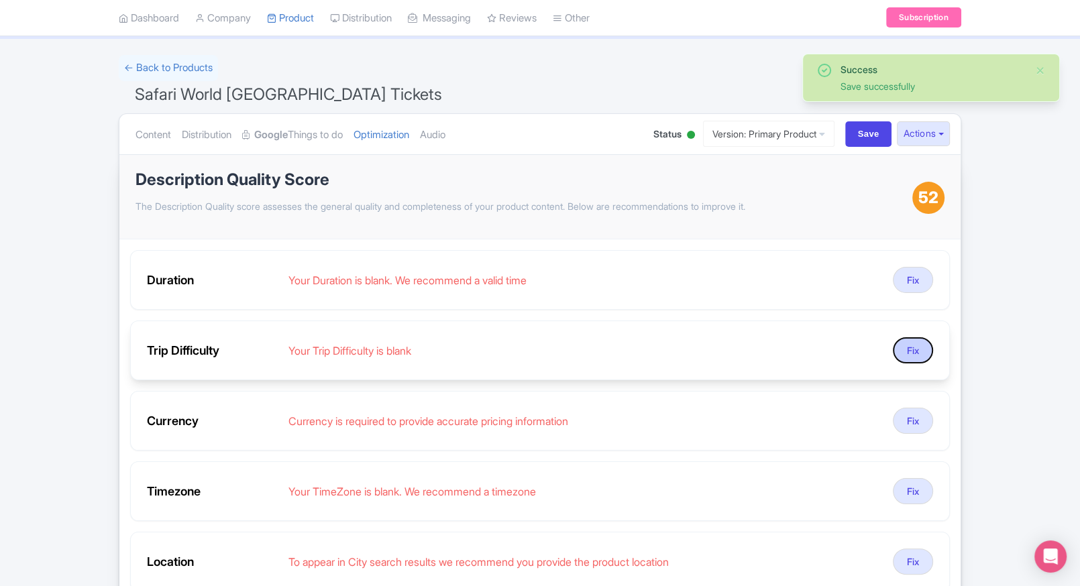
click at [912, 360] on button "Fix" at bounding box center [913, 350] width 40 height 26
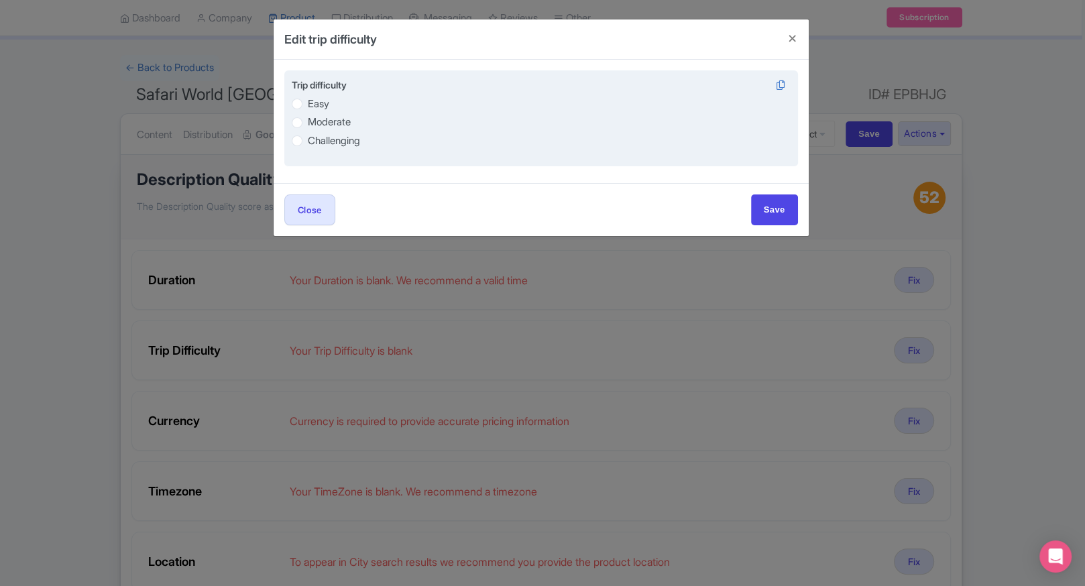
click at [325, 99] on label "Easy" at bounding box center [318, 104] width 21 height 15
radio input "true"
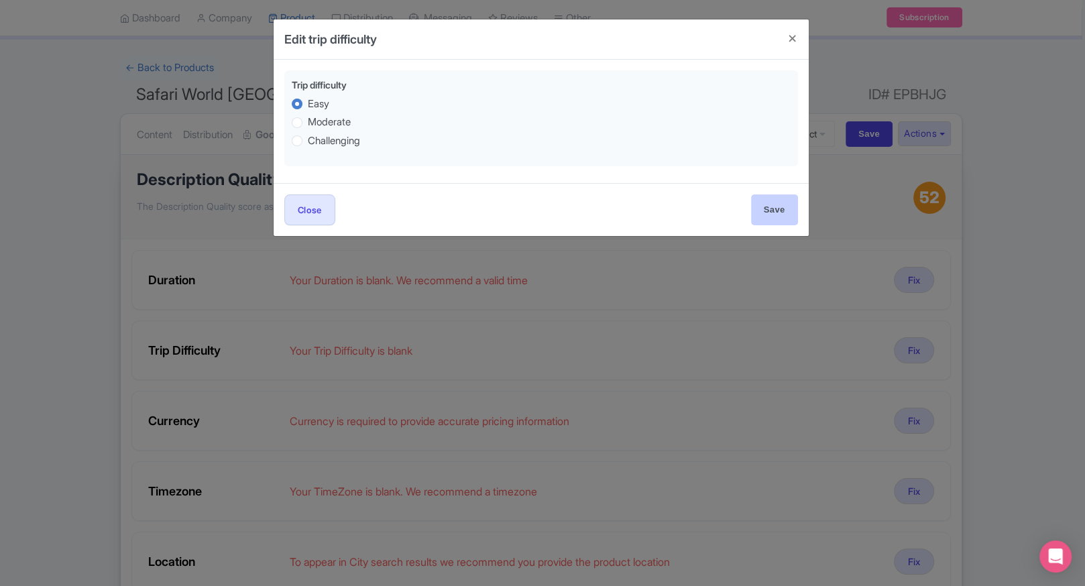
drag, startPoint x: 755, startPoint y: 194, endPoint x: 775, endPoint y: 207, distance: 23.3
click at [775, 207] on div "Close Save" at bounding box center [541, 209] width 535 height 52
click at [775, 207] on input "Save" at bounding box center [774, 210] width 47 height 30
type input "Save"
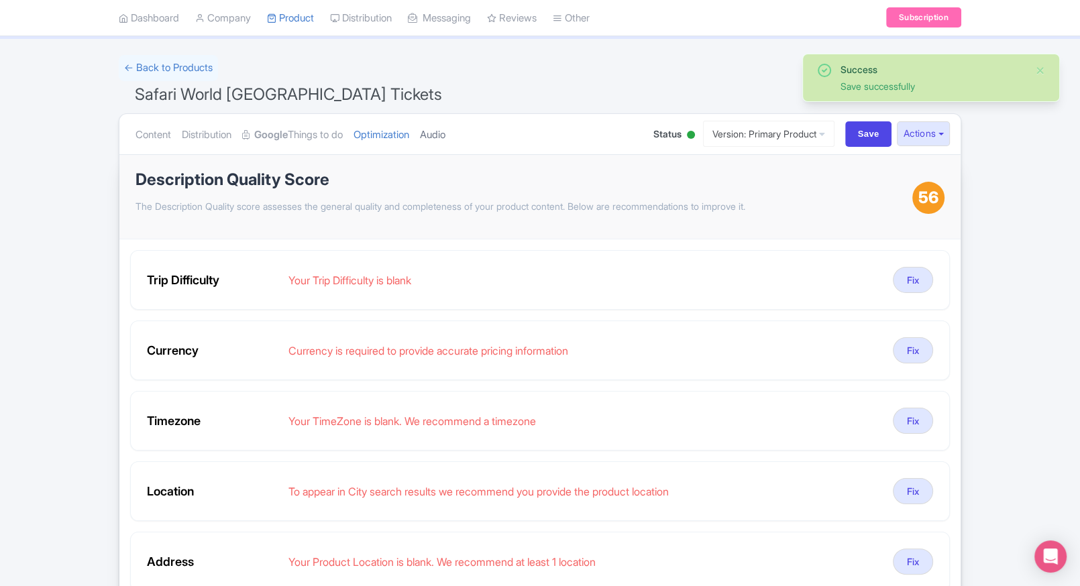
click at [445, 131] on link "Audio" at bounding box center [432, 135] width 25 height 42
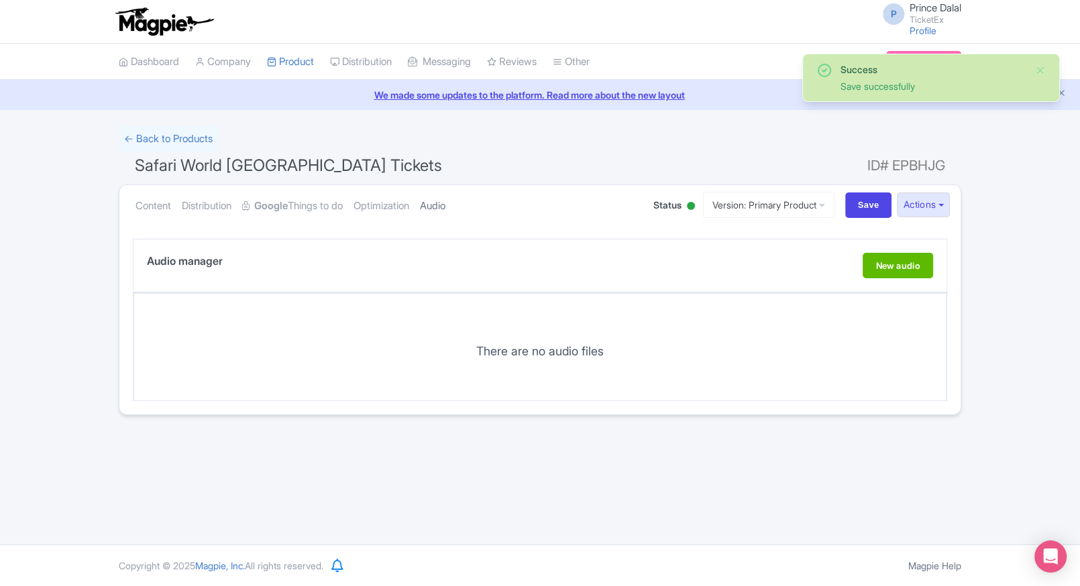
scroll to position [0, 0]
click at [378, 195] on link "Optimization" at bounding box center [382, 206] width 56 height 42
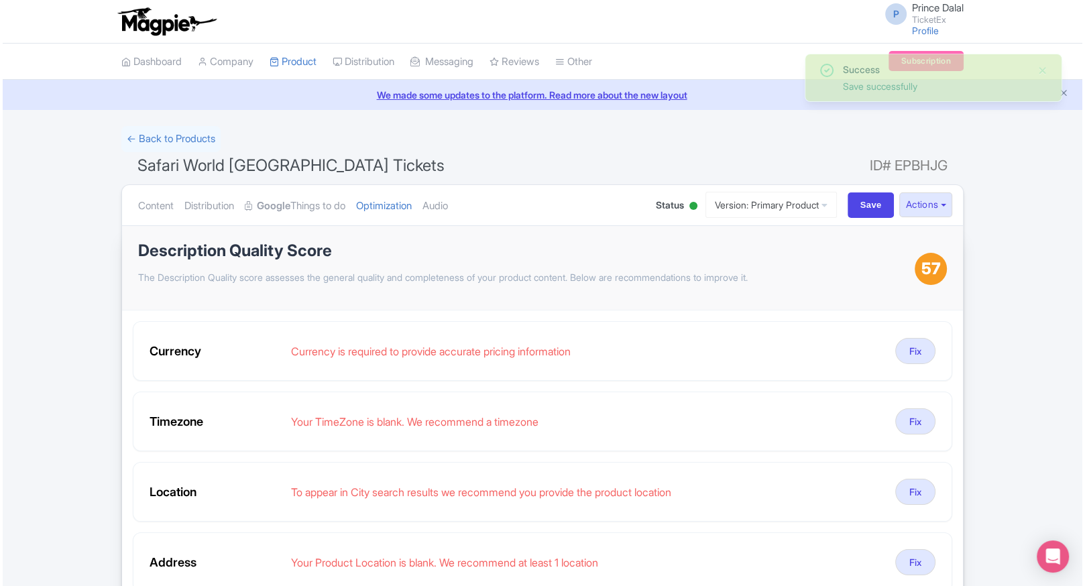
scroll to position [62, 0]
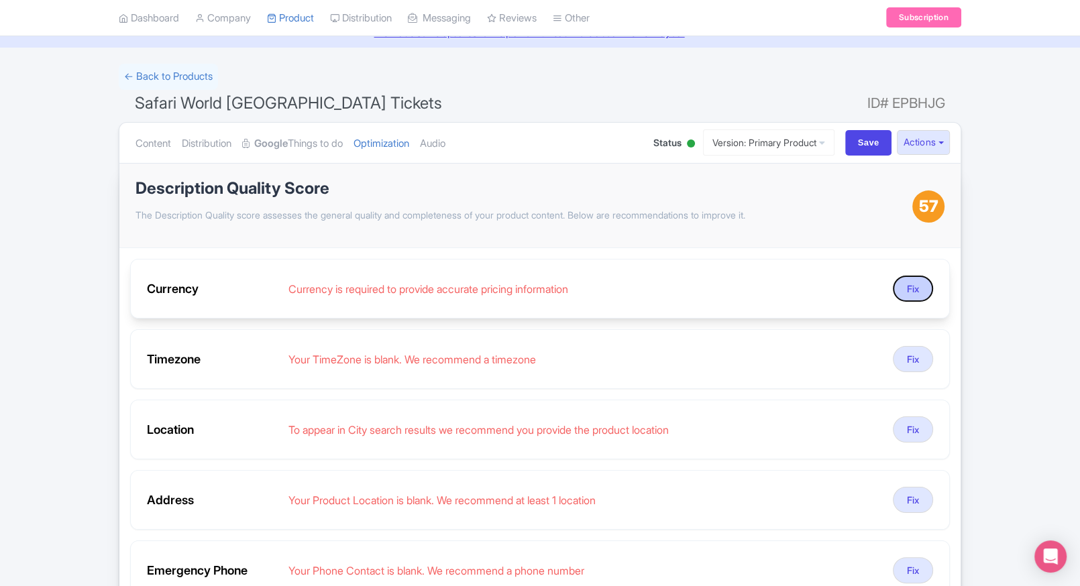
click at [899, 290] on button "Fix" at bounding box center [913, 289] width 40 height 26
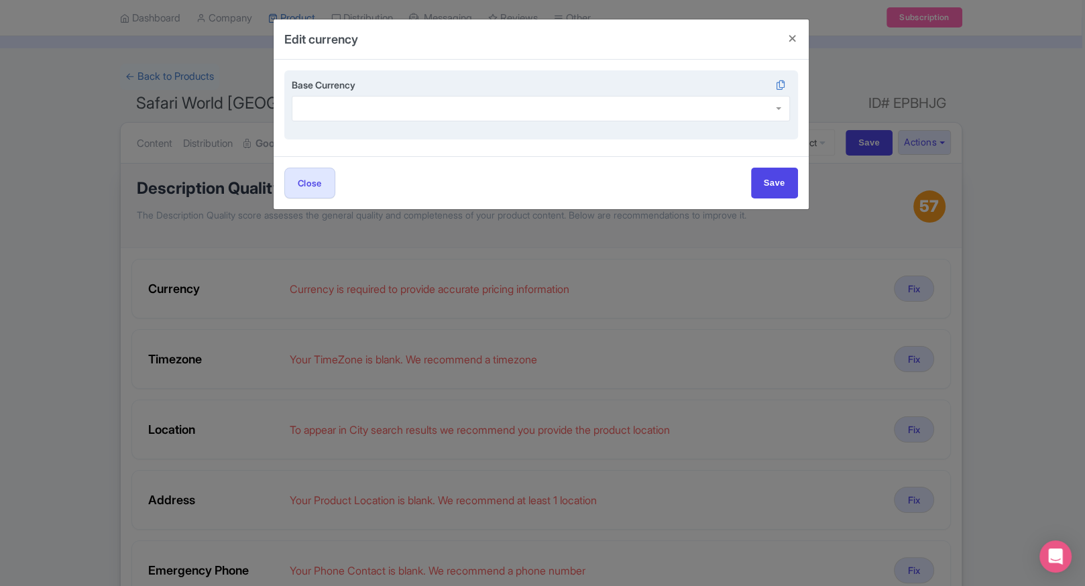
click at [376, 117] on div at bounding box center [541, 108] width 499 height 25
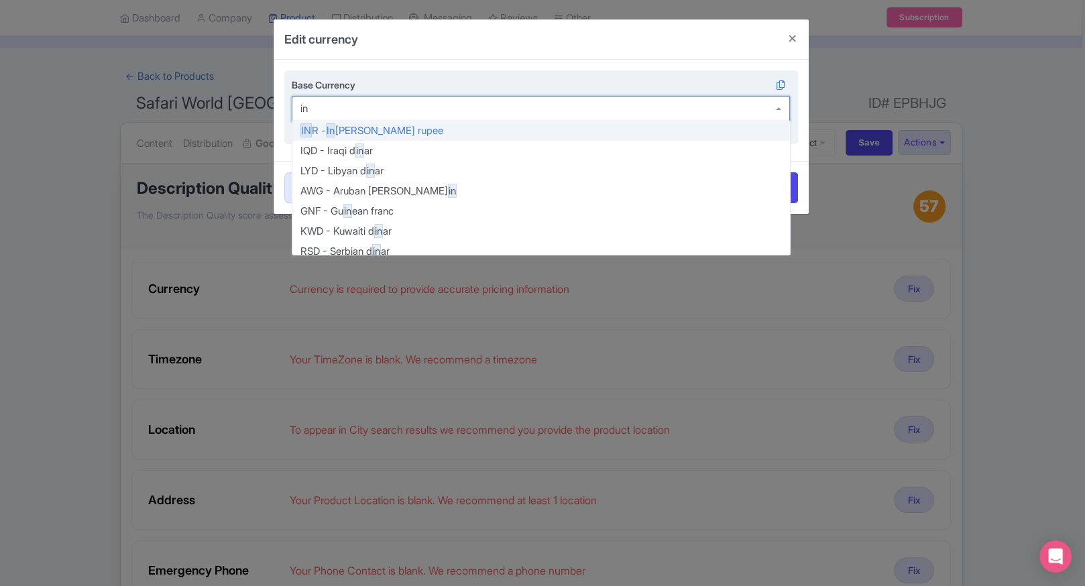
type input "inr"
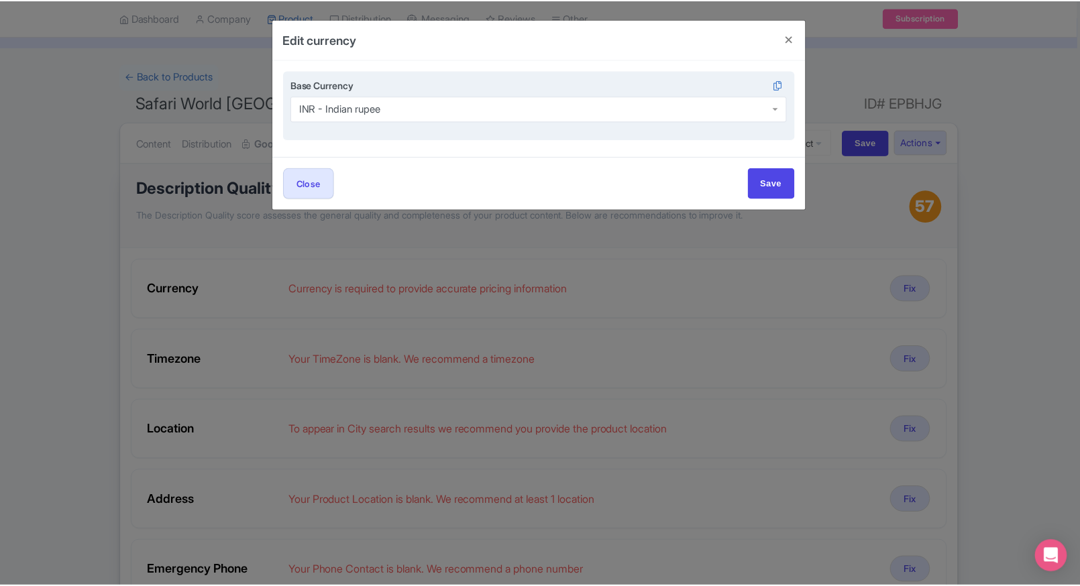
scroll to position [0, 0]
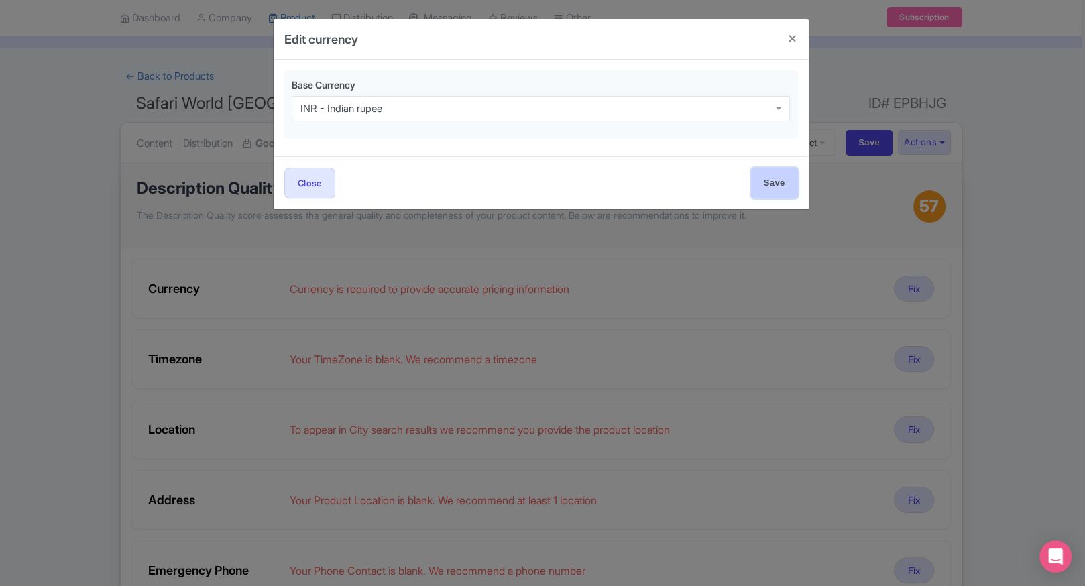
click at [762, 191] on input "Save" at bounding box center [774, 183] width 47 height 30
type input "Save"
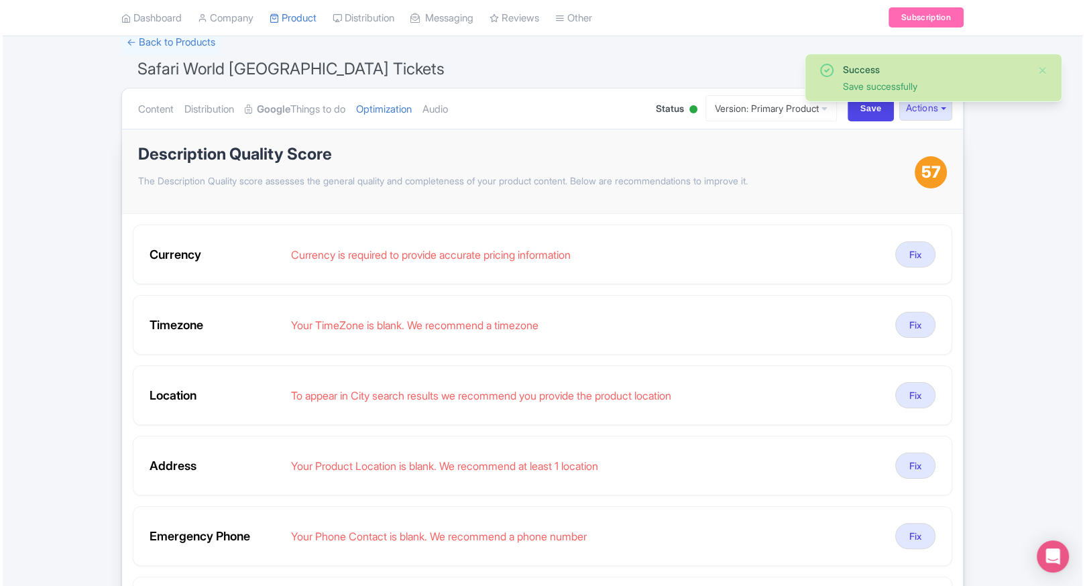
scroll to position [105, 0]
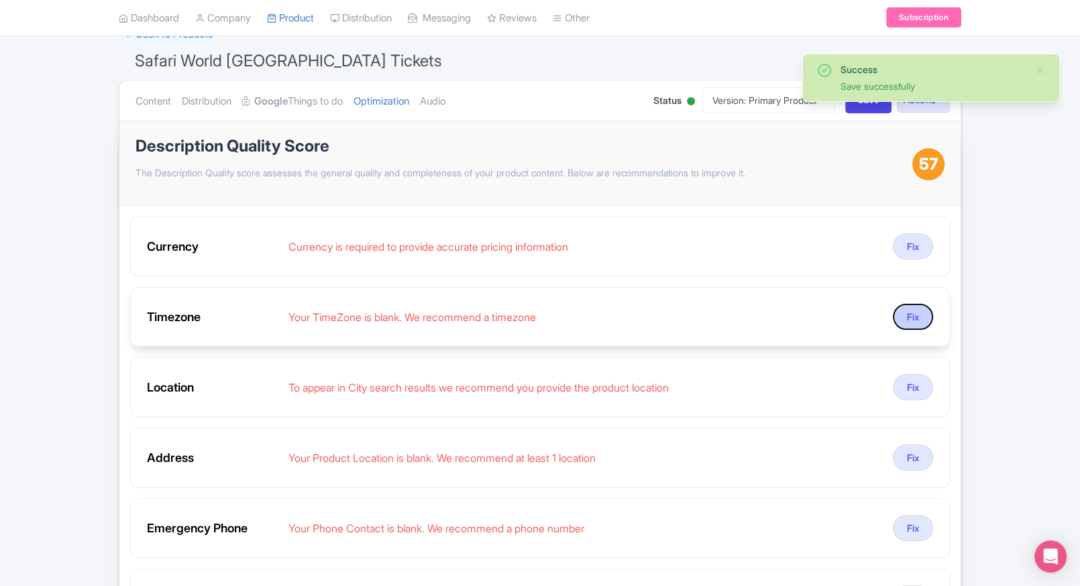
click at [917, 314] on button "Fix" at bounding box center [913, 317] width 40 height 26
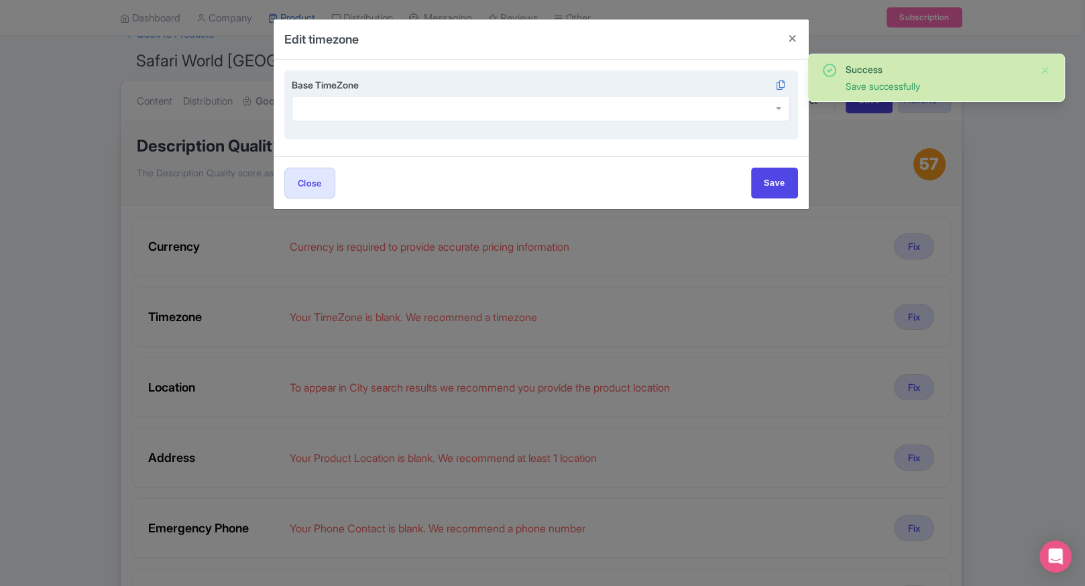
click at [483, 121] on div at bounding box center [541, 108] width 499 height 25
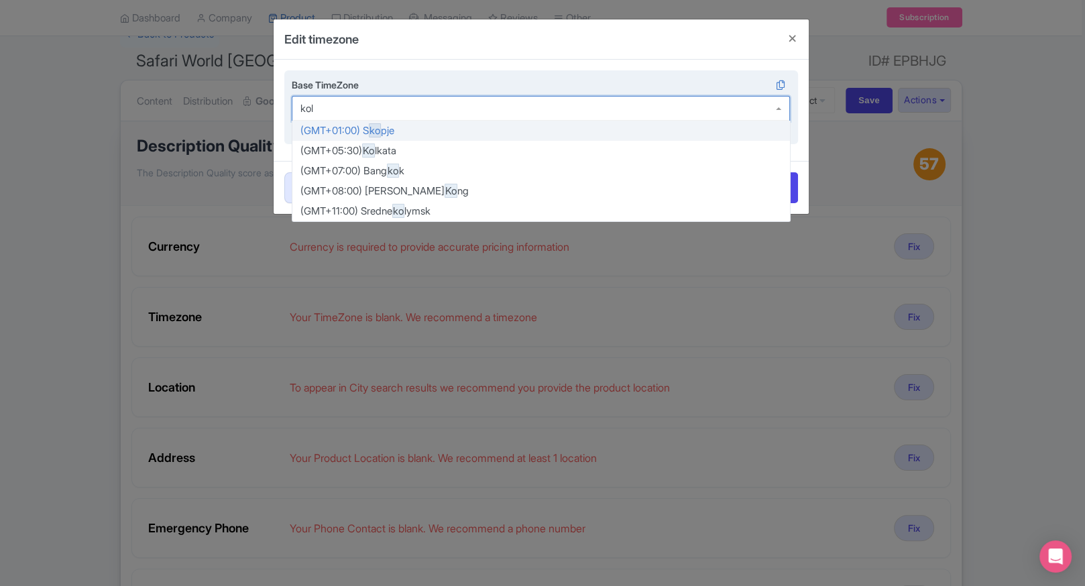
type input "kolk"
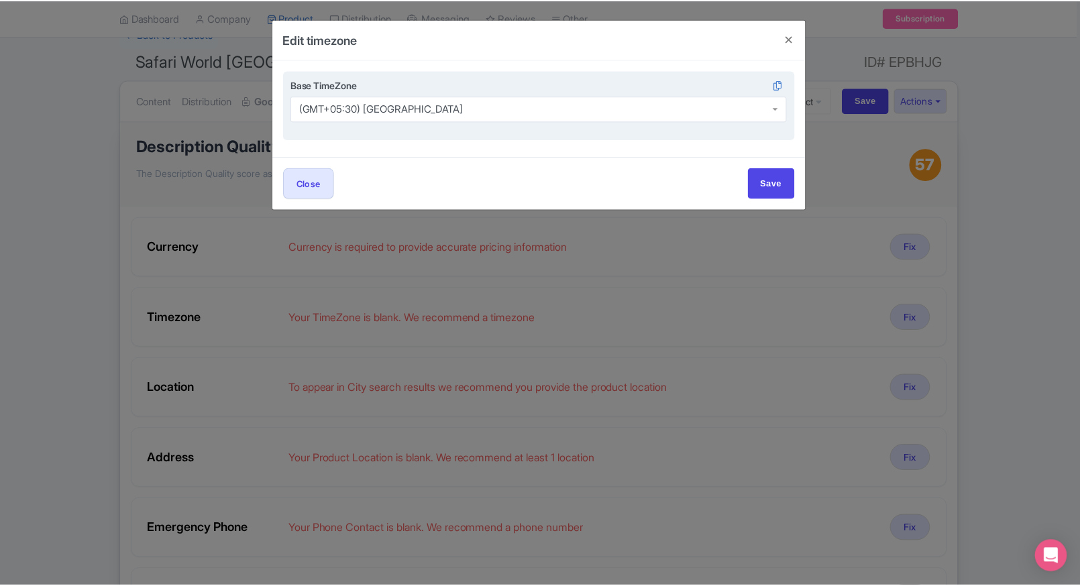
scroll to position [0, 0]
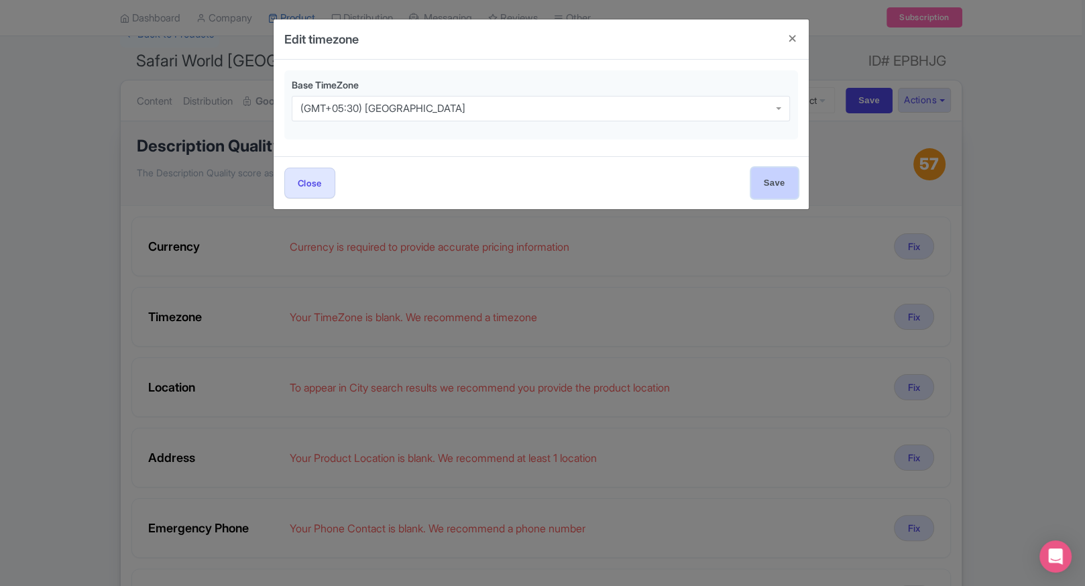
click at [760, 196] on input "Save" at bounding box center [774, 183] width 47 height 30
type input "Save"
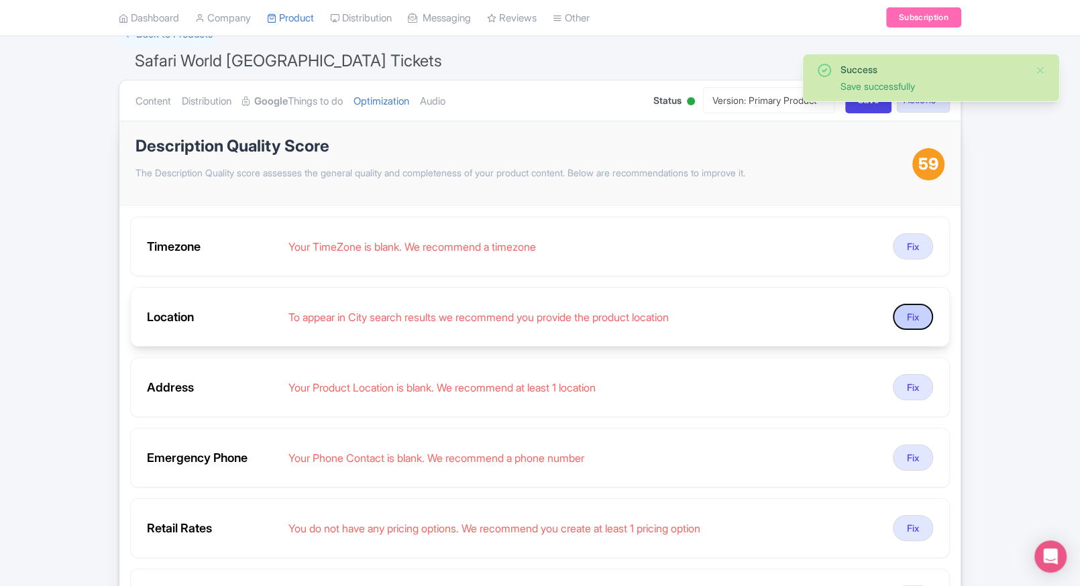
click at [902, 317] on button "Fix" at bounding box center [913, 317] width 40 height 26
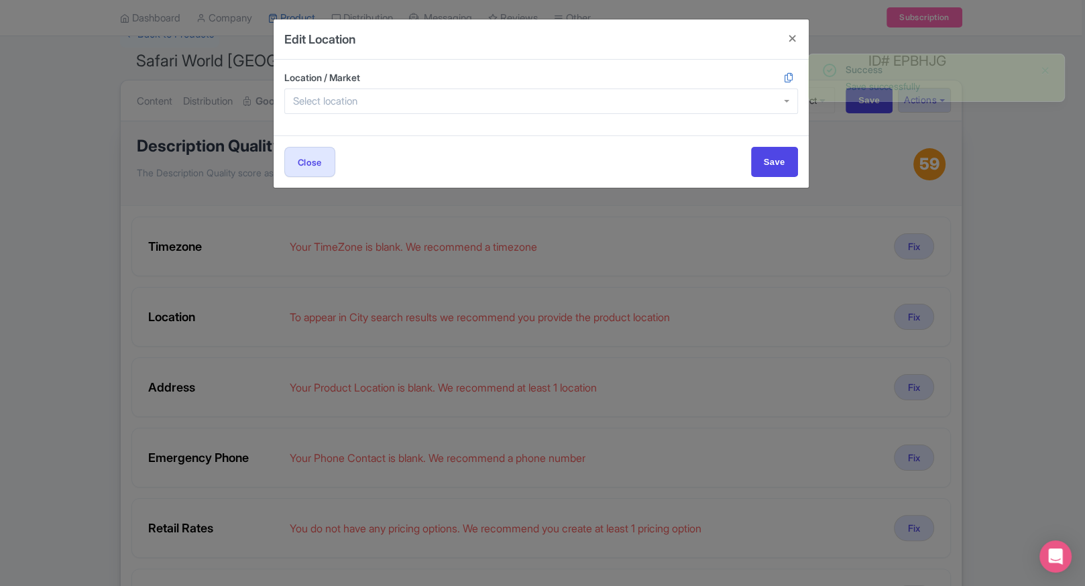
click at [483, 99] on div at bounding box center [541, 101] width 514 height 25
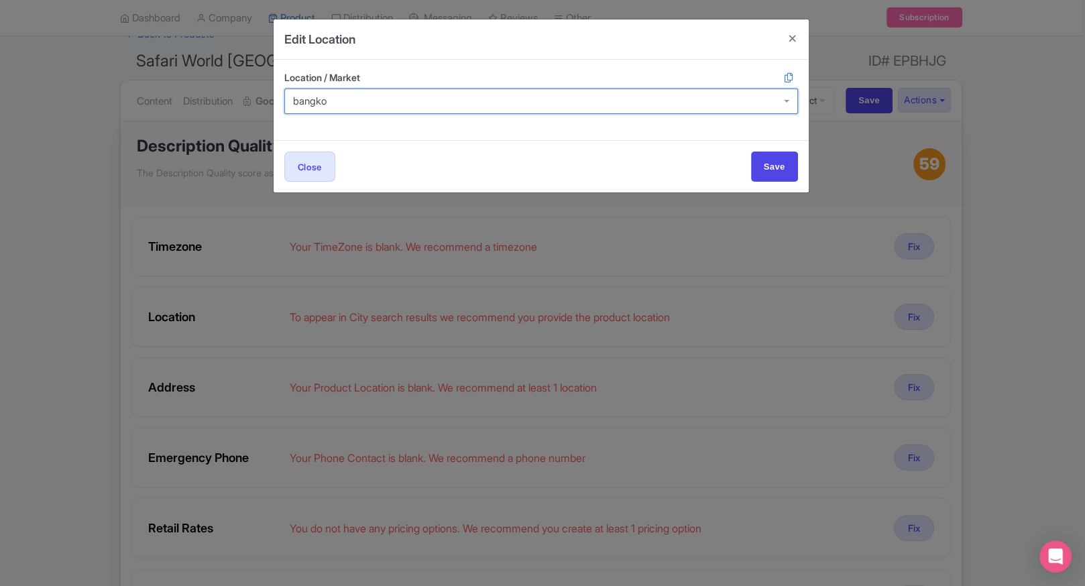
type input "bangkok"
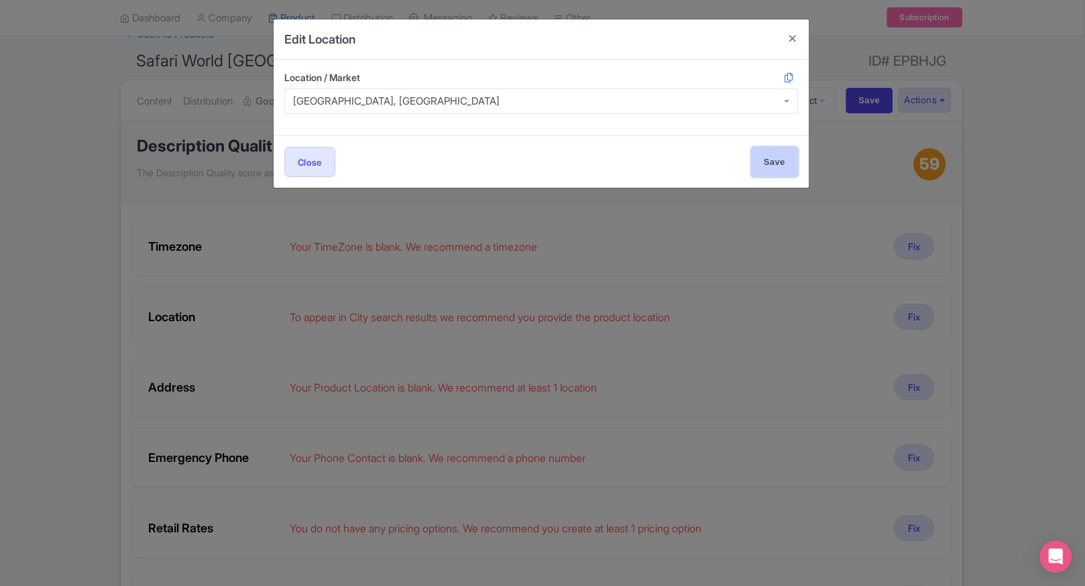
click at [751, 167] on input "Save" at bounding box center [774, 162] width 47 height 30
type input "Save"
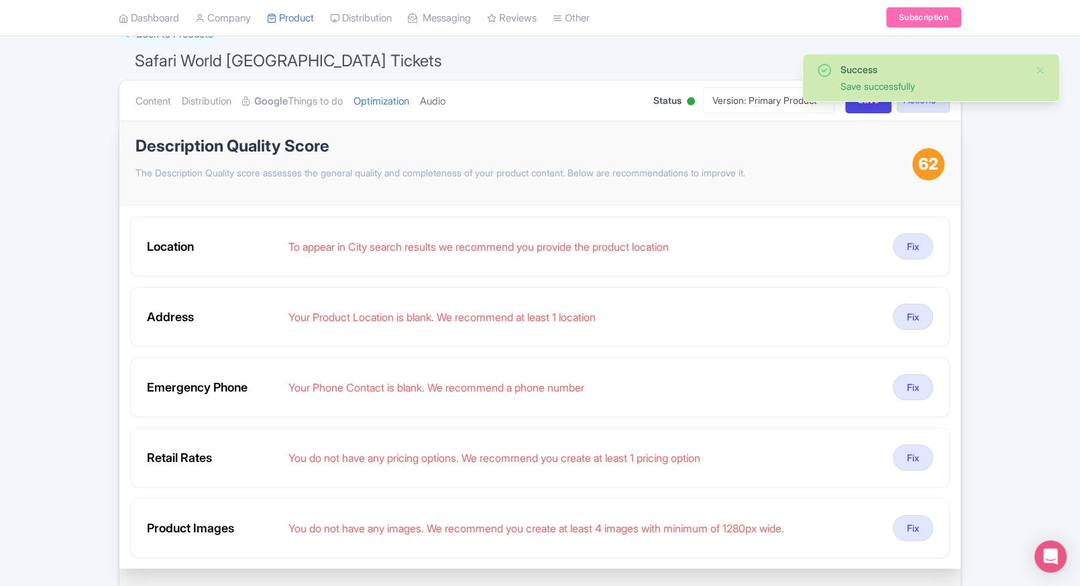
click at [444, 95] on link "Audio" at bounding box center [432, 101] width 25 height 42
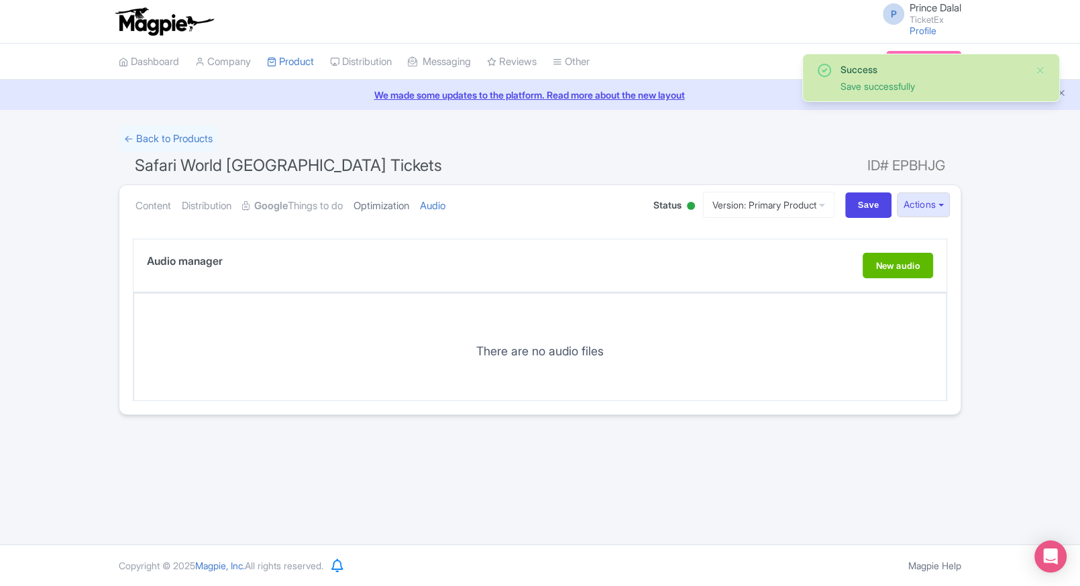
click at [400, 188] on link "Optimization" at bounding box center [382, 206] width 56 height 42
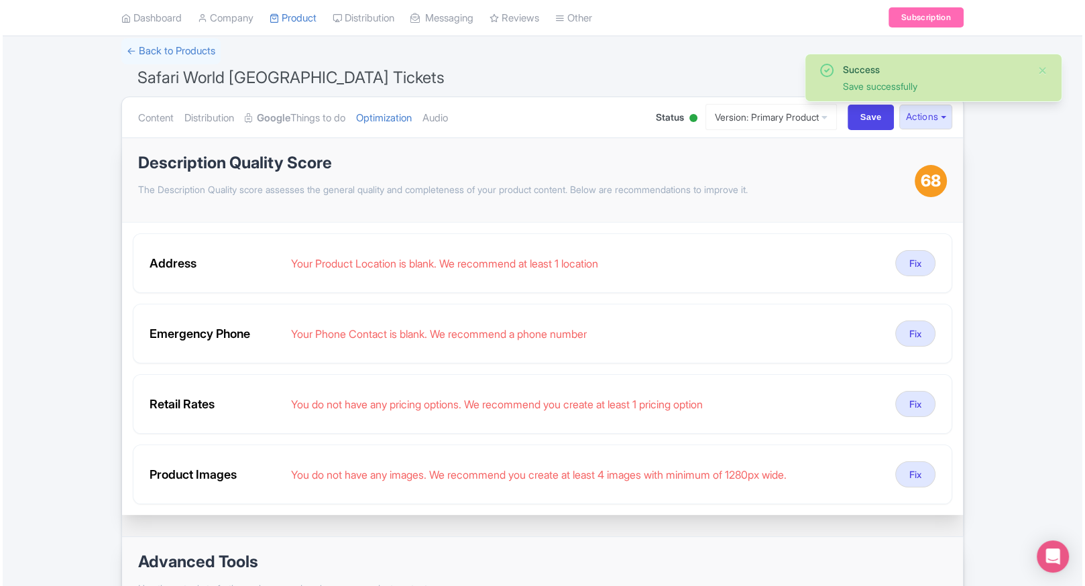
scroll to position [92, 0]
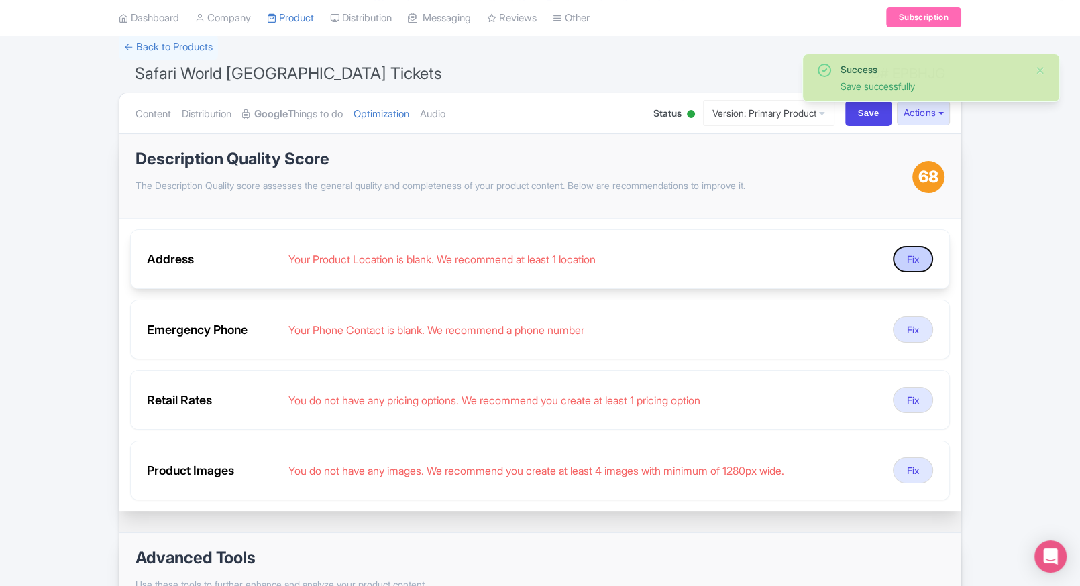
click at [921, 252] on button "Fix" at bounding box center [913, 259] width 40 height 26
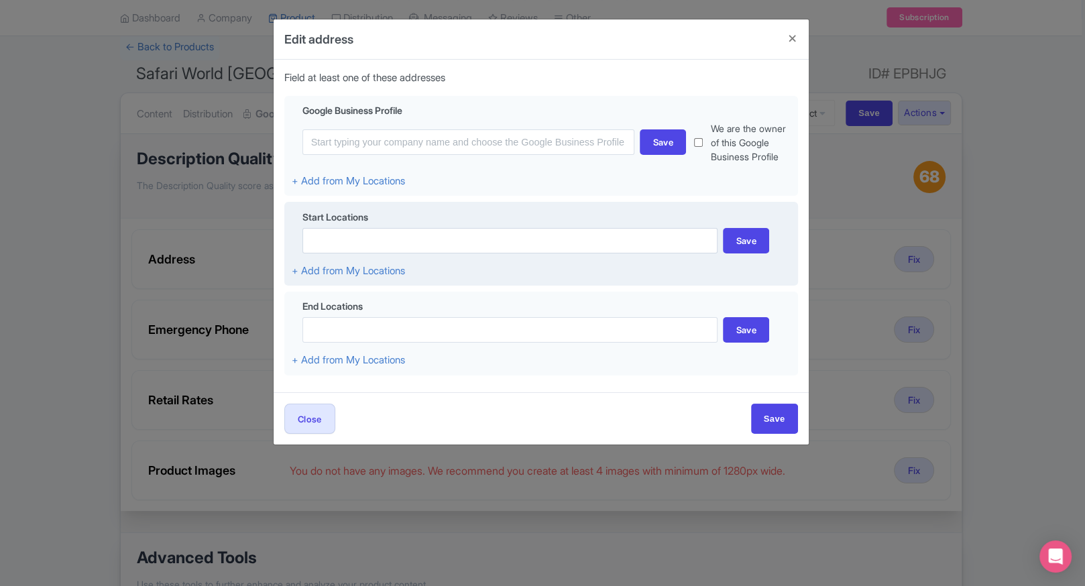
drag, startPoint x: 460, startPoint y: 228, endPoint x: 449, endPoint y: 235, distance: 13.6
click at [449, 235] on div "Start Locations Save + Add from My Locations" at bounding box center [541, 244] width 514 height 85
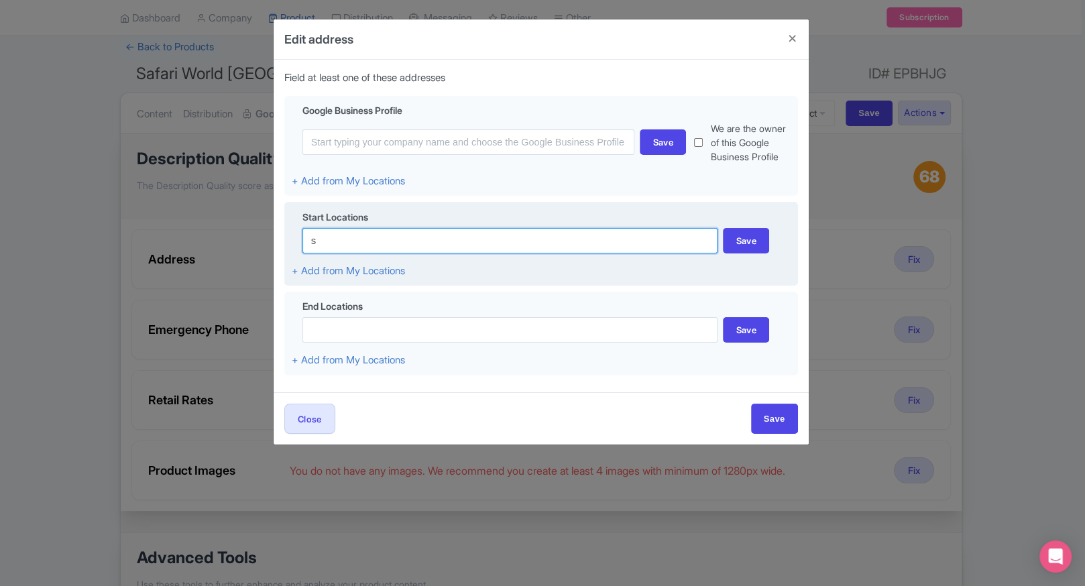
click at [449, 235] on input "s" at bounding box center [511, 240] width 416 height 25
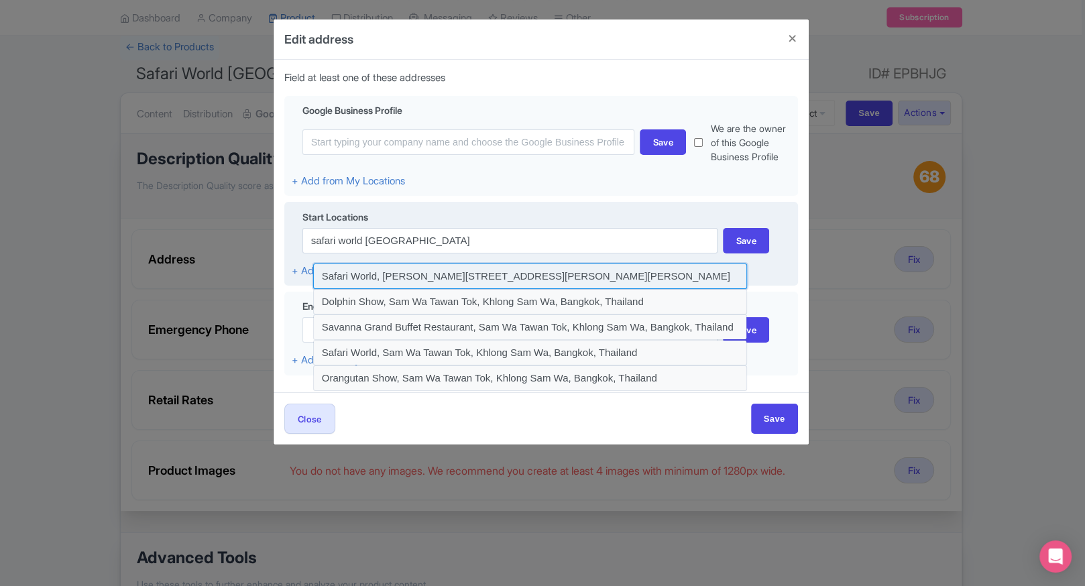
click at [425, 280] on input at bounding box center [530, 276] width 435 height 25
type input "Safari World, [PERSON_NAME][STREET_ADDRESS][PERSON_NAME][PERSON_NAME]"
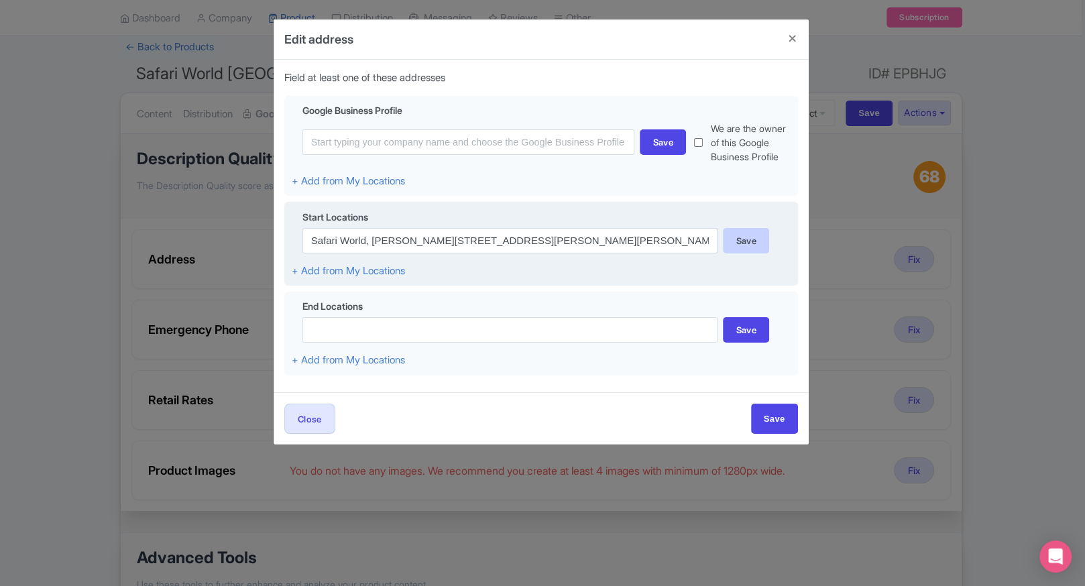
click at [735, 233] on div "Save" at bounding box center [746, 240] width 46 height 25
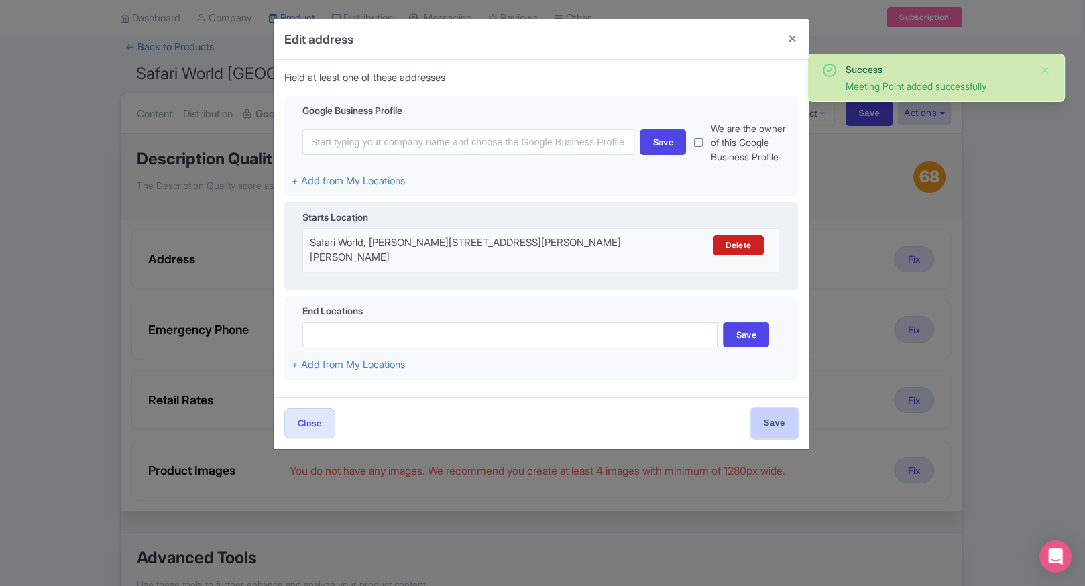
click at [767, 416] on input "Save" at bounding box center [774, 424] width 47 height 30
type input "Save"
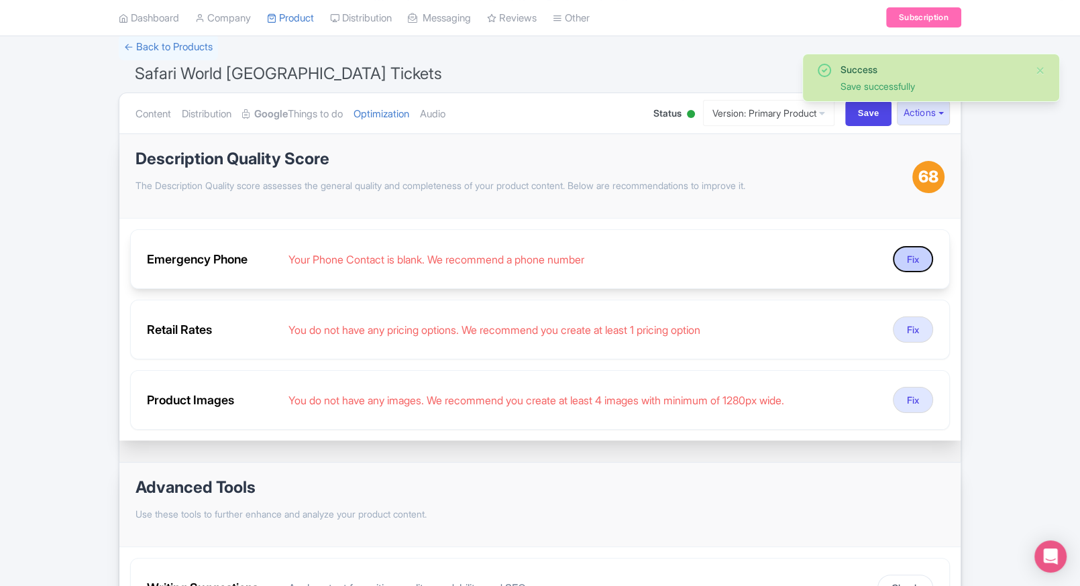
click at [918, 265] on button "Fix" at bounding box center [913, 259] width 40 height 26
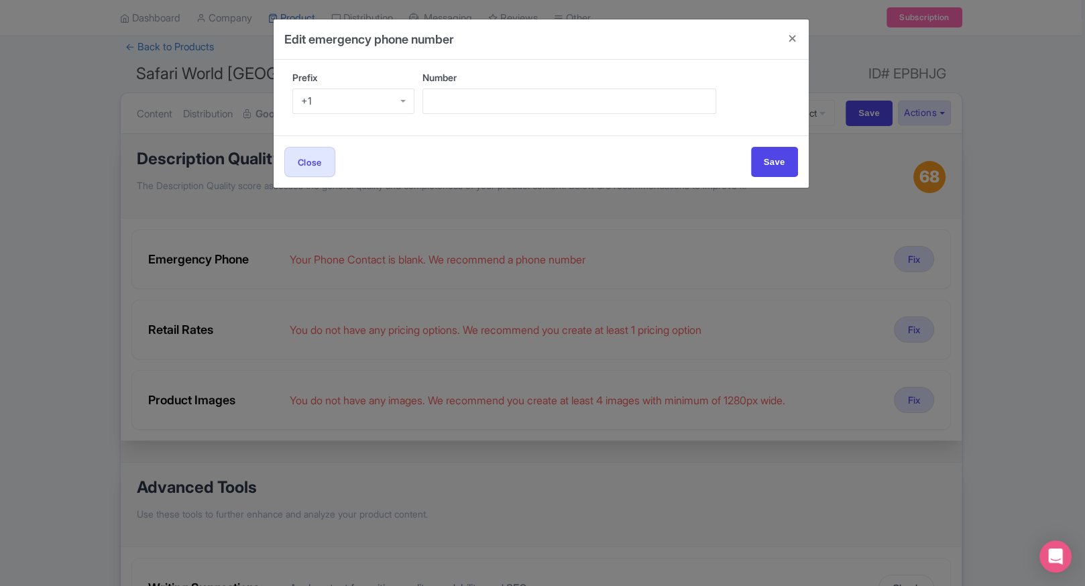
click at [332, 99] on div "+1" at bounding box center [353, 101] width 123 height 25
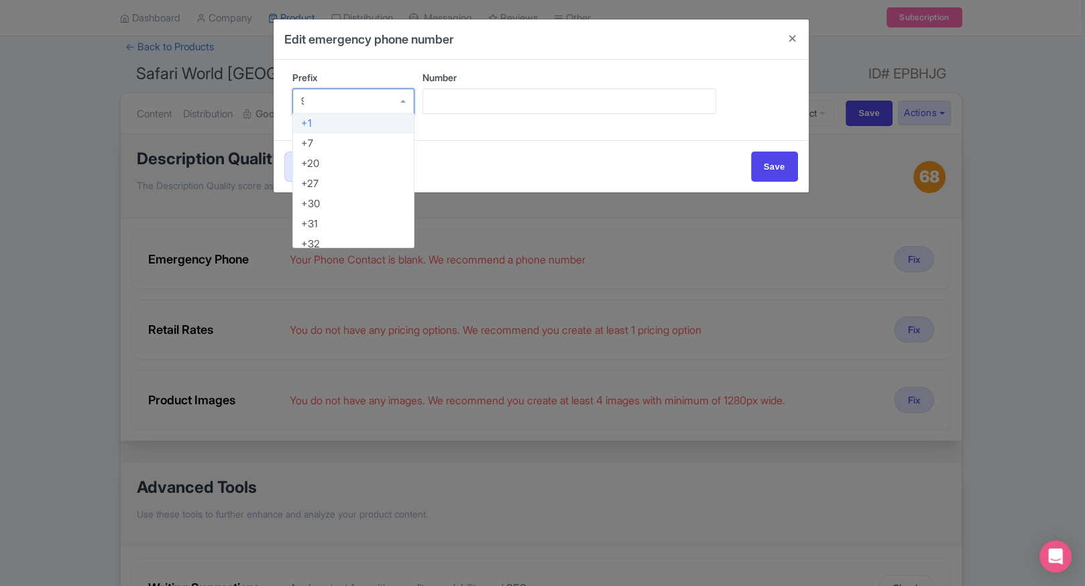
type input "91"
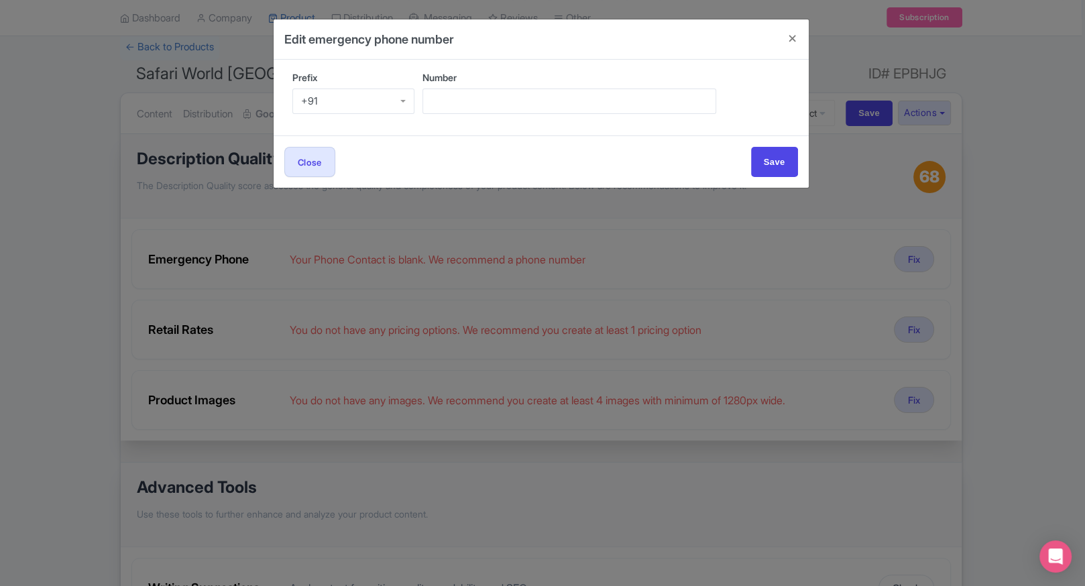
scroll to position [0, 0]
click at [490, 105] on input "Number" at bounding box center [570, 101] width 294 height 25
type input "9509989377"
click at [769, 164] on input "Save" at bounding box center [774, 162] width 47 height 30
type input "Save"
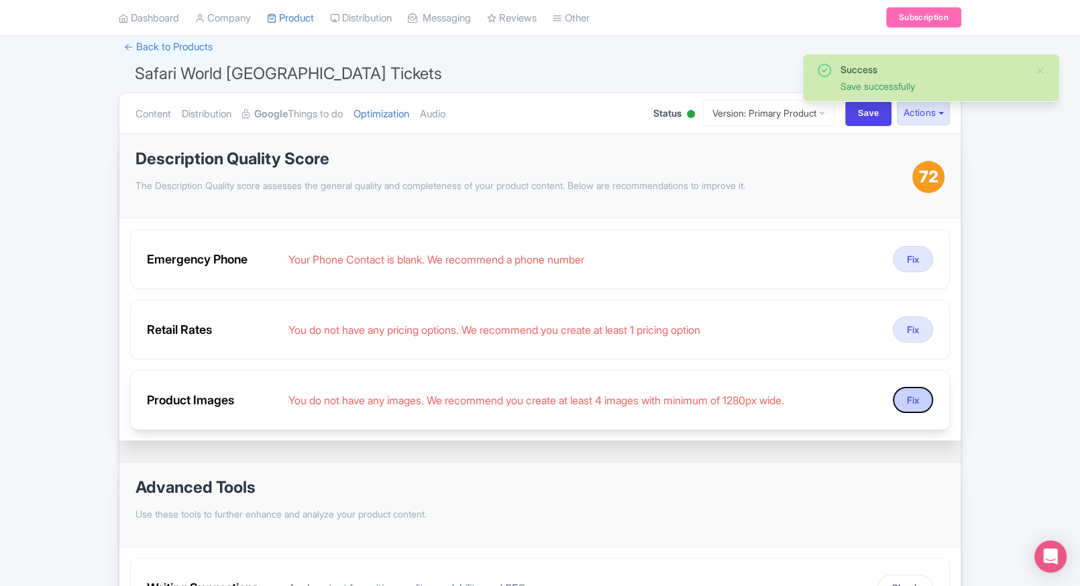
click at [908, 394] on button "Fix" at bounding box center [913, 400] width 40 height 26
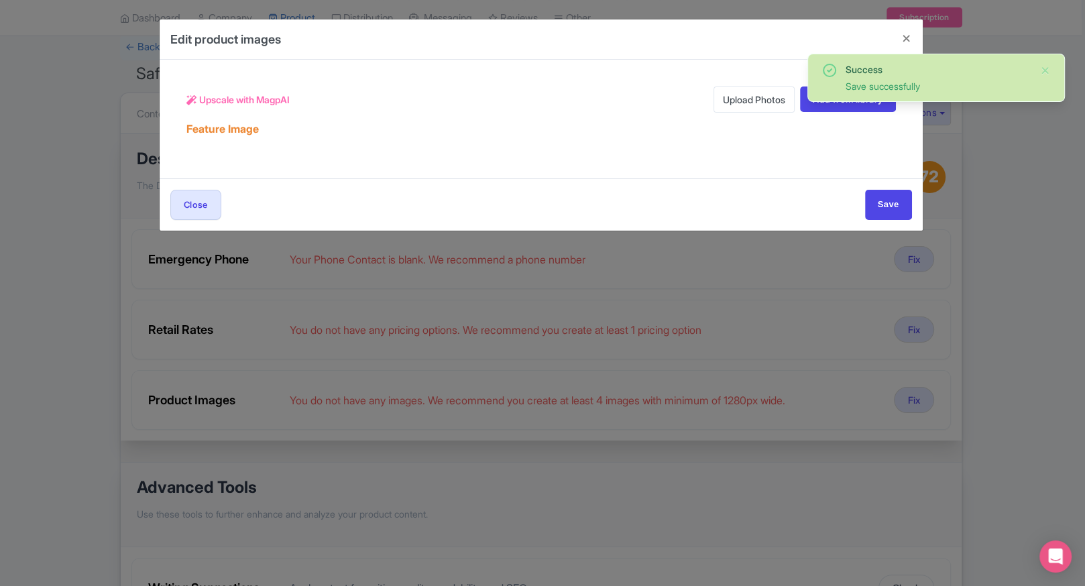
click at [730, 98] on link "Upload Photos" at bounding box center [754, 100] width 81 height 26
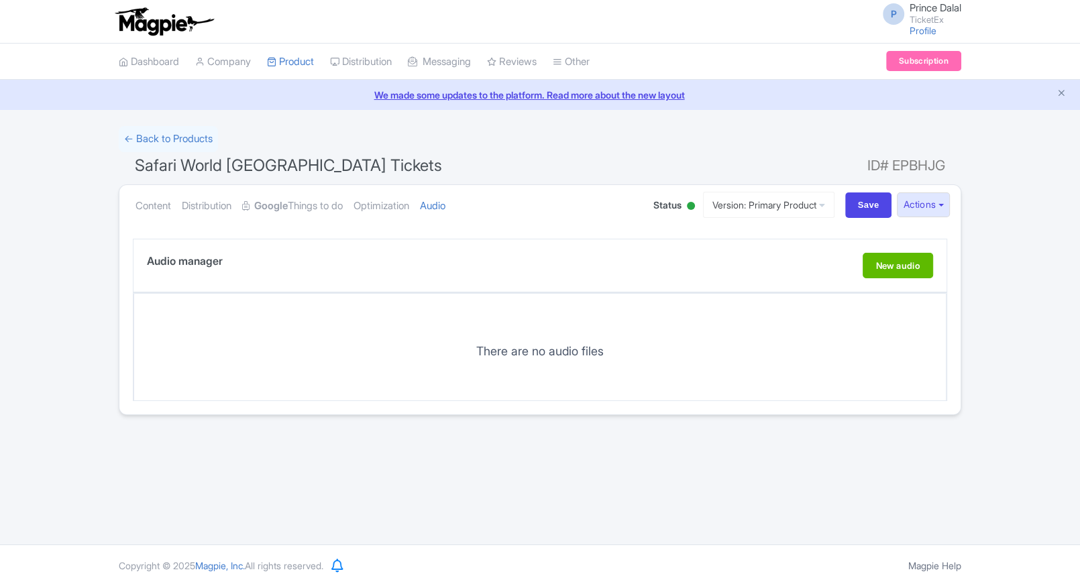
click at [409, 207] on link "Optimization" at bounding box center [382, 206] width 56 height 42
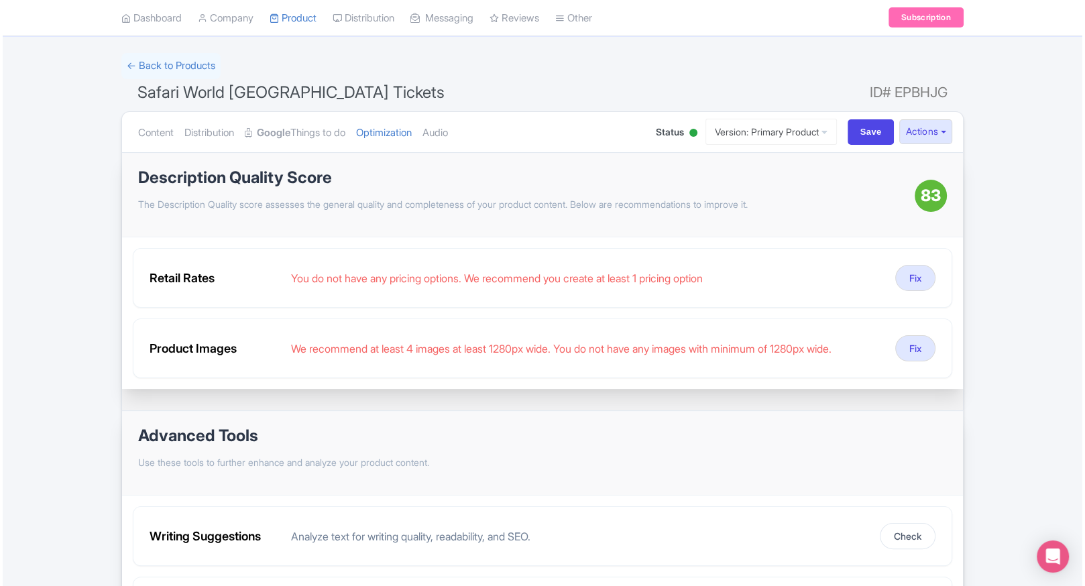
scroll to position [74, 0]
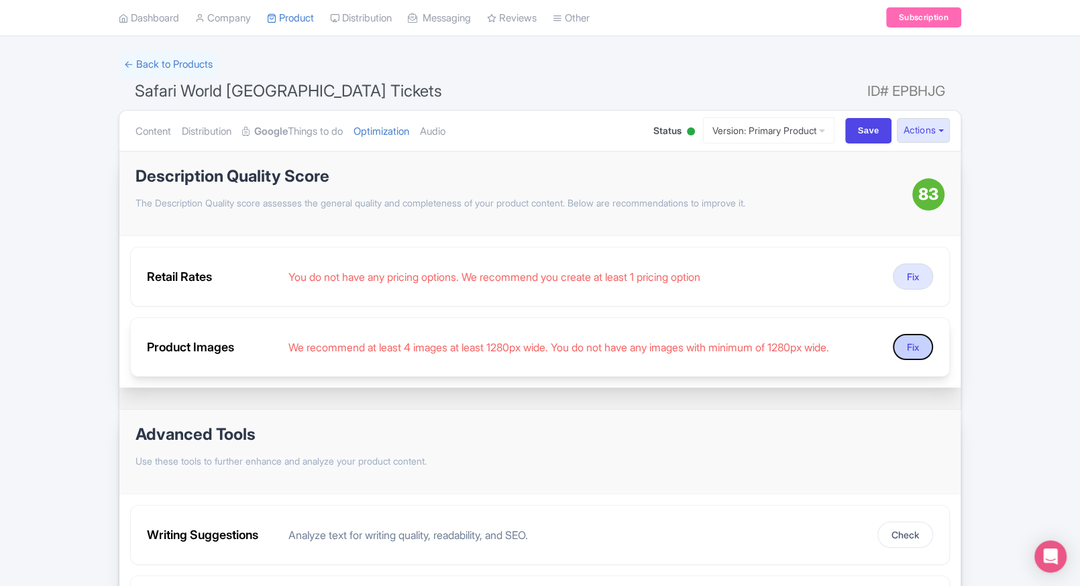
click at [910, 353] on button "Fix" at bounding box center [913, 347] width 40 height 26
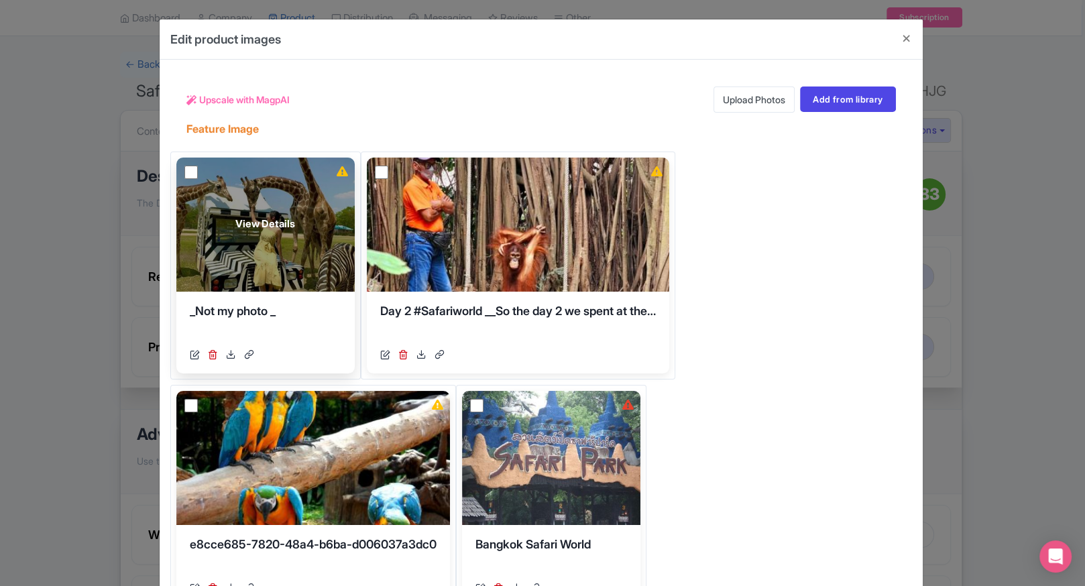
click at [188, 170] on input "checkbox" at bounding box center [190, 172] width 13 height 13
checkbox input "true"
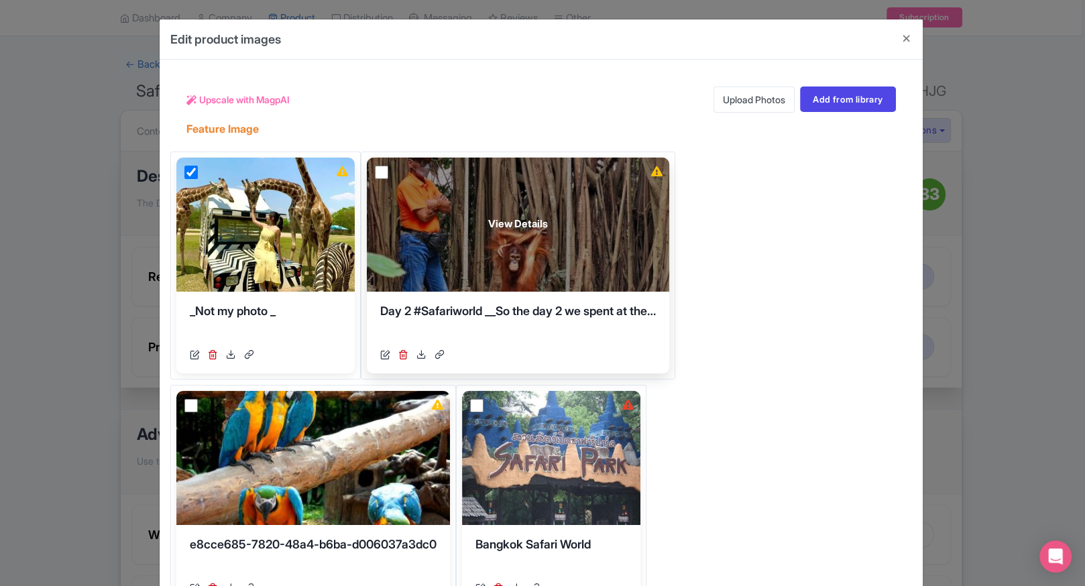
click at [381, 173] on input "checkbox" at bounding box center [381, 172] width 13 height 13
checkbox input "true"
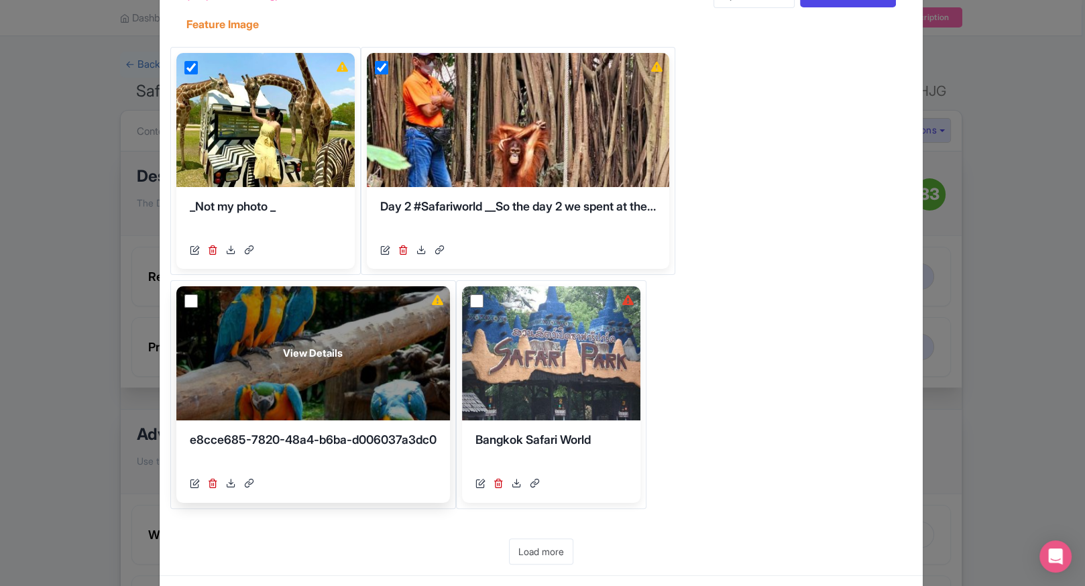
click at [186, 302] on input "checkbox" at bounding box center [190, 300] width 13 height 13
checkbox input "true"
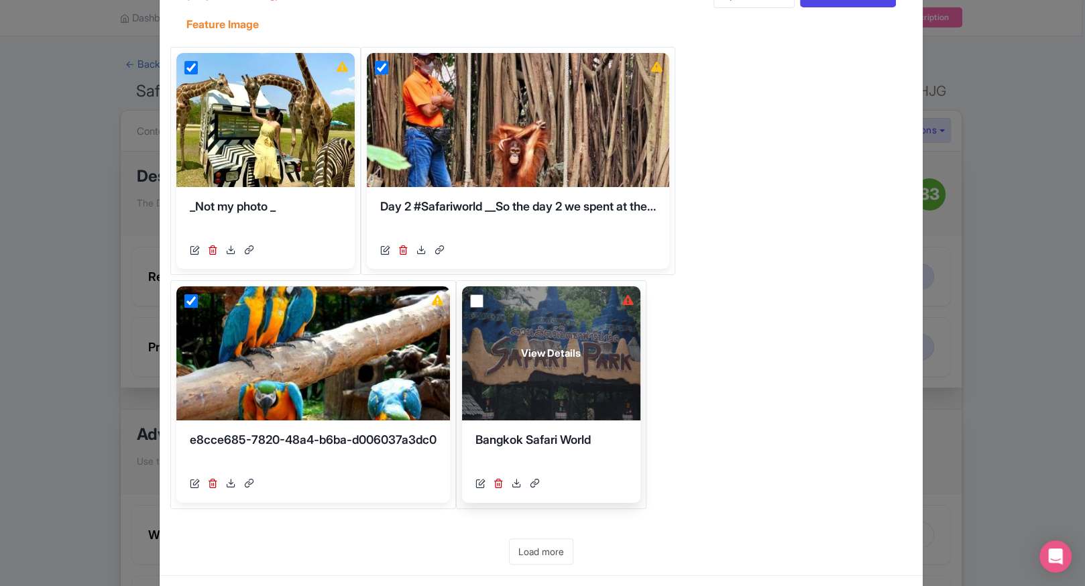
click at [477, 301] on input "checkbox" at bounding box center [476, 300] width 13 height 13
checkbox input "true"
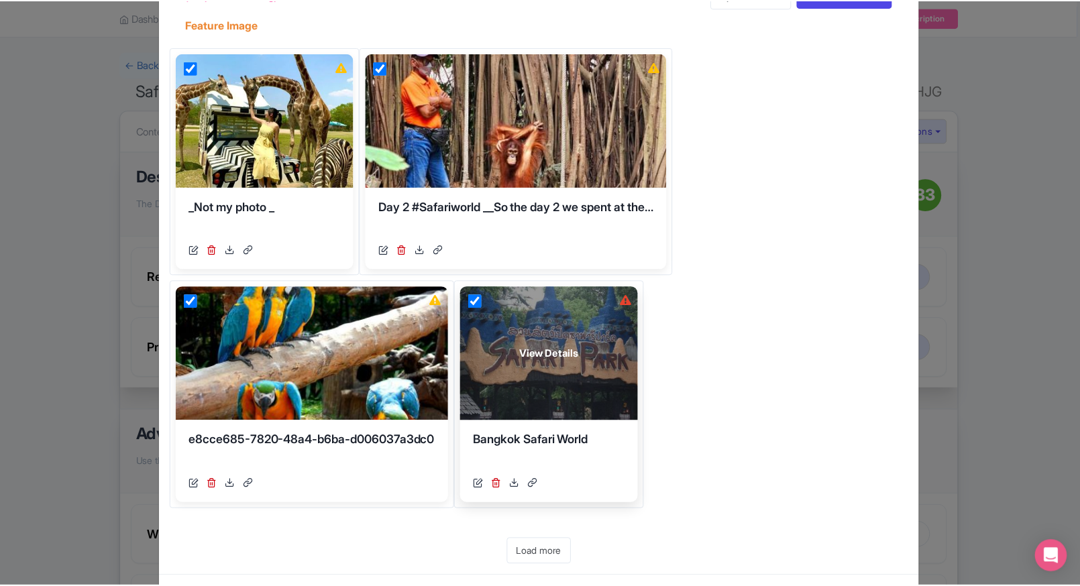
scroll to position [0, 0]
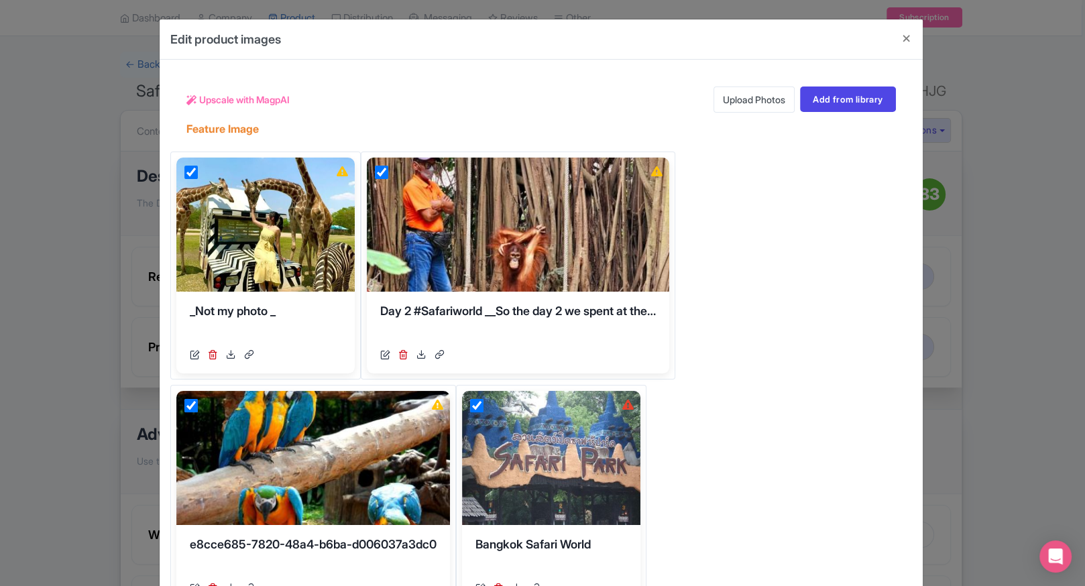
click at [224, 91] on div "Upscale with MagpAI" at bounding box center [237, 100] width 103 height 26
click at [237, 98] on span "Upscale with MagpAI" at bounding box center [244, 100] width 91 height 14
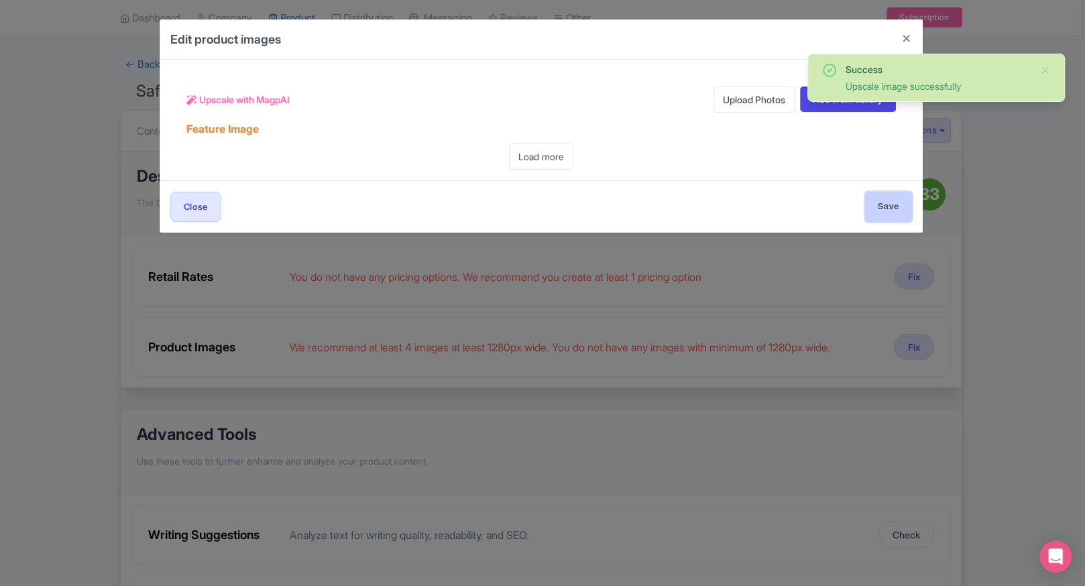
click at [874, 201] on input "Save" at bounding box center [888, 207] width 47 height 30
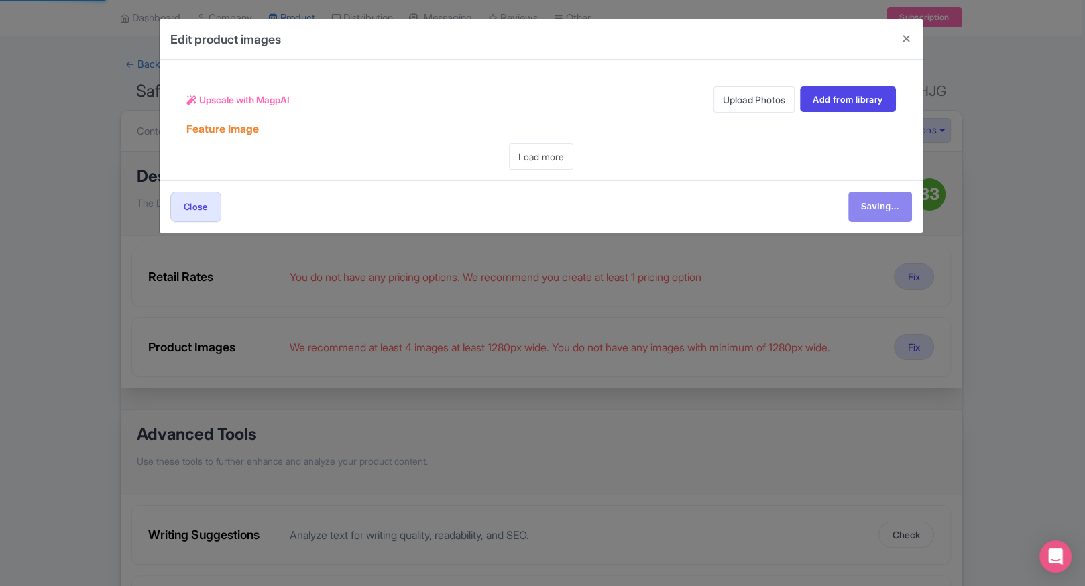
type input "Save"
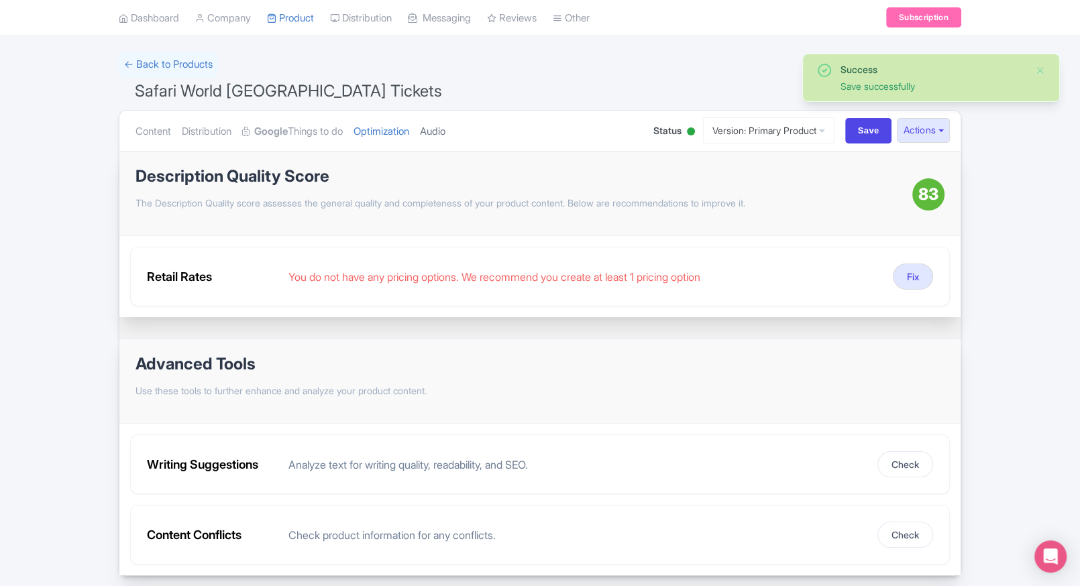
click at [445, 125] on link "Audio" at bounding box center [432, 132] width 25 height 42
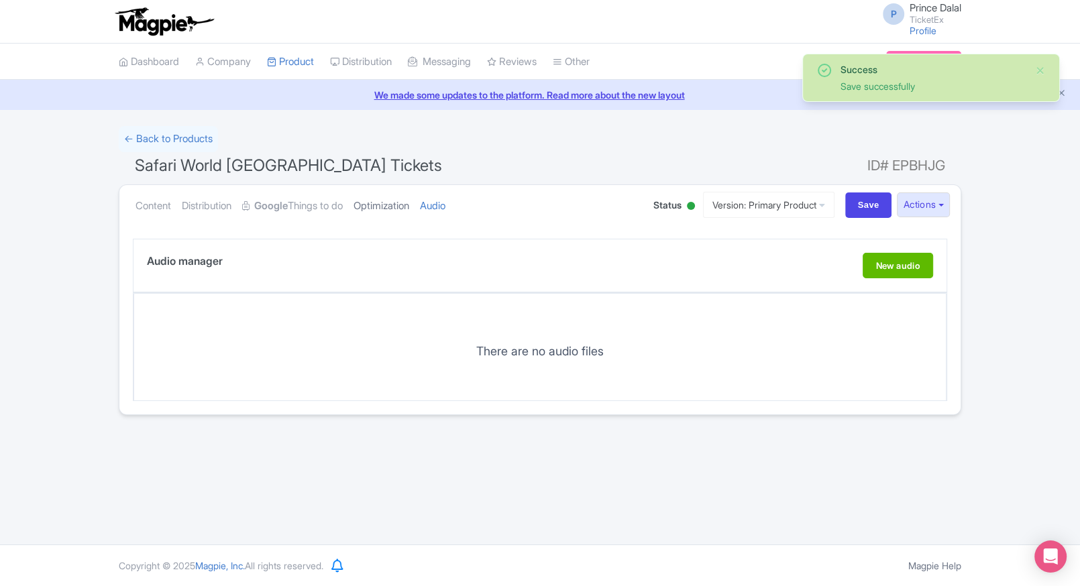
click at [372, 196] on link "Optimization" at bounding box center [382, 206] width 56 height 42
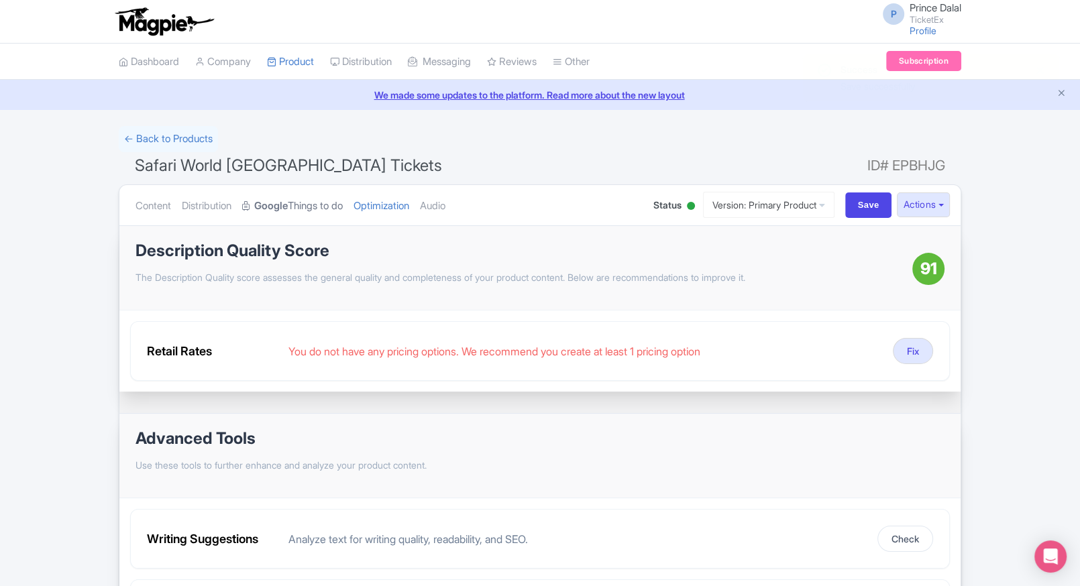
click at [310, 207] on link "Google Things to do" at bounding box center [292, 206] width 101 height 42
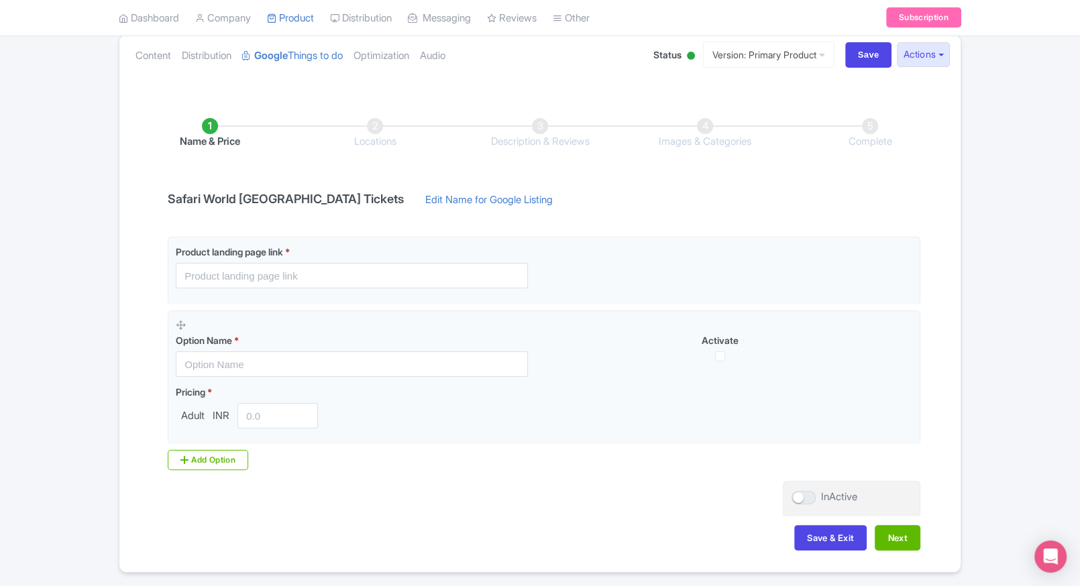
scroll to position [164, 0]
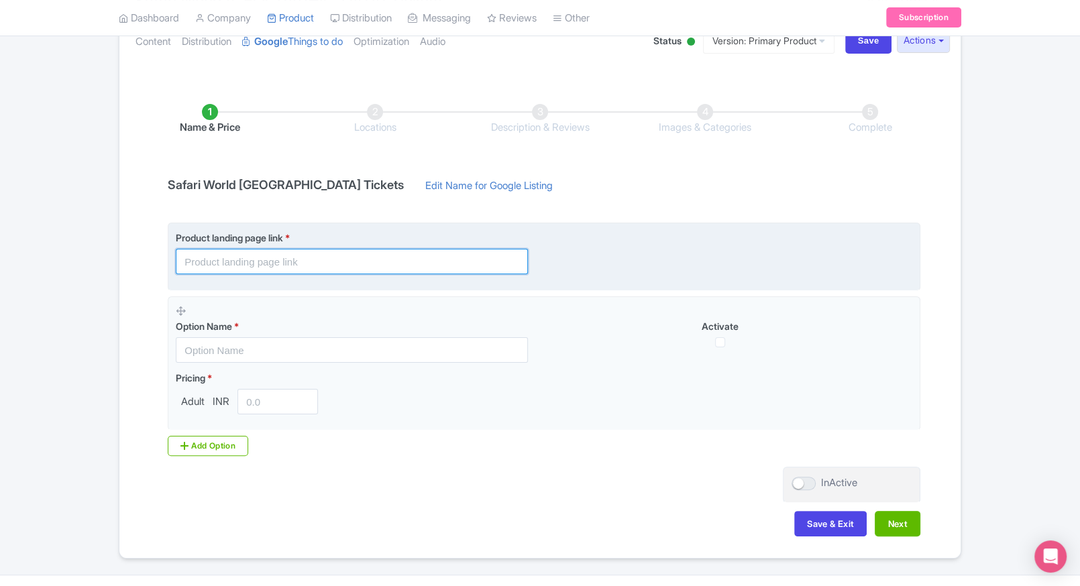
click at [301, 255] on input "text" at bounding box center [352, 261] width 352 height 25
paste input "[URL][DOMAIN_NAME]"
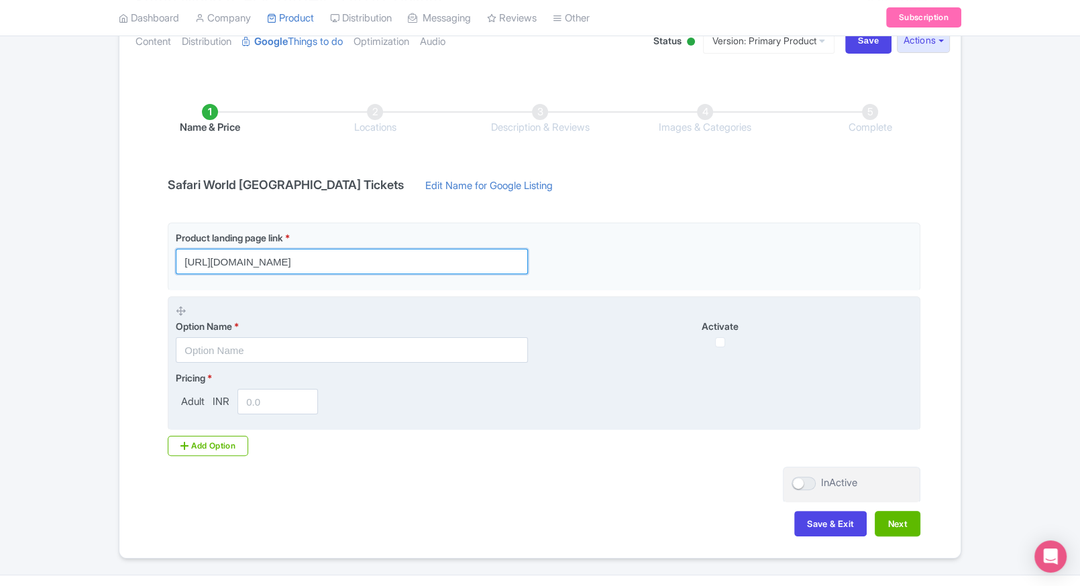
type input "[URL][DOMAIN_NAME]"
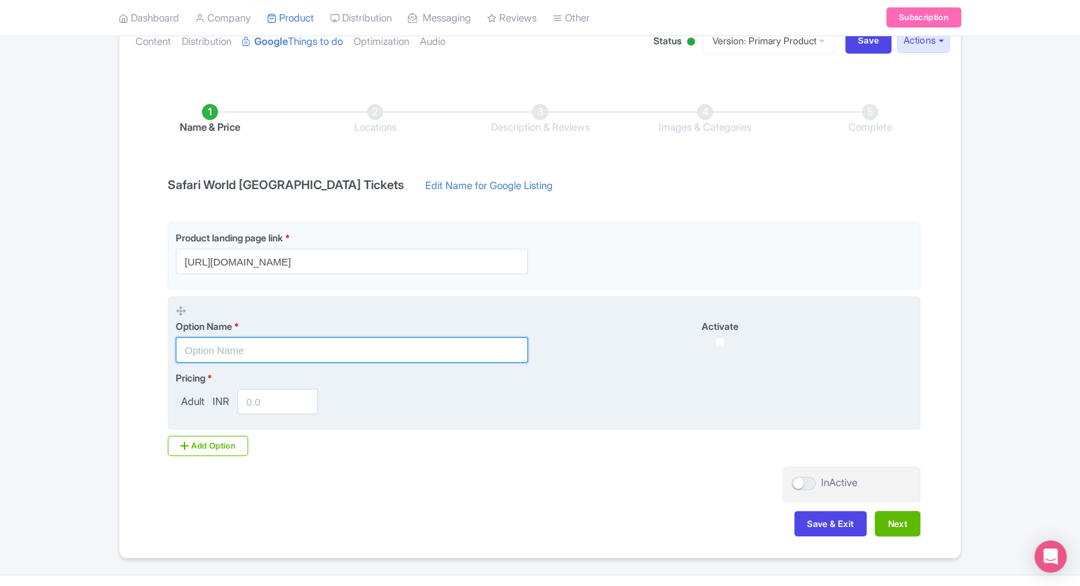
scroll to position [0, 0]
click at [262, 355] on input "text" at bounding box center [352, 349] width 352 height 25
paste input "Safari World General Admission Ticket (Non-Thai)"
type input "Safari World General Admission Ticket (Non-Thai)"
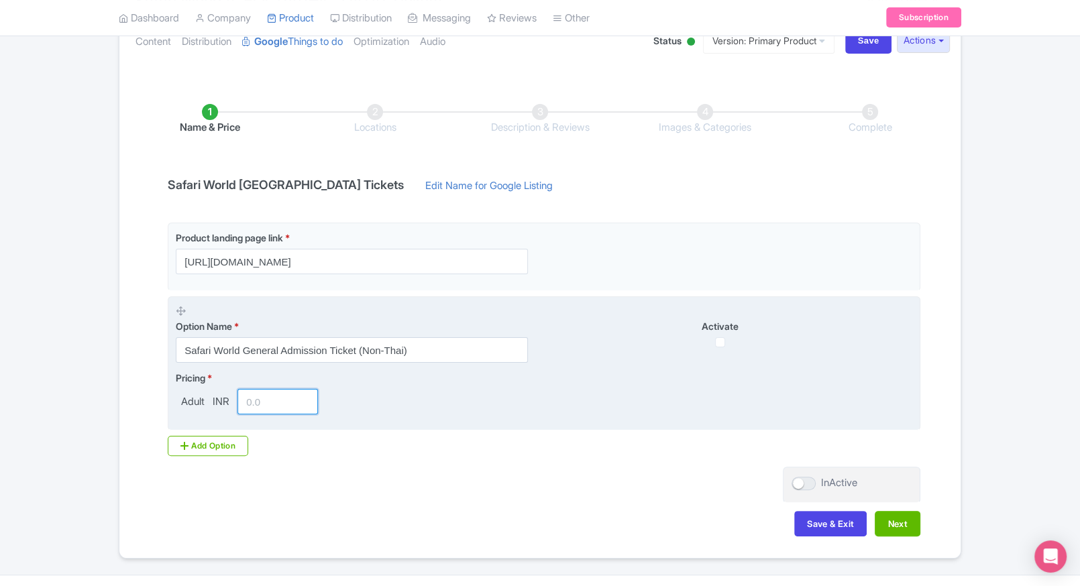
click at [261, 406] on input "number" at bounding box center [277, 401] width 80 height 25
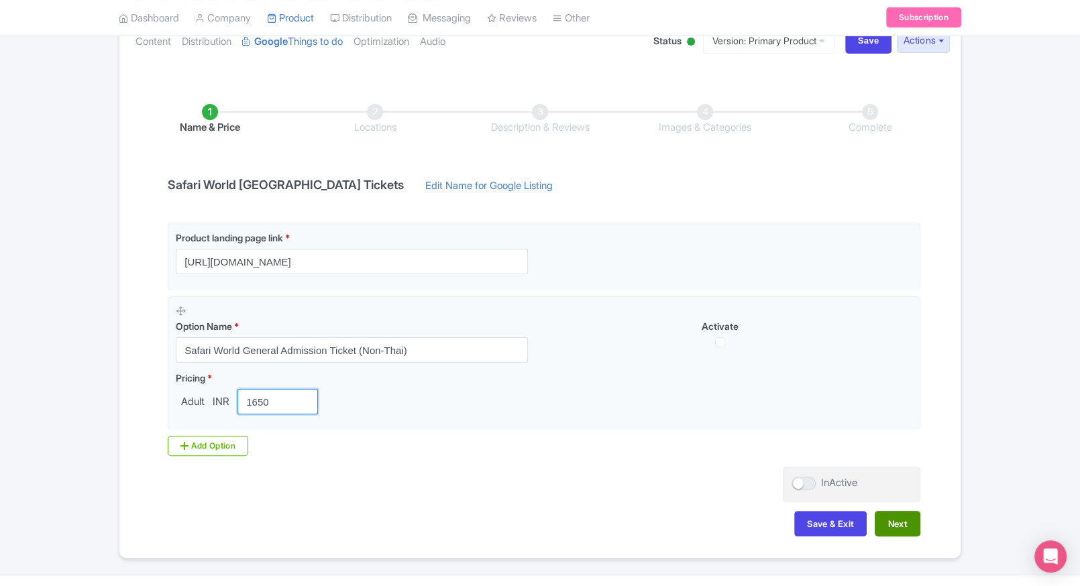
type input "1650"
click at [904, 517] on button "Next" at bounding box center [898, 523] width 46 height 25
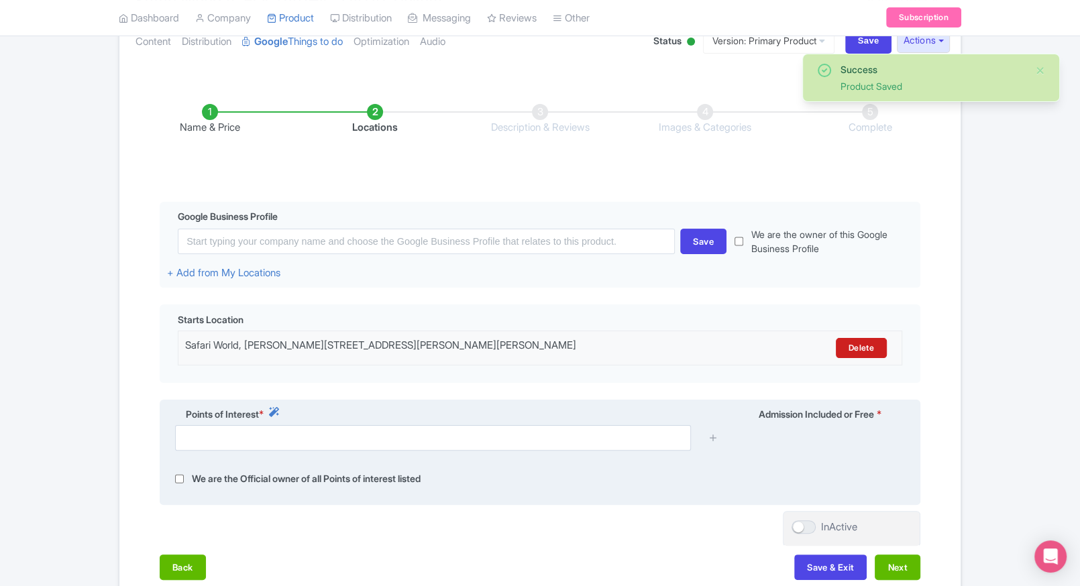
click at [449, 452] on div at bounding box center [540, 443] width 746 height 36
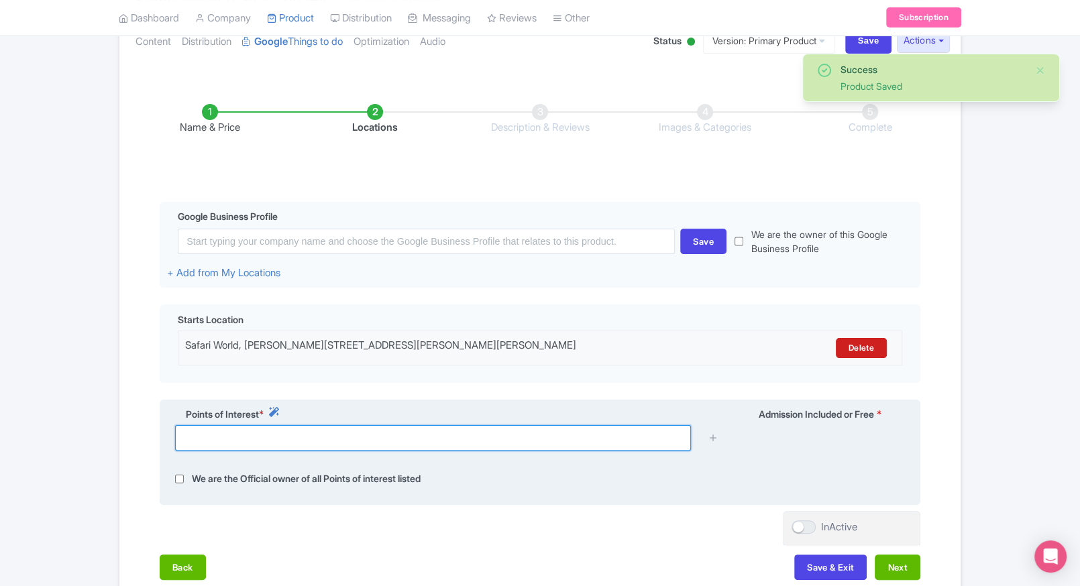
click at [459, 444] on input "text" at bounding box center [433, 437] width 516 height 25
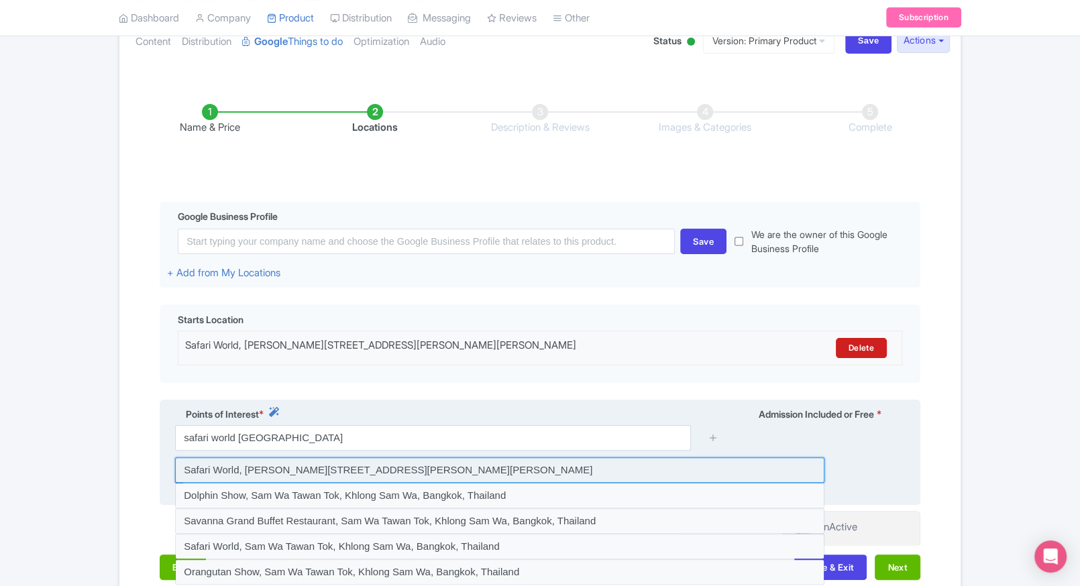
click at [395, 471] on input at bounding box center [499, 469] width 649 height 25
type input "Safari World, Panya Indra Road, Sam Wa Tawan Tok, Khlong Sam Wa, Bangkok, Thail…"
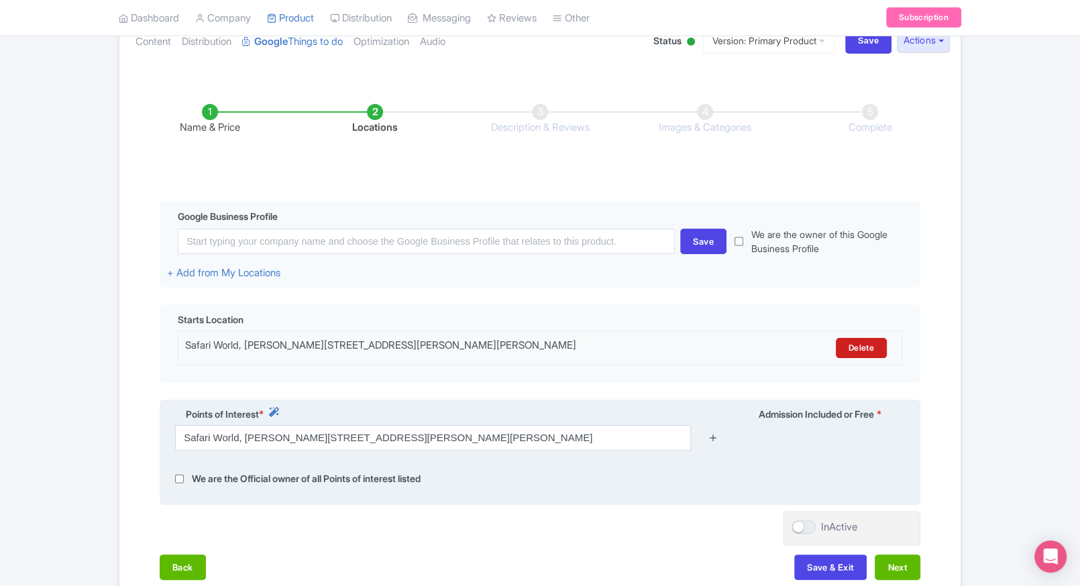
click at [708, 437] on icon at bounding box center [713, 438] width 10 height 10
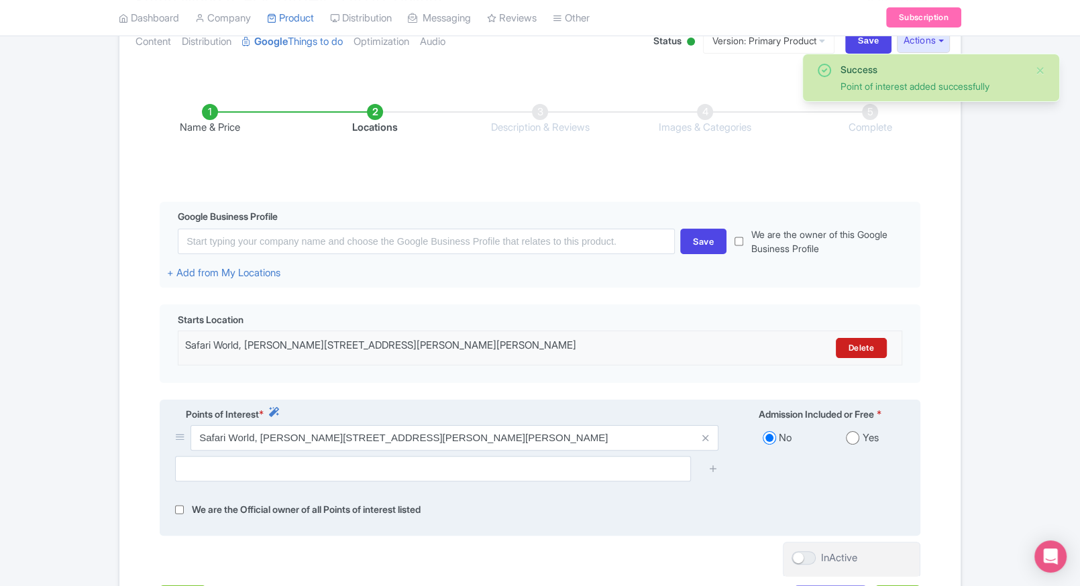
click at [853, 441] on input "radio" at bounding box center [852, 437] width 13 height 13
radio input "true"
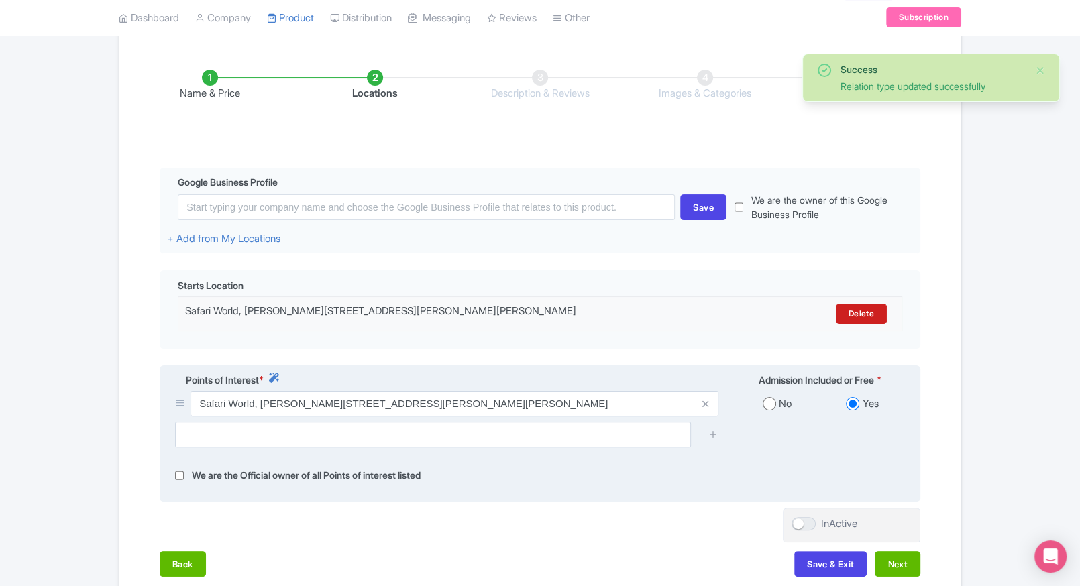
scroll to position [231, 0]
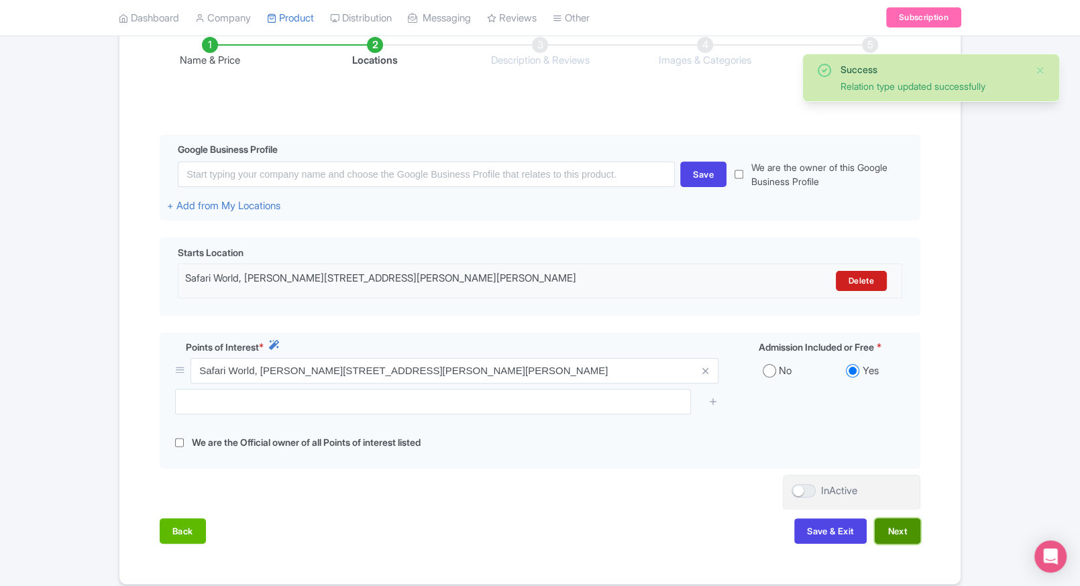
click at [910, 533] on button "Next" at bounding box center [898, 531] width 46 height 25
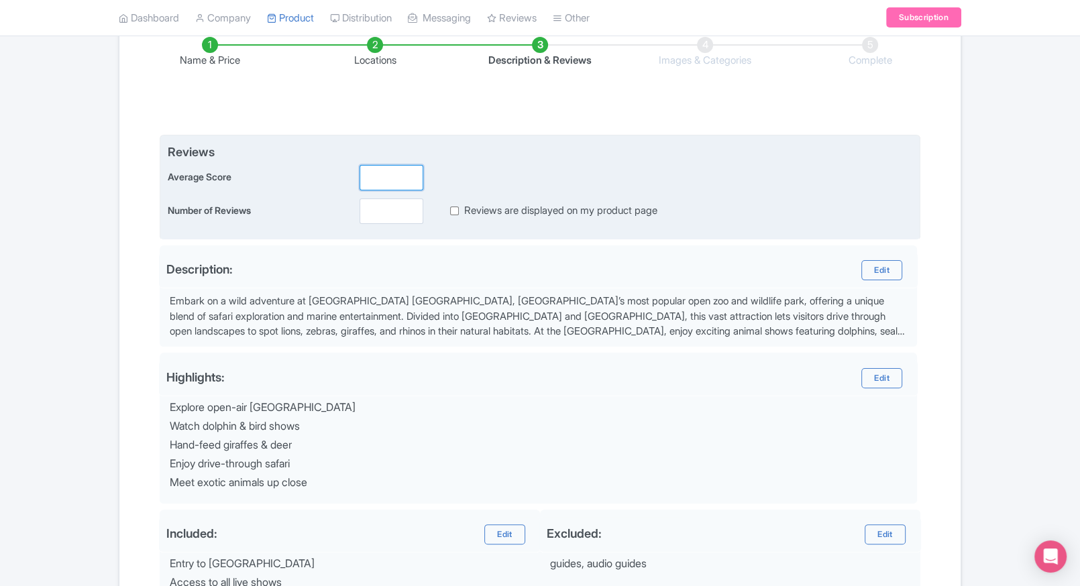
click at [396, 180] on input "number" at bounding box center [392, 177] width 64 height 25
type input "2"
click at [378, 221] on input "number" at bounding box center [392, 211] width 64 height 25
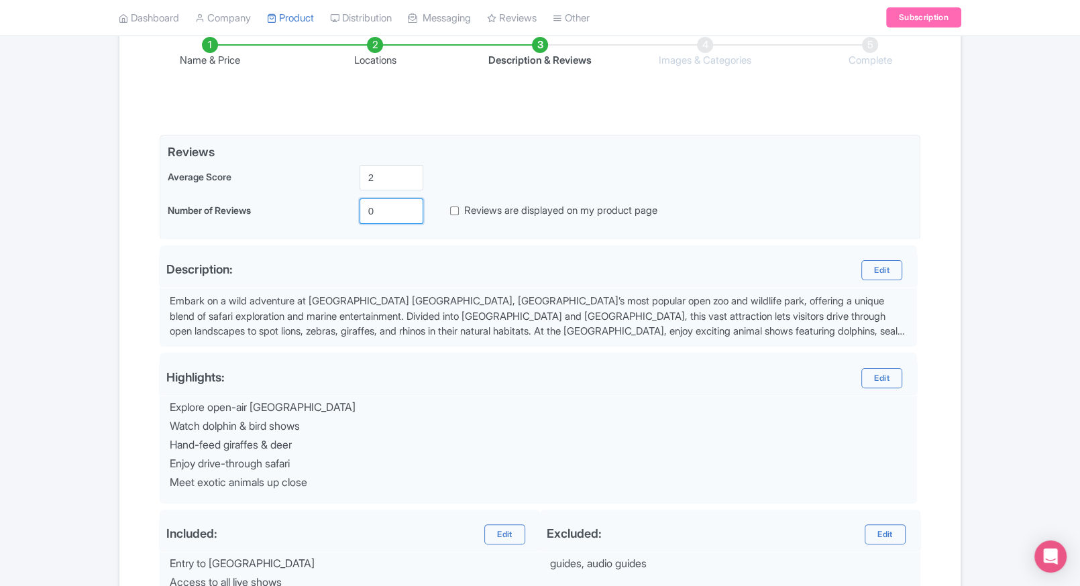
type input "0"
click at [969, 255] on div "Success Product Saved ← Back to Products Safari World Bangkok Tickets ID# EPBHJ…" at bounding box center [540, 308] width 859 height 826
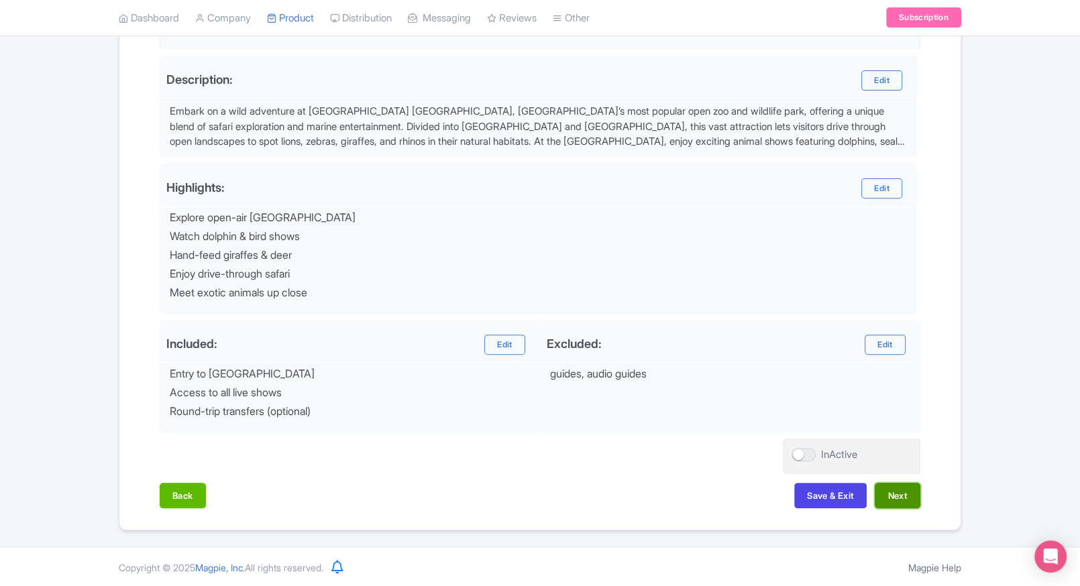
click at [912, 498] on button "Next" at bounding box center [898, 495] width 46 height 25
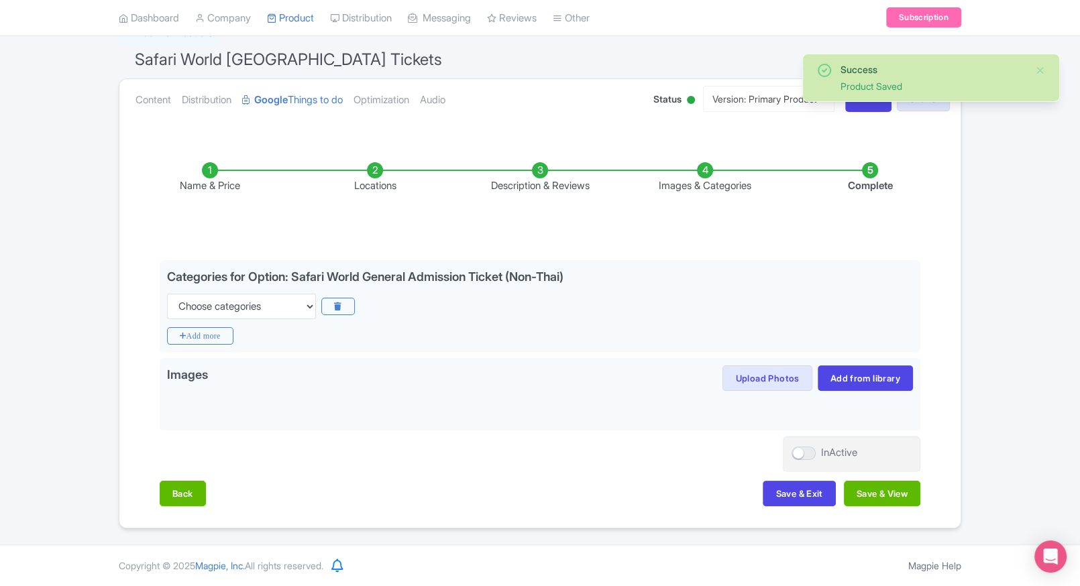
scroll to position [105, 0]
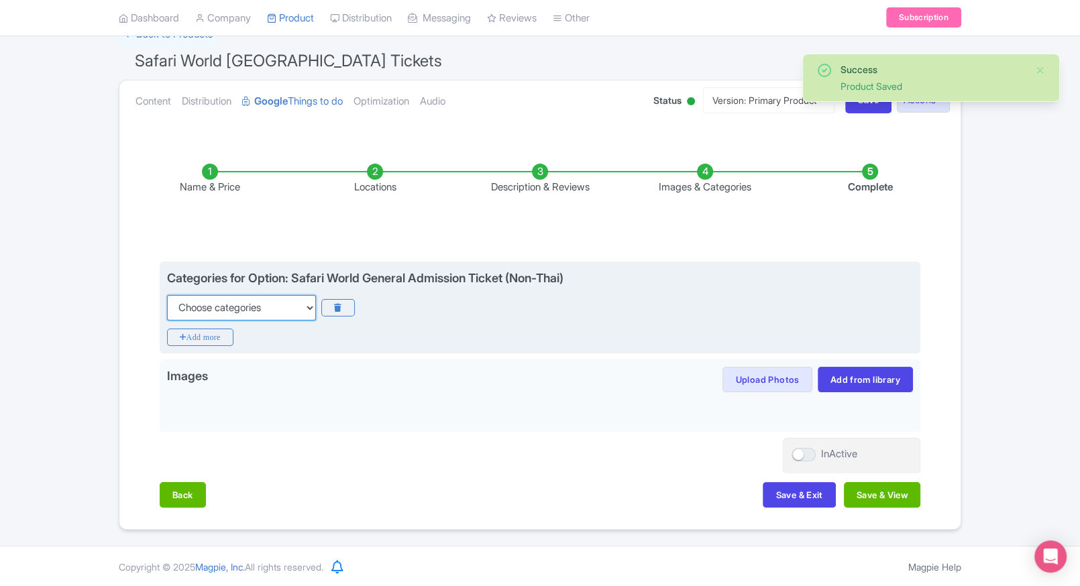
click at [268, 307] on select "Choose categories Adults Only Animals Audio Guide Beaches Bike Tours Boat Tours…" at bounding box center [241, 307] width 149 height 25
select select "family-friendly"
click at [167, 295] on select "Choose categories Adults Only Animals Audio Guide Beaches Bike Tours Boat Tours…" at bounding box center [241, 307] width 149 height 25
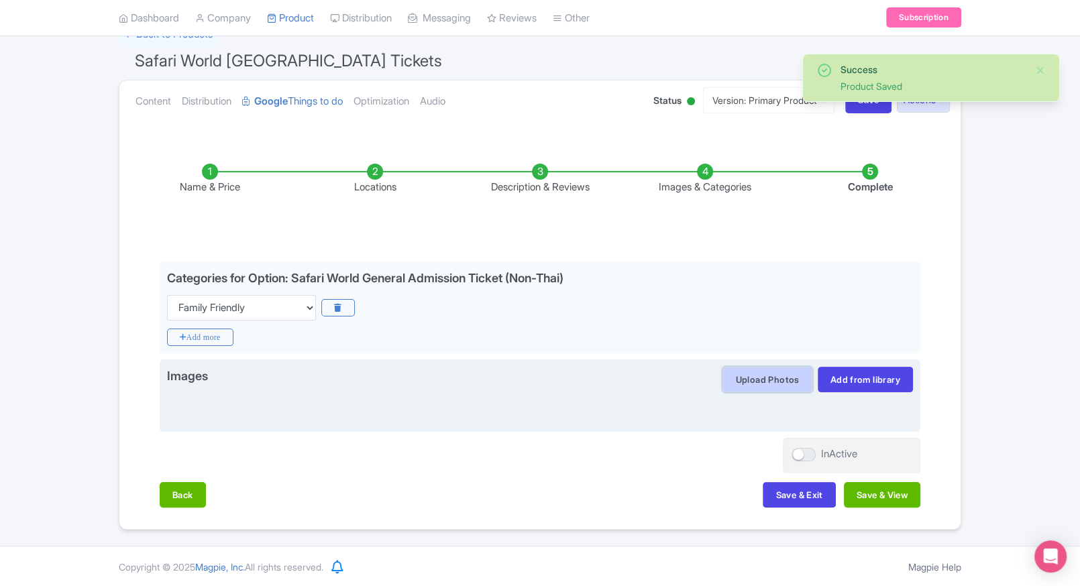
click at [751, 378] on button "Upload Photos" at bounding box center [766, 379] width 89 height 25
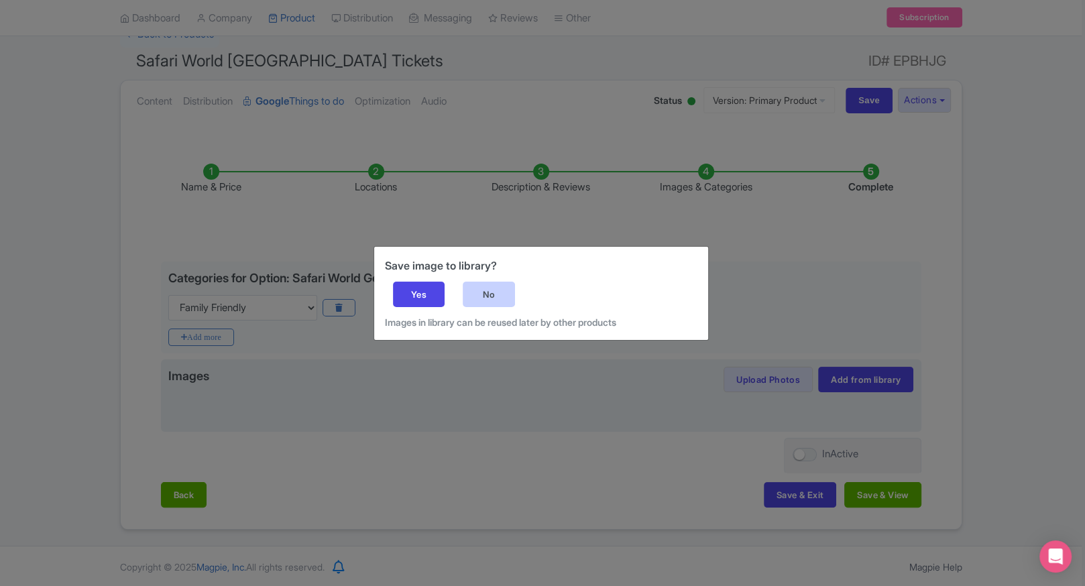
click at [487, 292] on div "No" at bounding box center [489, 294] width 52 height 25
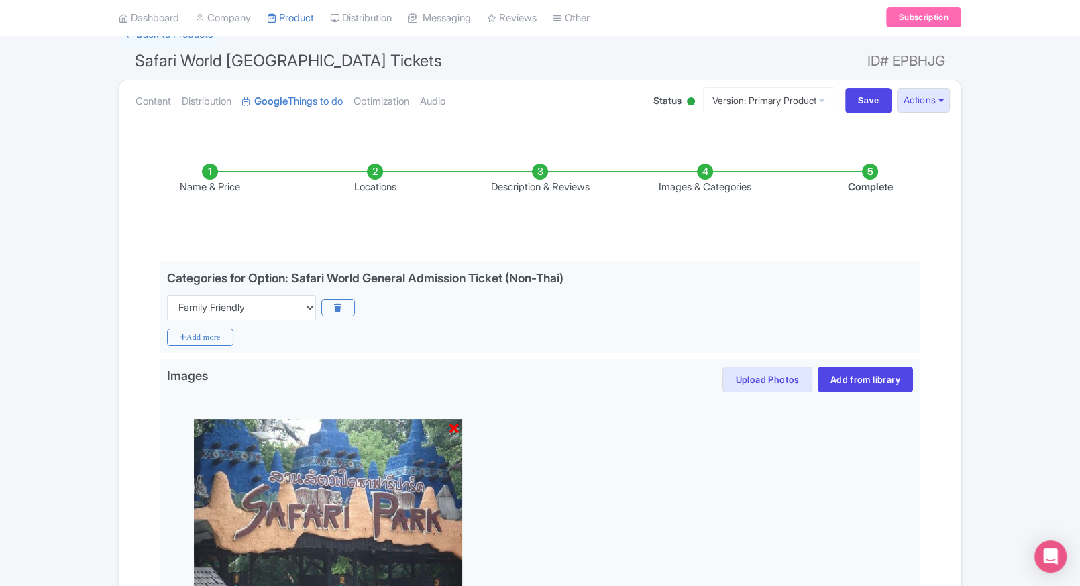
scroll to position [294, 0]
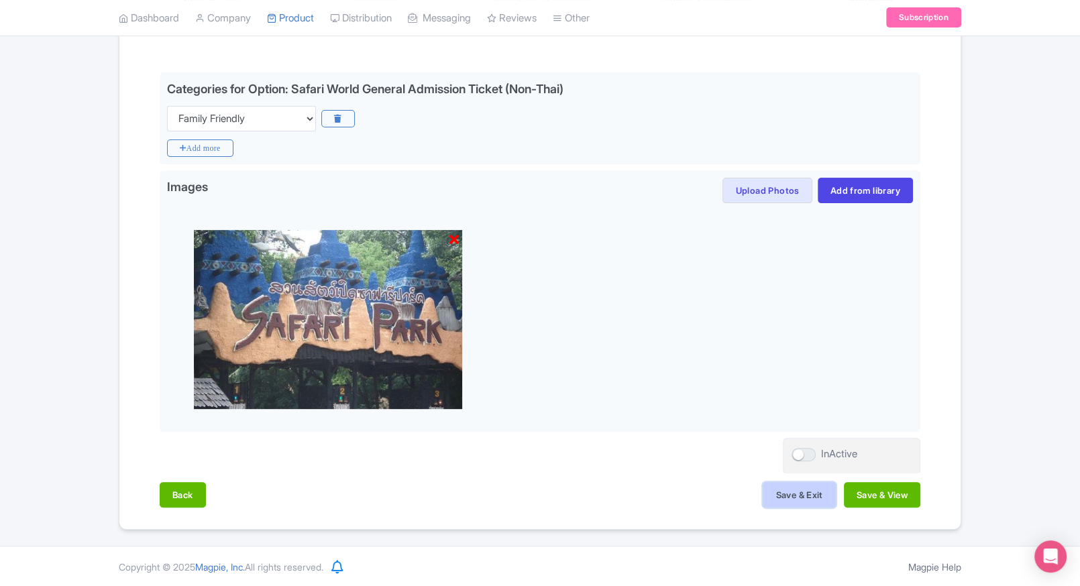
click at [782, 500] on button "Save & Exit" at bounding box center [799, 494] width 72 height 25
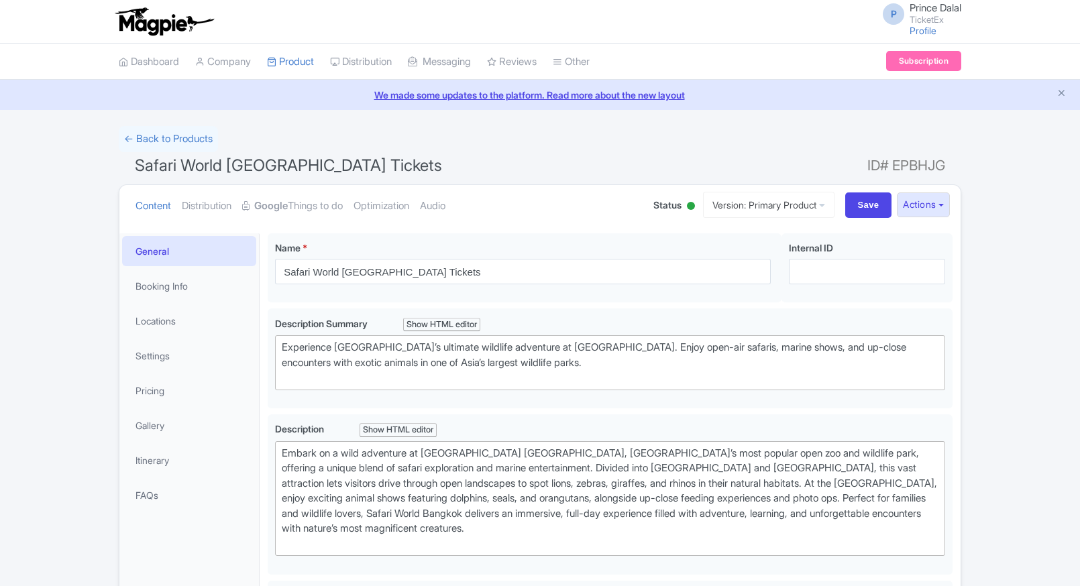
click at [163, 355] on link "Settings" at bounding box center [189, 356] width 134 height 30
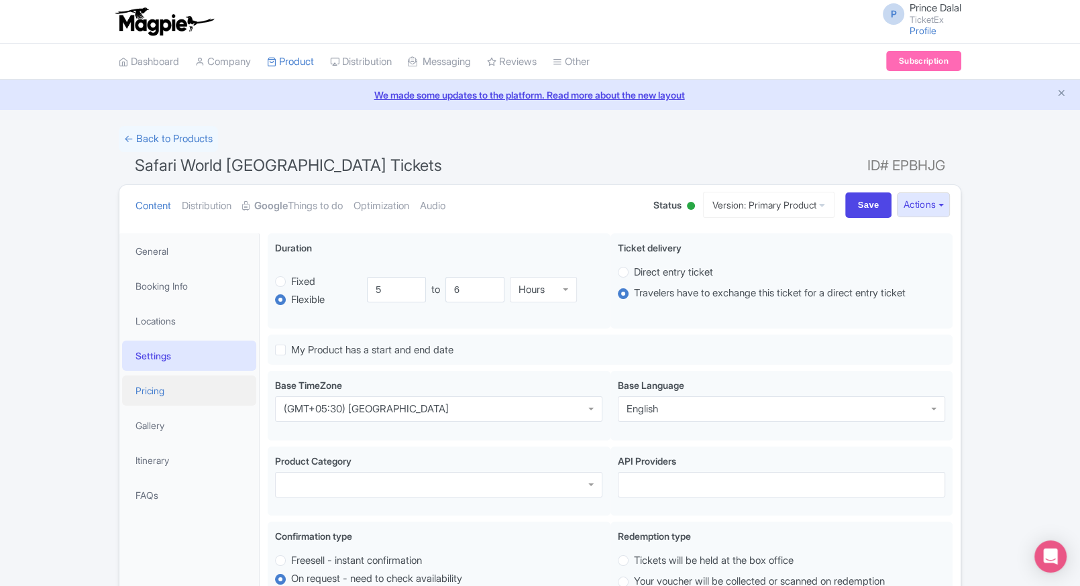
click at [172, 378] on link "Pricing" at bounding box center [189, 391] width 134 height 30
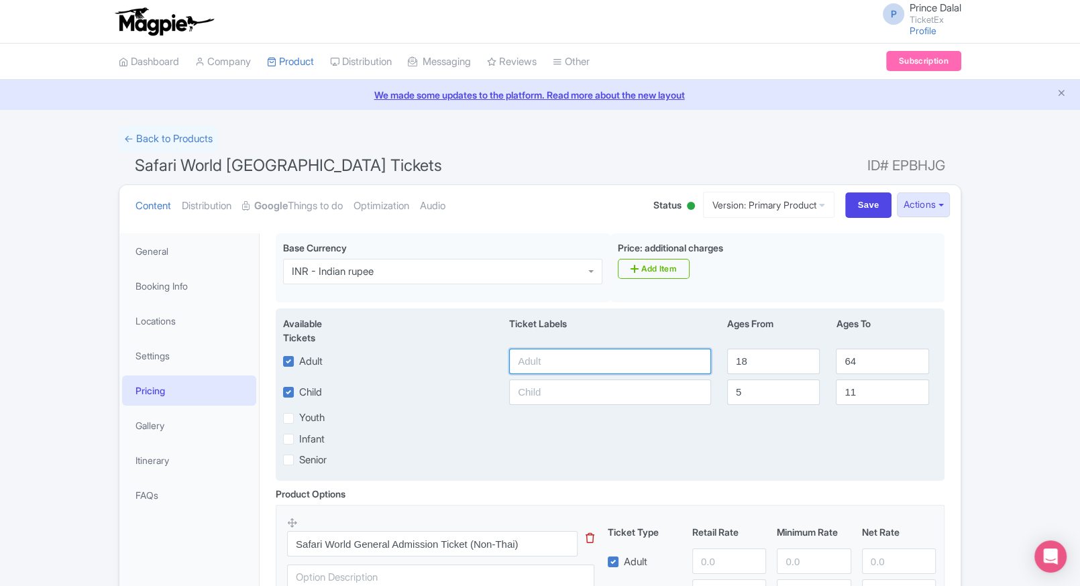
click at [563, 358] on input "text" at bounding box center [610, 361] width 202 height 25
type input "1650"
click at [556, 389] on input "text" at bounding box center [610, 392] width 202 height 25
paste input "1650"
type input "1650"
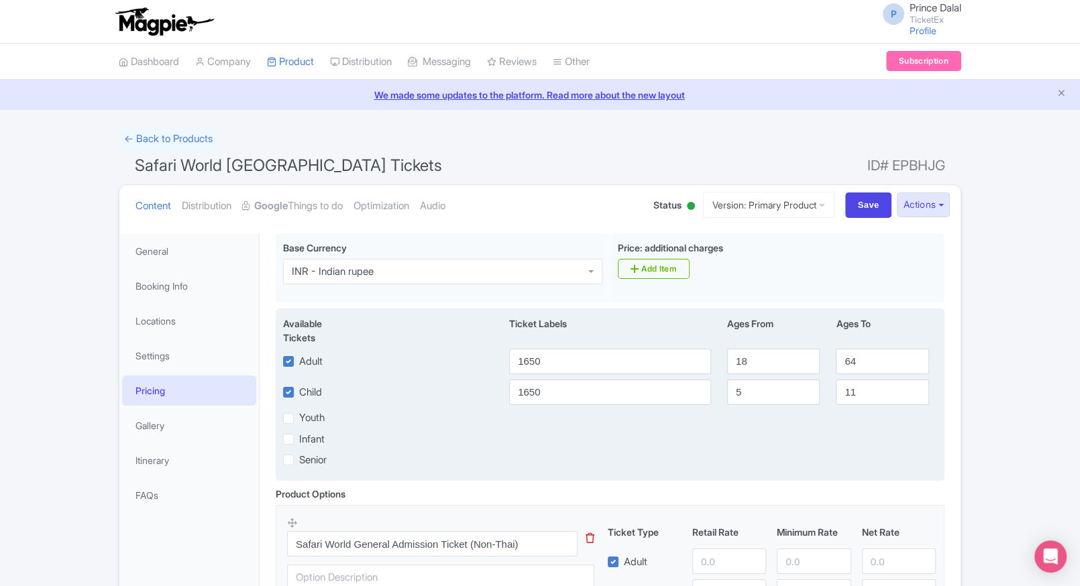
click at [700, 431] on div "Infant" at bounding box center [610, 438] width 670 height 15
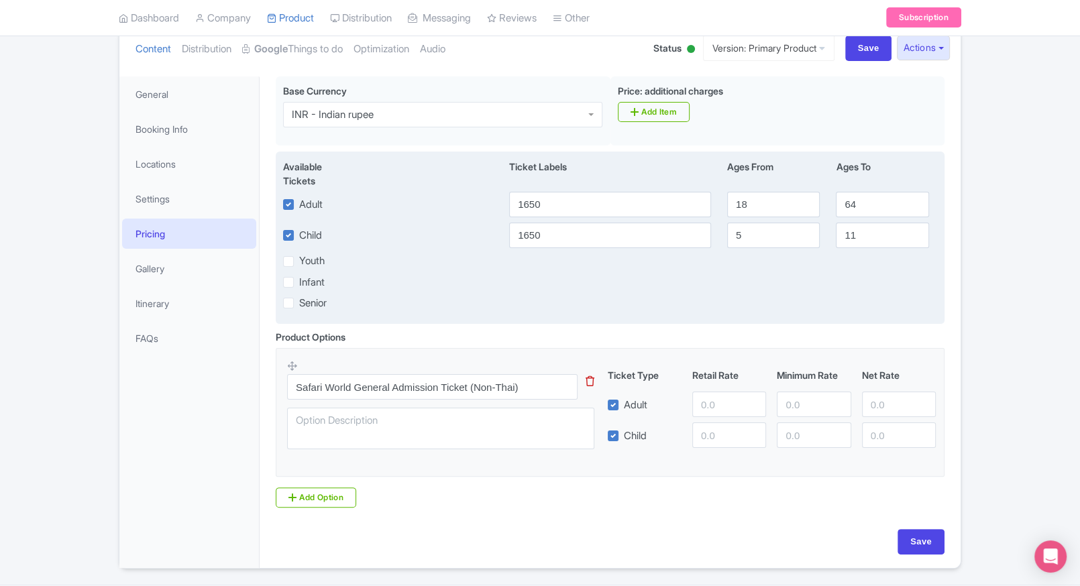
scroll to position [170, 0]
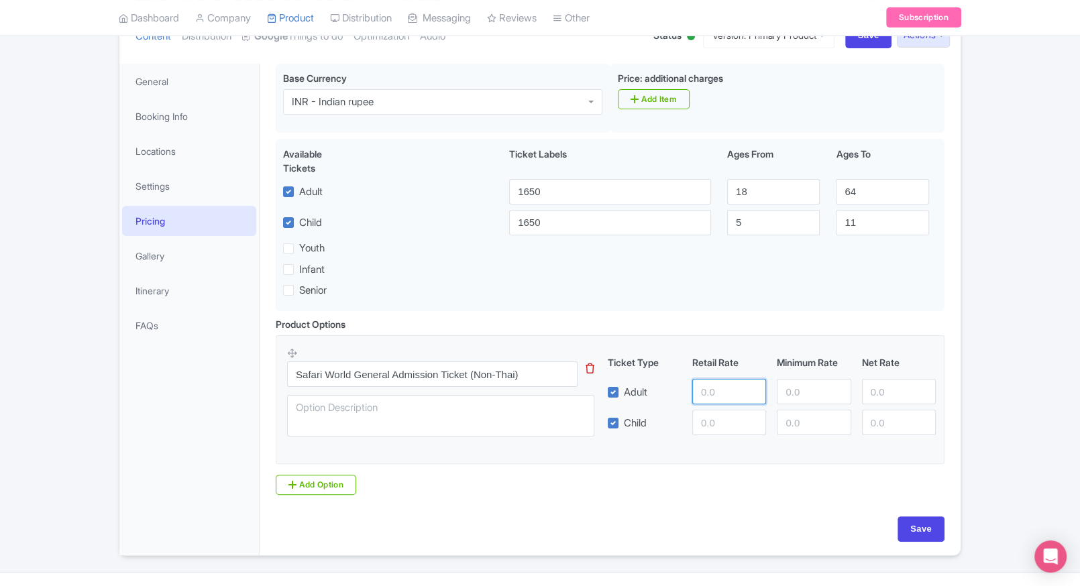
click at [709, 384] on input "number" at bounding box center [729, 391] width 74 height 25
paste input "1650"
type input "1650"
click at [706, 409] on div "Ticket Type Retail Rate Minimum Rate Net Rate Adult 1650 Child This tip has not…" at bounding box center [771, 396] width 323 height 80
click at [708, 415] on input "number" at bounding box center [729, 422] width 74 height 25
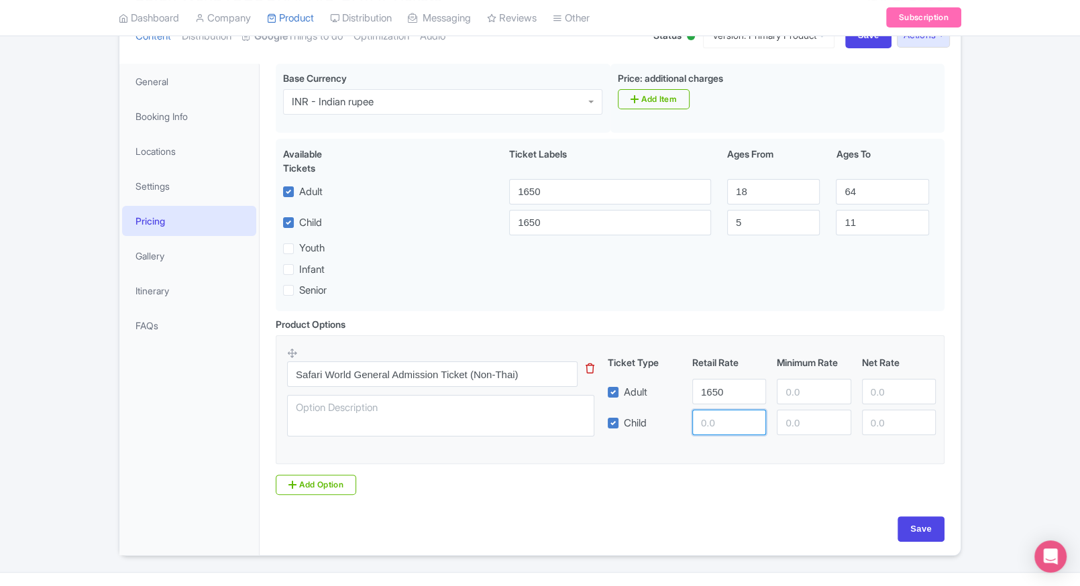
paste input "1650"
type input "1650"
click at [802, 387] on input "number" at bounding box center [814, 391] width 74 height 25
paste input "1650"
type input "1650"
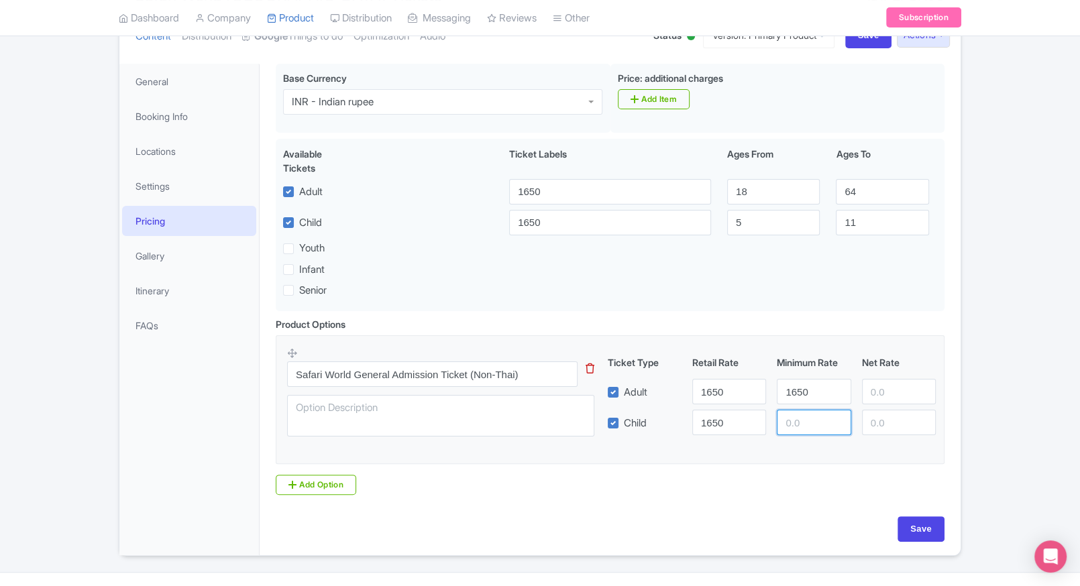
paste input "1650"
click at [802, 416] on input "number" at bounding box center [814, 422] width 74 height 25
type input "1650"
click at [884, 404] on input "number" at bounding box center [899, 391] width 74 height 25
paste input "1650"
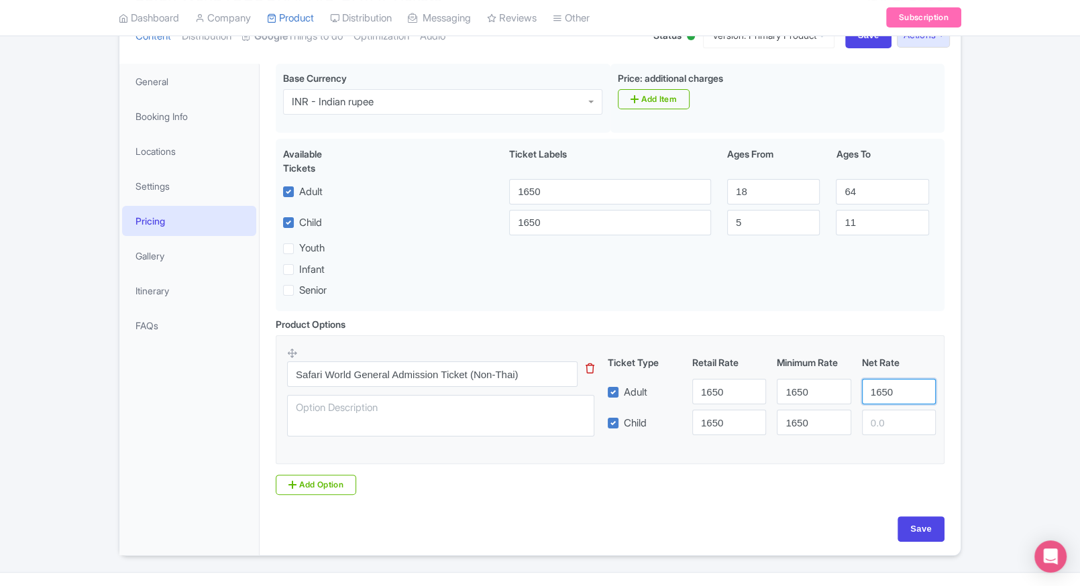
type input "1650"
paste input "1650"
click at [884, 421] on input "number" at bounding box center [899, 422] width 74 height 25
type input "1650"
click at [1005, 394] on div "← Back to Products Safari World Bangkok Tickets ID# EPBHJG Content Distribution…" at bounding box center [540, 256] width 1080 height 600
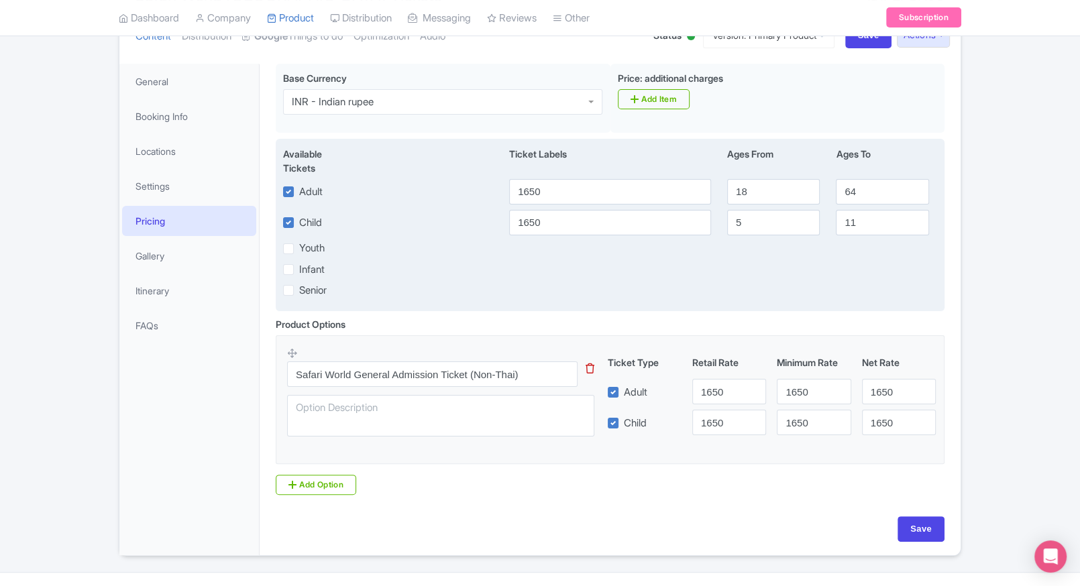
scroll to position [0, 0]
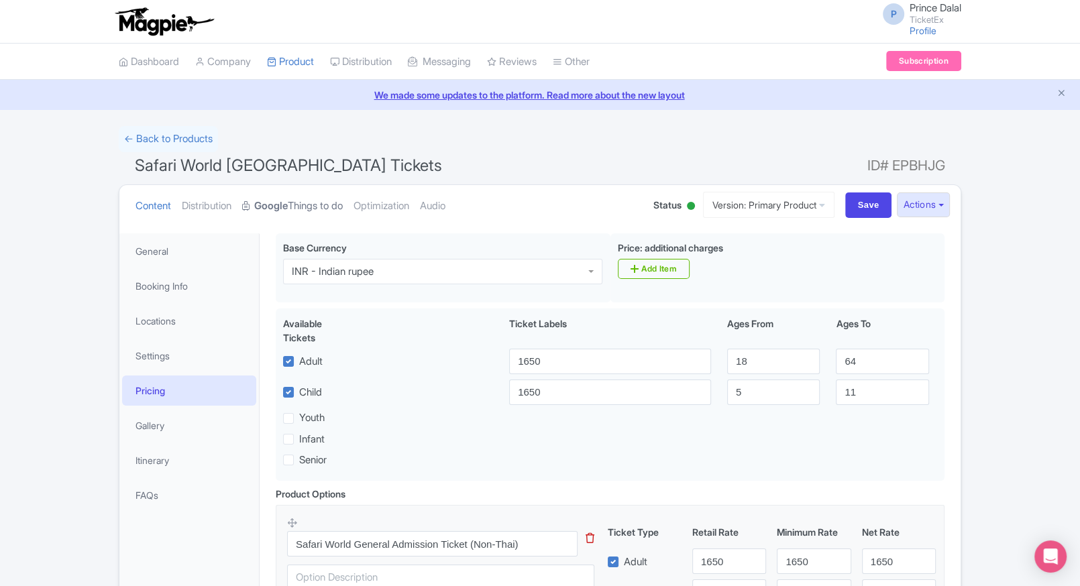
click at [288, 207] on strong "Google" at bounding box center [271, 206] width 34 height 15
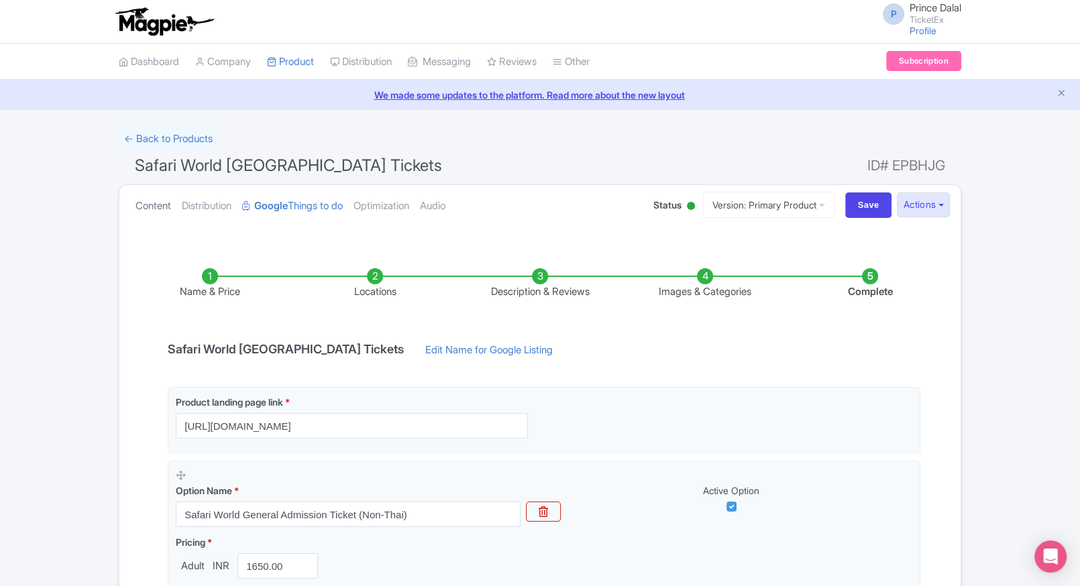
click at [145, 215] on link "Content" at bounding box center [154, 206] width 36 height 42
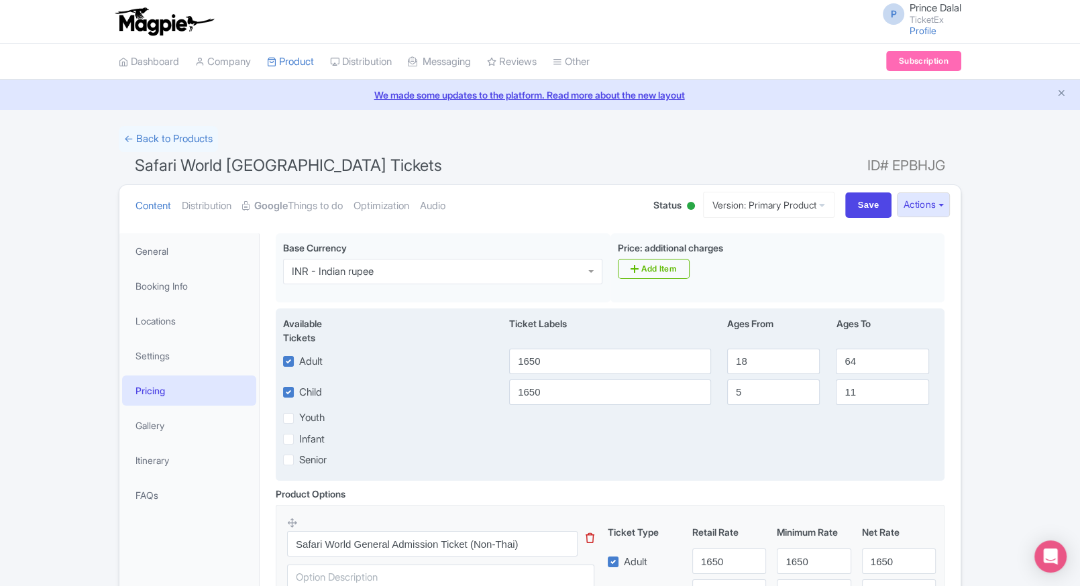
scroll to position [197, 0]
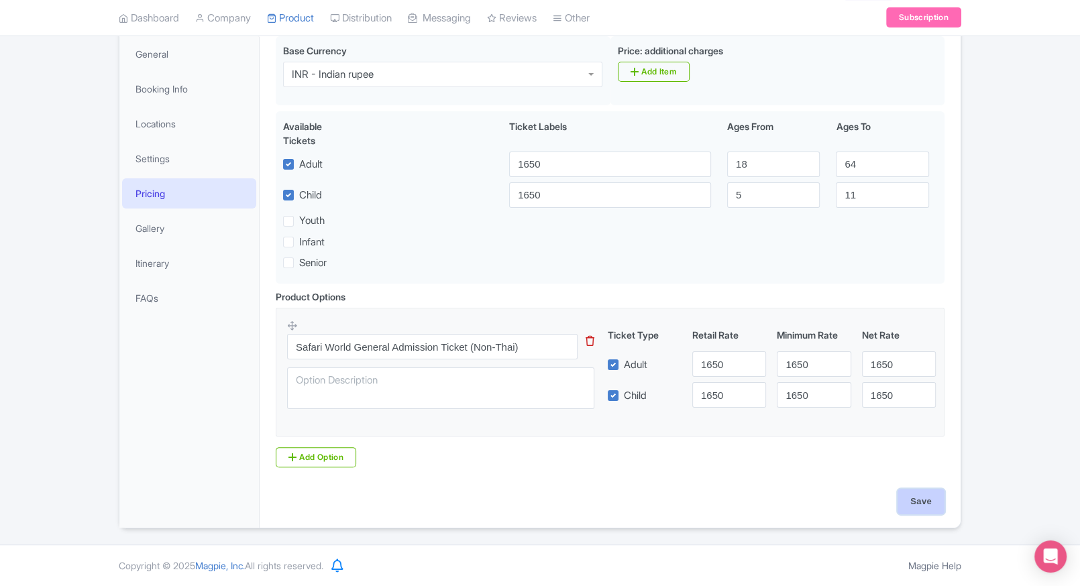
click at [921, 495] on input "Save" at bounding box center [921, 501] width 47 height 25
type input "Saving..."
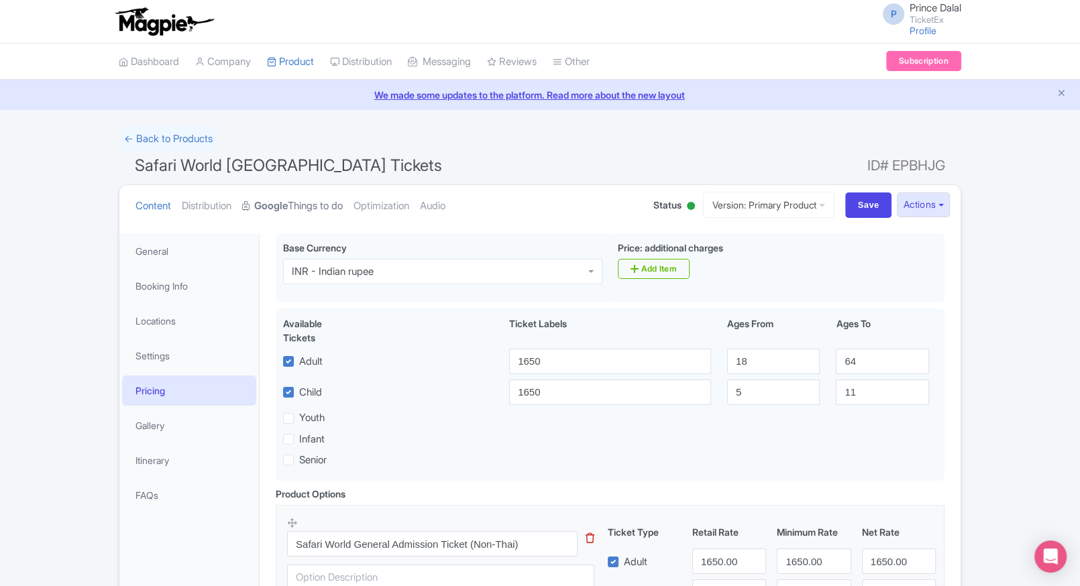
click at [288, 200] on strong "Google" at bounding box center [271, 206] width 34 height 15
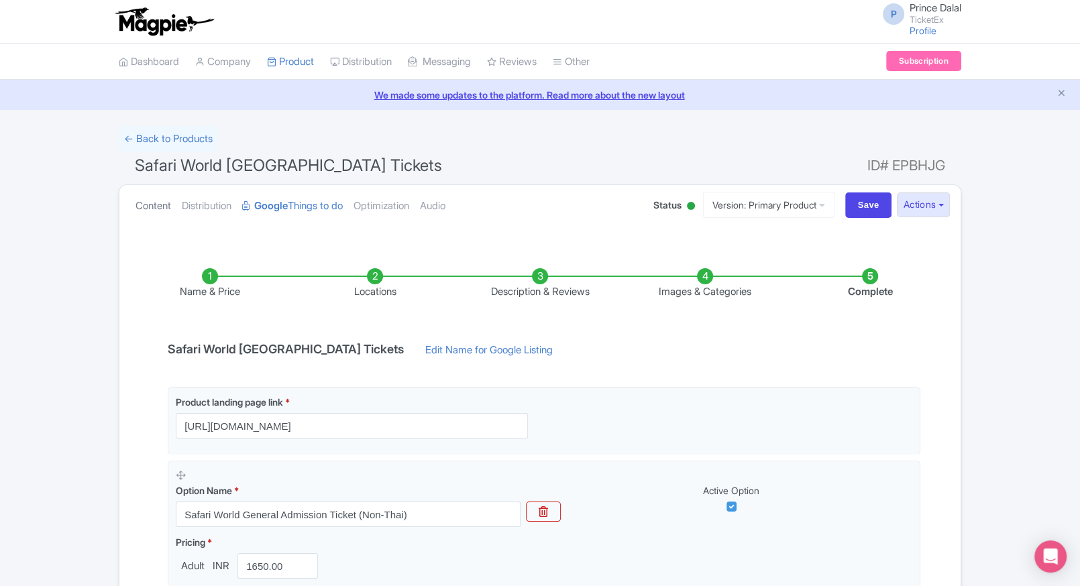
click at [144, 217] on link "Content" at bounding box center [154, 206] width 36 height 42
